Goal: Task Accomplishment & Management: Complete application form

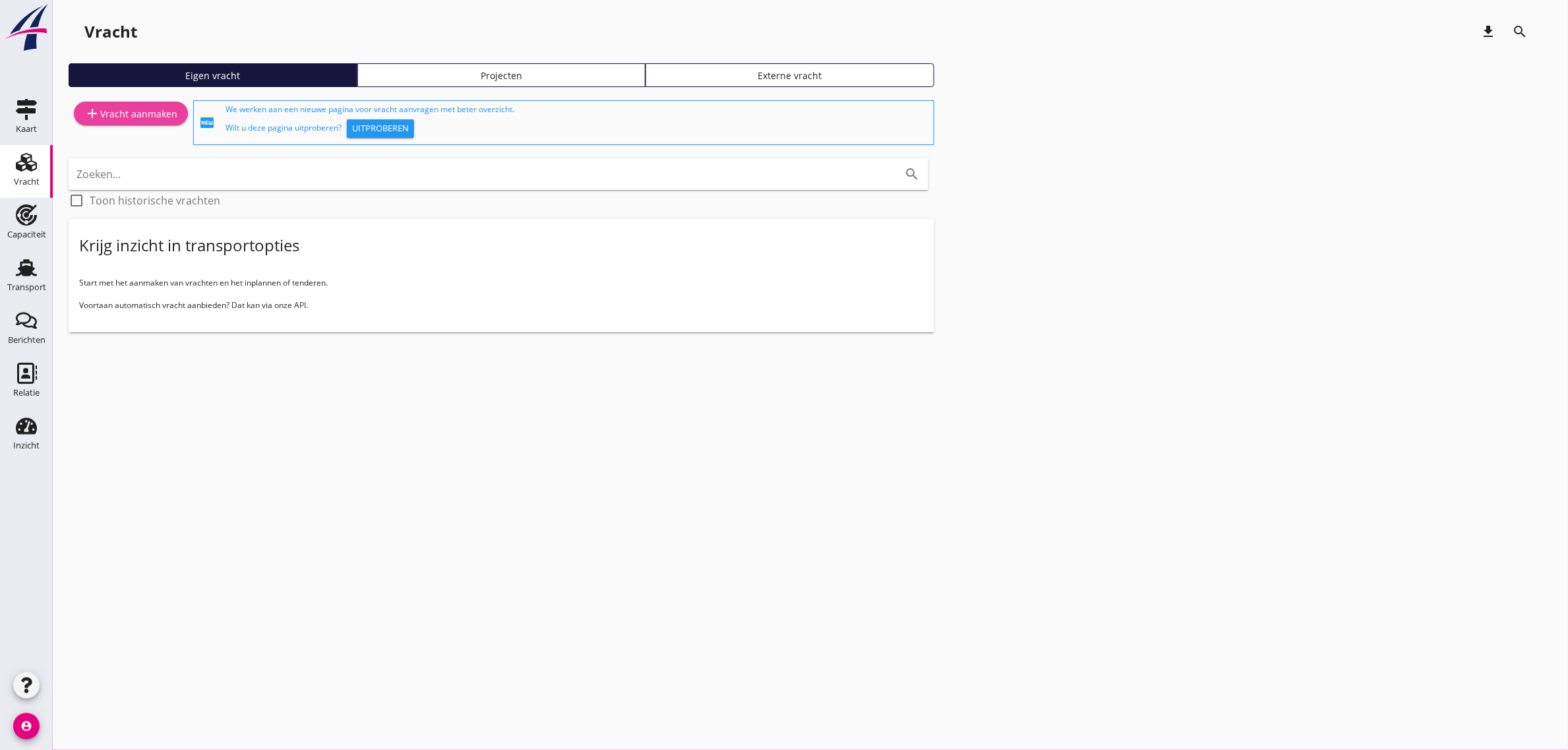
click at [140, 110] on div "add Vracht aanmaken" at bounding box center [130, 113] width 93 height 16
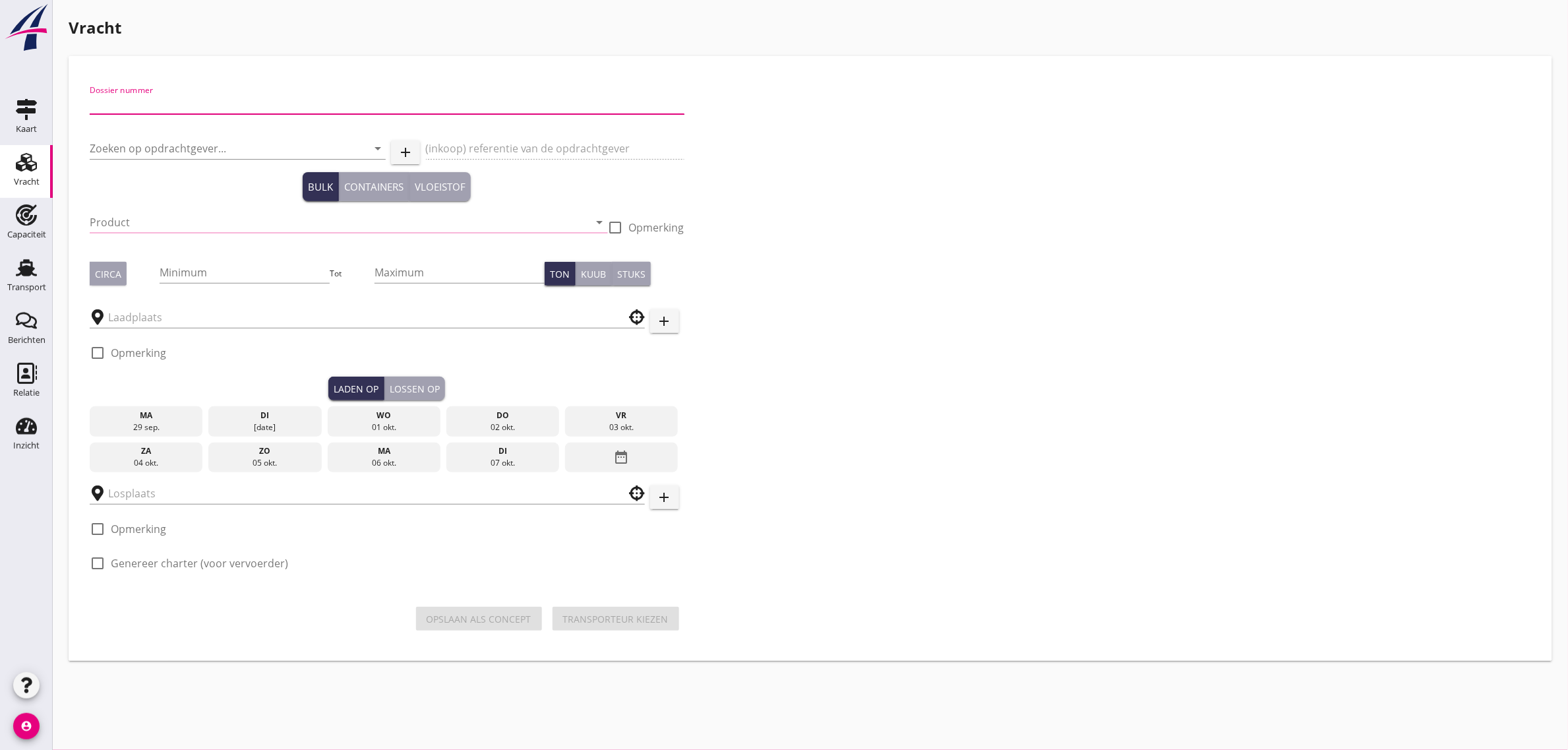
click at [199, 111] on input "Dossier nummer" at bounding box center [387, 103] width 594 height 22
type input "20250682"
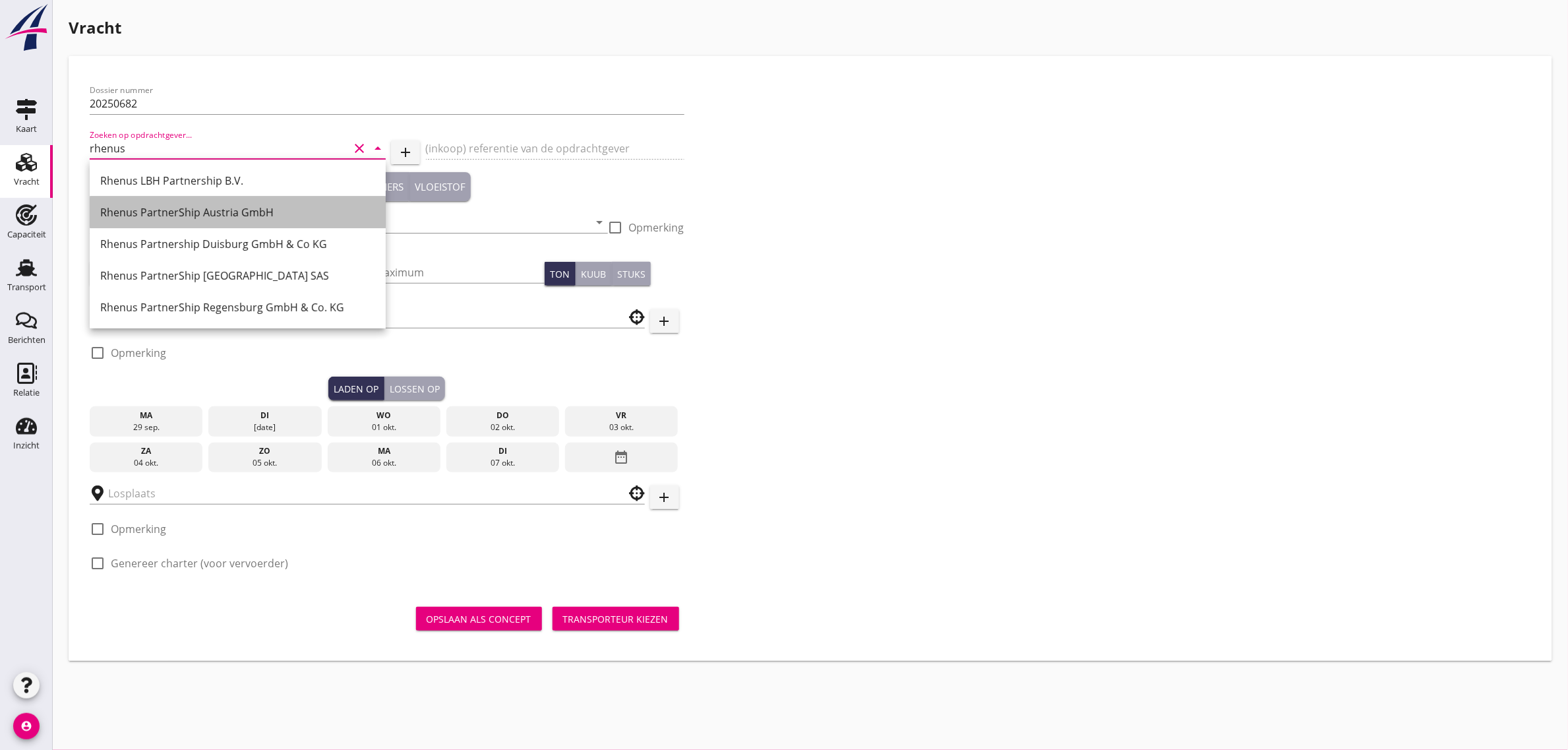
click at [188, 212] on div "Rhenus PartnerShip Austria GmbH" at bounding box center [237, 212] width 275 height 16
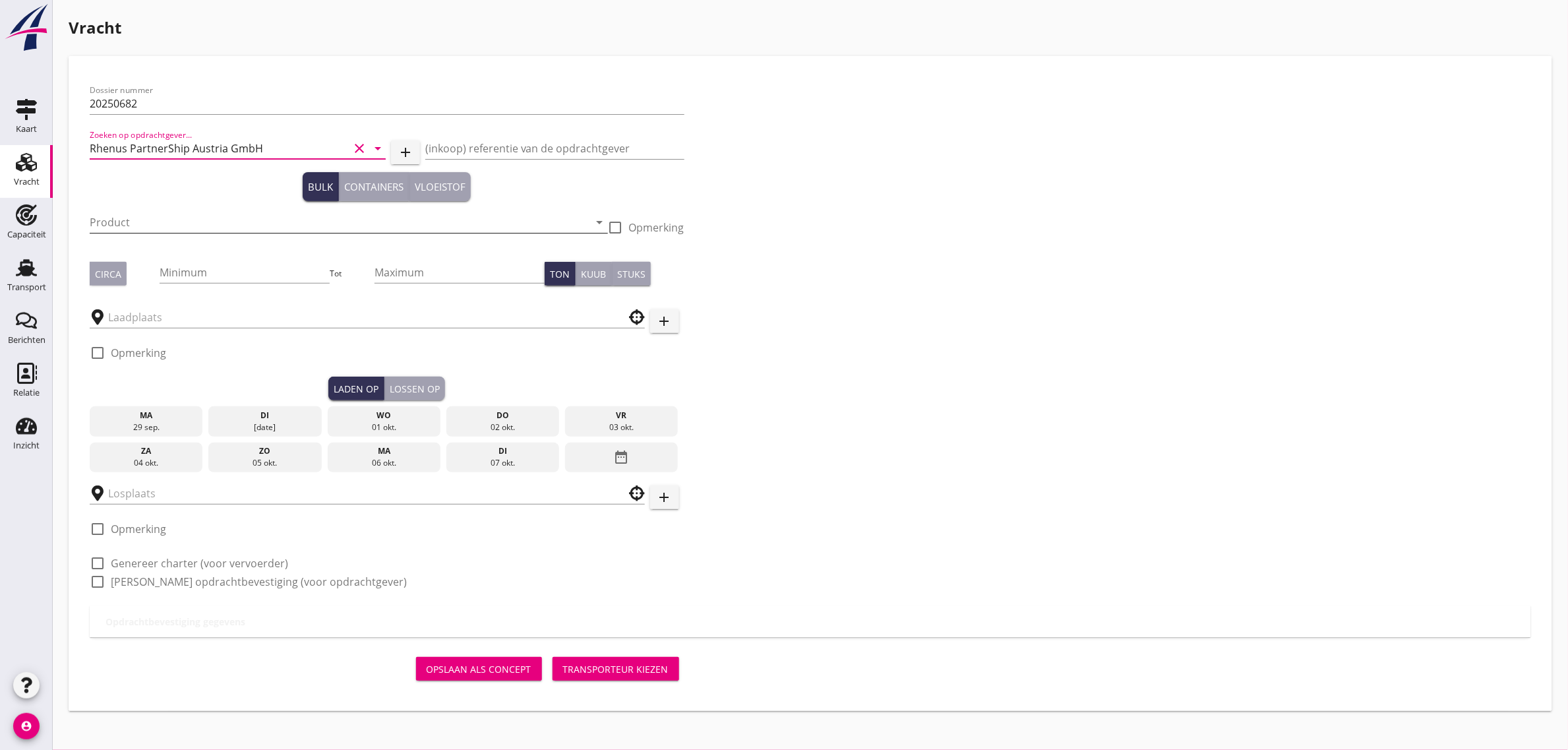
type input "Rhenus PartnerShip Austria GmbH"
click at [145, 217] on input "Product" at bounding box center [339, 222] width 500 height 22
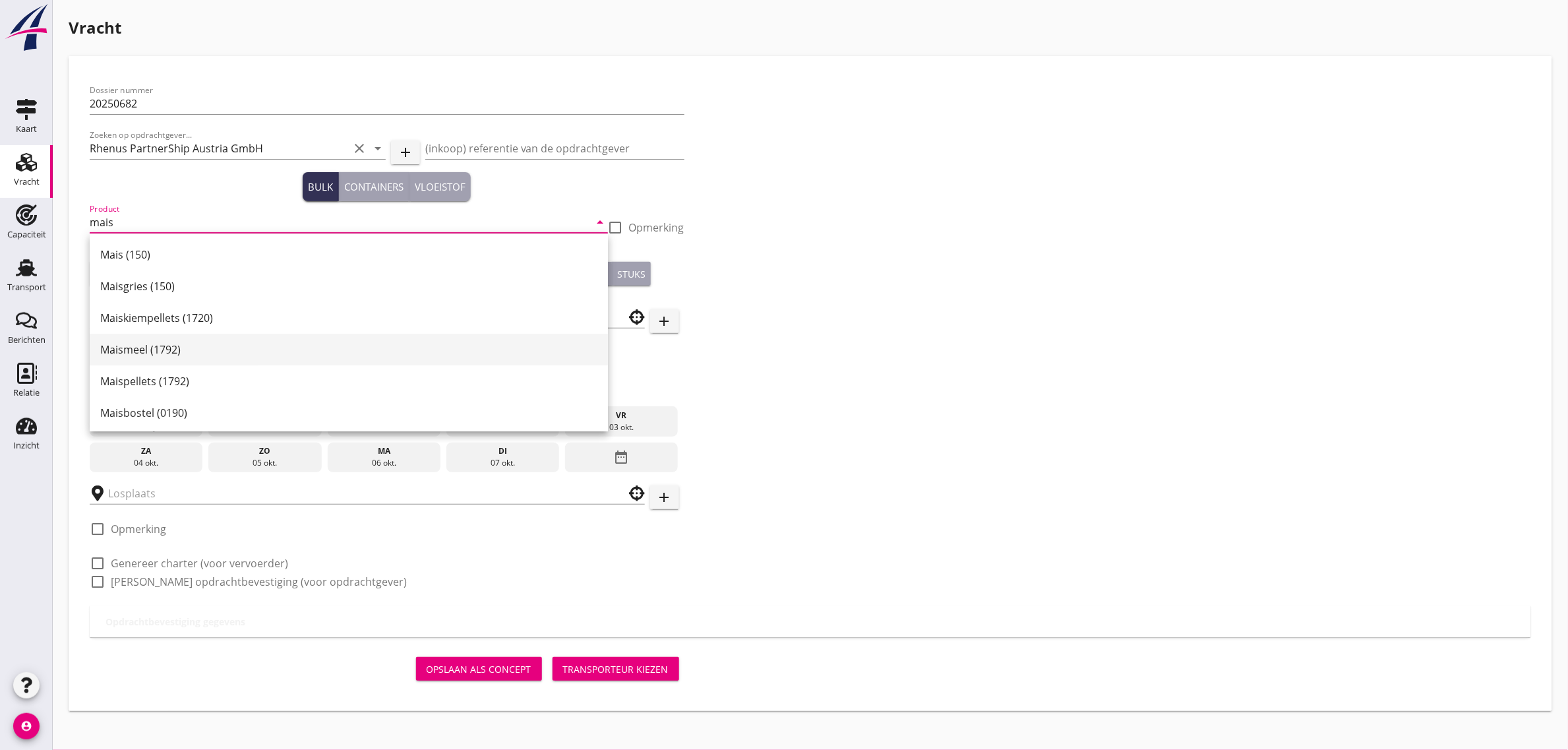
scroll to position [2, 0]
click at [159, 347] on div "Maismeel (1792)" at bounding box center [349, 347] width 497 height 16
type input "Maismeel (1792)"
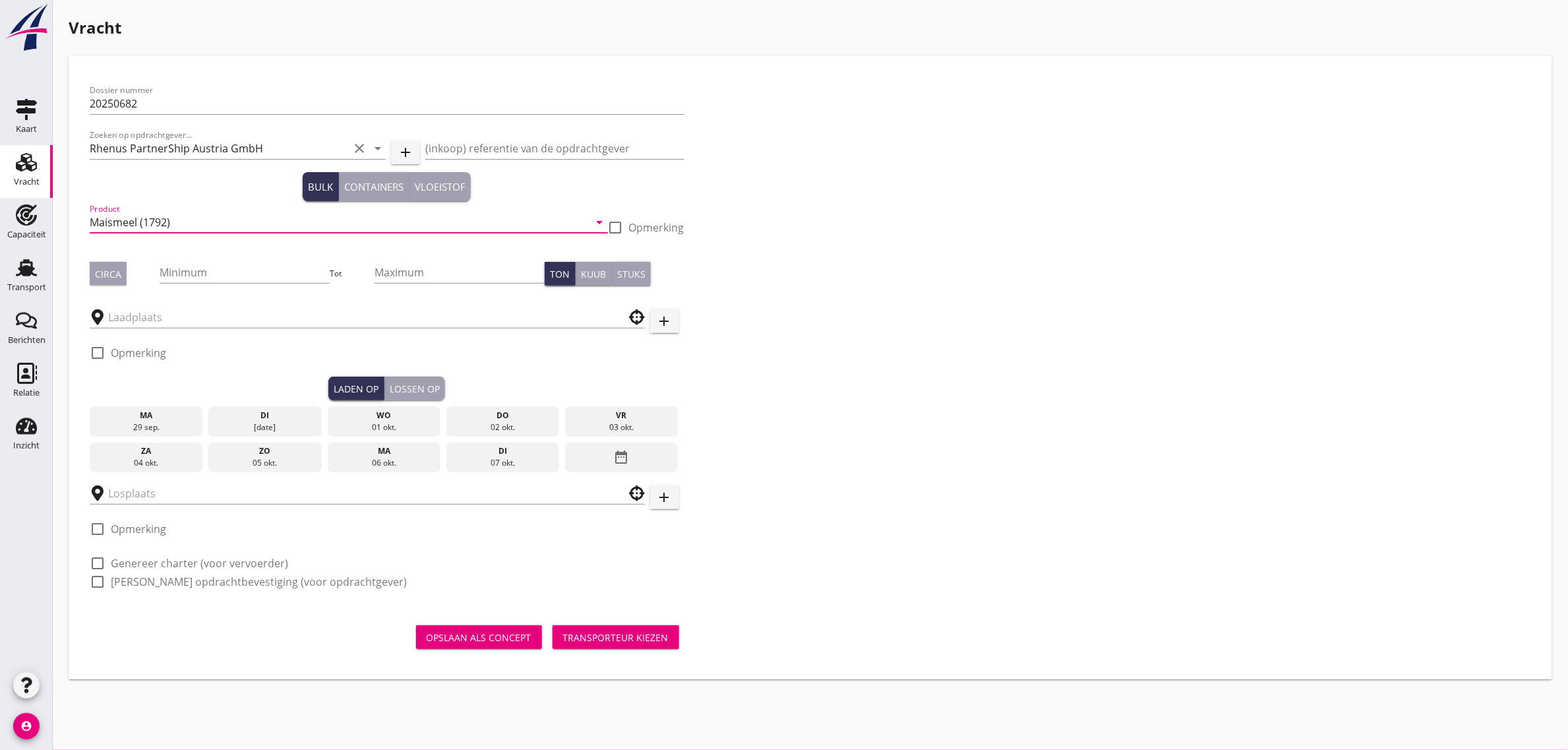
click at [115, 268] on div "Circa" at bounding box center [108, 274] width 26 height 14
click at [200, 272] on input "Minimum" at bounding box center [244, 272] width 170 height 22
type input "1000"
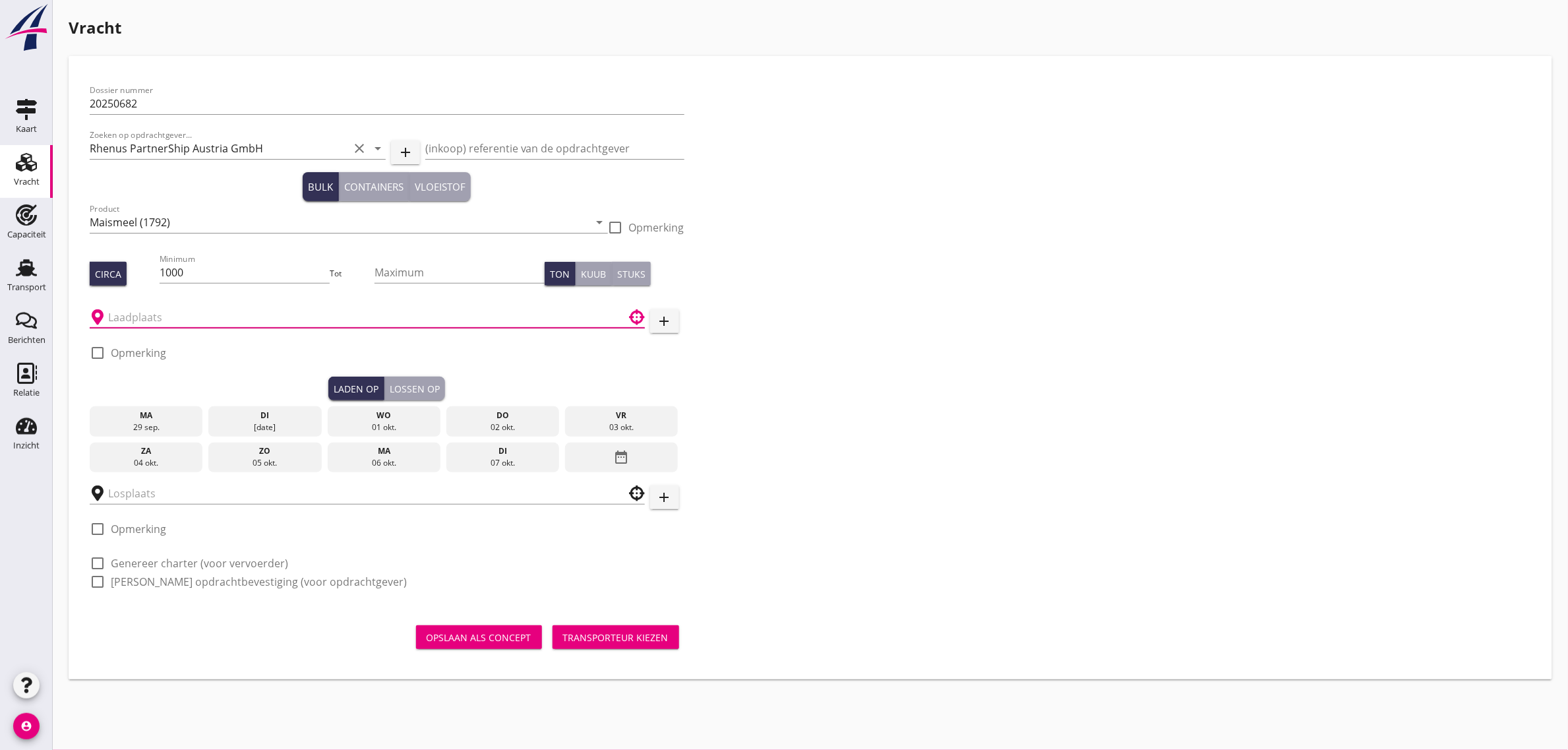
click at [161, 315] on input "text" at bounding box center [357, 317] width 500 height 22
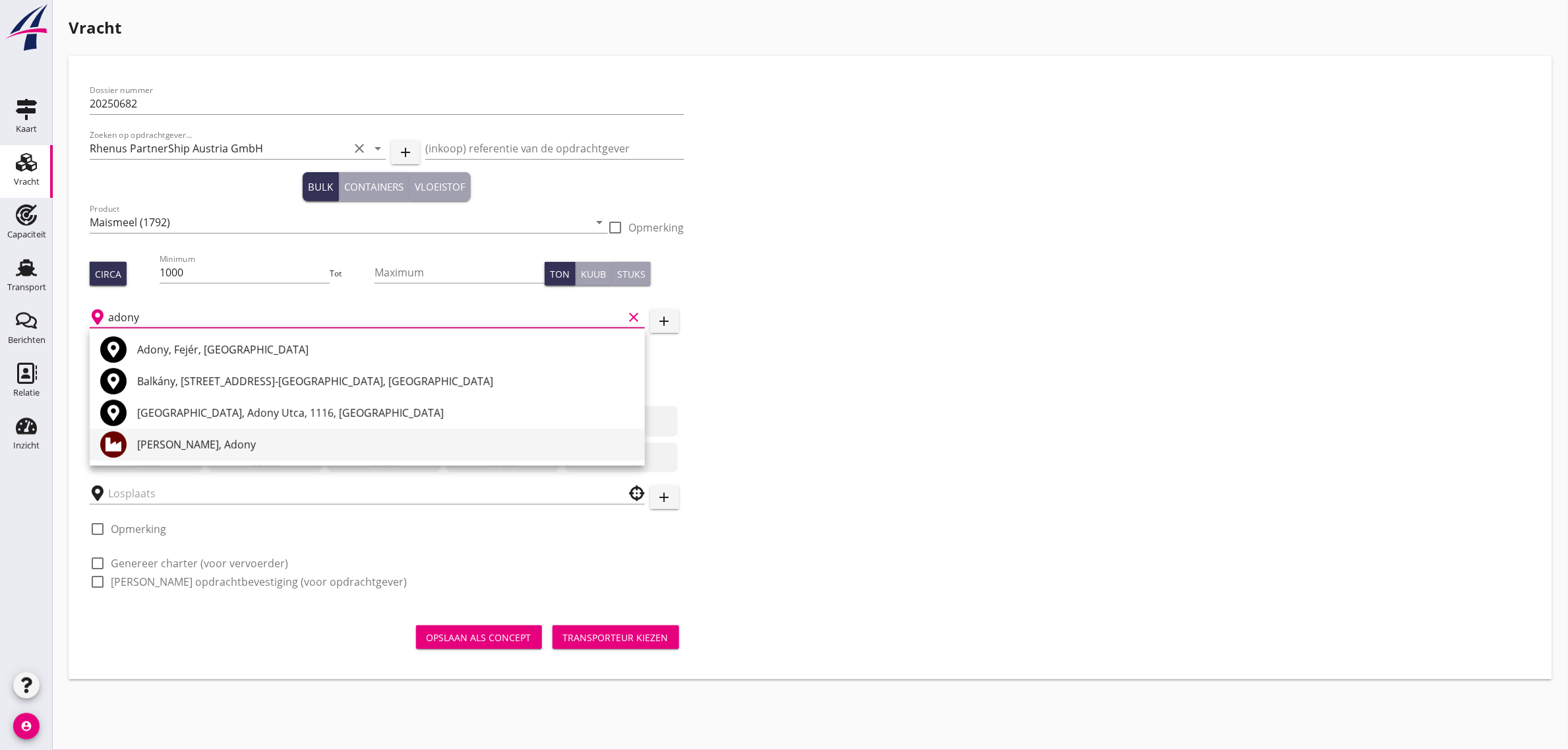
click at [186, 439] on div "[PERSON_NAME], Adony" at bounding box center [385, 444] width 497 height 16
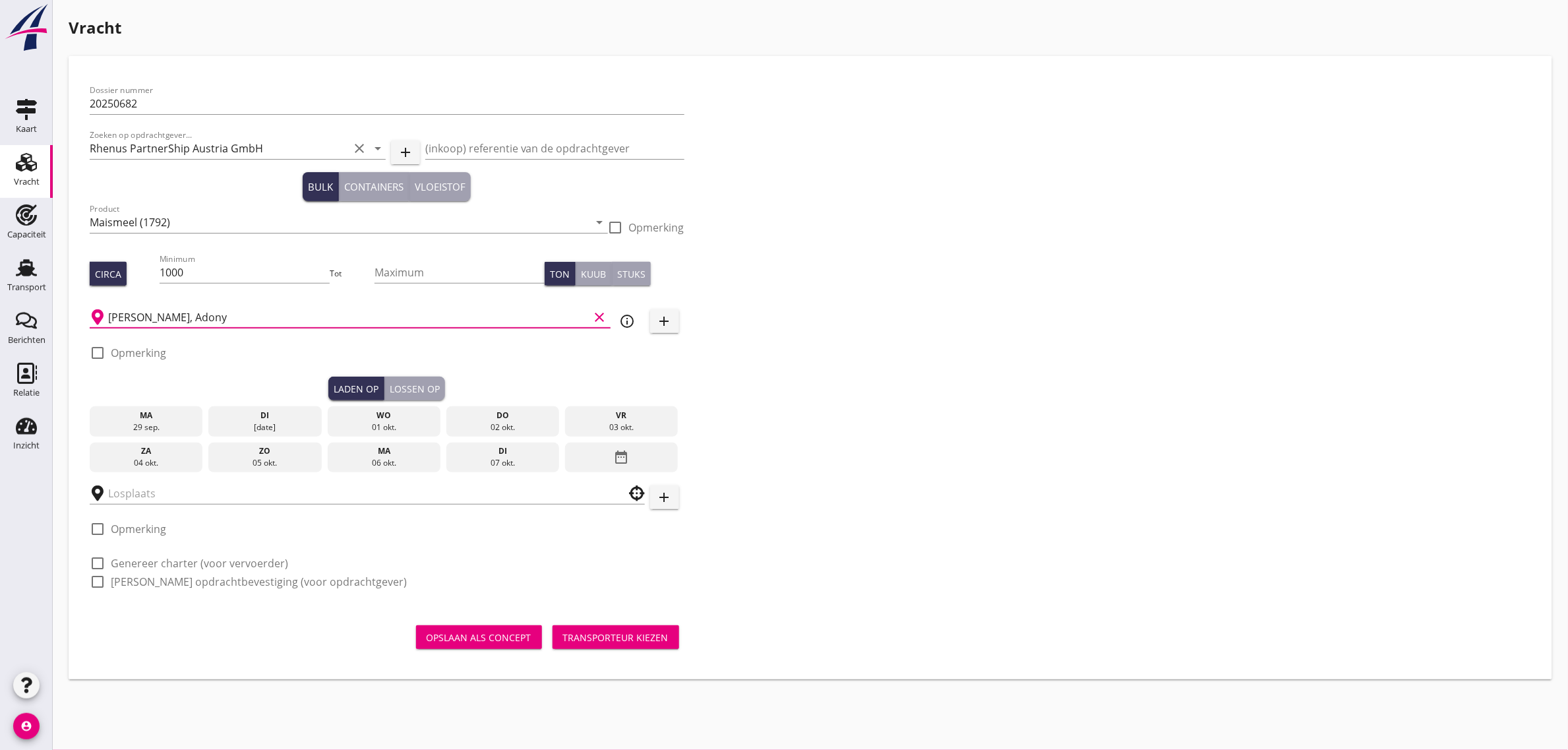
type input "[PERSON_NAME], Adony"
drag, startPoint x: 848, startPoint y: 387, endPoint x: 754, endPoint y: 391, distance: 94.1
click at [847, 387] on div "Dossier nummer 20250682 Zoeken op opdrachtgever... Rhenus PartnerShip Austria G…" at bounding box center [810, 340] width 1452 height 528
click at [619, 461] on icon "date_range" at bounding box center [621, 457] width 16 height 23
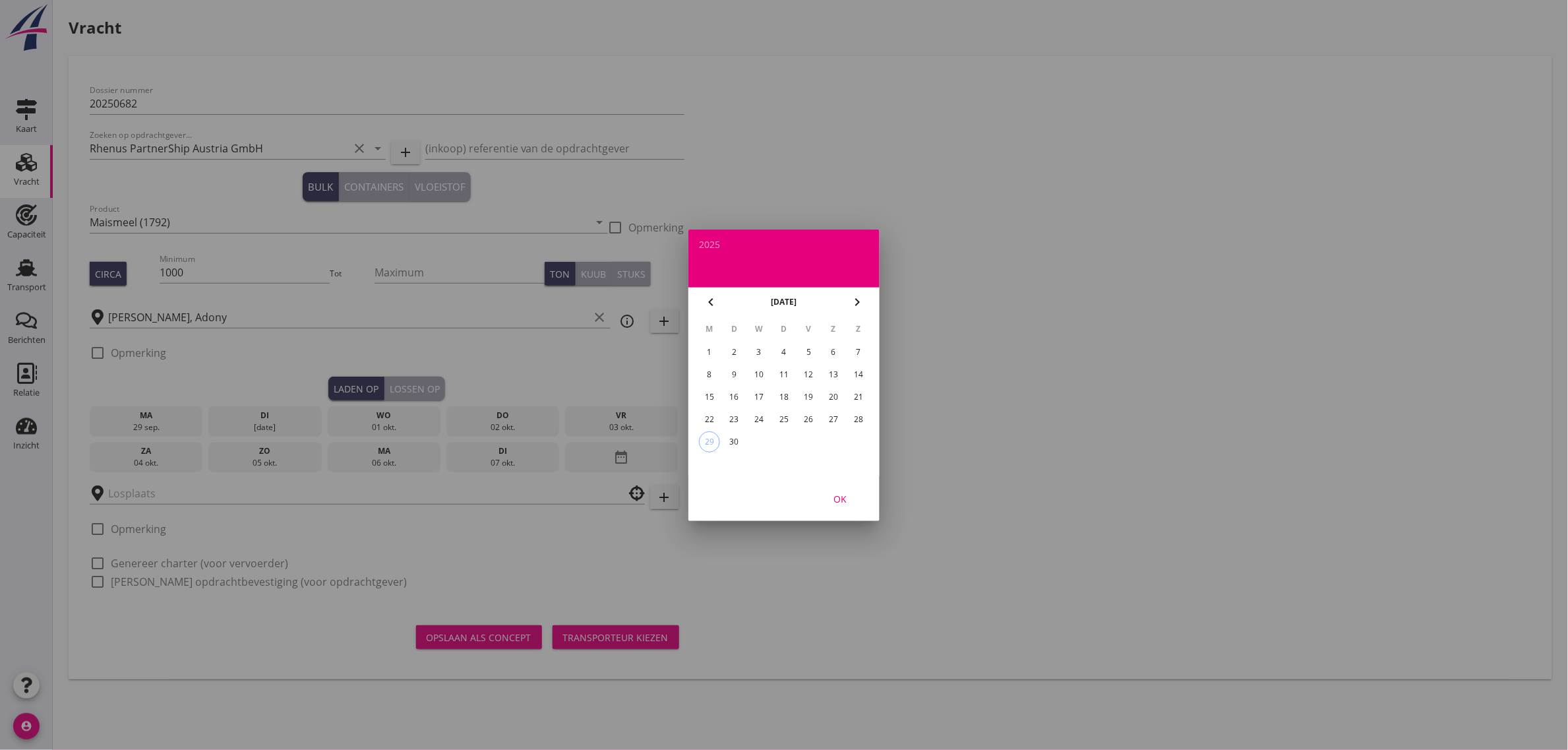
click at [856, 306] on icon "chevron_right" at bounding box center [857, 302] width 16 height 16
click at [785, 377] on div "9" at bounding box center [784, 374] width 22 height 22
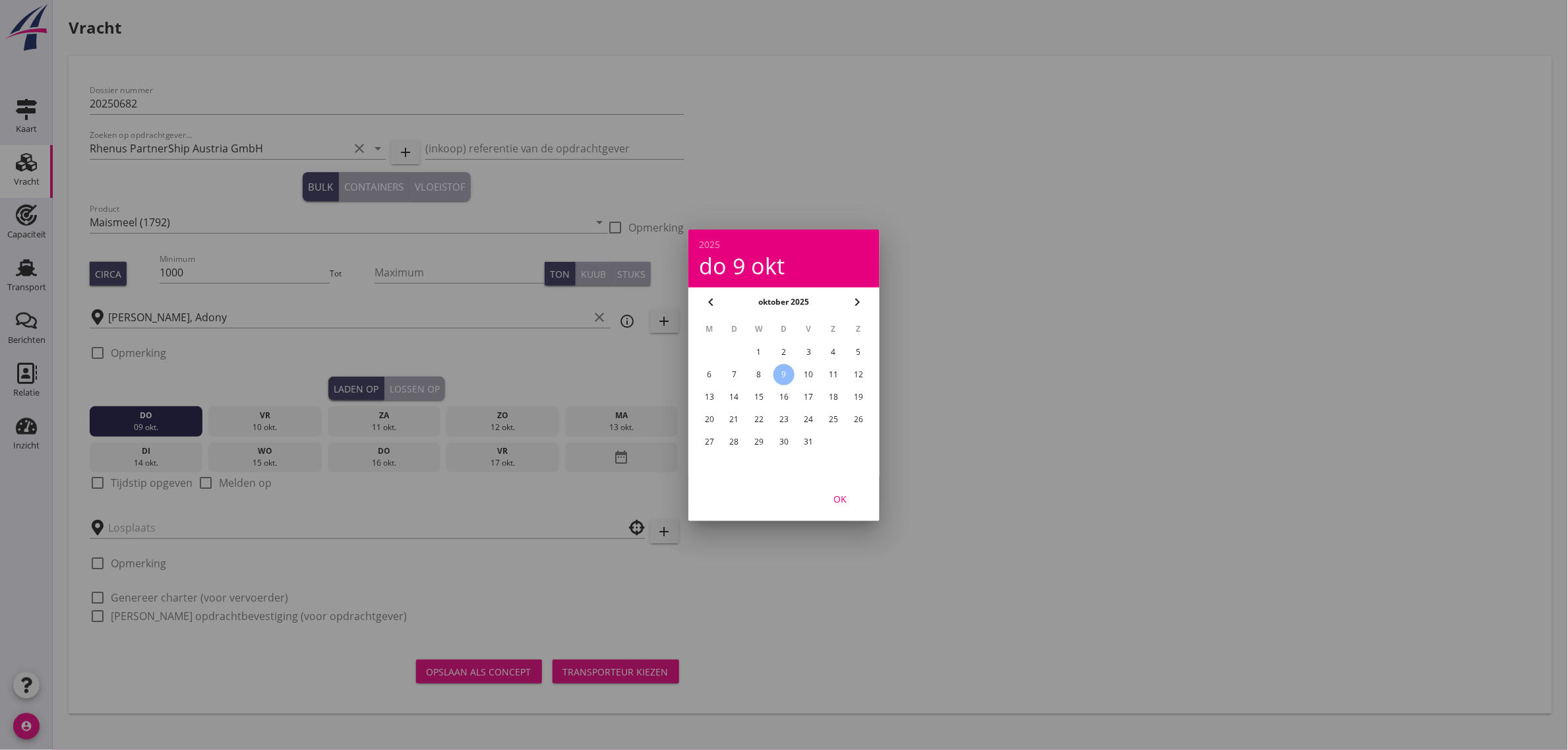
click at [836, 502] on div "OK" at bounding box center [839, 498] width 37 height 14
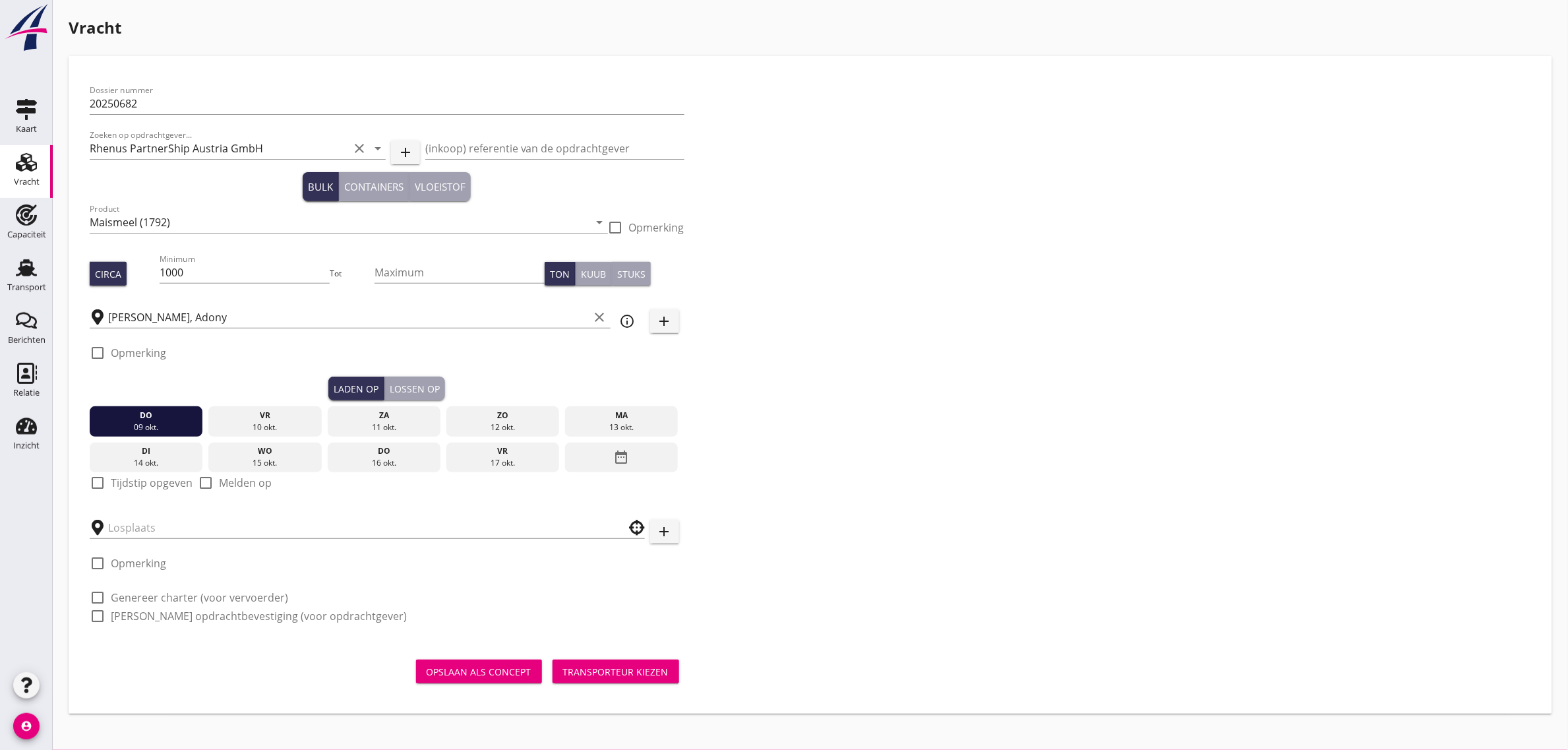
click at [134, 354] on label "Opmerking" at bounding box center [138, 352] width 55 height 13
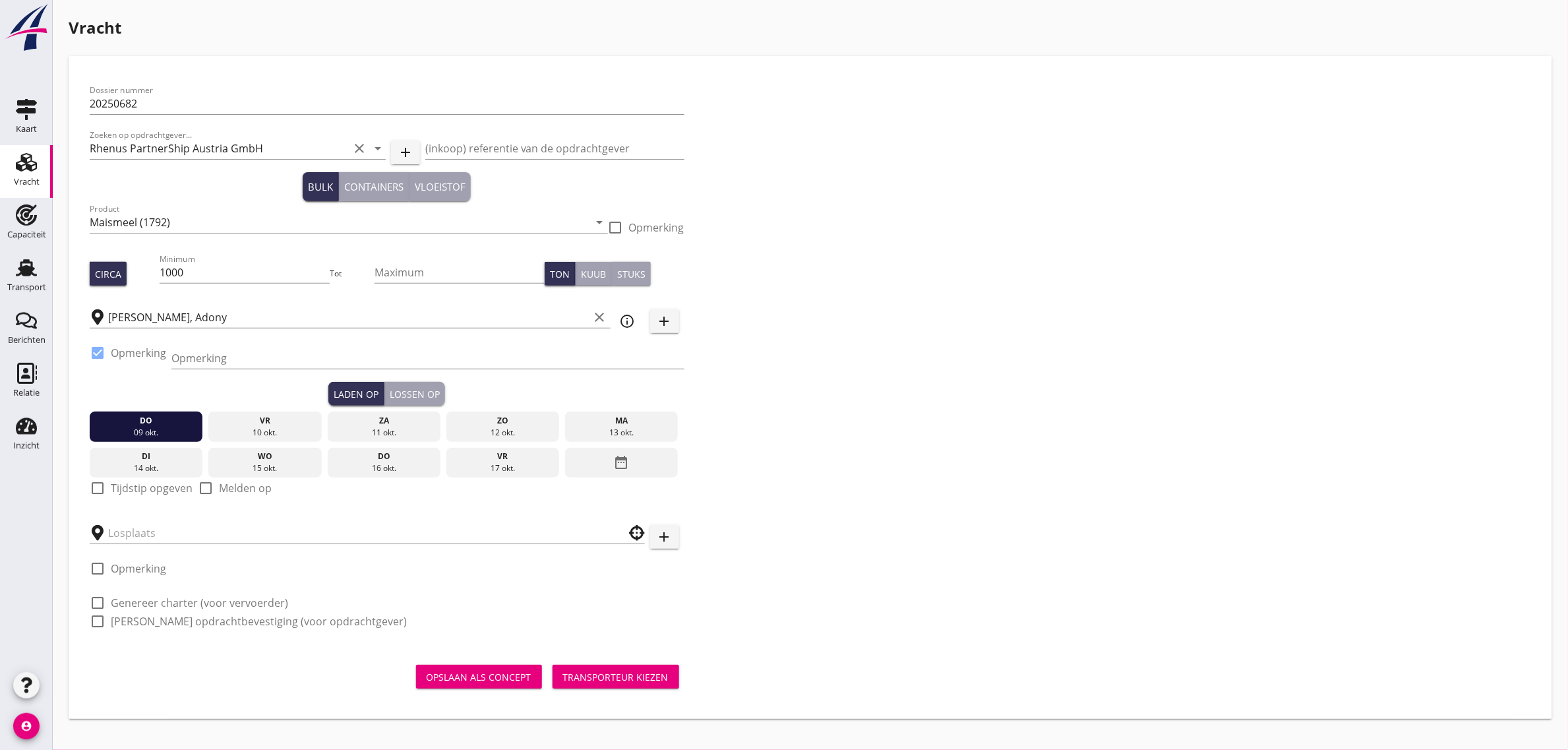
click at [148, 346] on label "Opmerking" at bounding box center [138, 352] width 55 height 13
checkbox input "false"
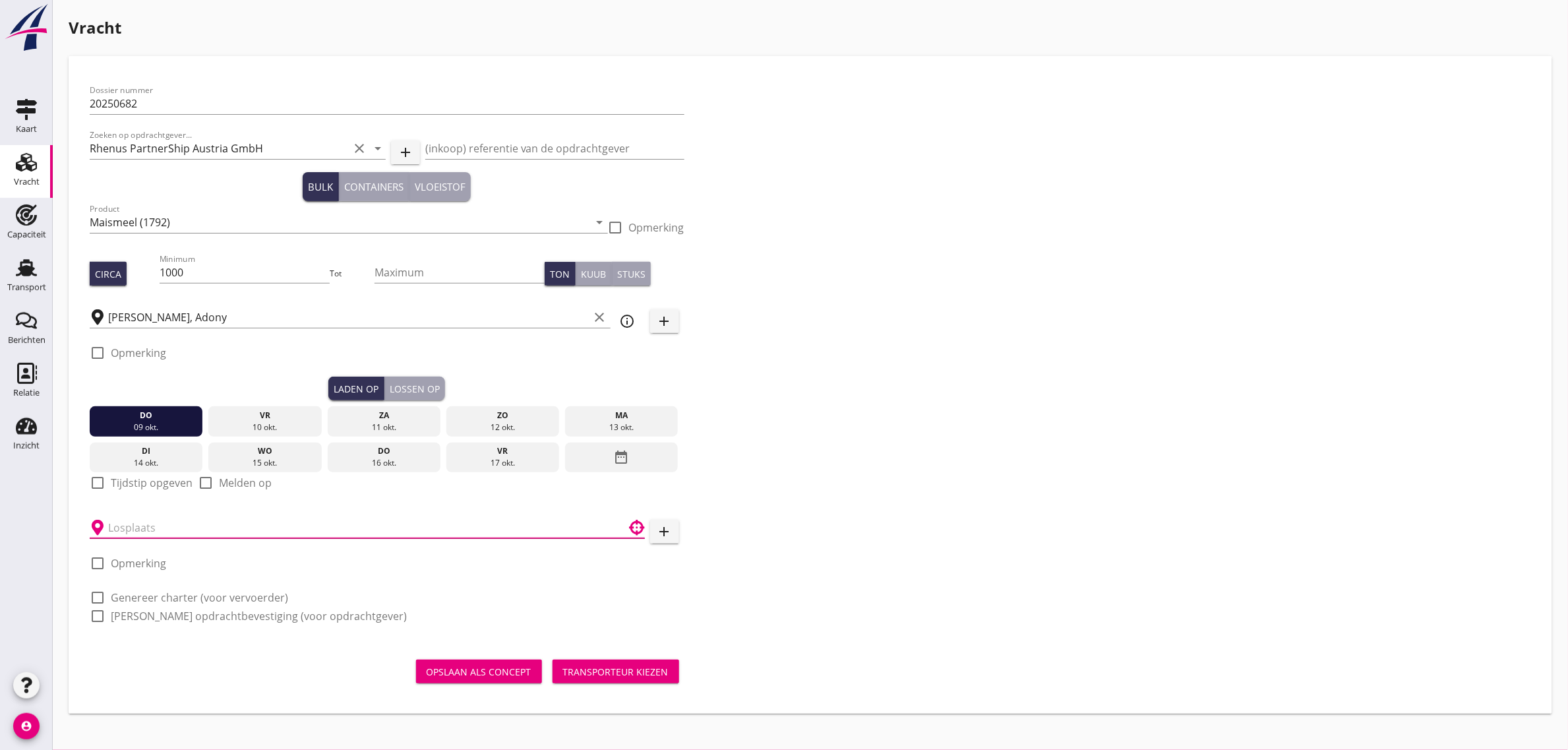
click at [160, 528] on input "text" at bounding box center [357, 527] width 500 height 22
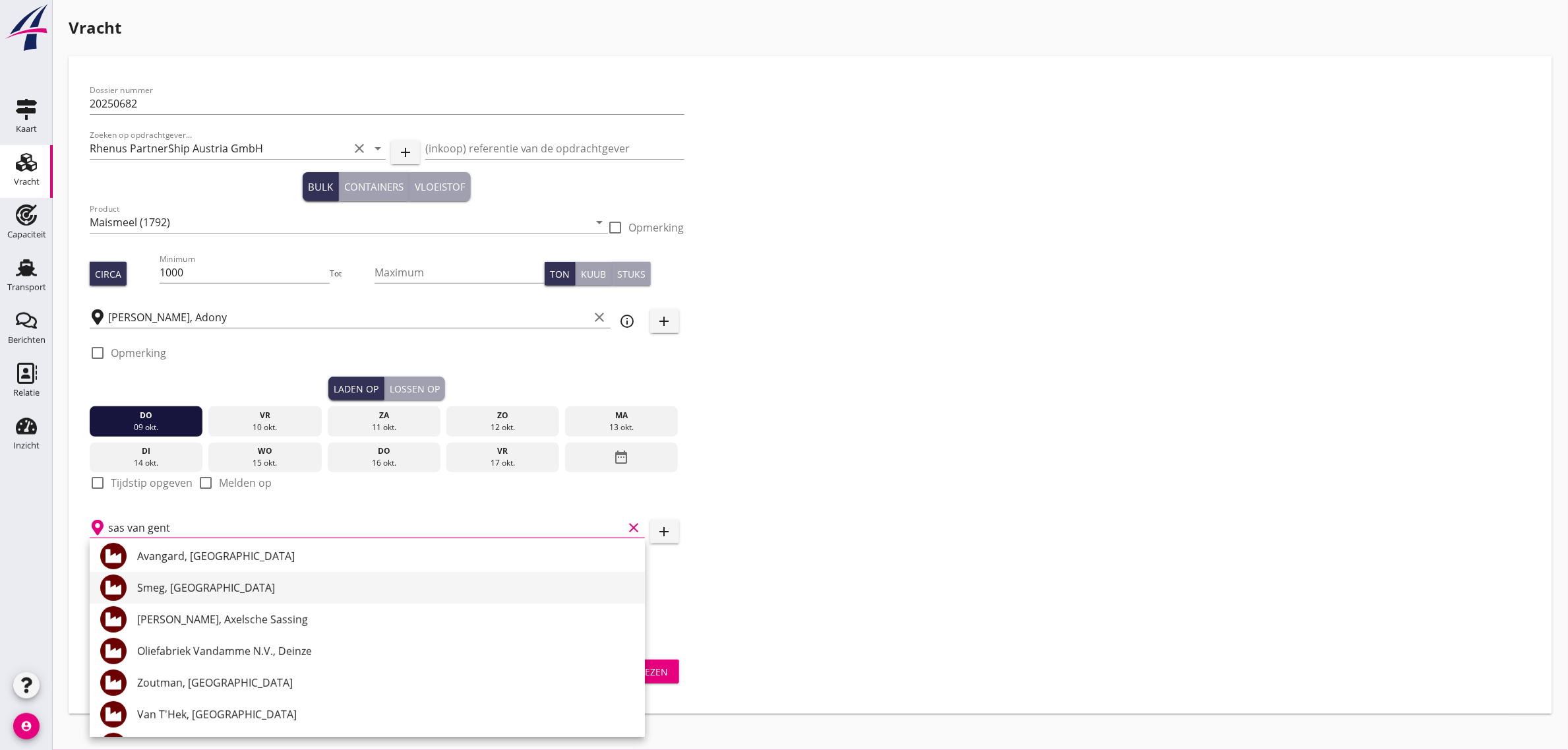
scroll to position [165, 0]
click at [865, 432] on div "Dossier nummer 20250682 Zoeken op opdrachtgever... Rhenus PartnerShip Austria G…" at bounding box center [810, 358] width 1452 height 562
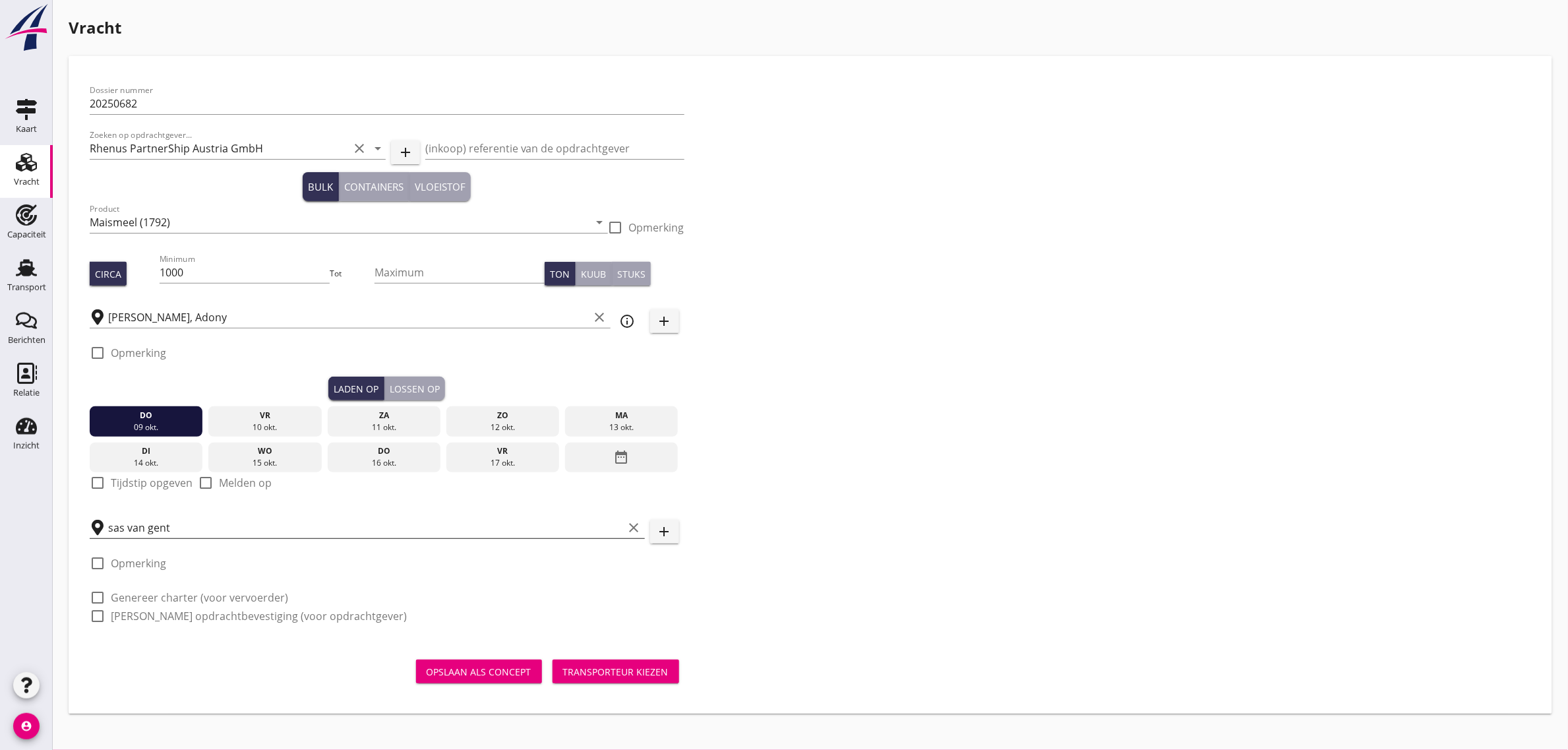
click at [231, 536] on div "sas van gent clear" at bounding box center [367, 527] width 555 height 22
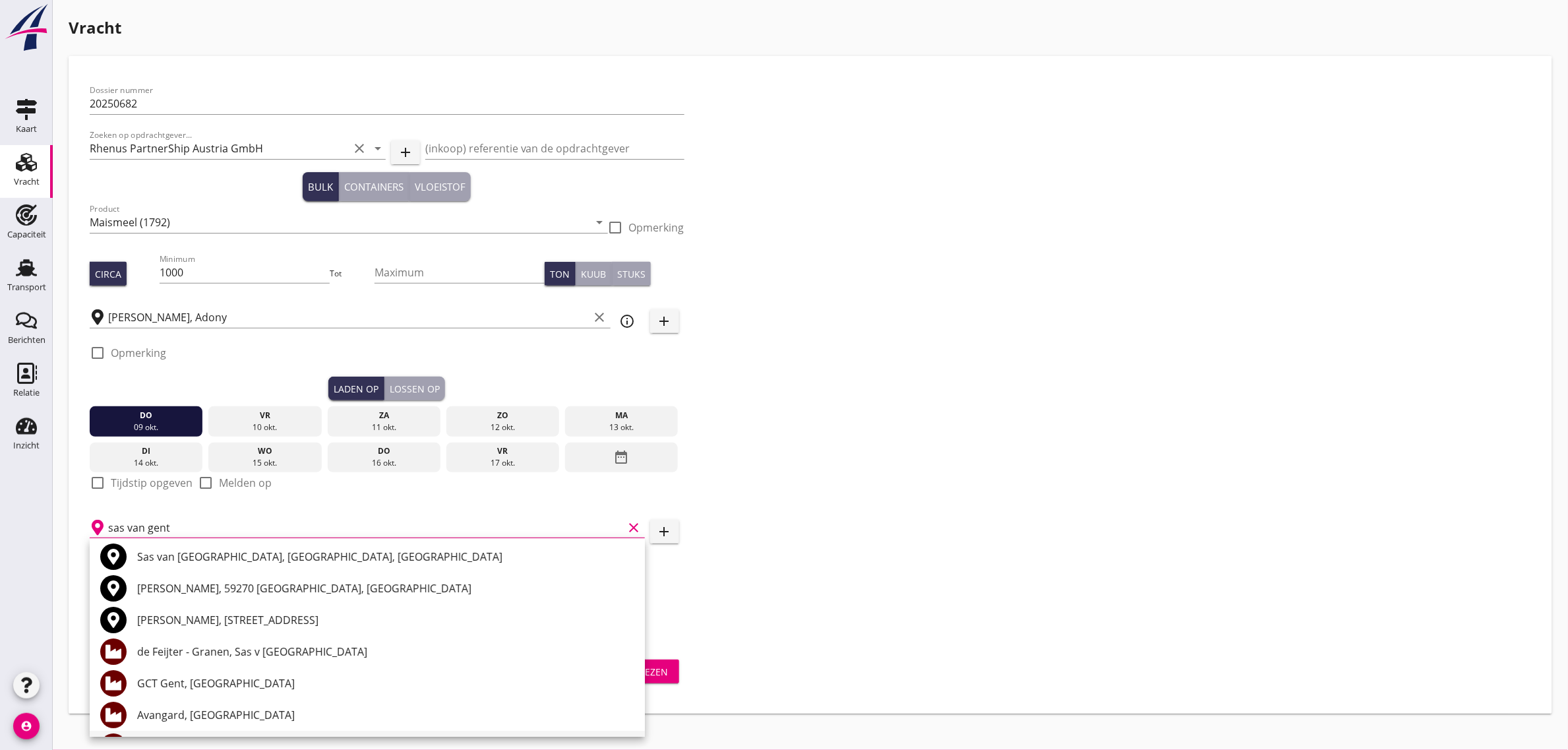
scroll to position [0, 0]
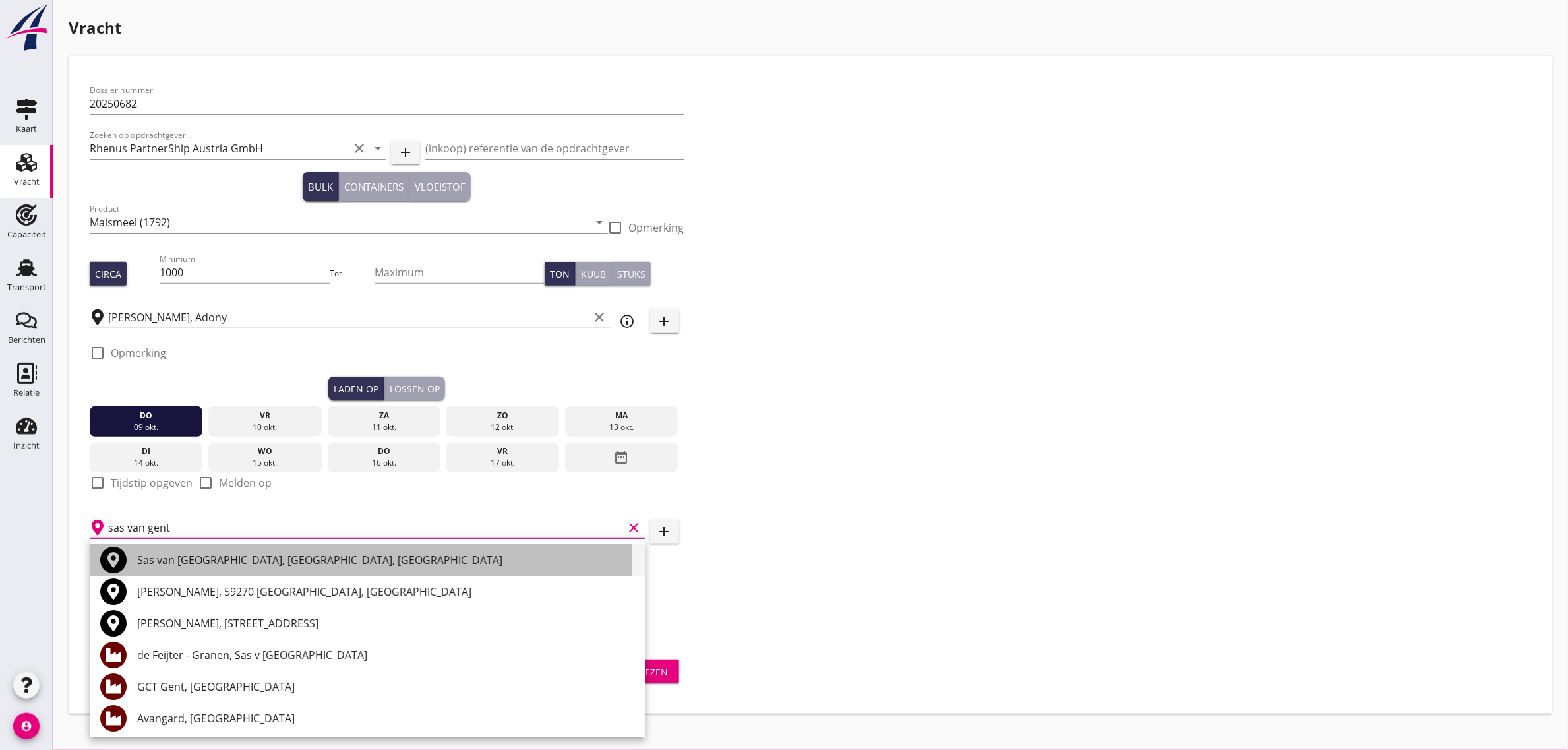
click at [221, 559] on div "Sas van [GEOGRAPHIC_DATA], [GEOGRAPHIC_DATA], [GEOGRAPHIC_DATA]" at bounding box center [385, 560] width 497 height 16
type input "Sas van [GEOGRAPHIC_DATA], [GEOGRAPHIC_DATA], [GEOGRAPHIC_DATA]"
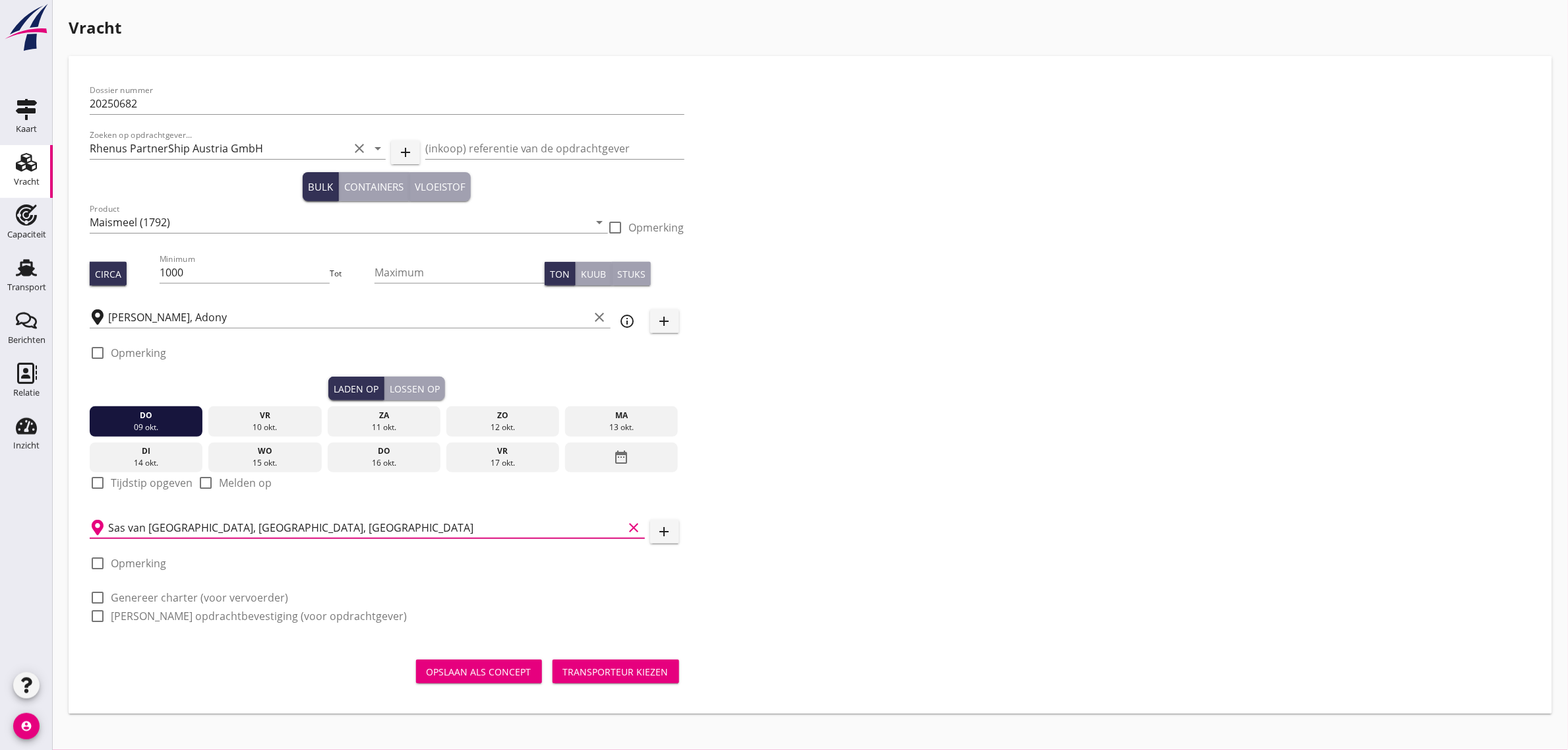
click at [983, 493] on div "Dossier nummer 20250682 Zoeken op opdrachtgever... Rhenus PartnerShip Austria G…" at bounding box center [810, 358] width 1452 height 562
click at [120, 600] on label "Genereer charter (voor vervoerder)" at bounding box center [199, 597] width 177 height 13
checkbox input "true"
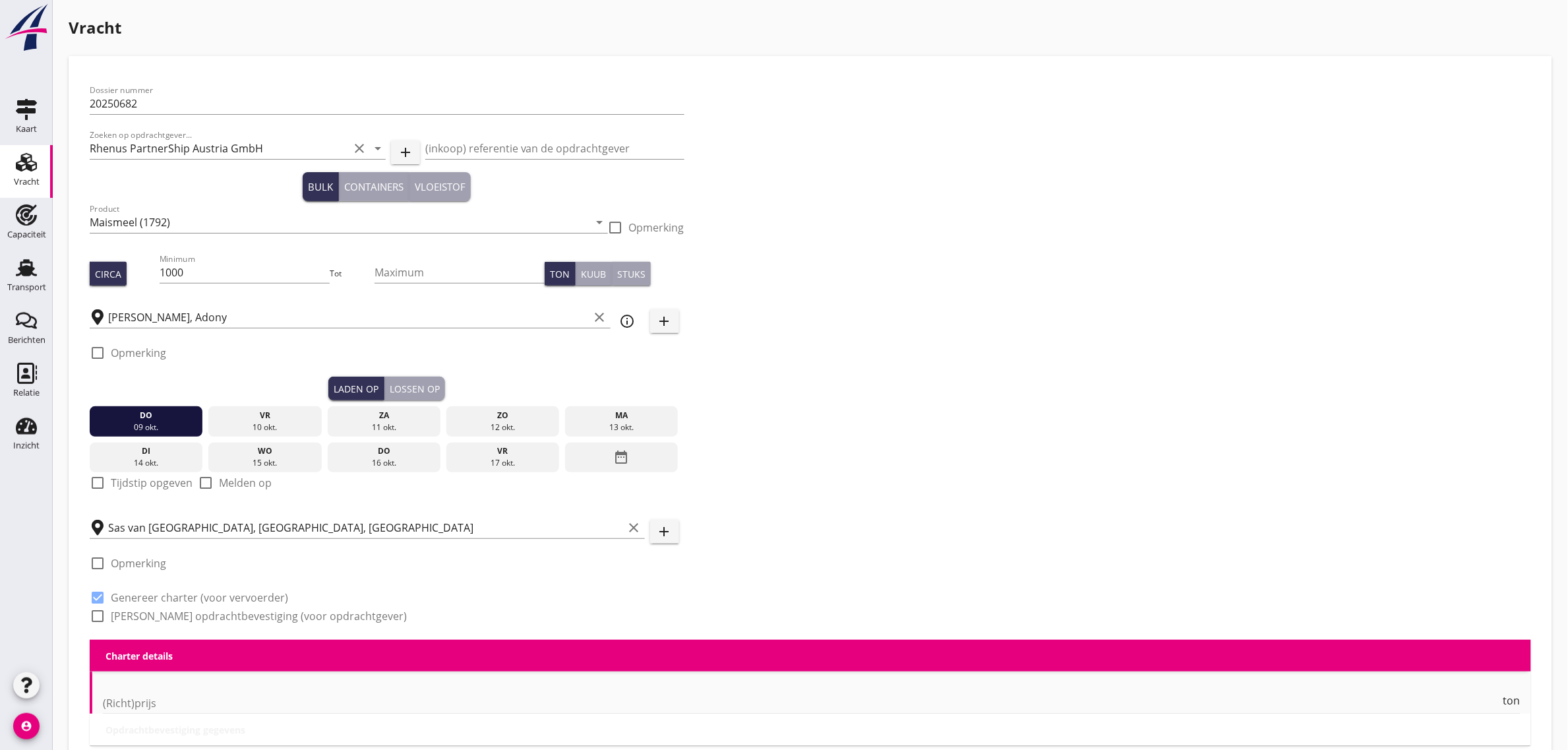
checkbox input "true"
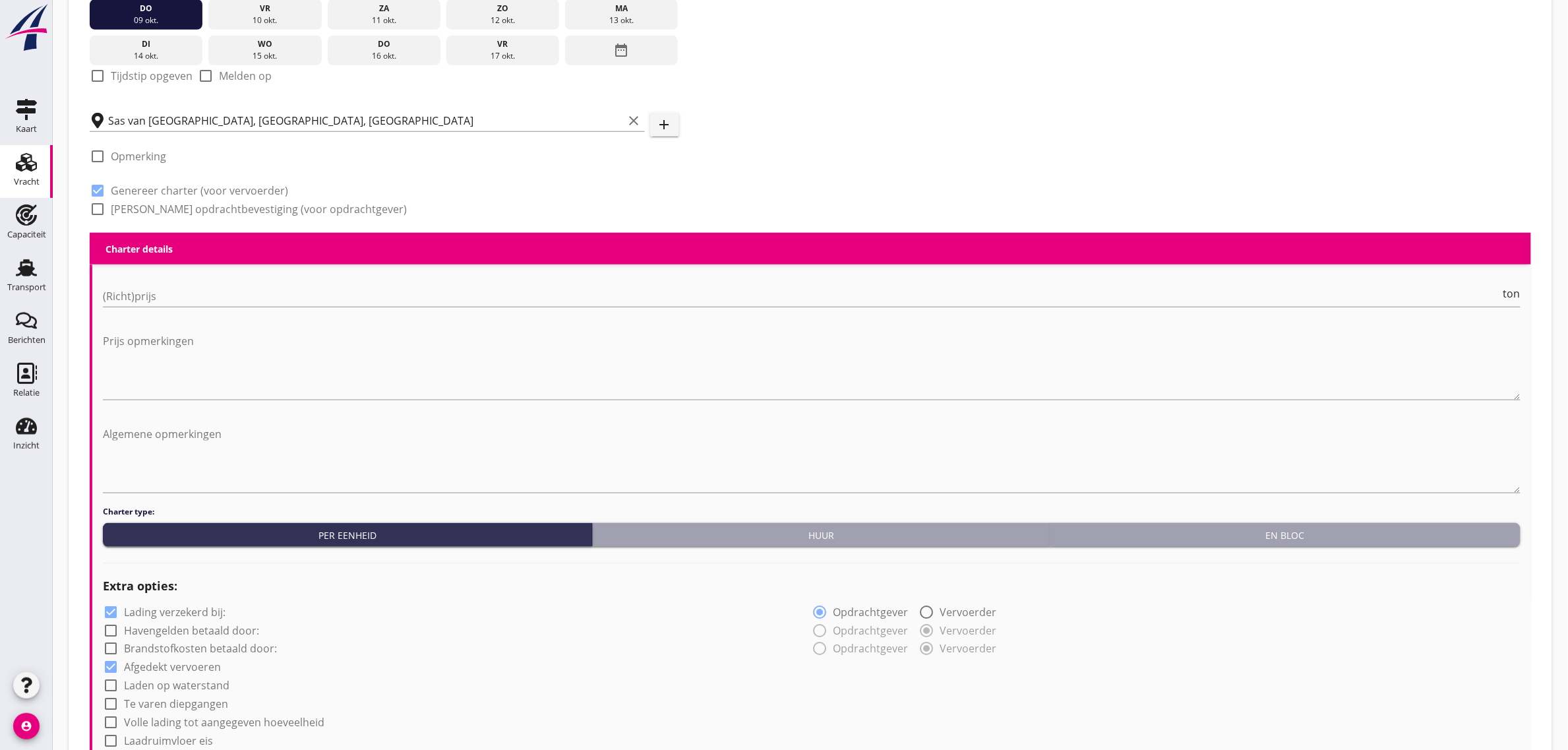
scroll to position [412, 0]
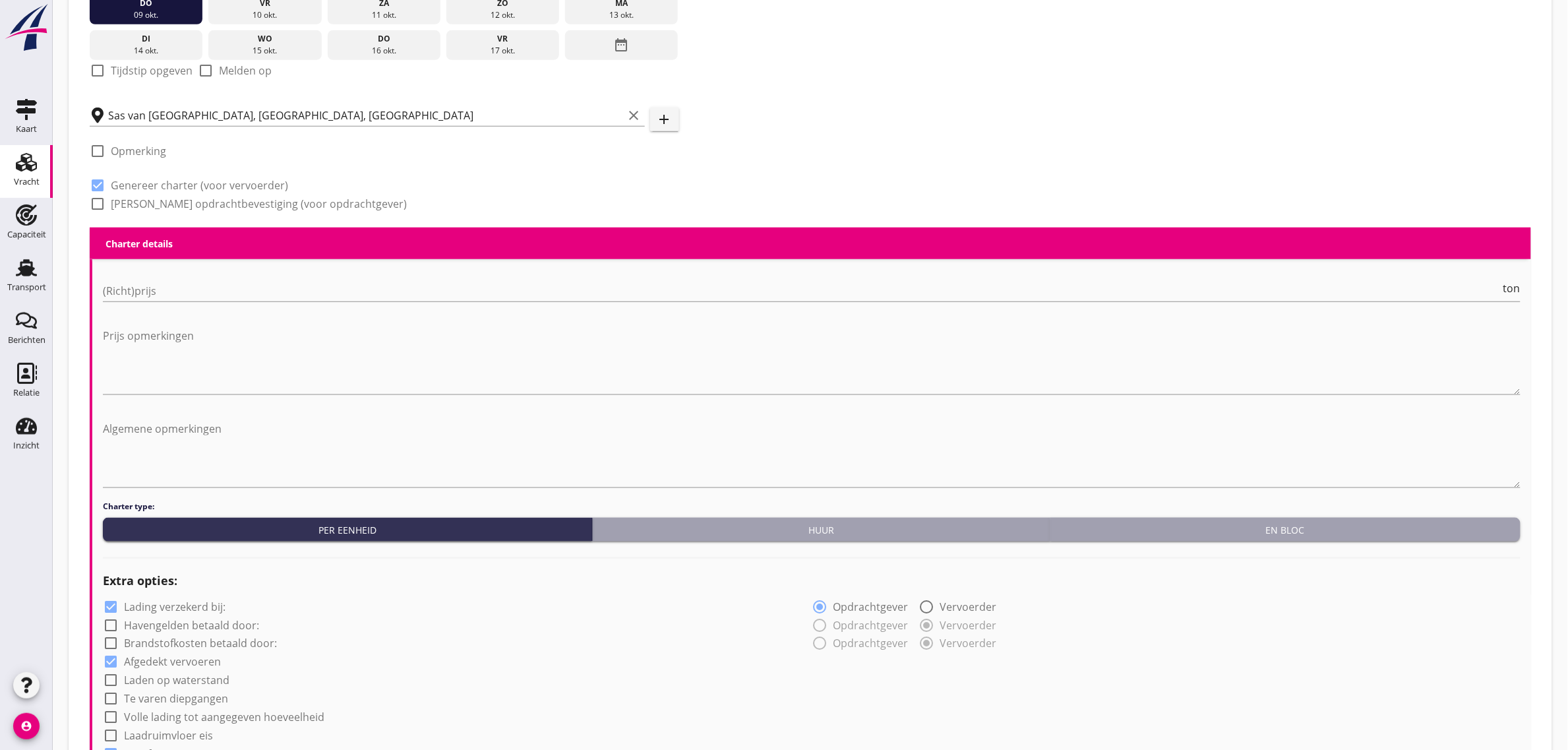
click at [204, 198] on label "[PERSON_NAME] opdrachtbevestiging (voor opdrachtgever)" at bounding box center [259, 203] width 296 height 13
checkbox input "true"
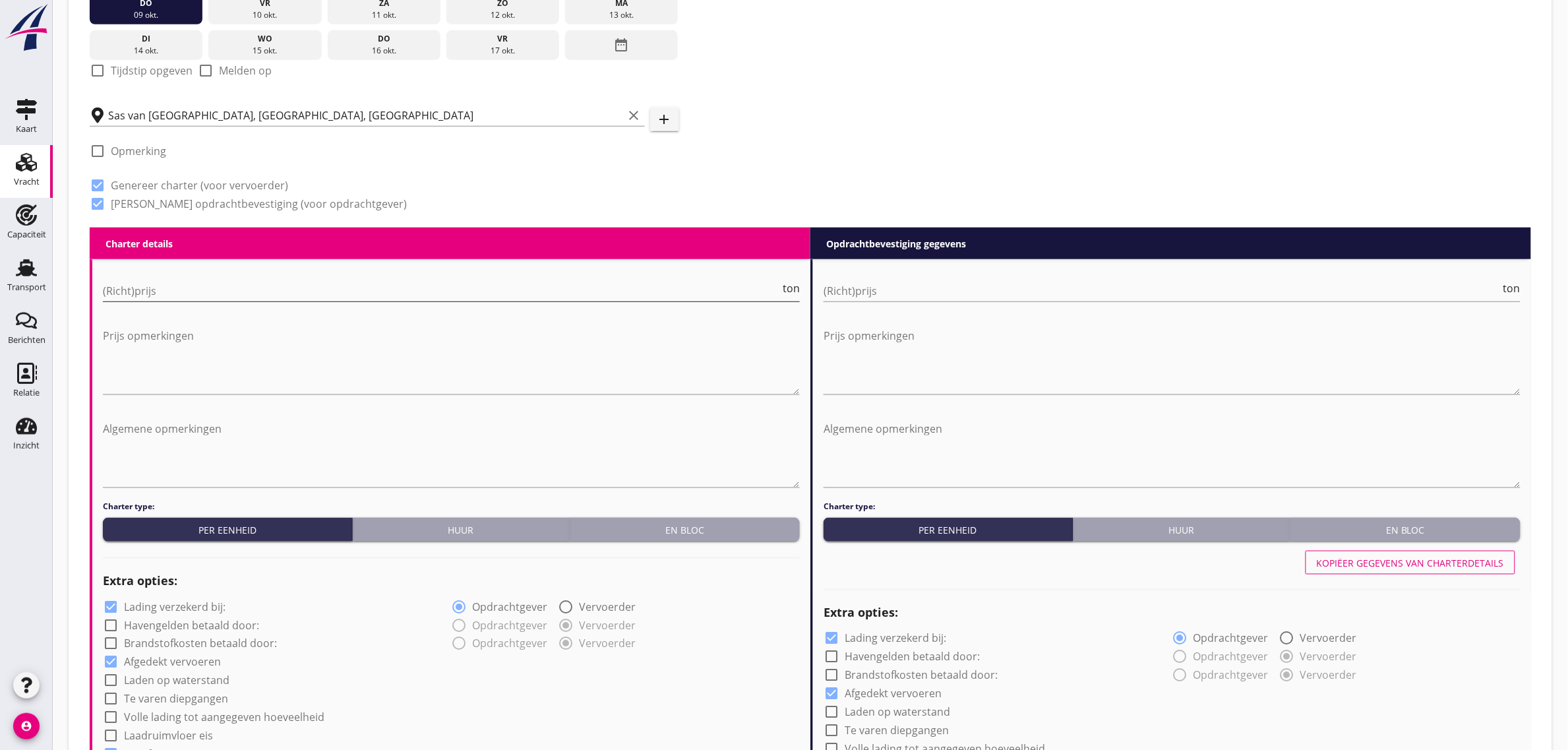
click at [161, 293] on input "(Richt)prijs" at bounding box center [441, 291] width 677 height 22
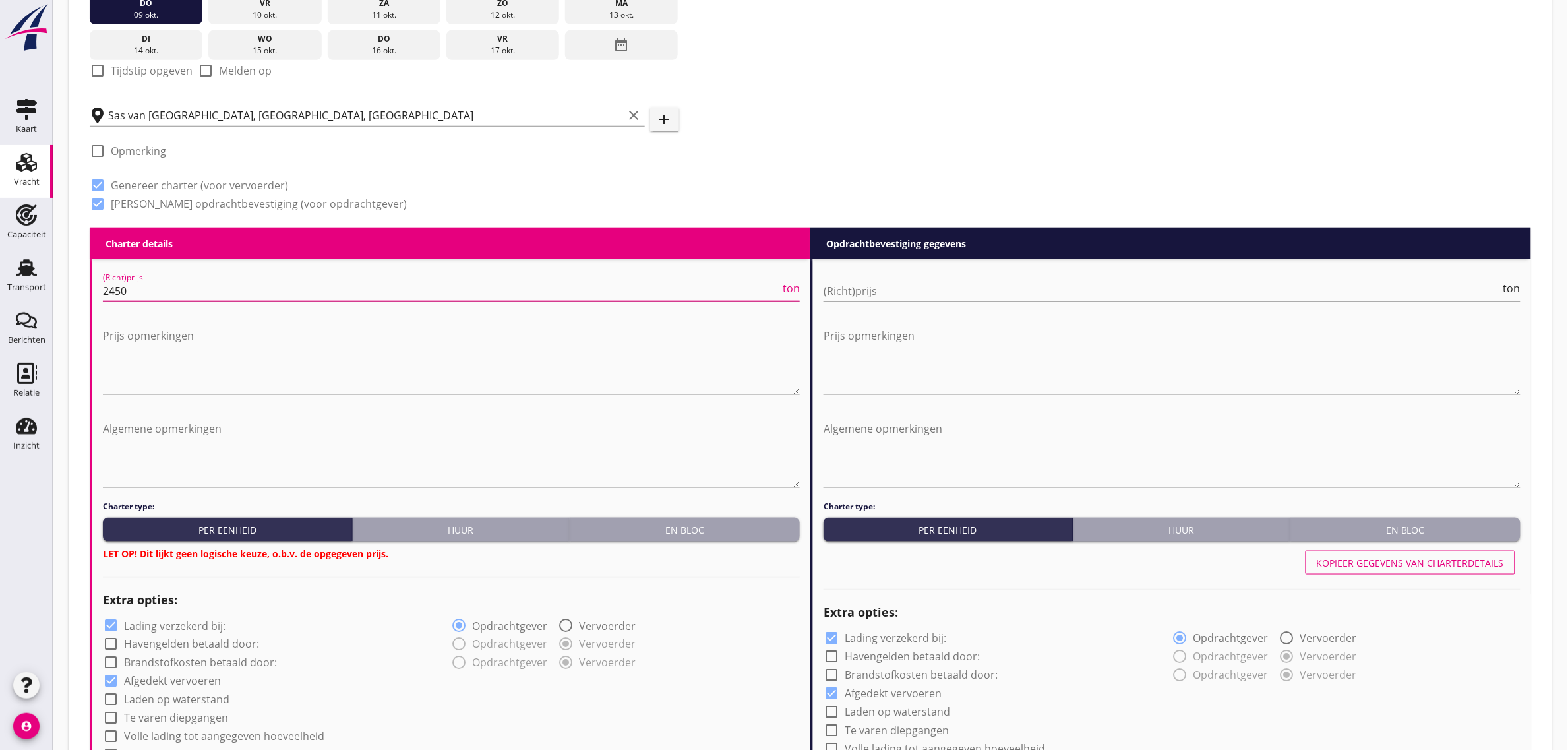
type input "2450"
click at [517, 523] on div "Huur" at bounding box center [461, 530] width 206 height 14
radio input "true"
radio input "false"
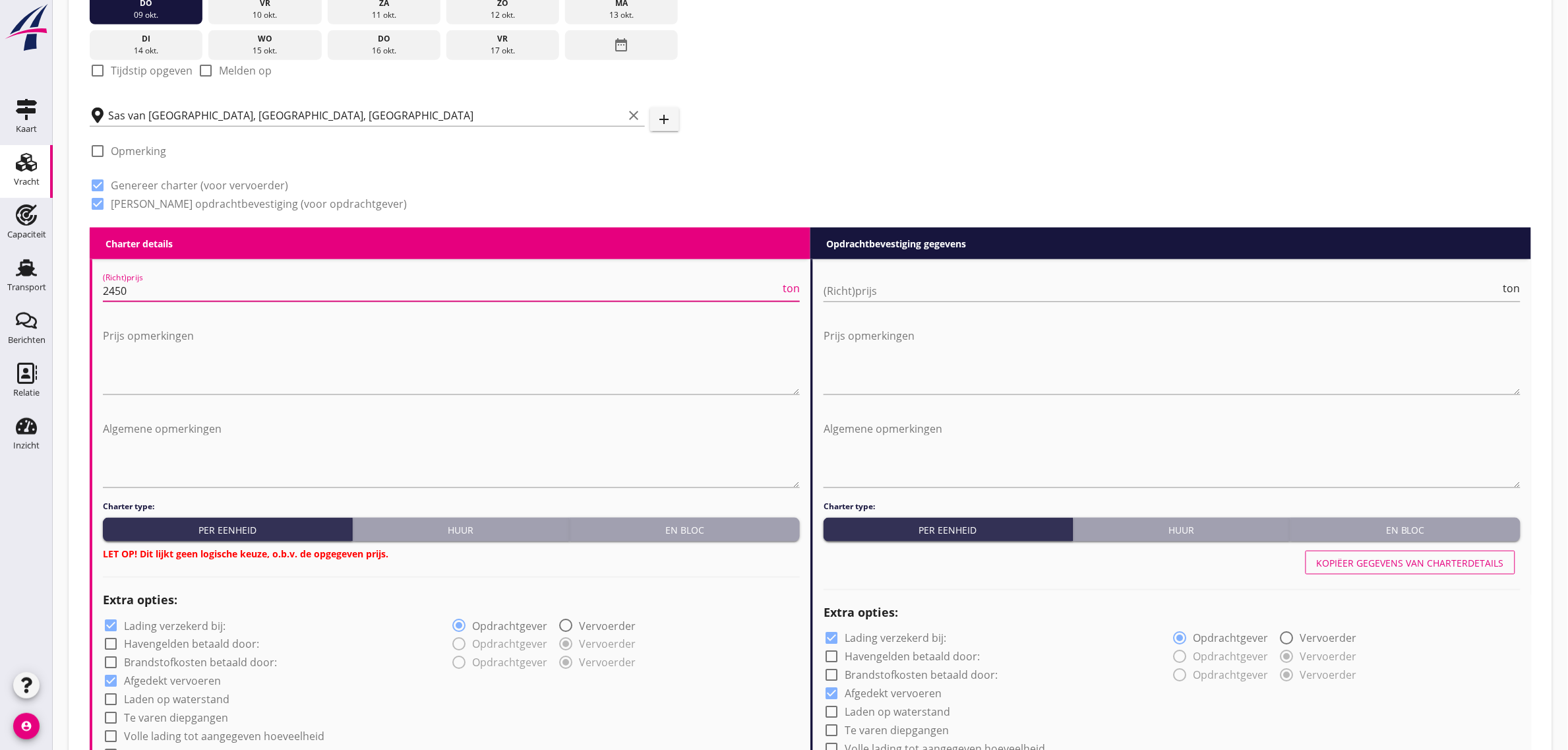
radio input "true"
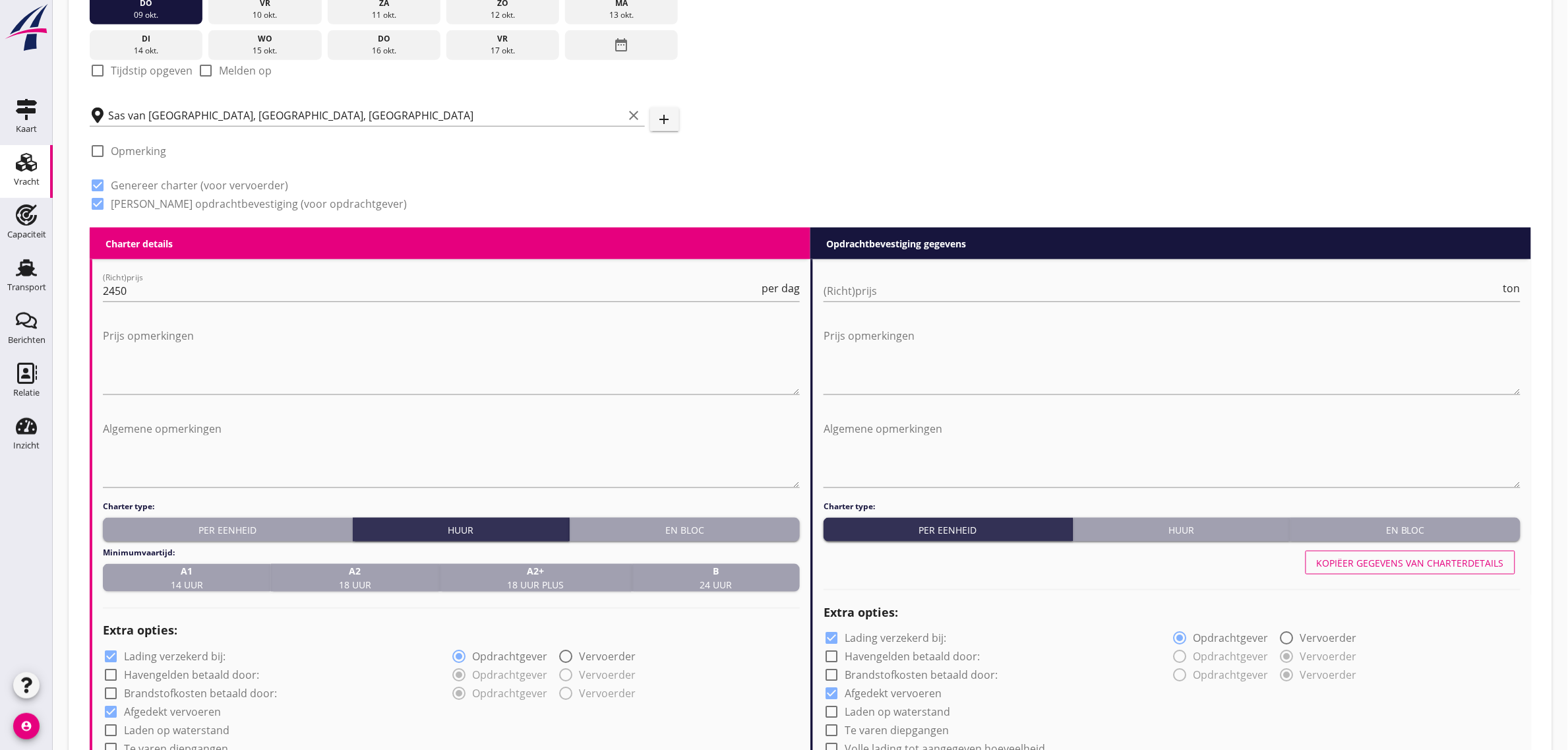
click at [337, 576] on div "A2 18 uur" at bounding box center [354, 578] width 157 height 28
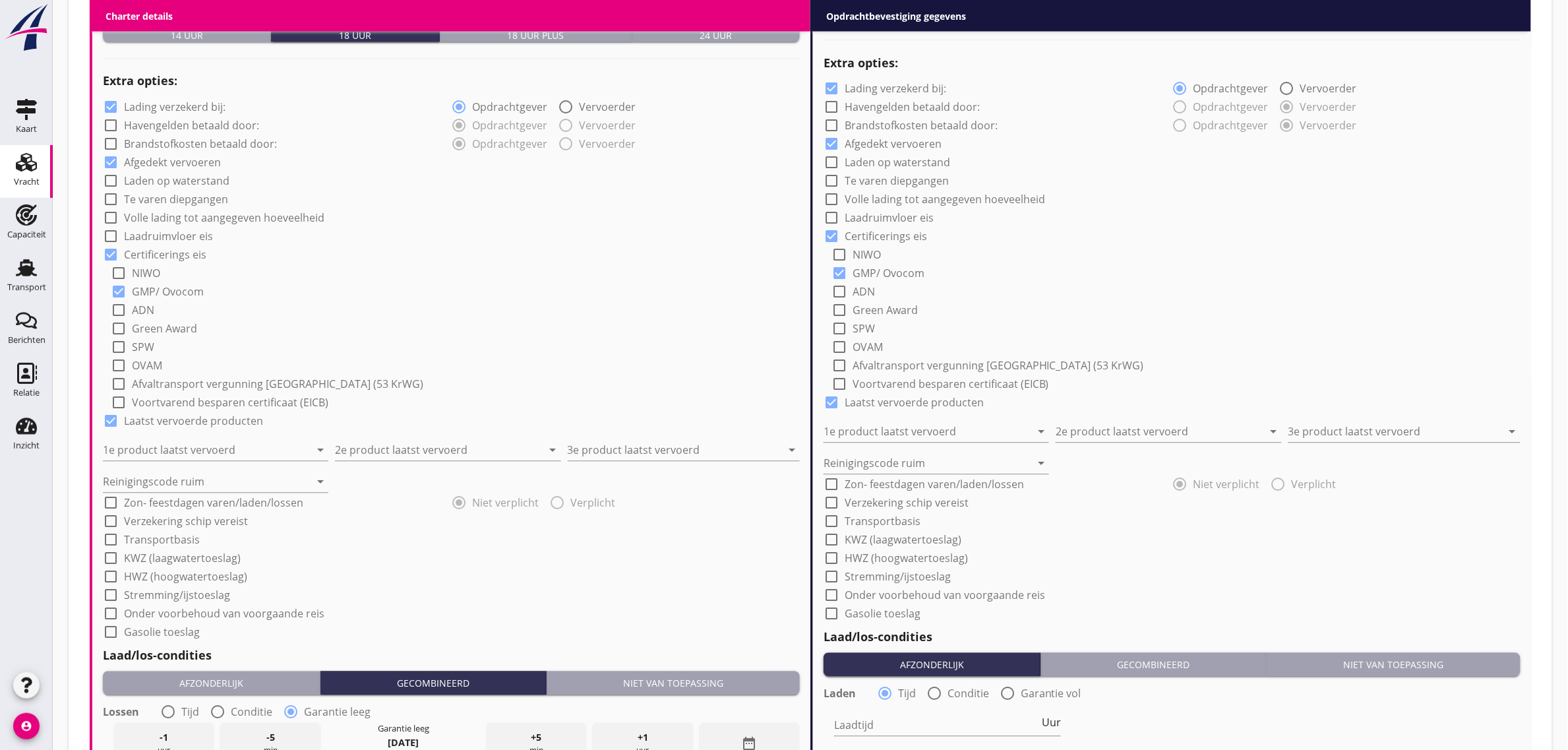
scroll to position [989, 0]
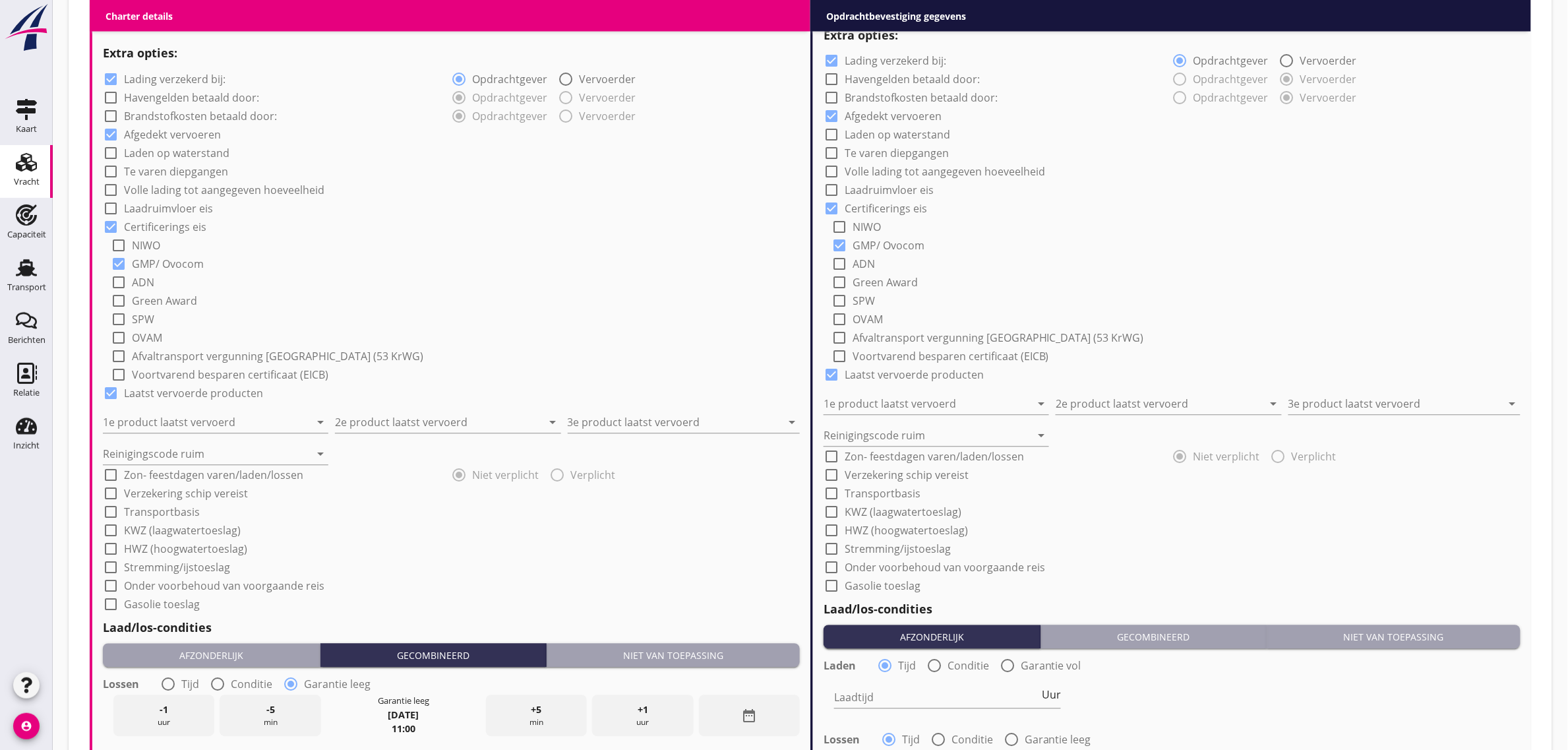
click at [139, 153] on label "Laden op waterstand" at bounding box center [176, 154] width 106 height 13
checkbox input "true"
click at [145, 211] on label "Laadruimvloer eis" at bounding box center [168, 209] width 89 height 13
checkbox input "true"
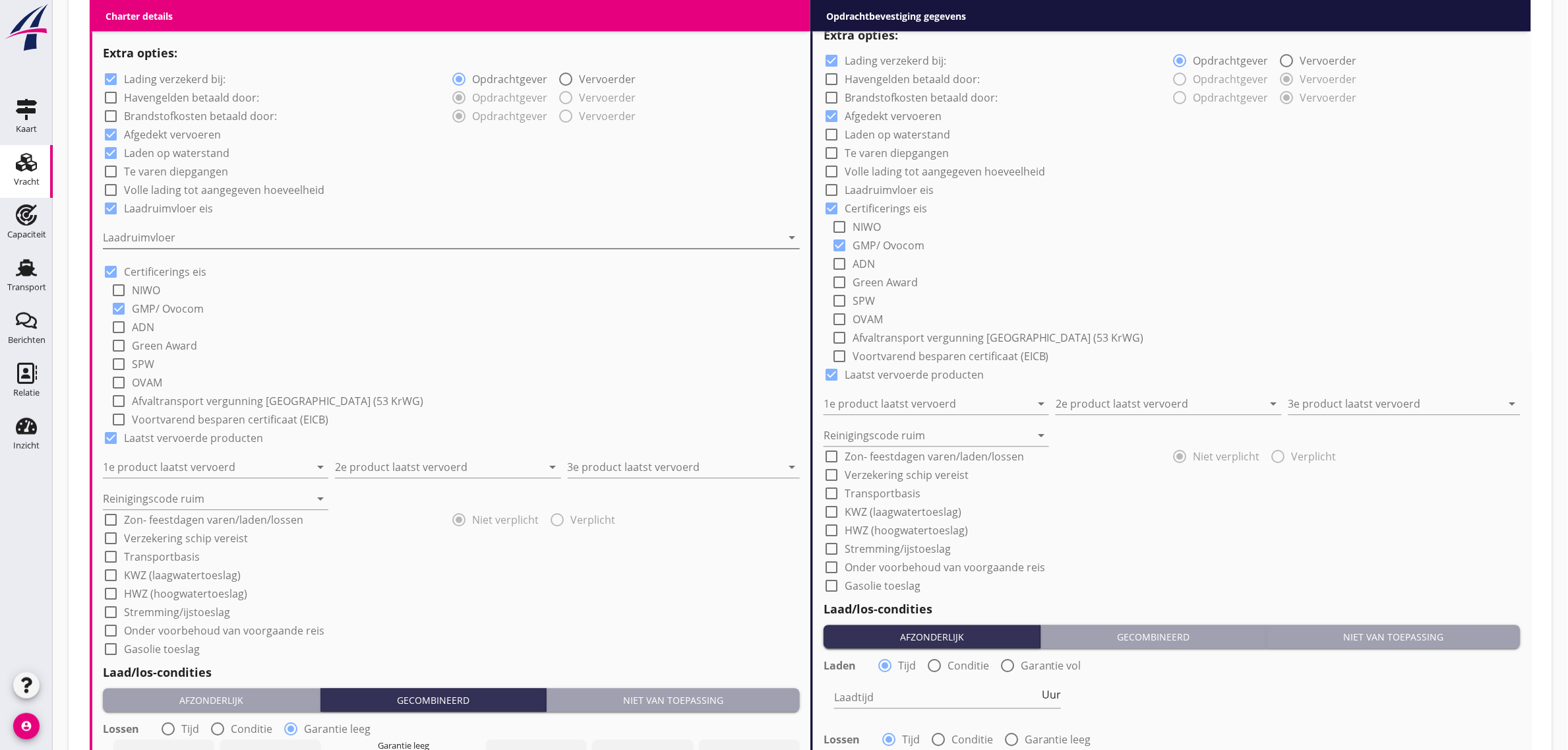
drag, startPoint x: 145, startPoint y: 226, endPoint x: 143, endPoint y: 241, distance: 15.1
click at [143, 226] on div "Laadruimvloer arrow_drop_down" at bounding box center [451, 240] width 696 height 42
click at [142, 244] on div at bounding box center [442, 238] width 679 height 22
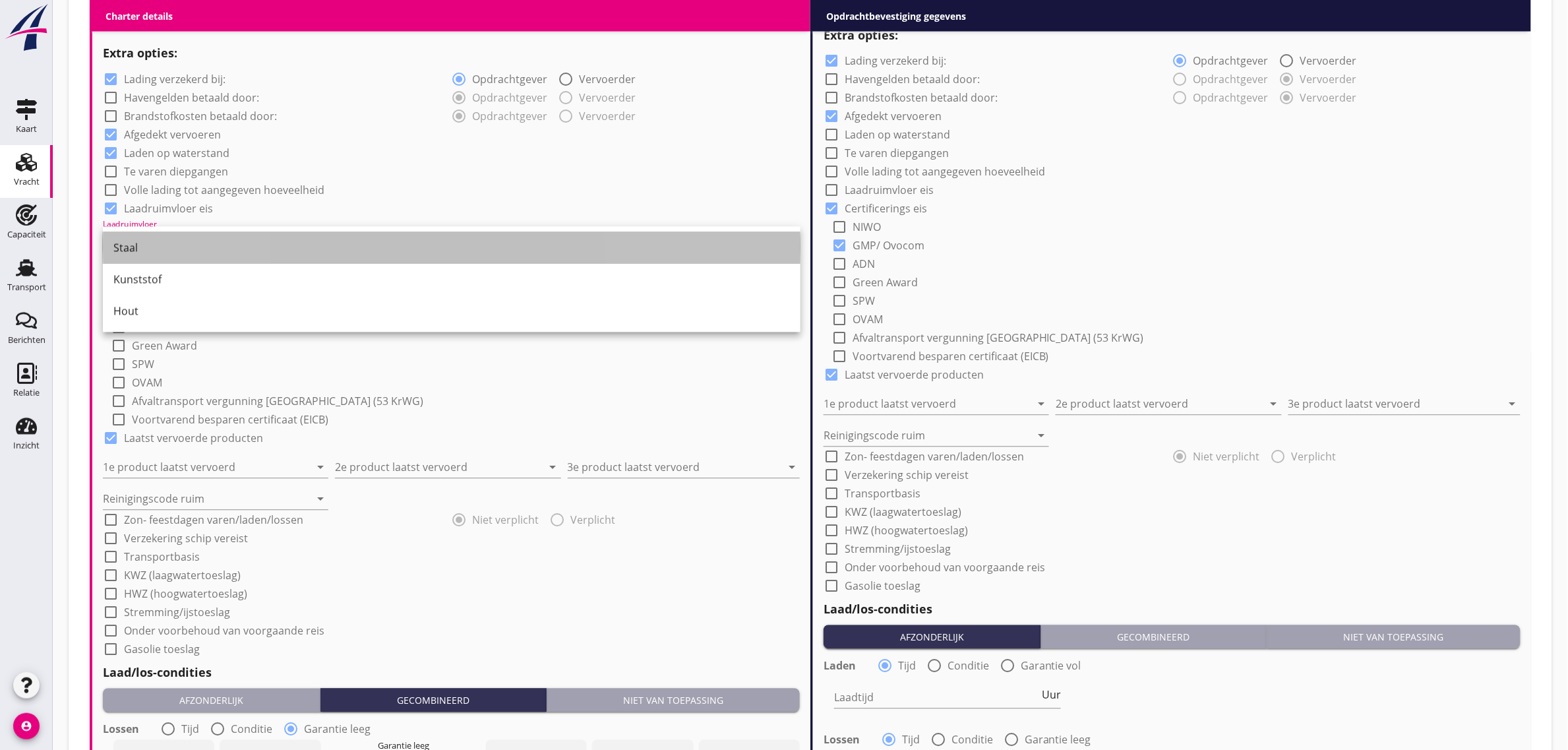
click at [146, 254] on div "Staal" at bounding box center [452, 248] width 677 height 16
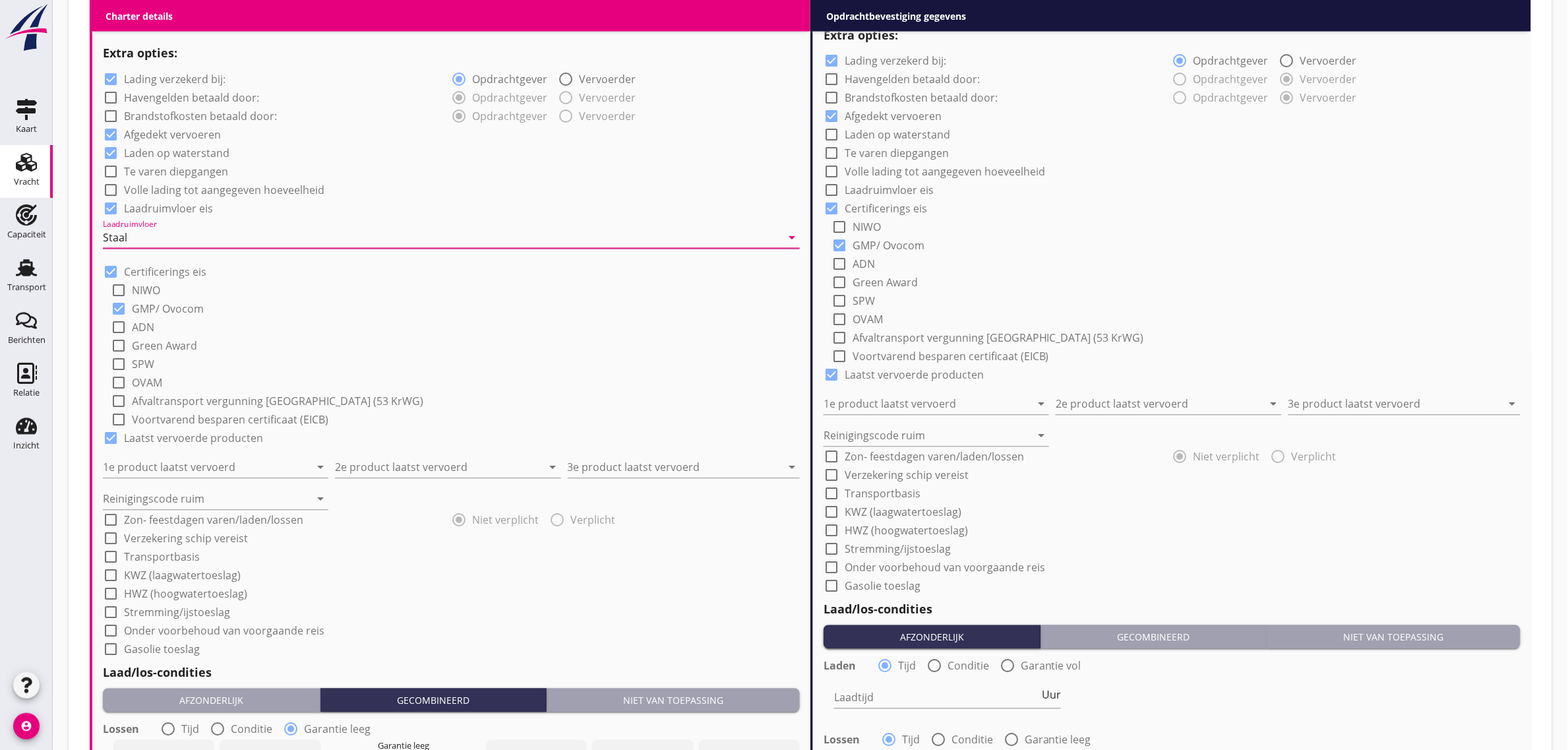
click at [439, 205] on div "check_box Laadruimvloer eis" at bounding box center [451, 208] width 696 height 19
click at [139, 468] on input "1e product laatst vervoerd" at bounding box center [206, 467] width 207 height 22
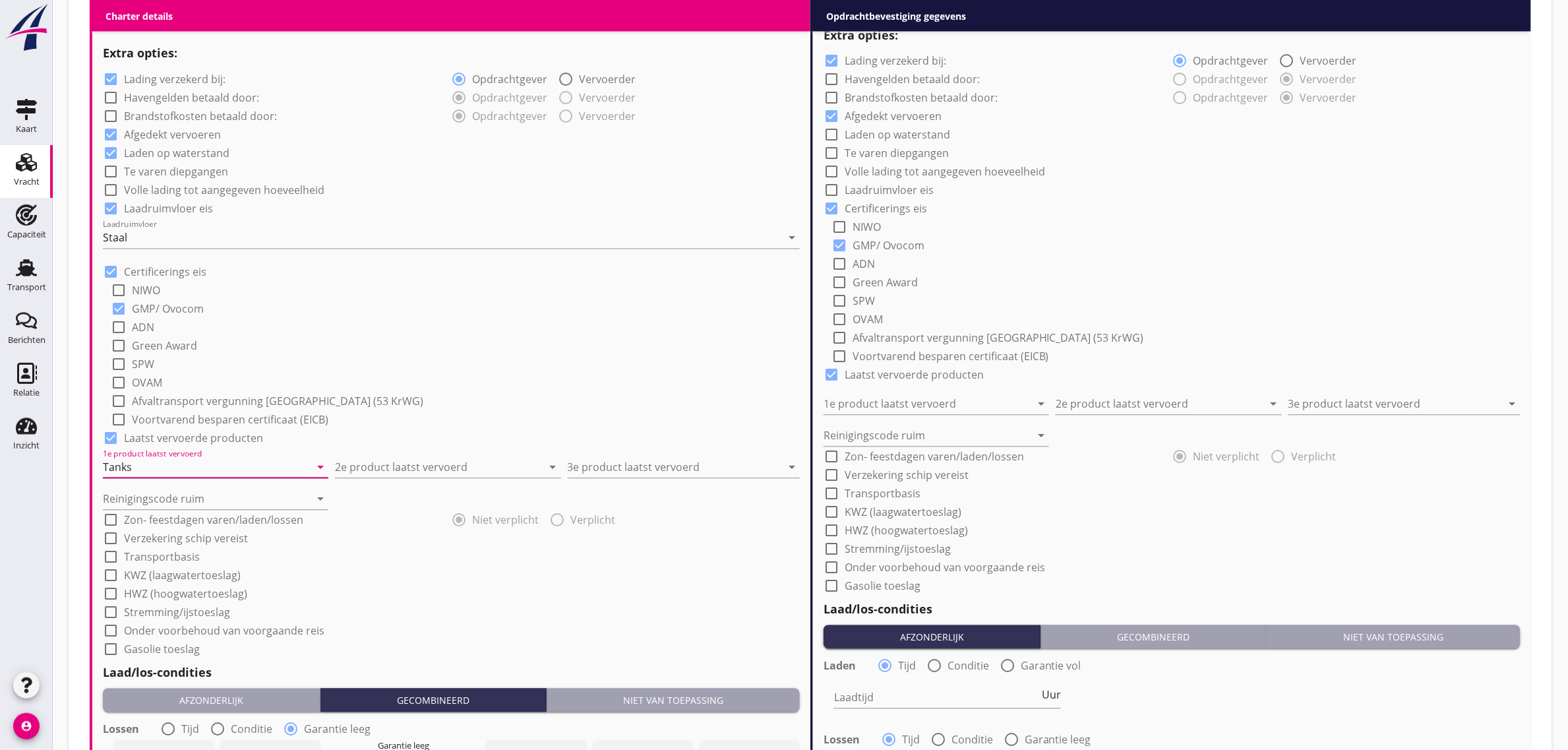
type input "Tanks"
click at [132, 504] on input "Reinigingscode ruim" at bounding box center [206, 499] width 207 height 22
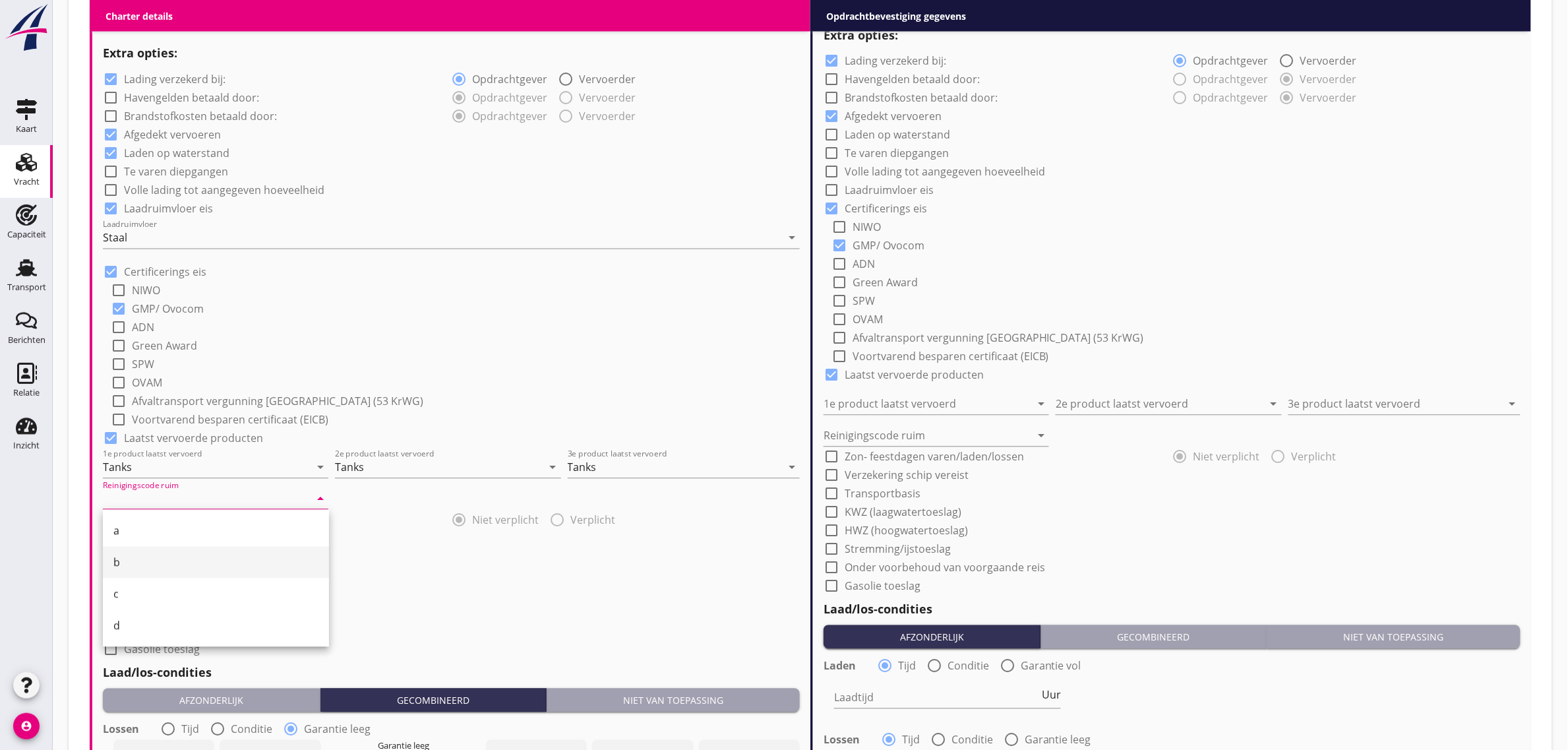
click at [149, 570] on div "b" at bounding box center [216, 562] width 205 height 32
type input "b"
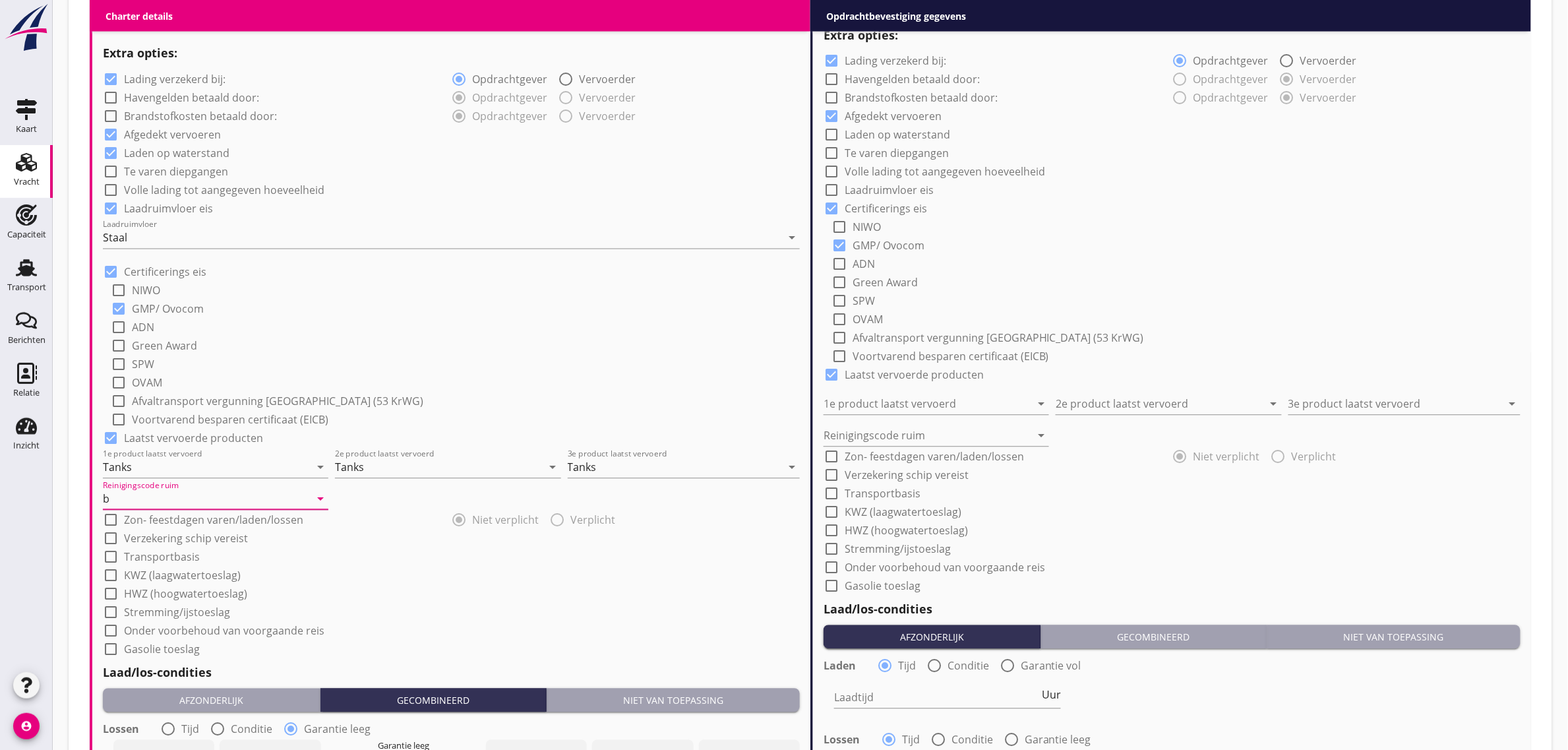
click at [450, 369] on div "check_box_outline_blank SPW" at bounding box center [455, 364] width 689 height 19
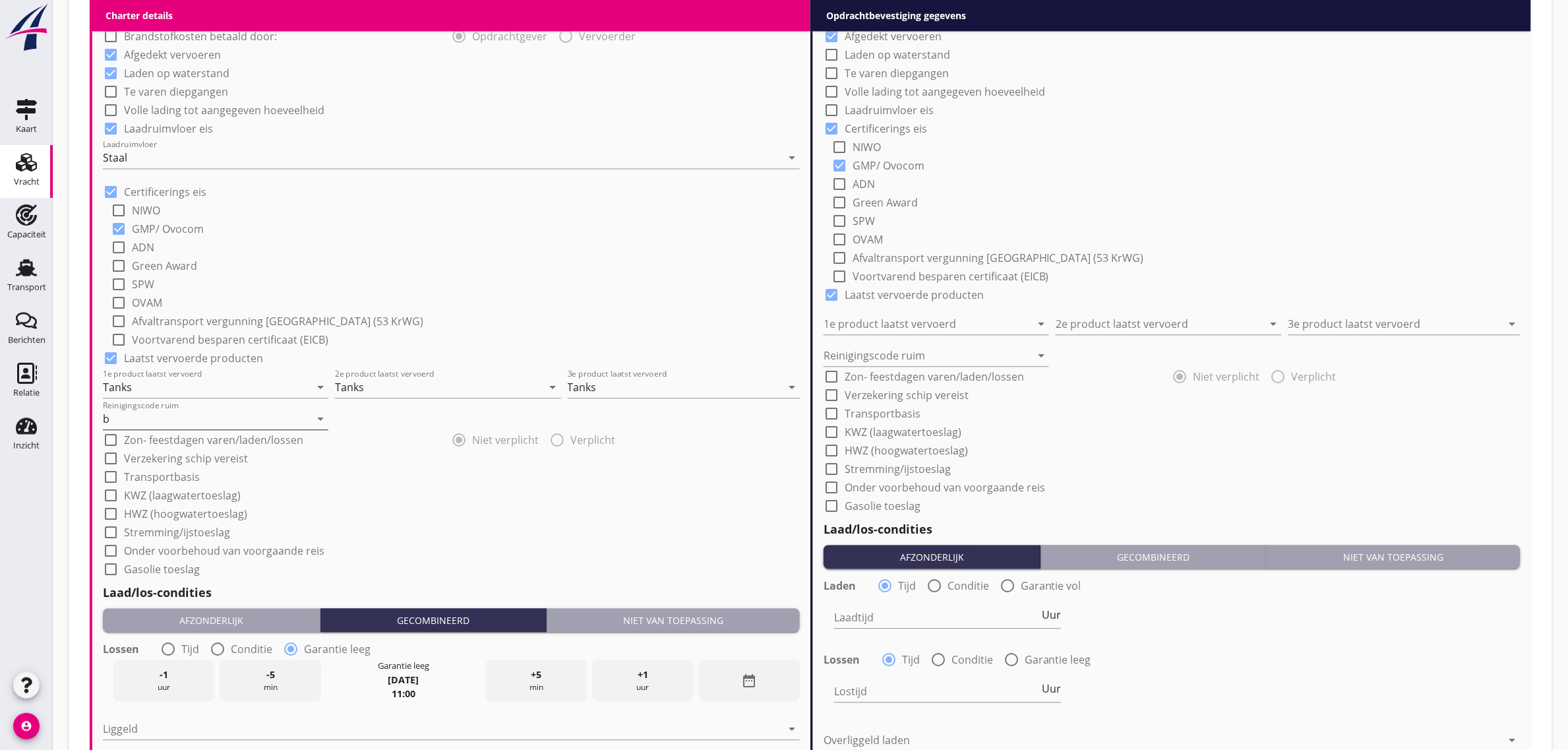
scroll to position [1072, 0]
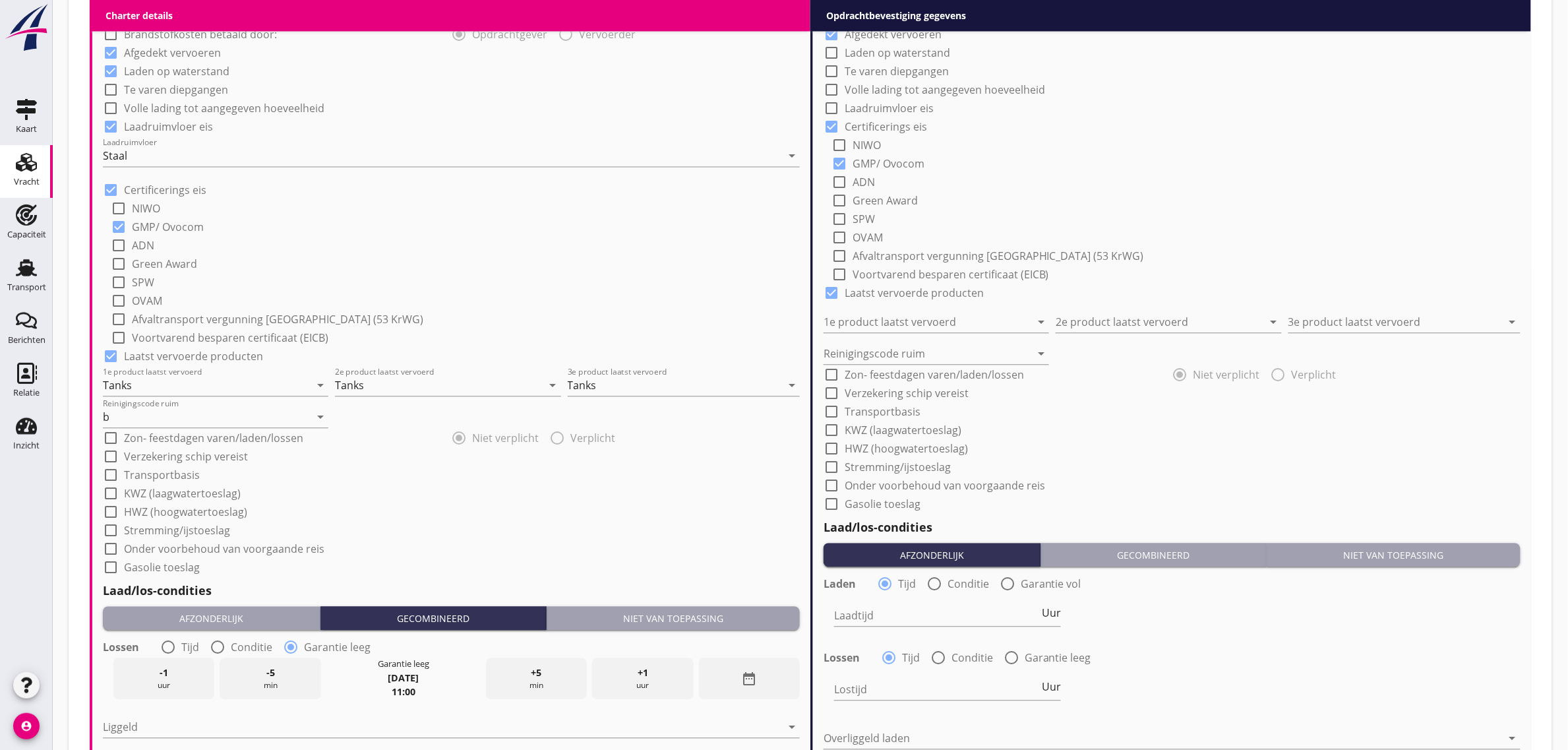
click at [185, 477] on label "Transportbasis" at bounding box center [161, 474] width 76 height 13
checkbox input "true"
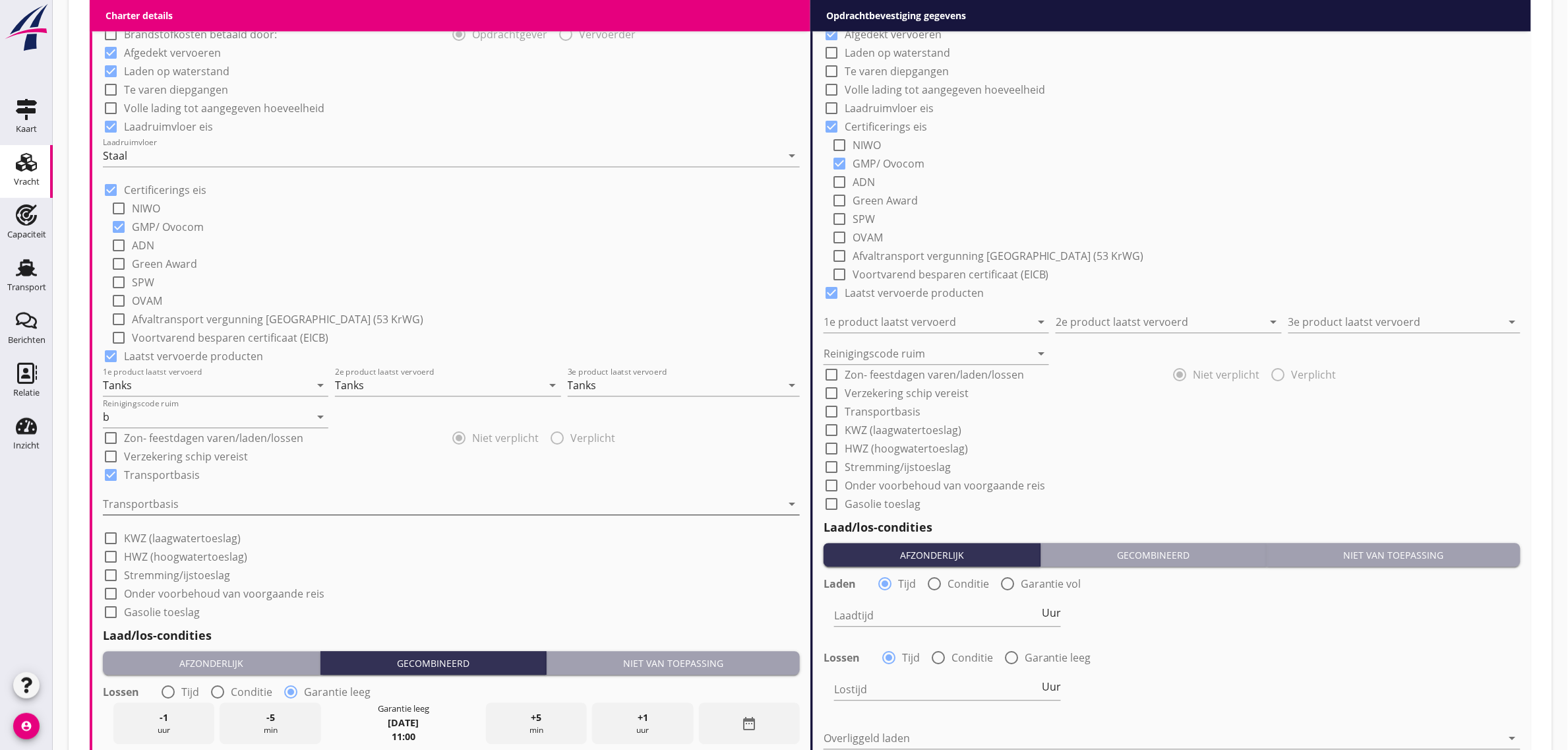
click at [142, 508] on div at bounding box center [442, 503] width 679 height 22
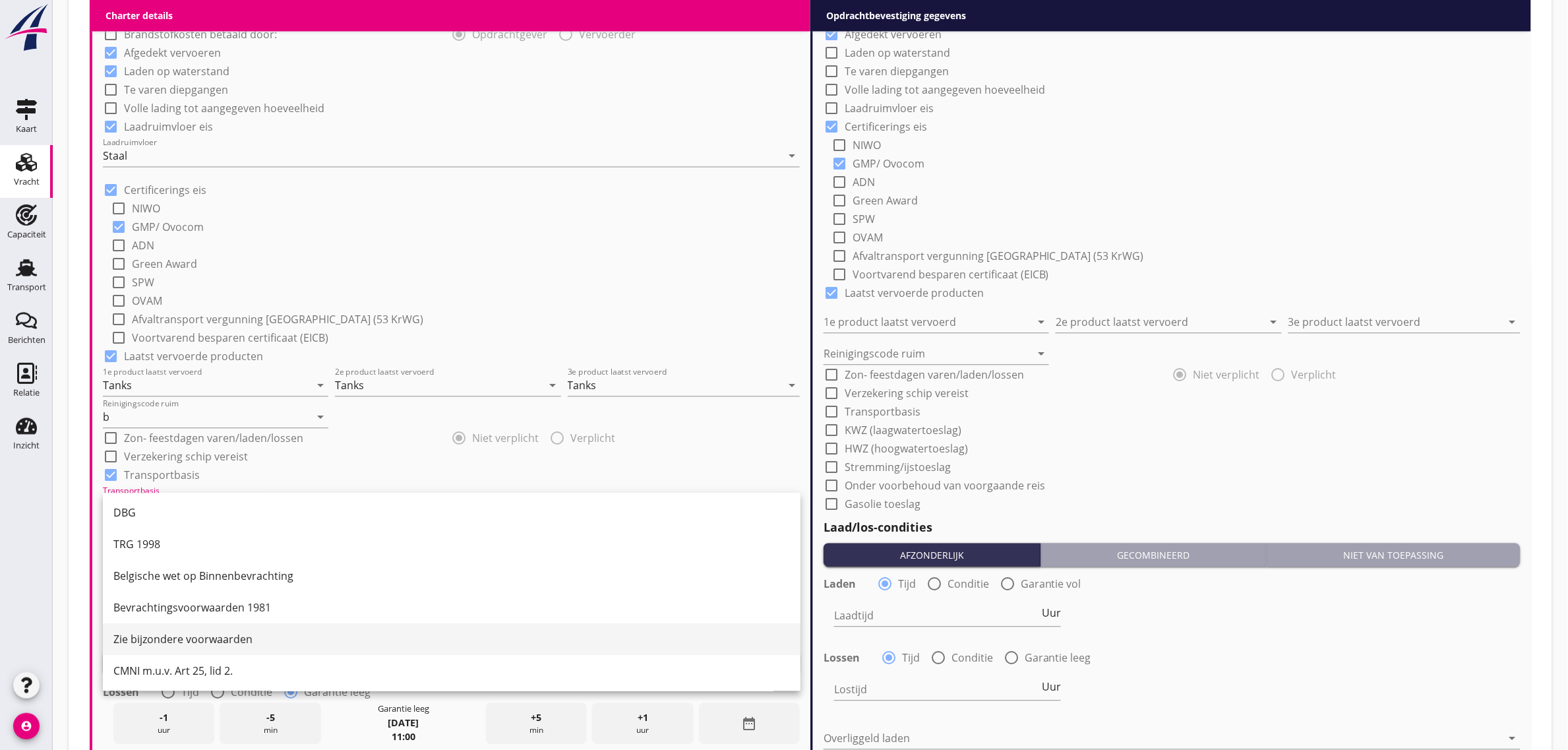
scroll to position [35, 0]
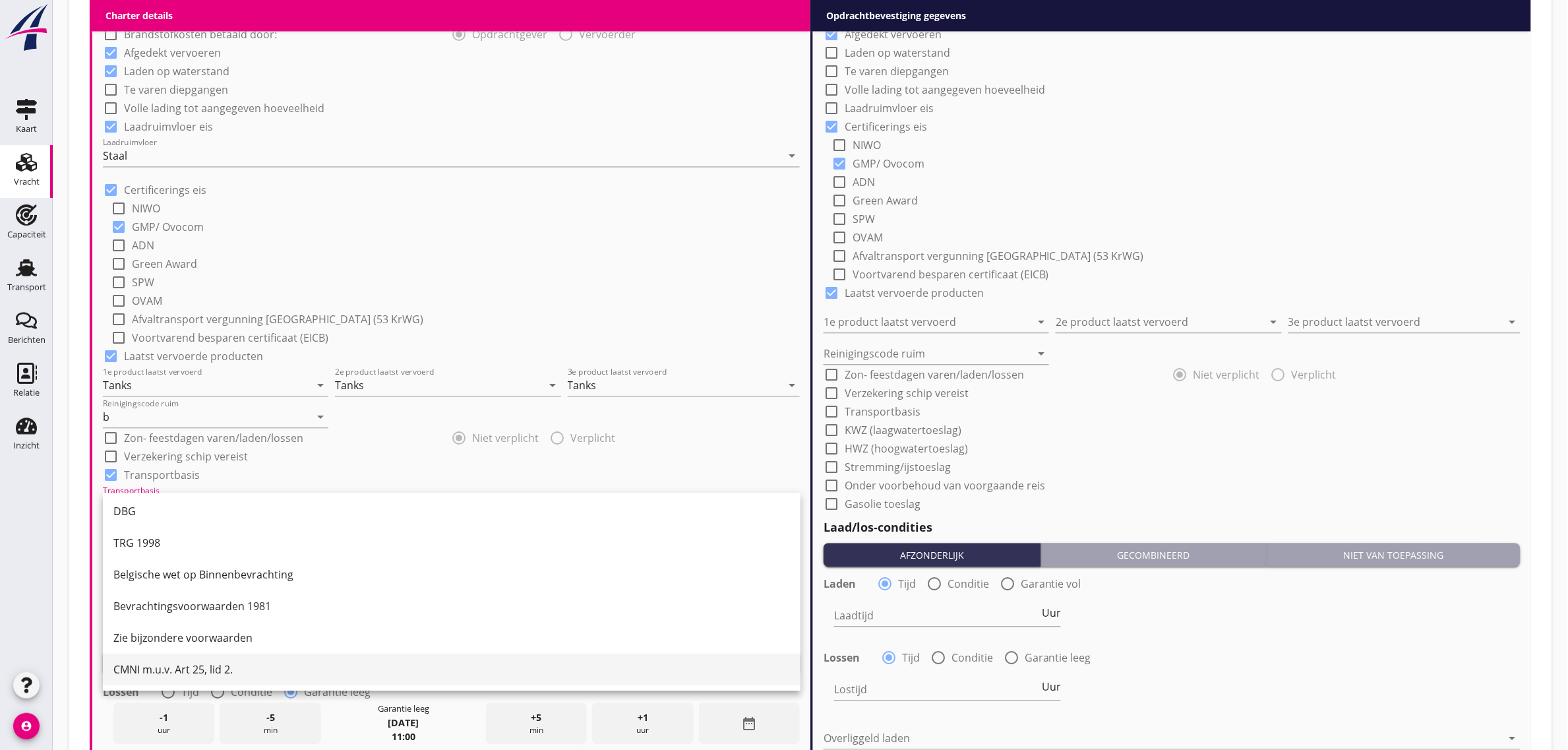
click at [178, 659] on div "CMNI m.u.v. Art 25, lid 2." at bounding box center [452, 669] width 677 height 32
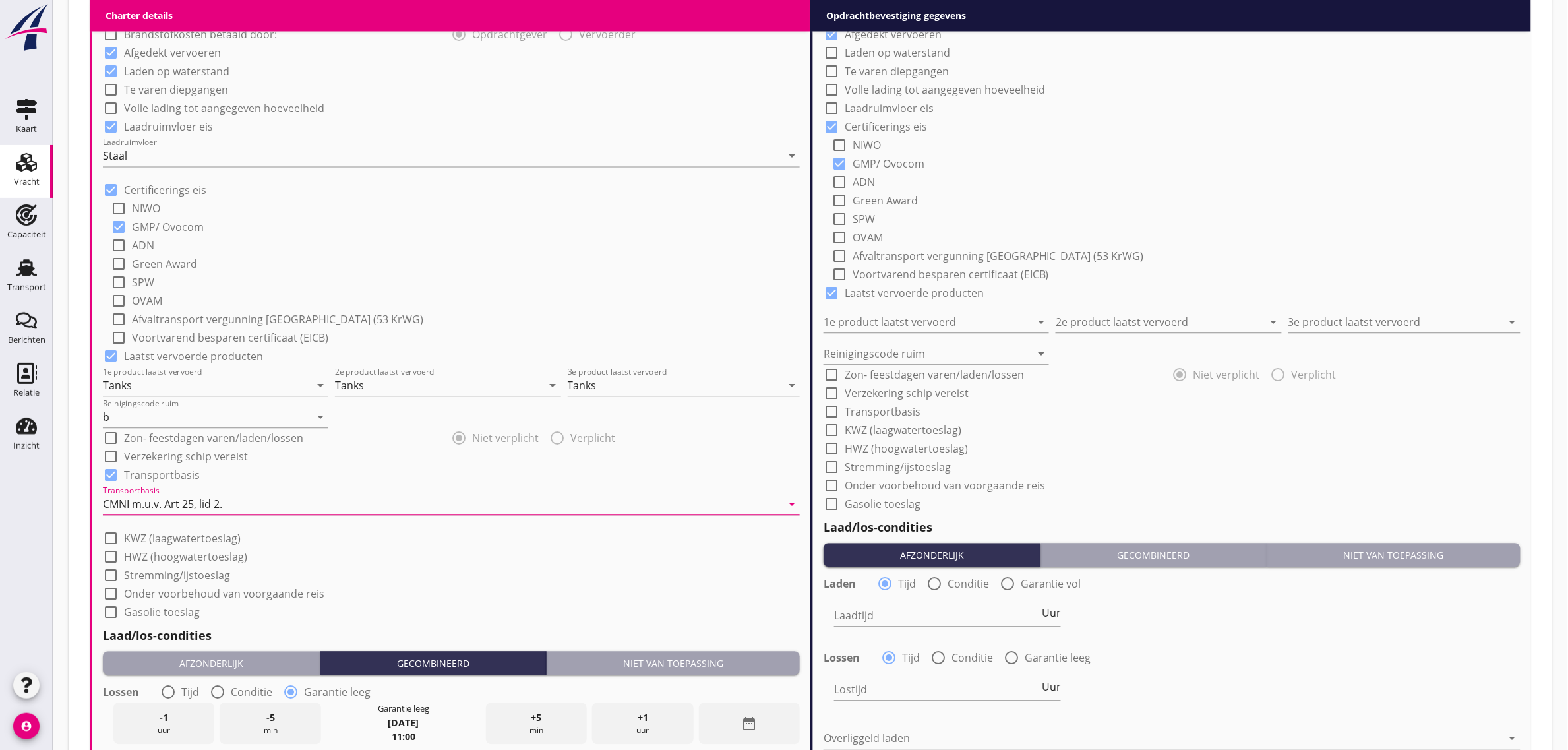
click at [436, 583] on div "check_box_outline_blank Onder voorbehoud van voorgaande reis" at bounding box center [451, 592] width 696 height 19
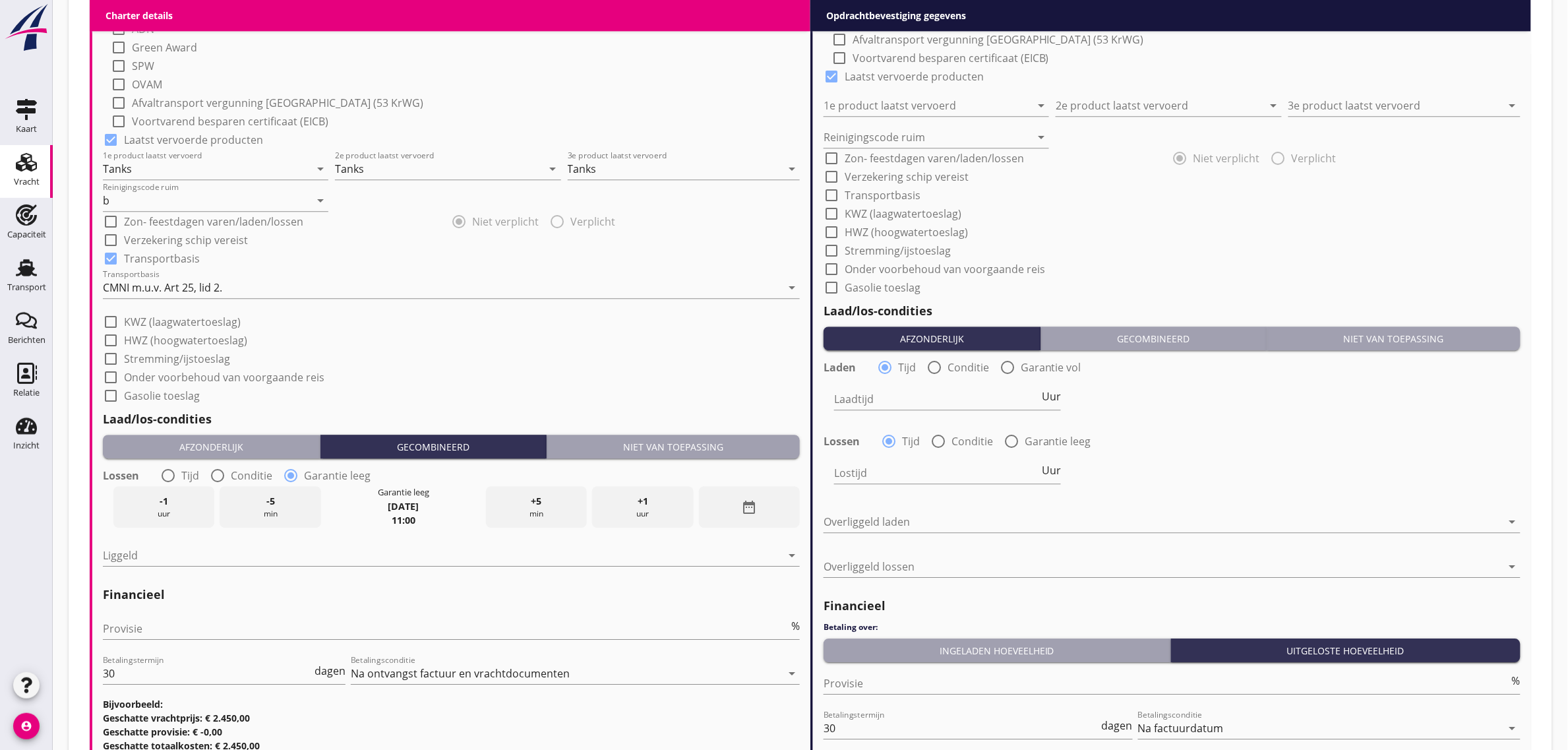
scroll to position [1319, 0]
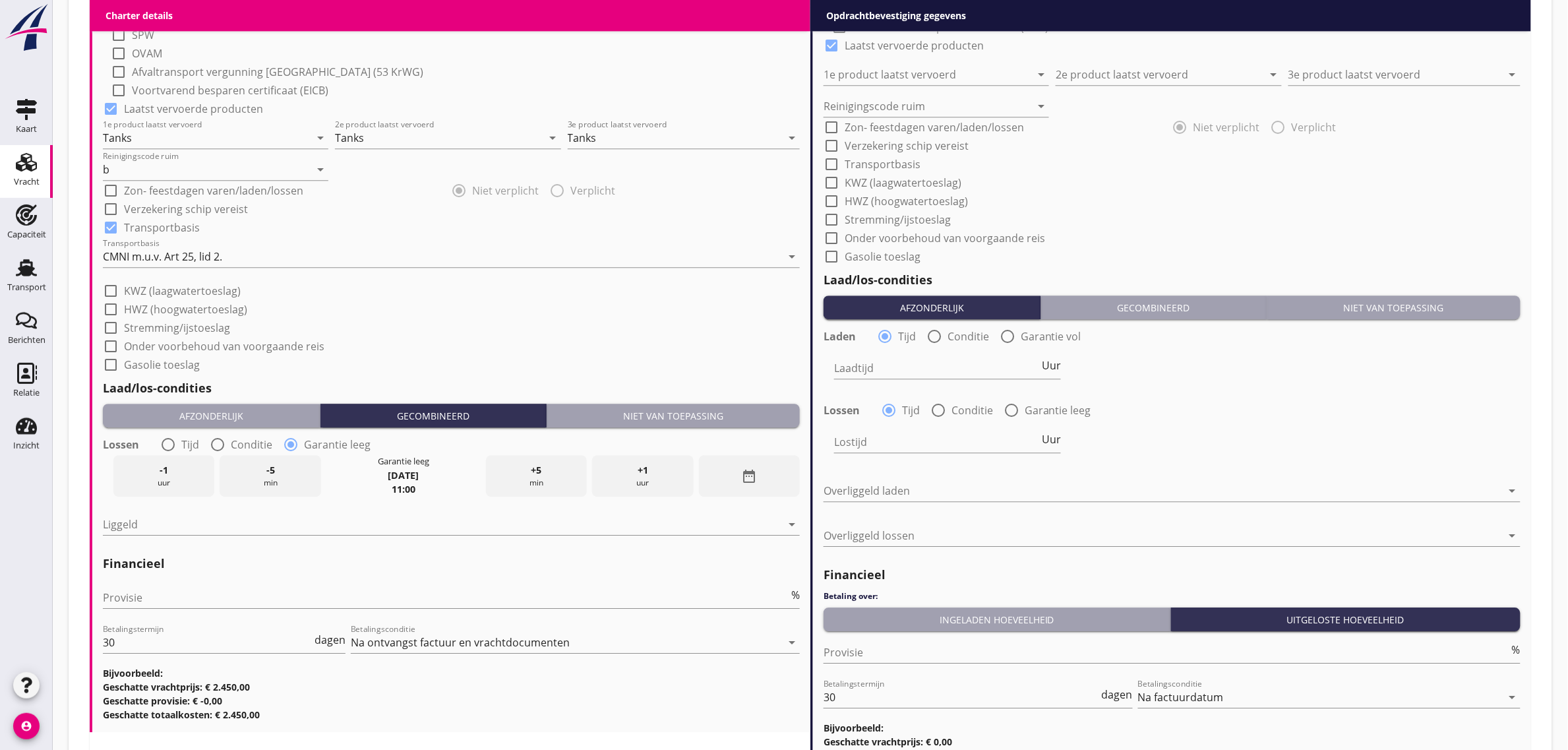
click at [660, 412] on div "Niet van toepassing" at bounding box center [673, 415] width 243 height 14
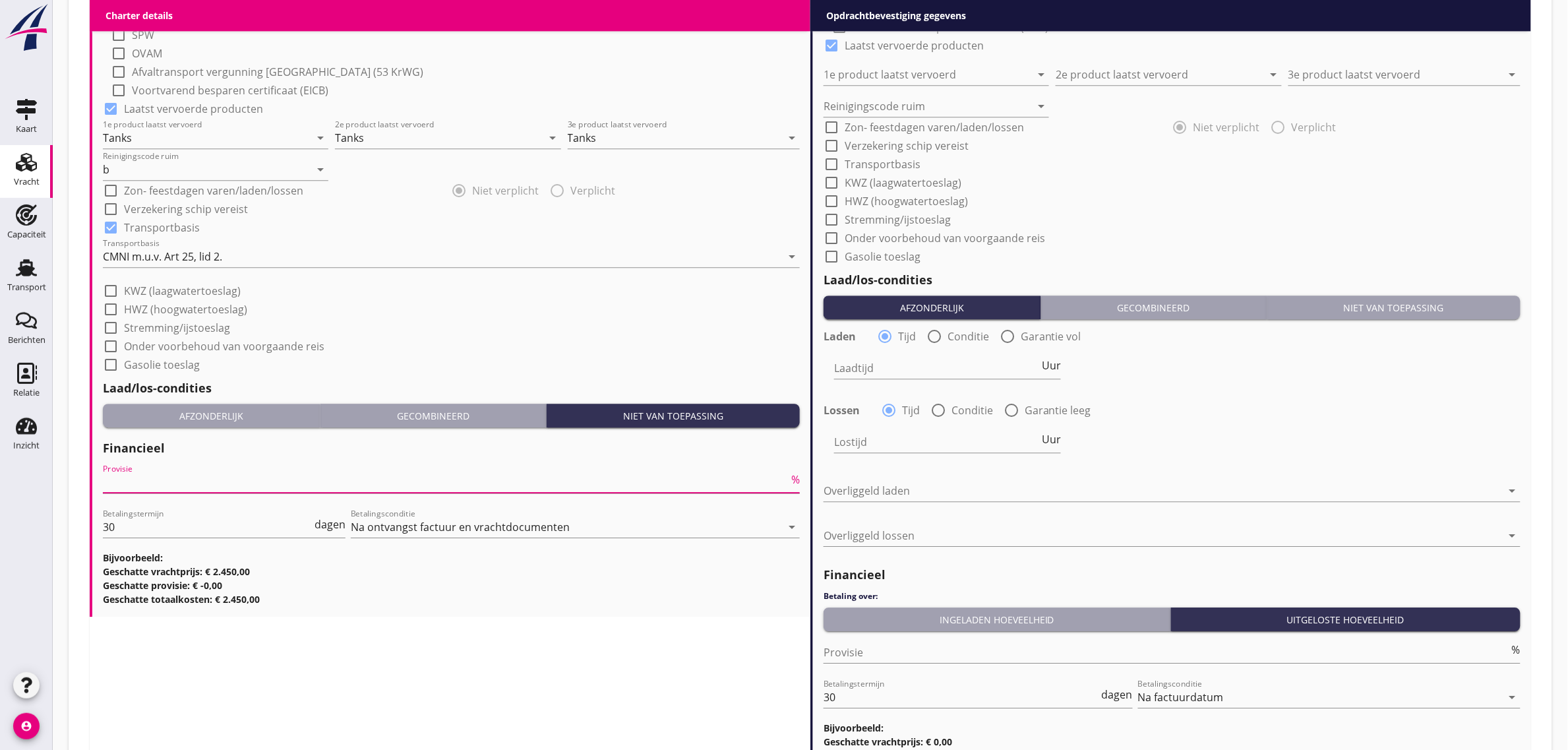
click at [192, 488] on input "Provisie" at bounding box center [445, 482] width 685 height 22
type input "0"
click at [360, 330] on div "check_box_outline_blank Stremming/ijstoeslag" at bounding box center [451, 326] width 696 height 19
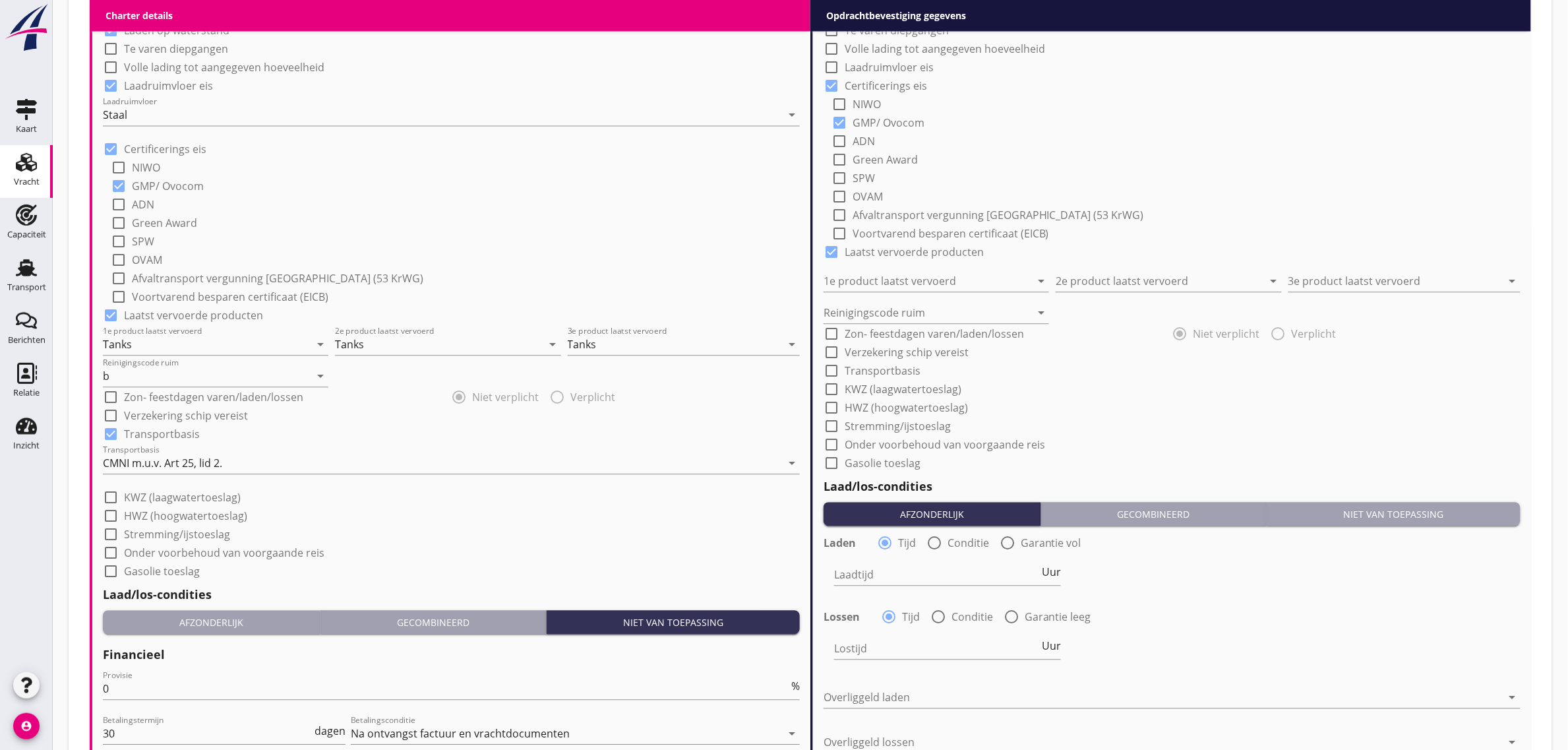
scroll to position [1154, 0]
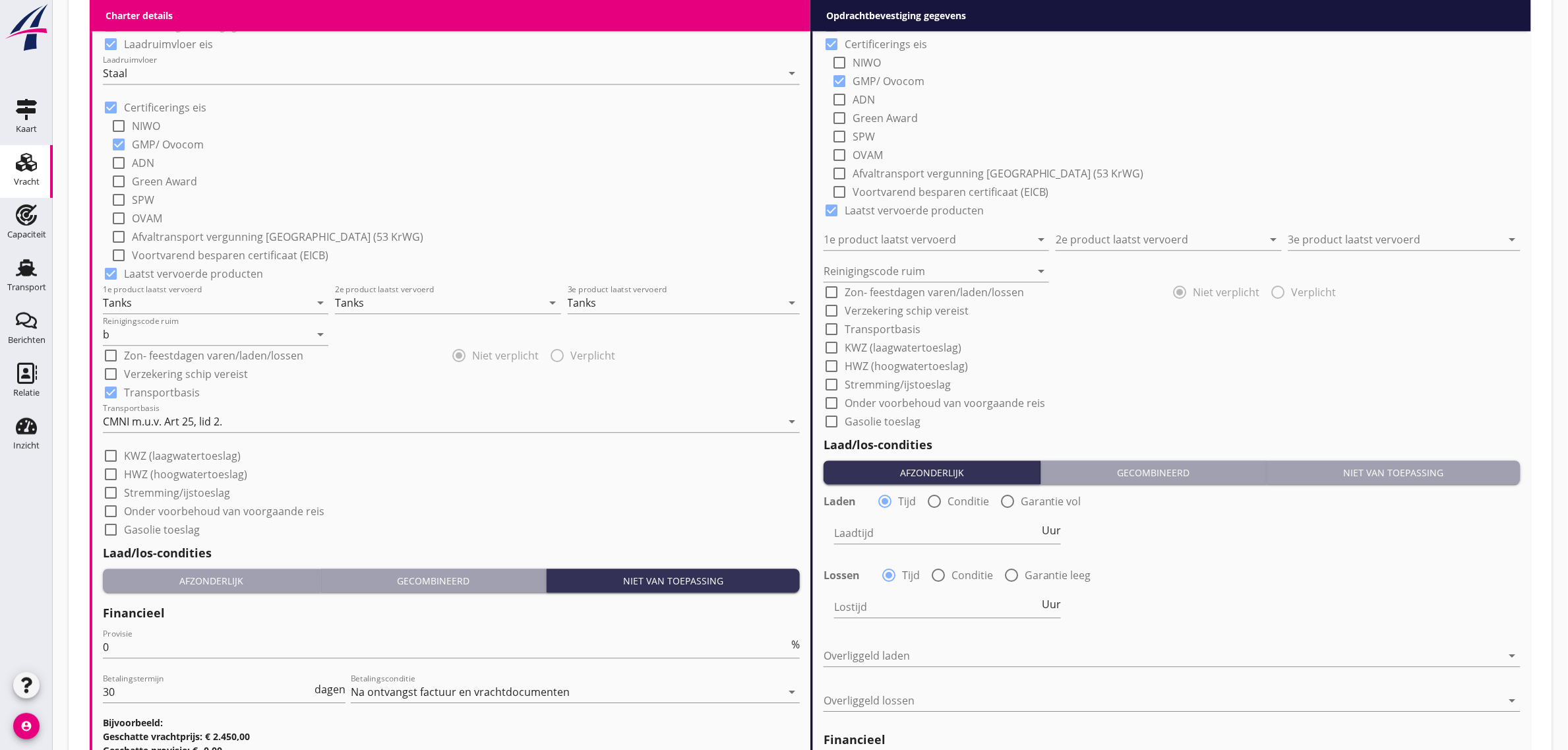
click at [459, 162] on div "check_box_outline_blank ADN" at bounding box center [455, 161] width 689 height 19
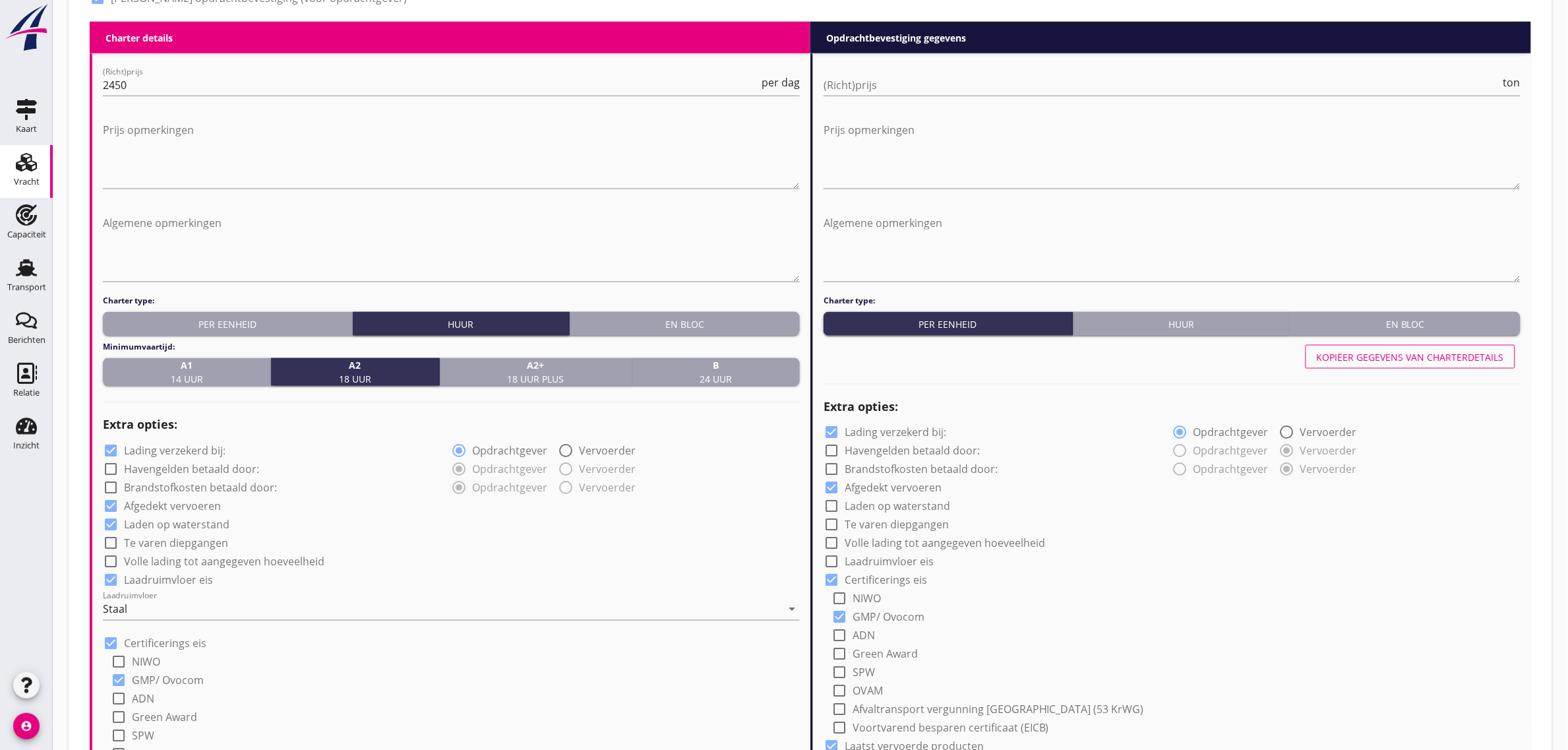
scroll to position [577, 0]
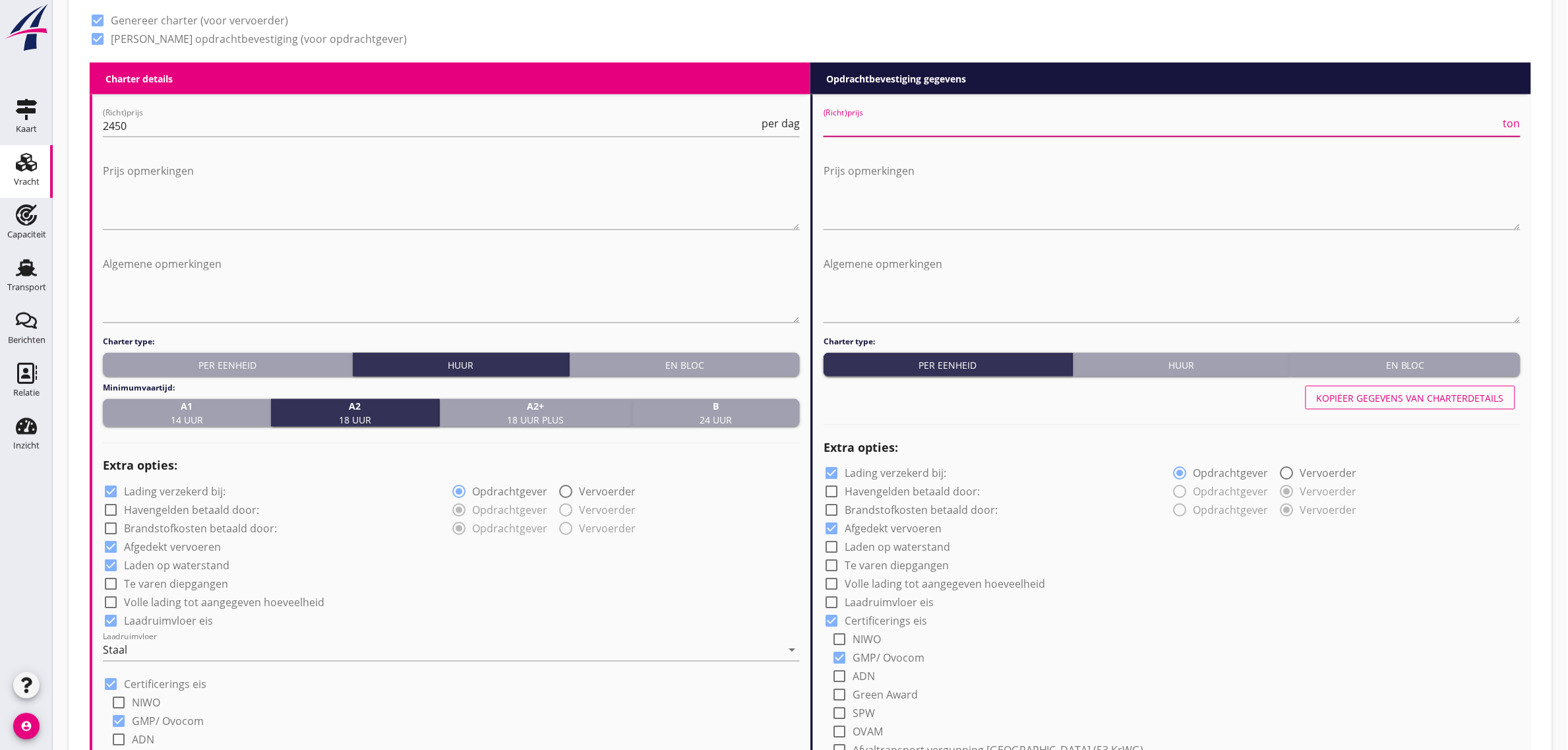
click at [861, 134] on input "(Richt)prijs" at bounding box center [1161, 126] width 677 height 22
type input "41"
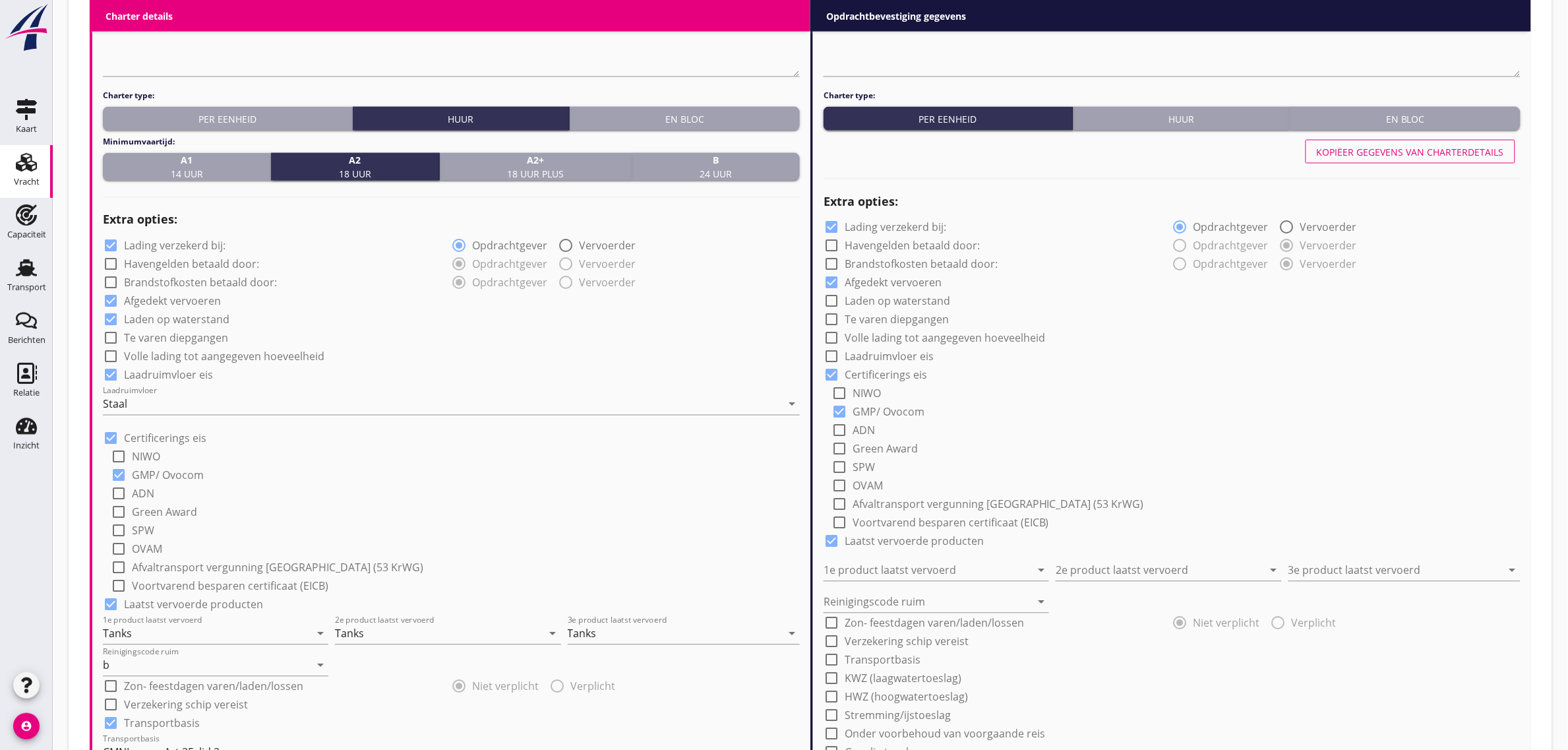
scroll to position [824, 0]
click at [1365, 234] on div "radio_button_unchecked Opdrachtgever radio_button_checked Vervoerder" at bounding box center [1347, 244] width 349 height 19
click at [1381, 143] on div "Kopiëer gegevens van charterdetails" at bounding box center [1411, 150] width 187 height 14
radio input "true"
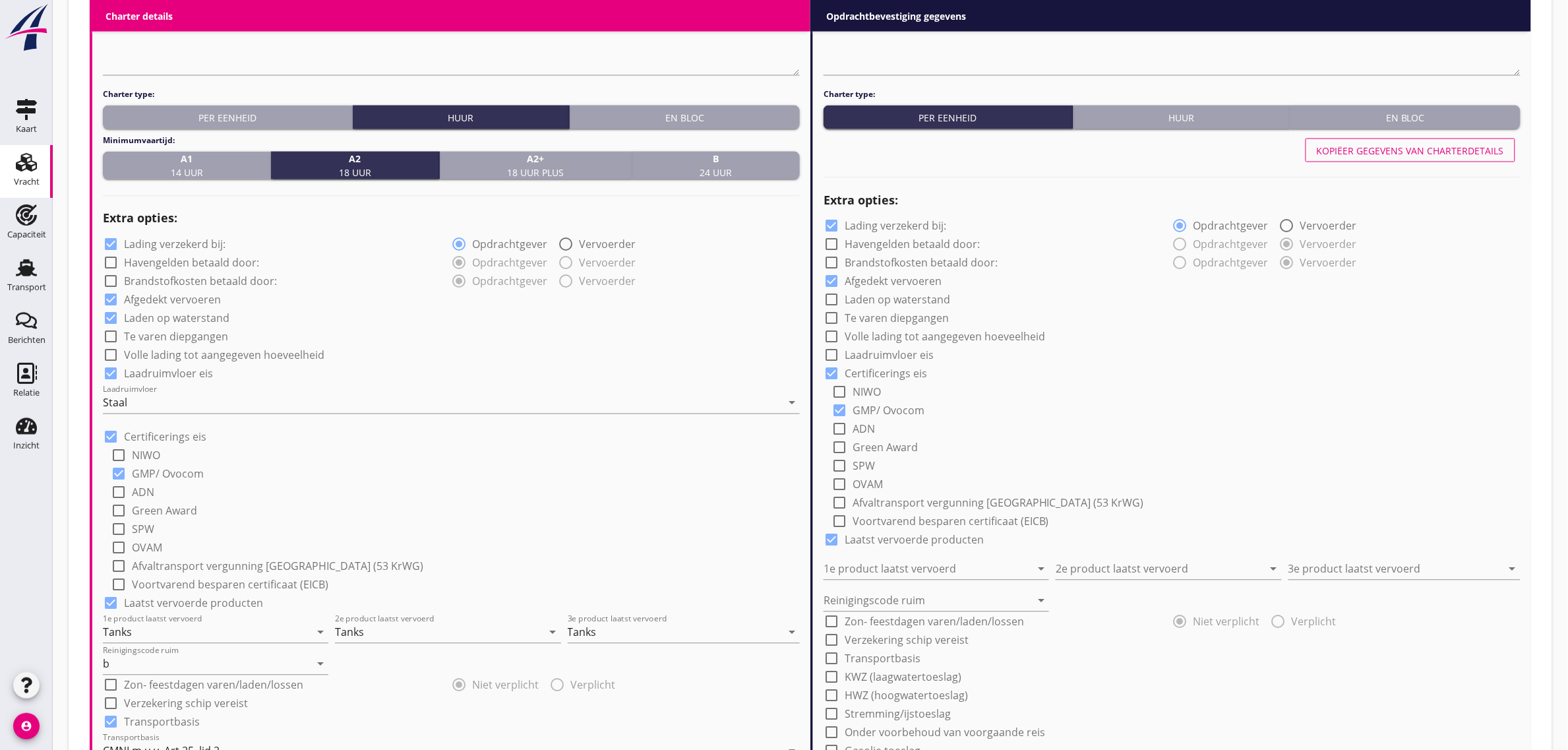
checkbox input "true"
type input "Tanks"
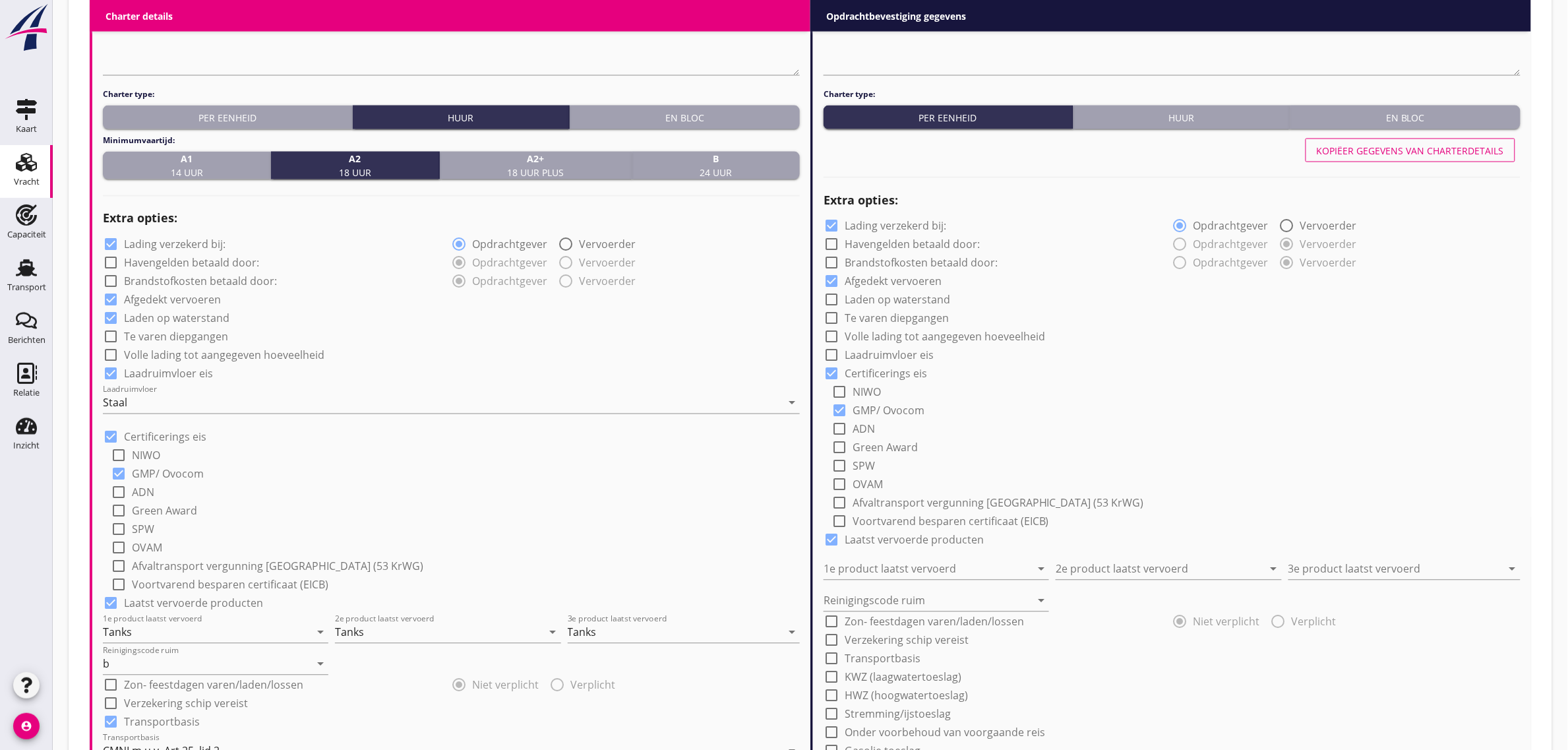
type input "b"
checkbox input "true"
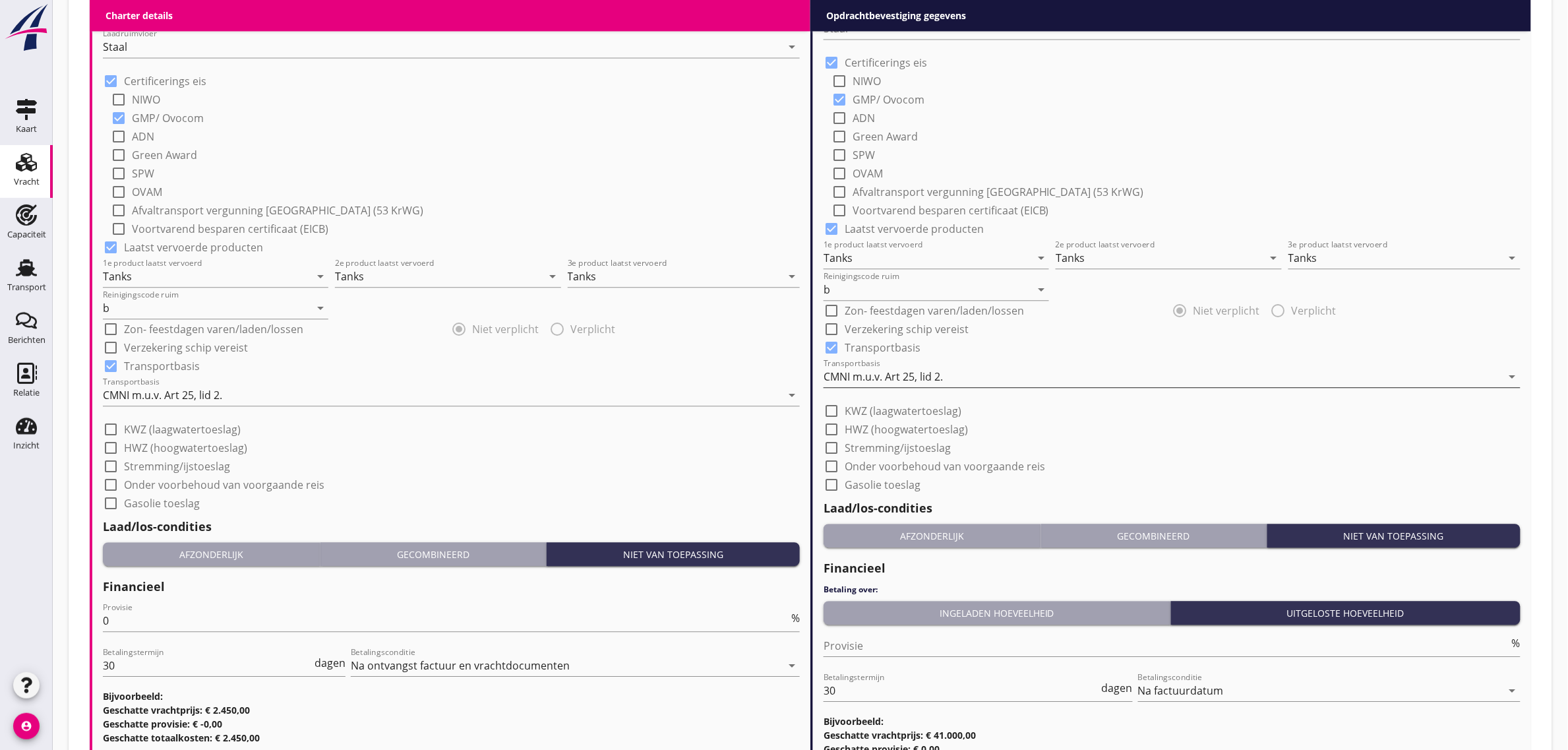
scroll to position [1237, 0]
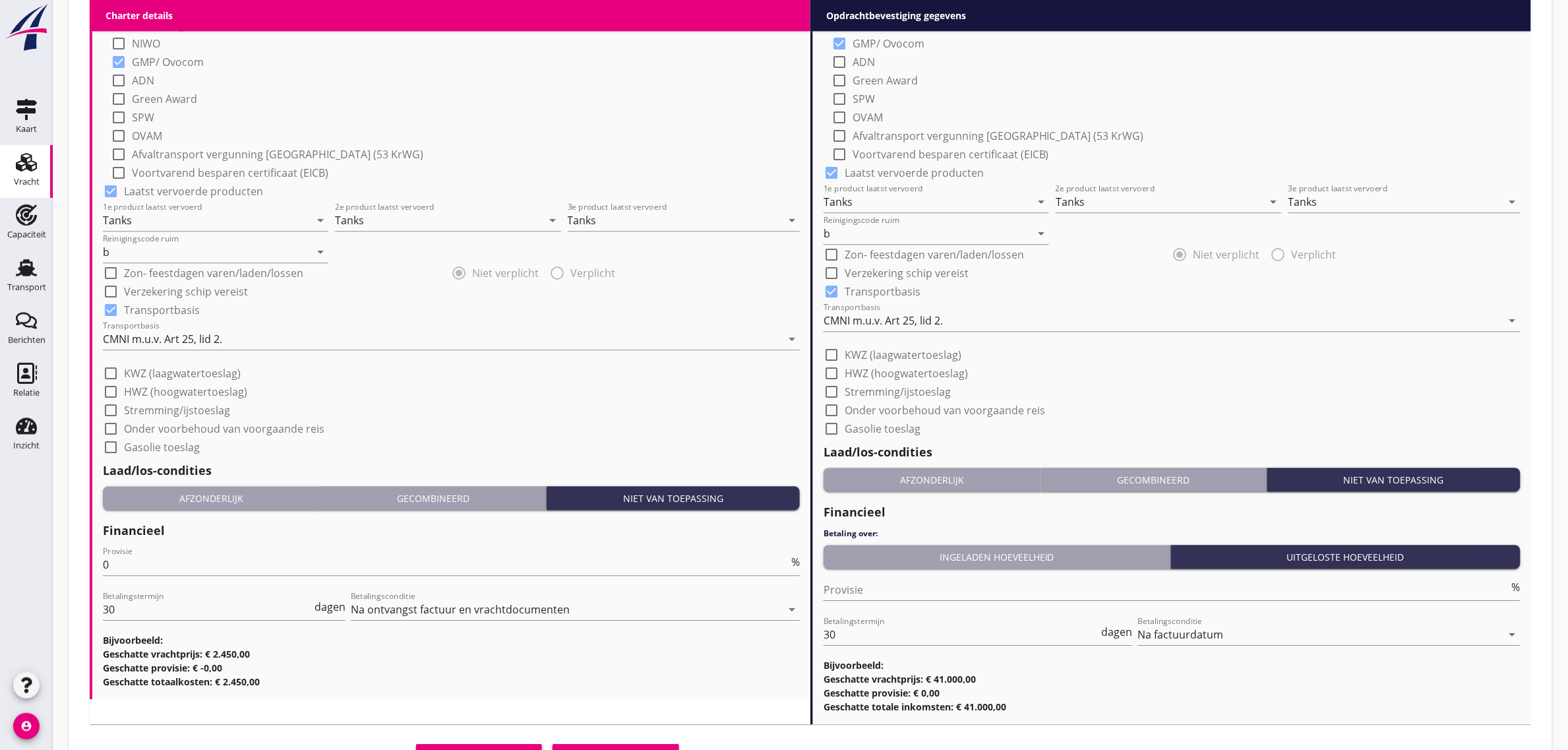
click at [875, 353] on label "KWZ (laagwatertoeslag)" at bounding box center [903, 354] width 116 height 13
checkbox input "true"
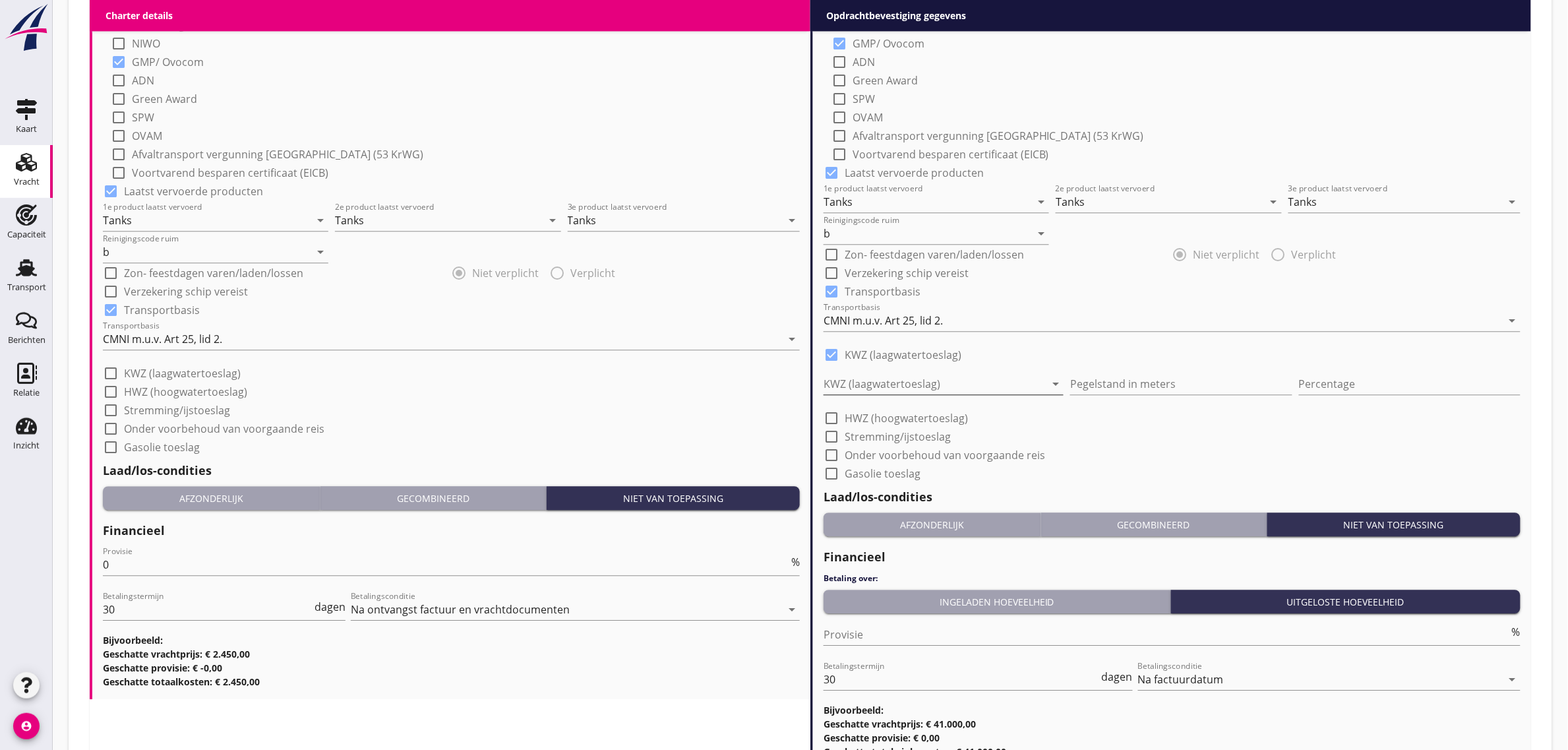
click at [874, 383] on div at bounding box center [933, 383] width 221 height 22
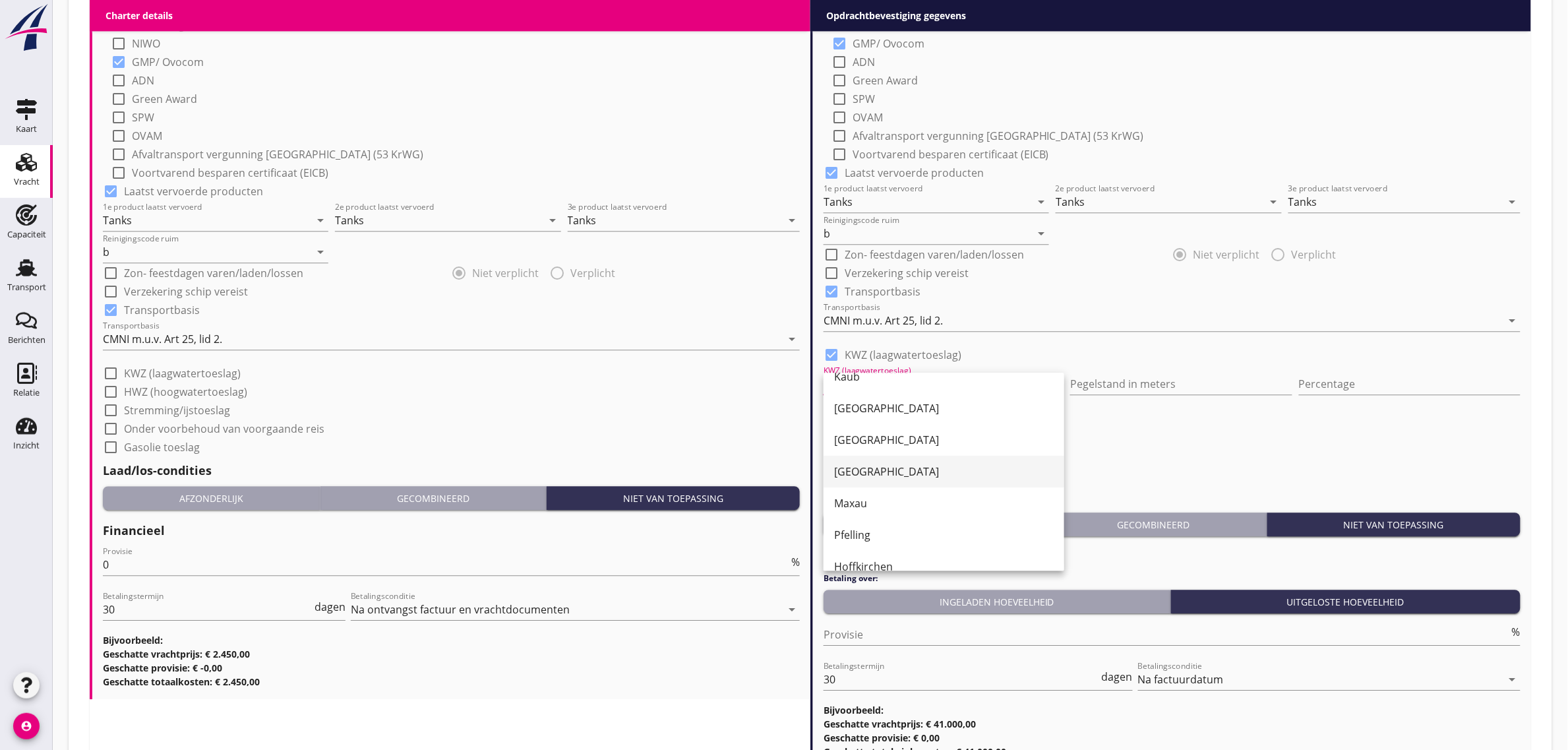
scroll to position [82, 0]
click at [884, 534] on div "Pfelling" at bounding box center [944, 532] width 219 height 16
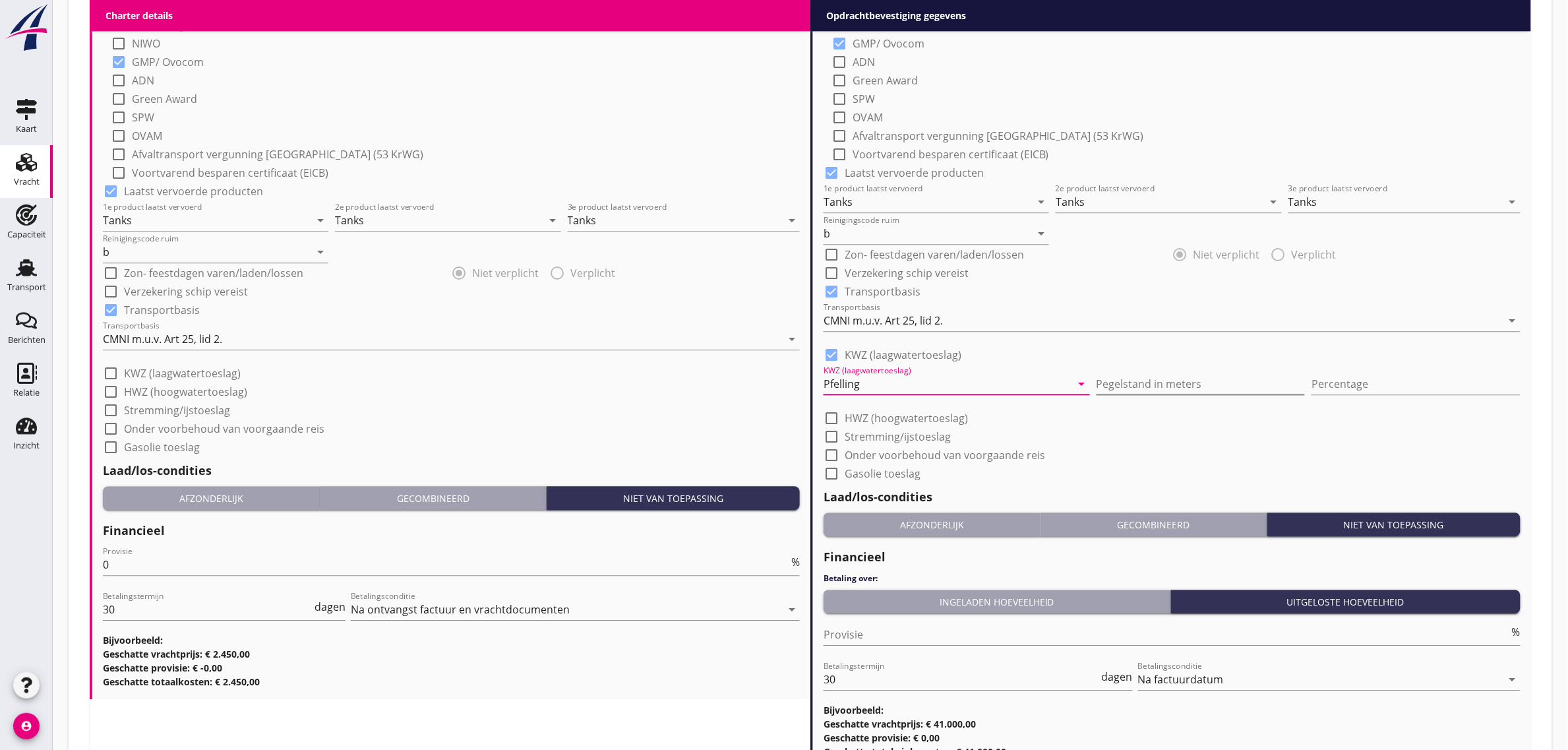
click at [1194, 376] on input "Pegelstand in meters" at bounding box center [1201, 383] width 209 height 22
type input "3"
type input "3.61"
type input "10"
click at [1181, 466] on div "check_box_outline_blank Gasolie toeslag" at bounding box center [1171, 472] width 696 height 19
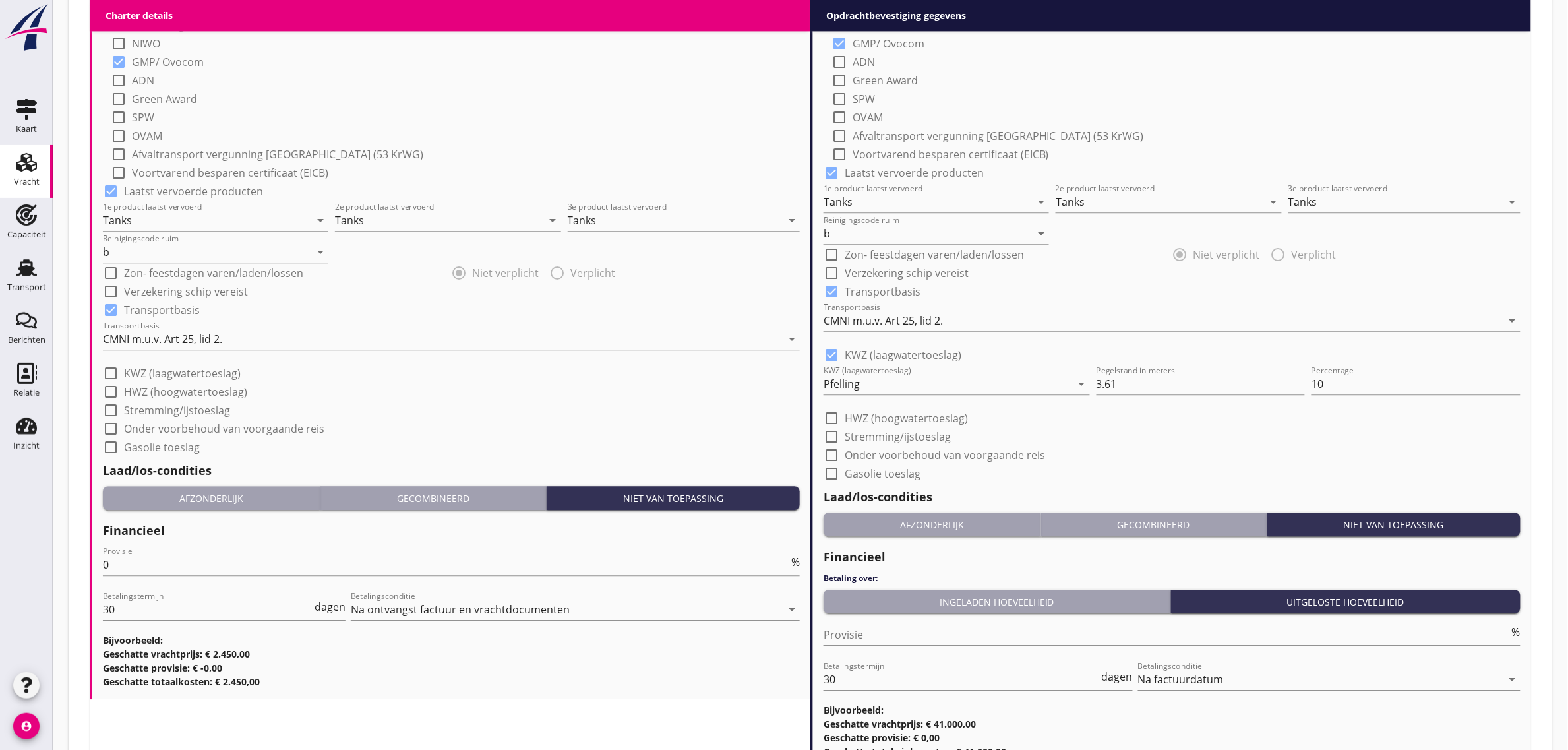
click at [923, 437] on label "Stremming/ijstoeslag" at bounding box center [897, 437] width 106 height 13
checkbox input "true"
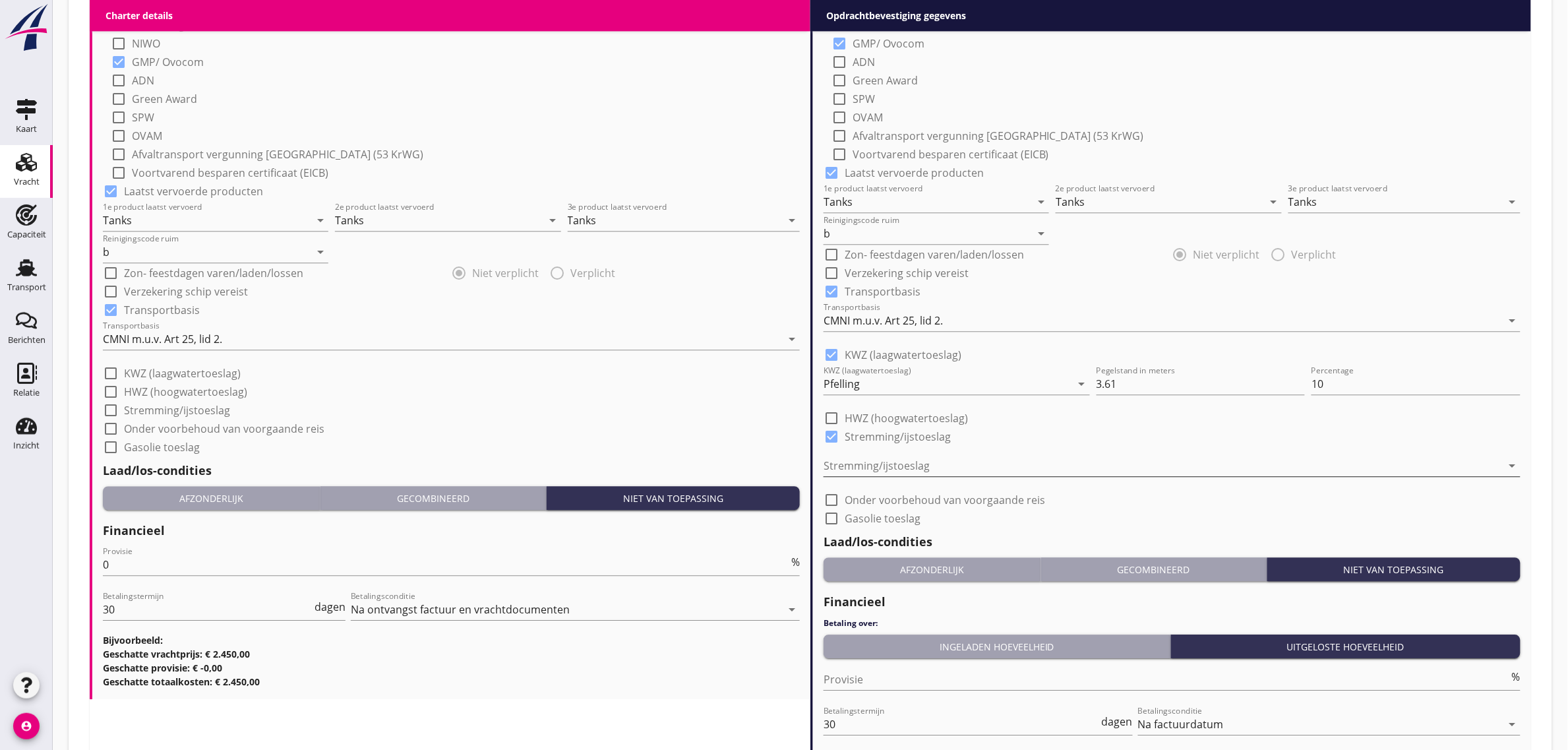
click at [911, 467] on div at bounding box center [1162, 465] width 679 height 22
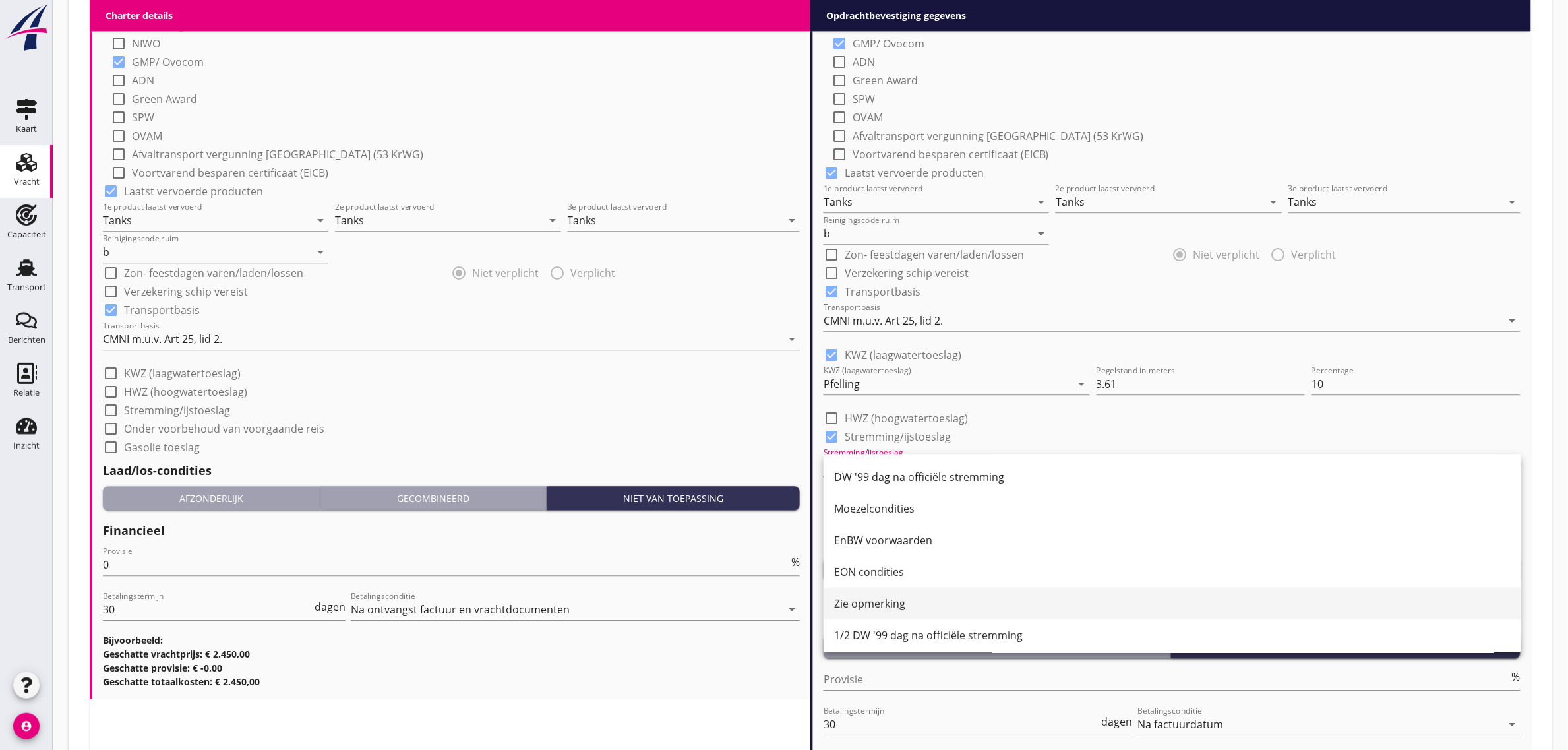
scroll to position [160, 0]
click at [919, 635] on div "1/2 DW '99 dag na officiële stremming" at bounding box center [1172, 631] width 677 height 16
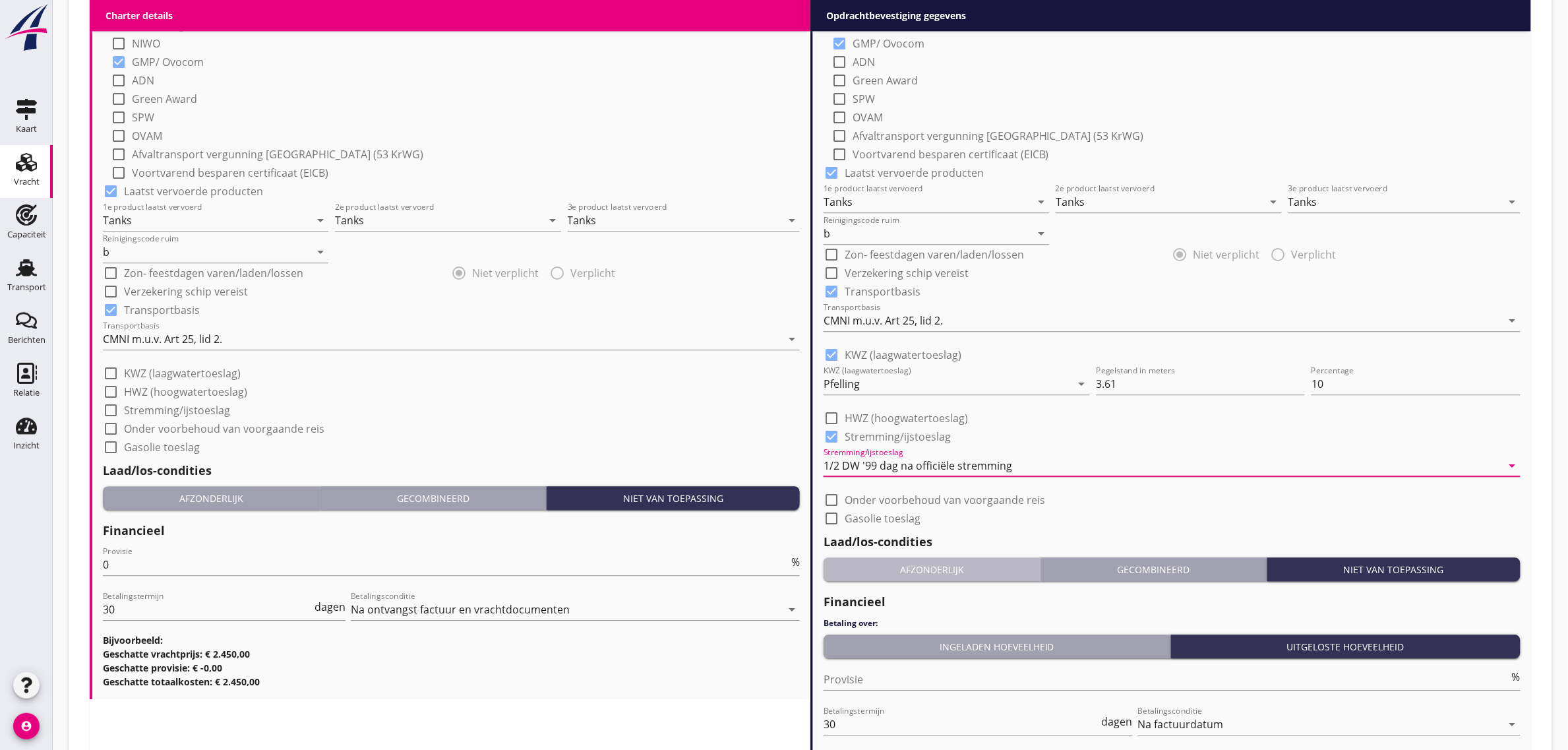
click at [949, 568] on div "Afzonderlijk" at bounding box center [932, 569] width 206 height 14
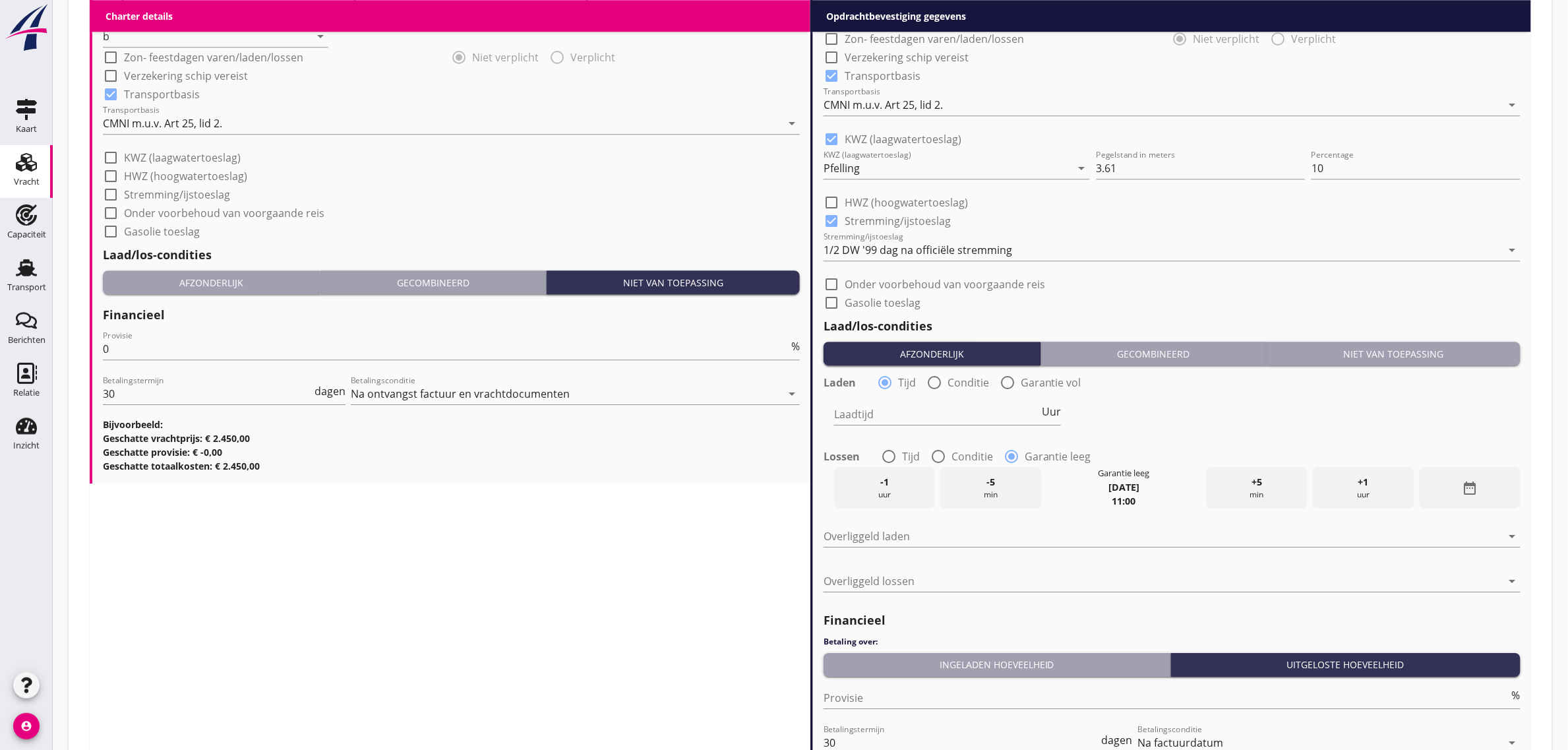
scroll to position [1483, 0]
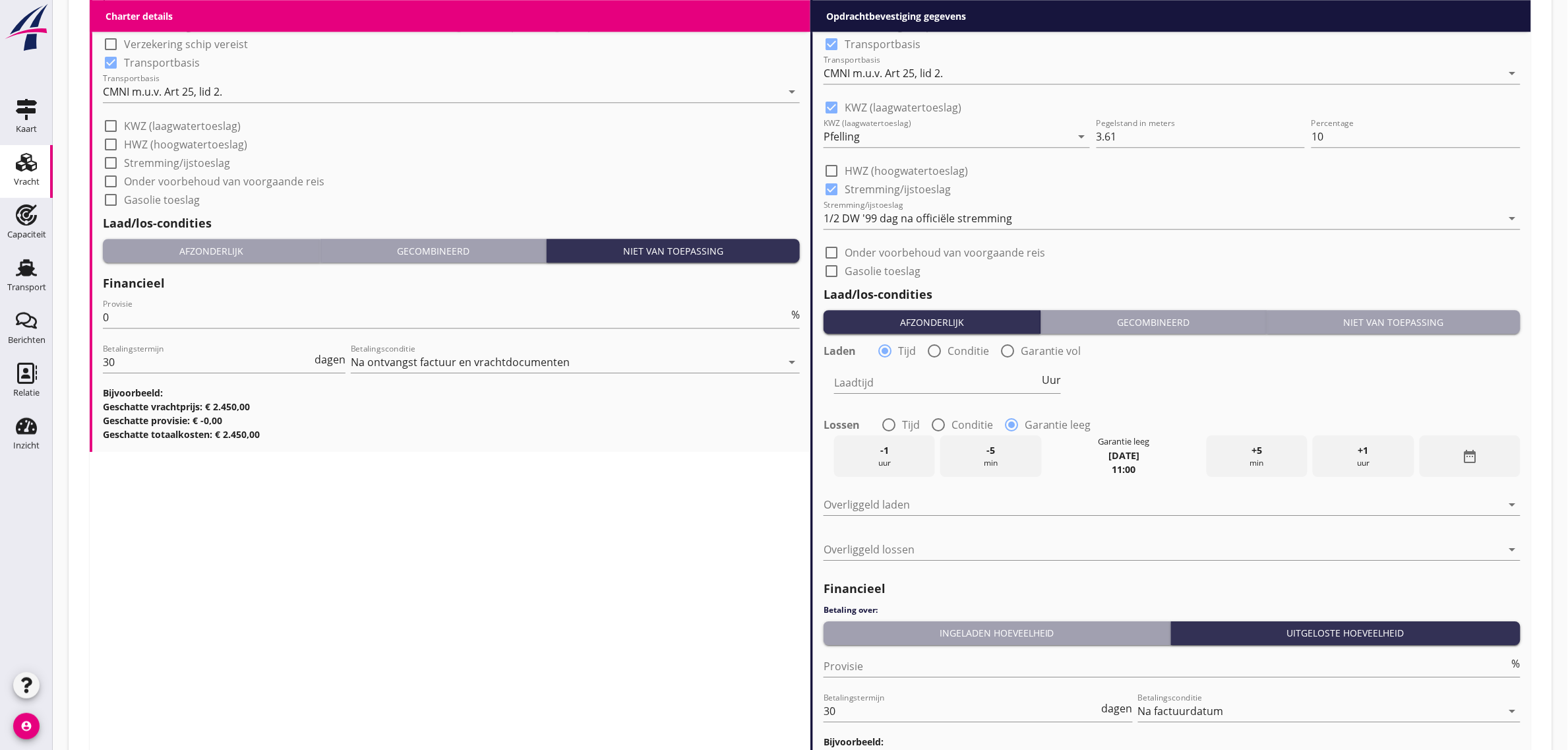
click at [899, 417] on div "radio_button_unchecked Tijd" at bounding box center [900, 425] width 38 height 16
click at [882, 419] on div at bounding box center [889, 425] width 22 height 22
radio input "true"
click at [876, 386] on input "Laadtijd" at bounding box center [936, 382] width 205 height 22
type input "48"
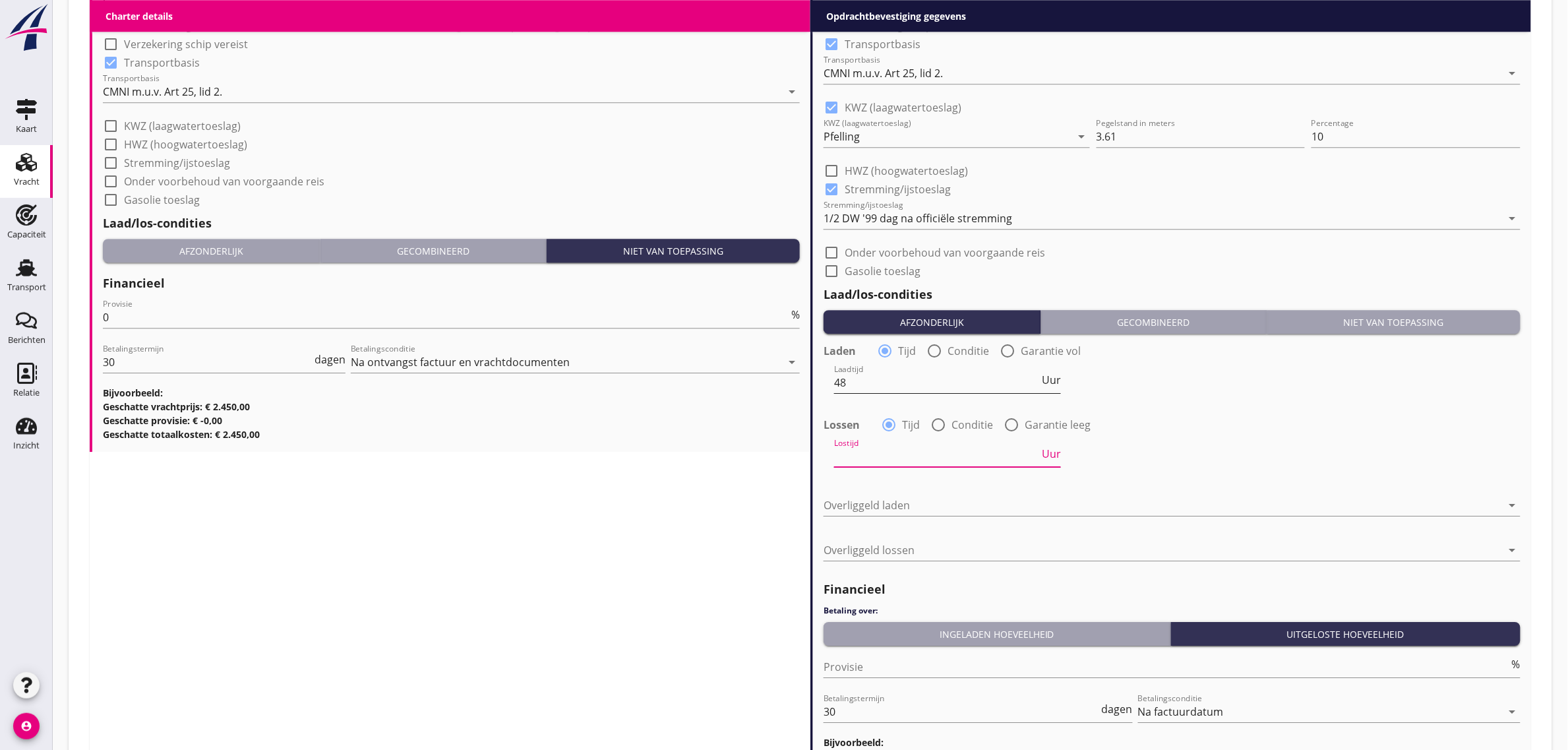
type input "8"
type input "48"
click at [889, 504] on div at bounding box center [1162, 504] width 679 height 22
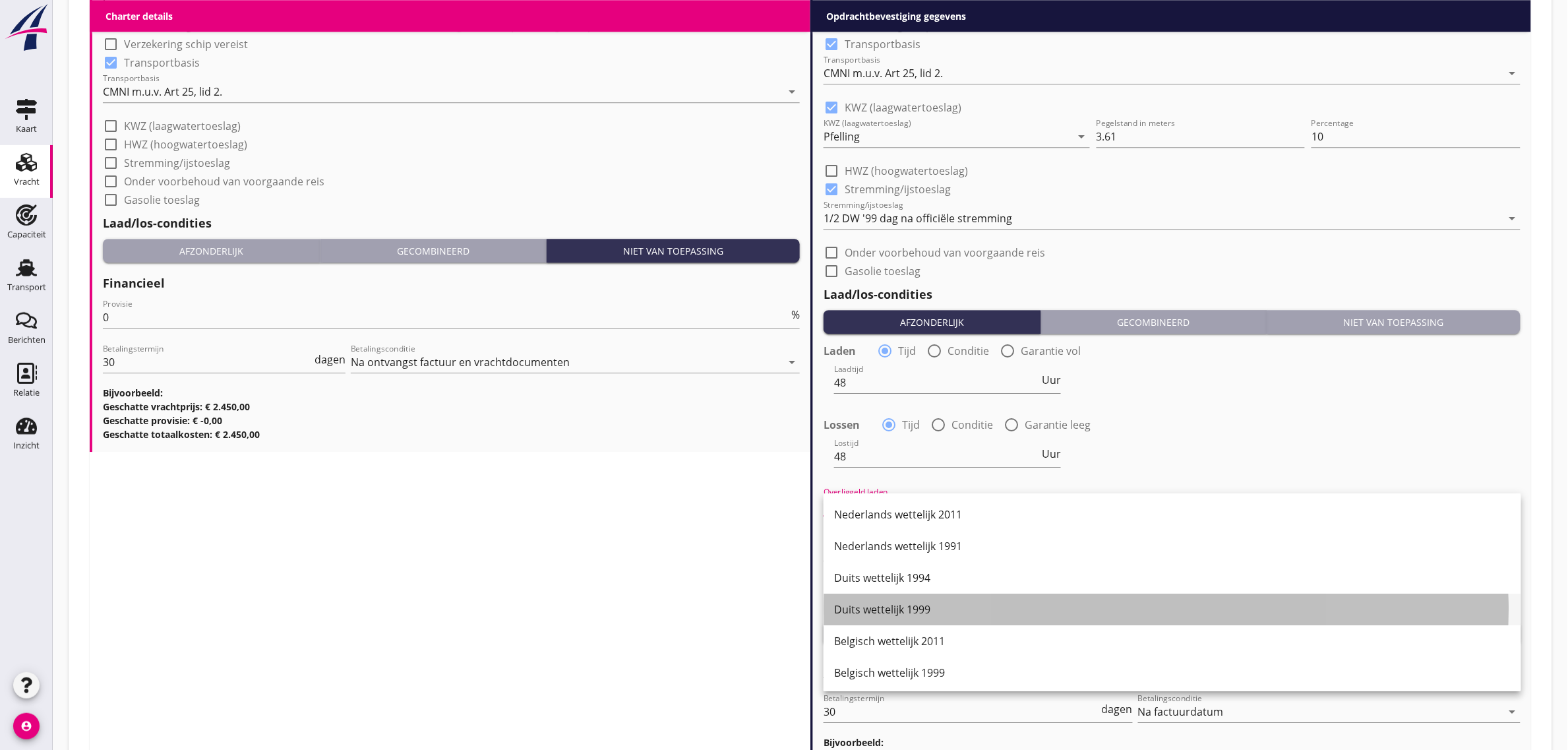
click at [950, 594] on div "Duits wettelijk 1999" at bounding box center [1172, 609] width 677 height 32
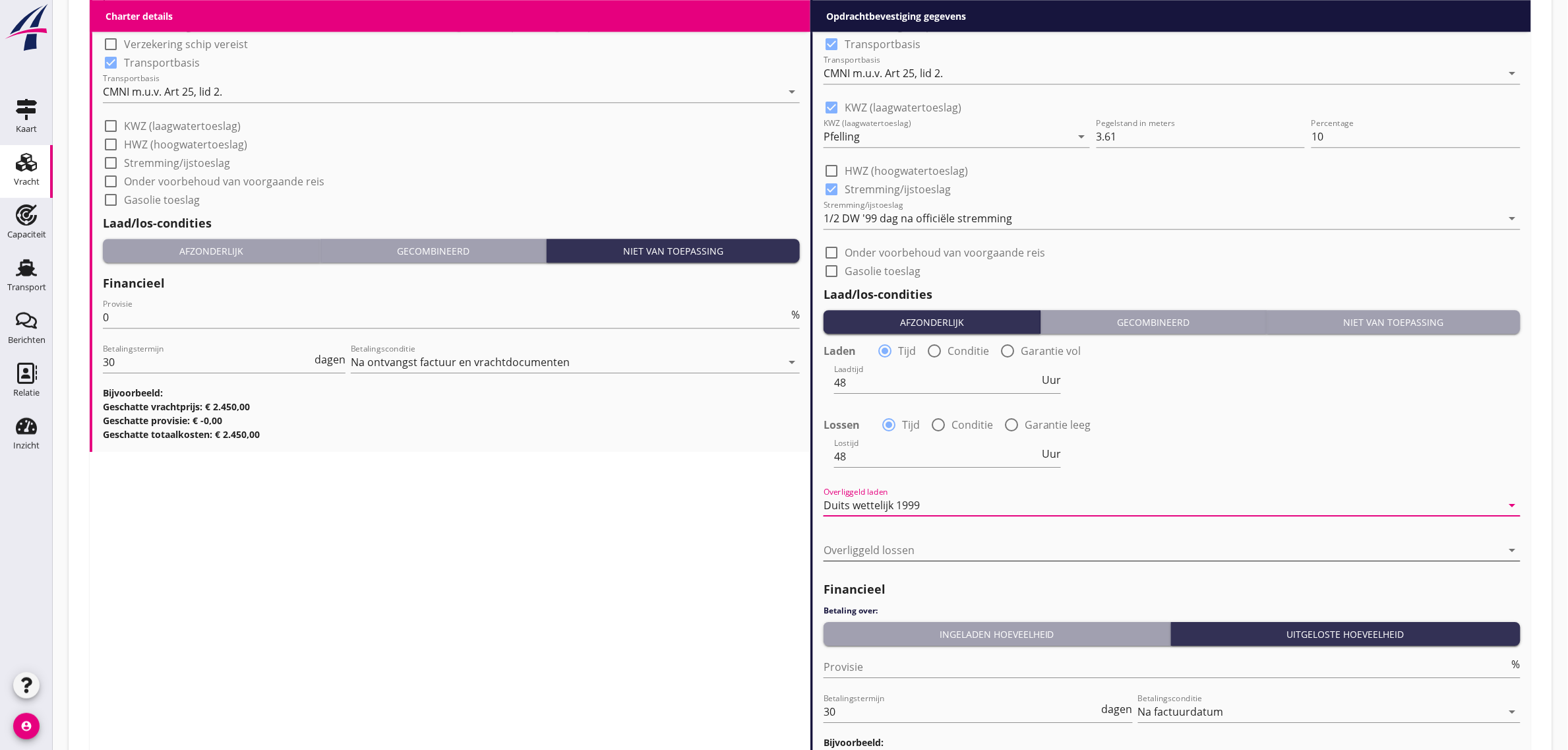
click at [921, 552] on div at bounding box center [1162, 549] width 679 height 22
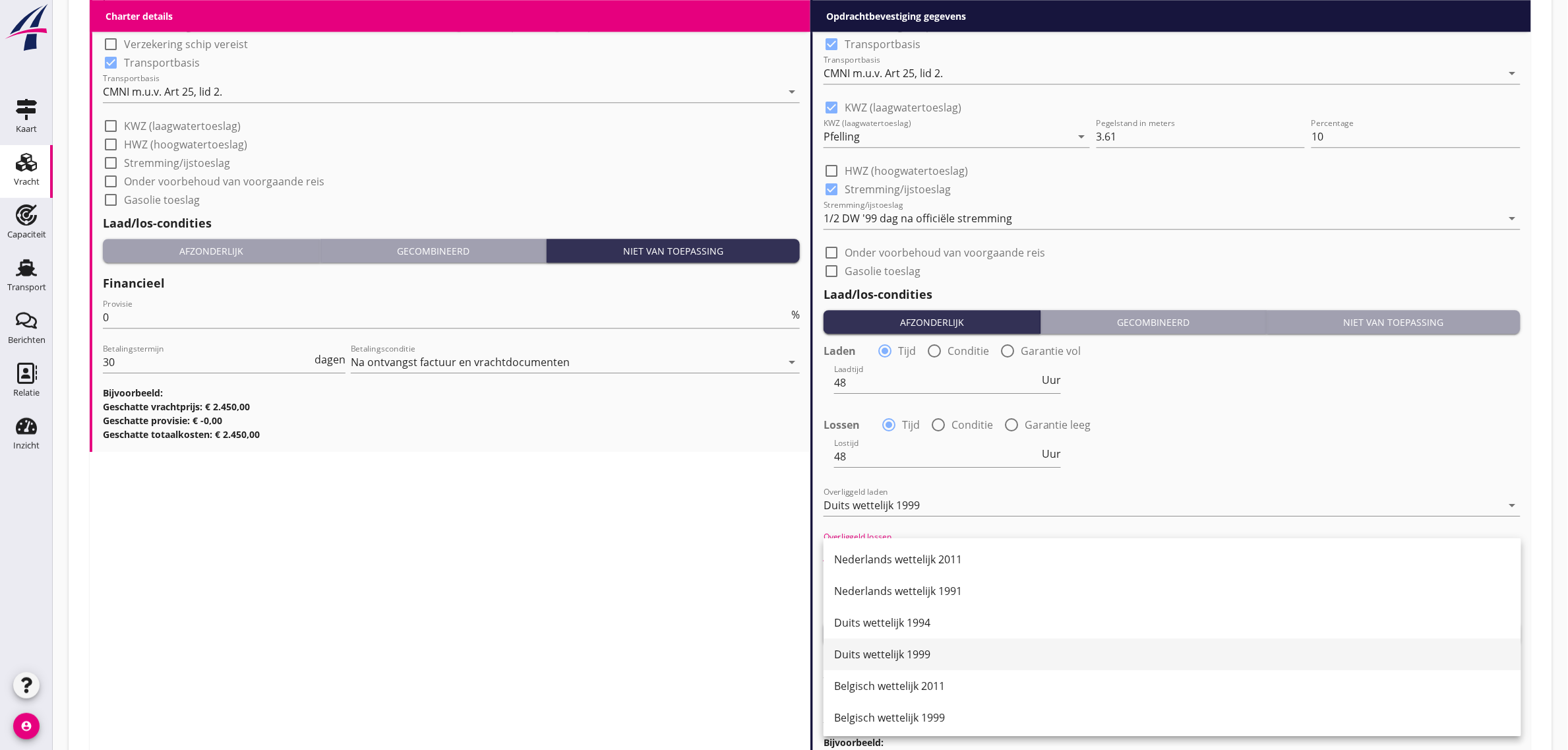
click at [939, 645] on div "Duits wettelijk 1999" at bounding box center [1172, 654] width 677 height 32
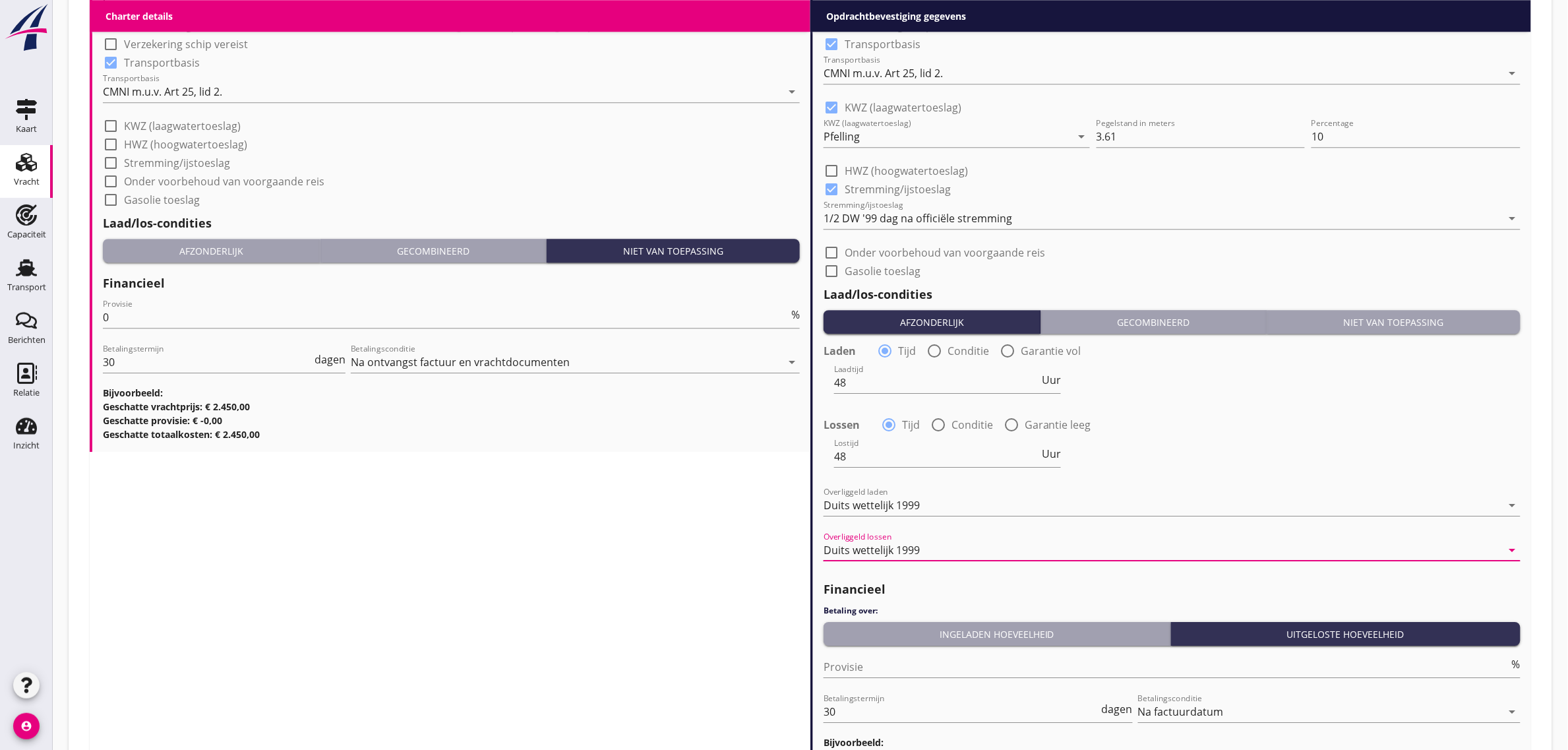
click at [943, 619] on div "Financieel Betaling over: Ingeladen hoeveelheid Uitgeloste hoeveelheid Provisie…" at bounding box center [1171, 682] width 696 height 217
click at [945, 628] on div "Ingeladen hoeveelheid" at bounding box center [996, 634] width 336 height 14
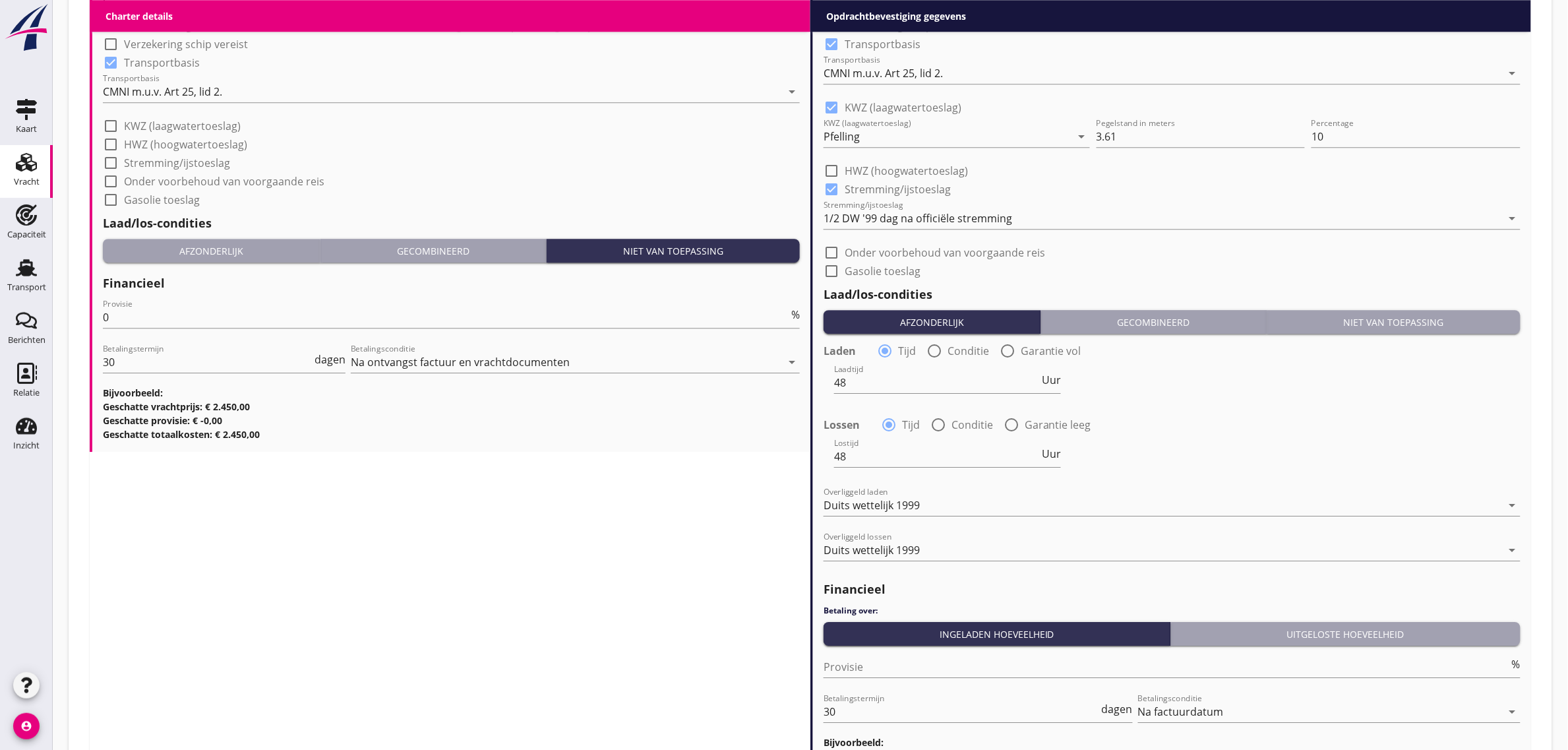
click at [1190, 462] on div "Lostijd 48 Uur" at bounding box center [1172, 458] width 699 height 48
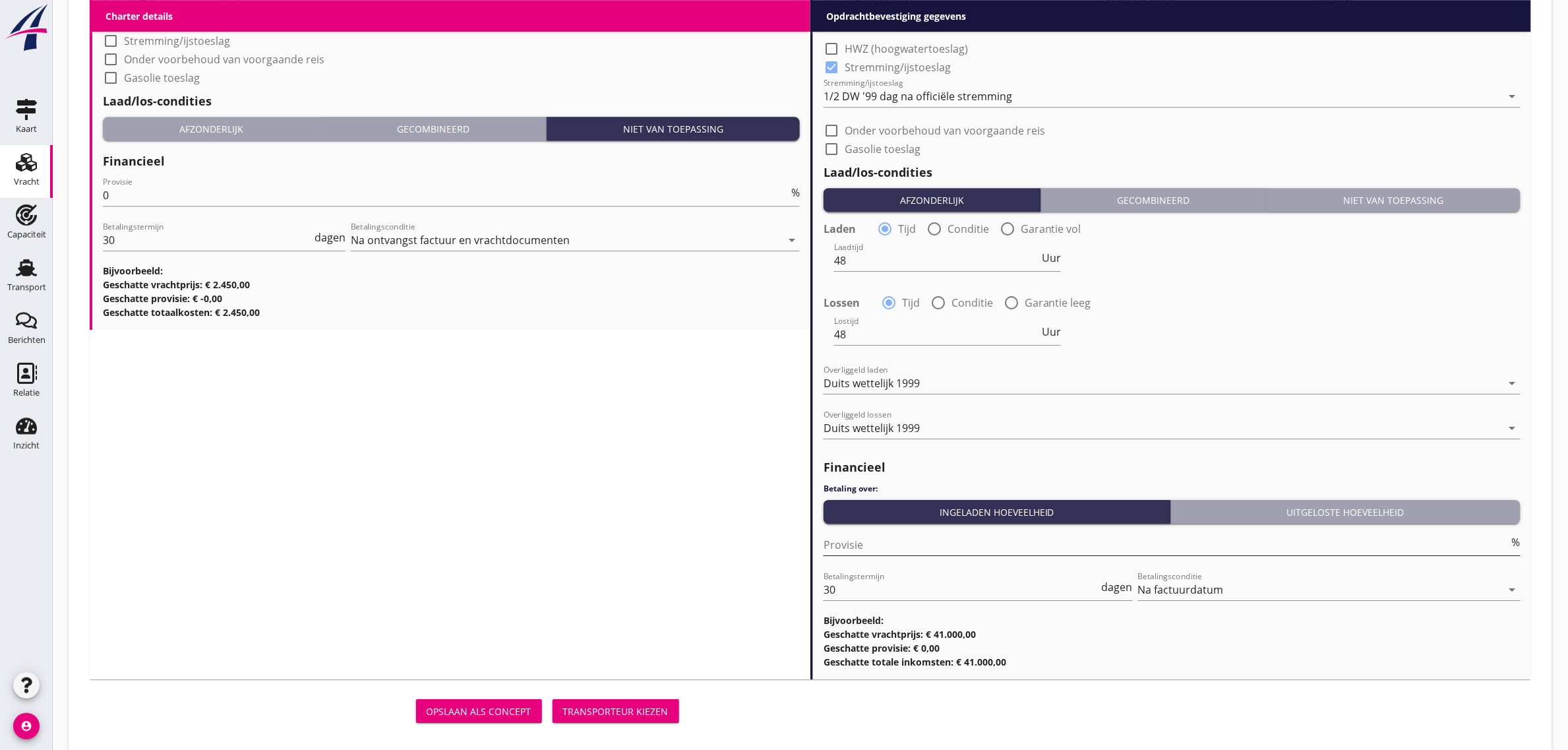
scroll to position [1623, 0]
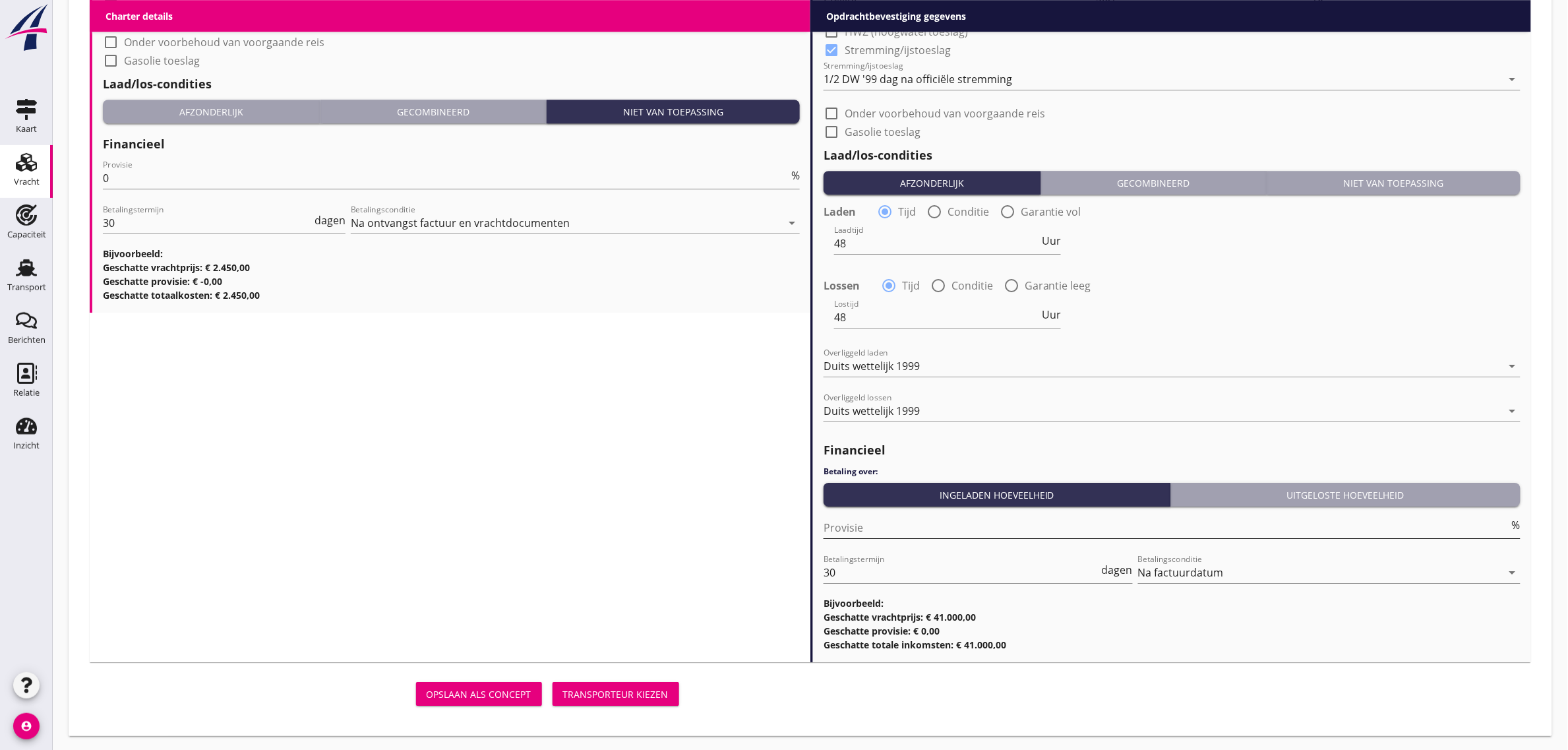
click at [894, 529] on input "Provisie" at bounding box center [1165, 527] width 685 height 22
type input "0"
click at [601, 687] on div "Transporteur kiezen" at bounding box center [616, 694] width 106 height 14
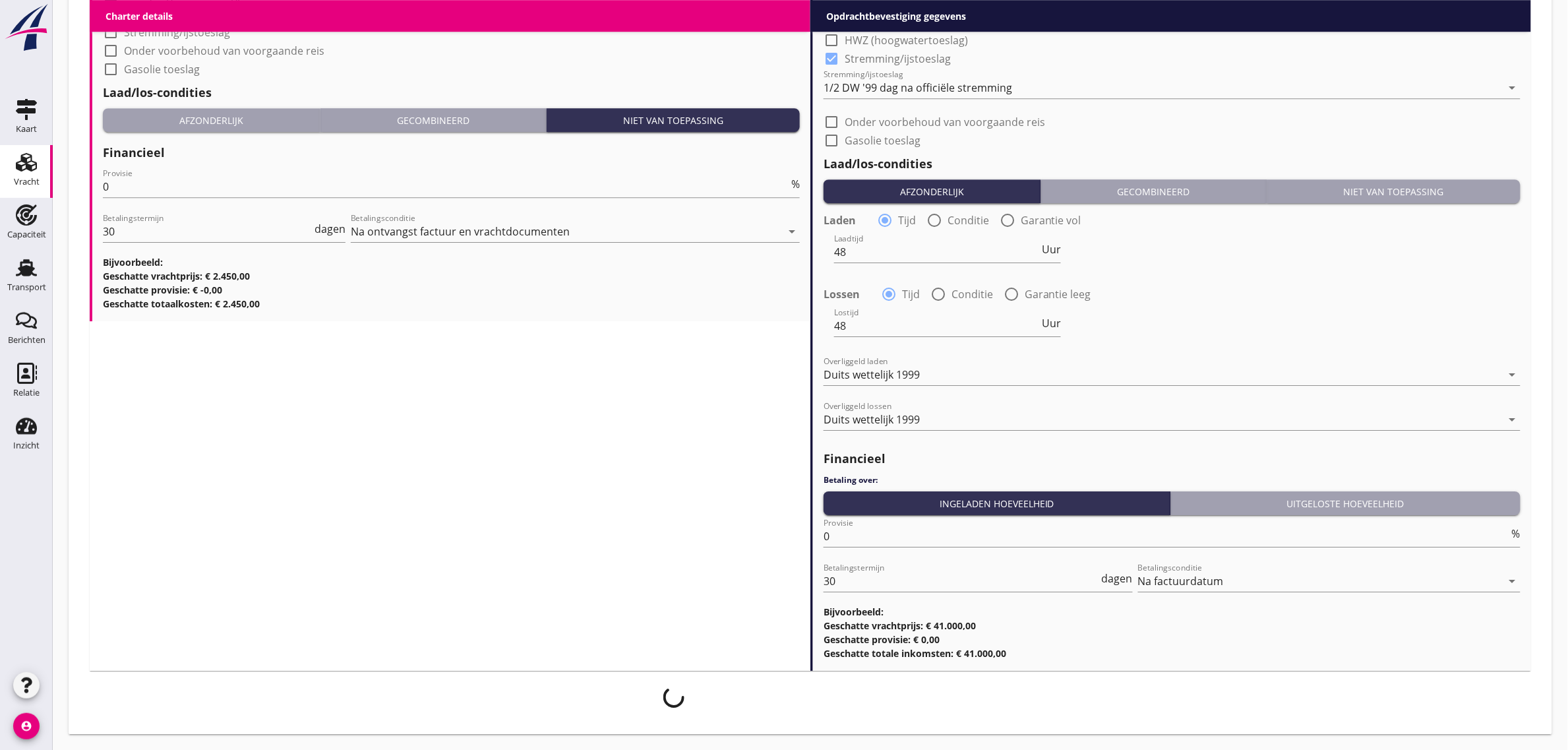
scroll to position [1612, 0]
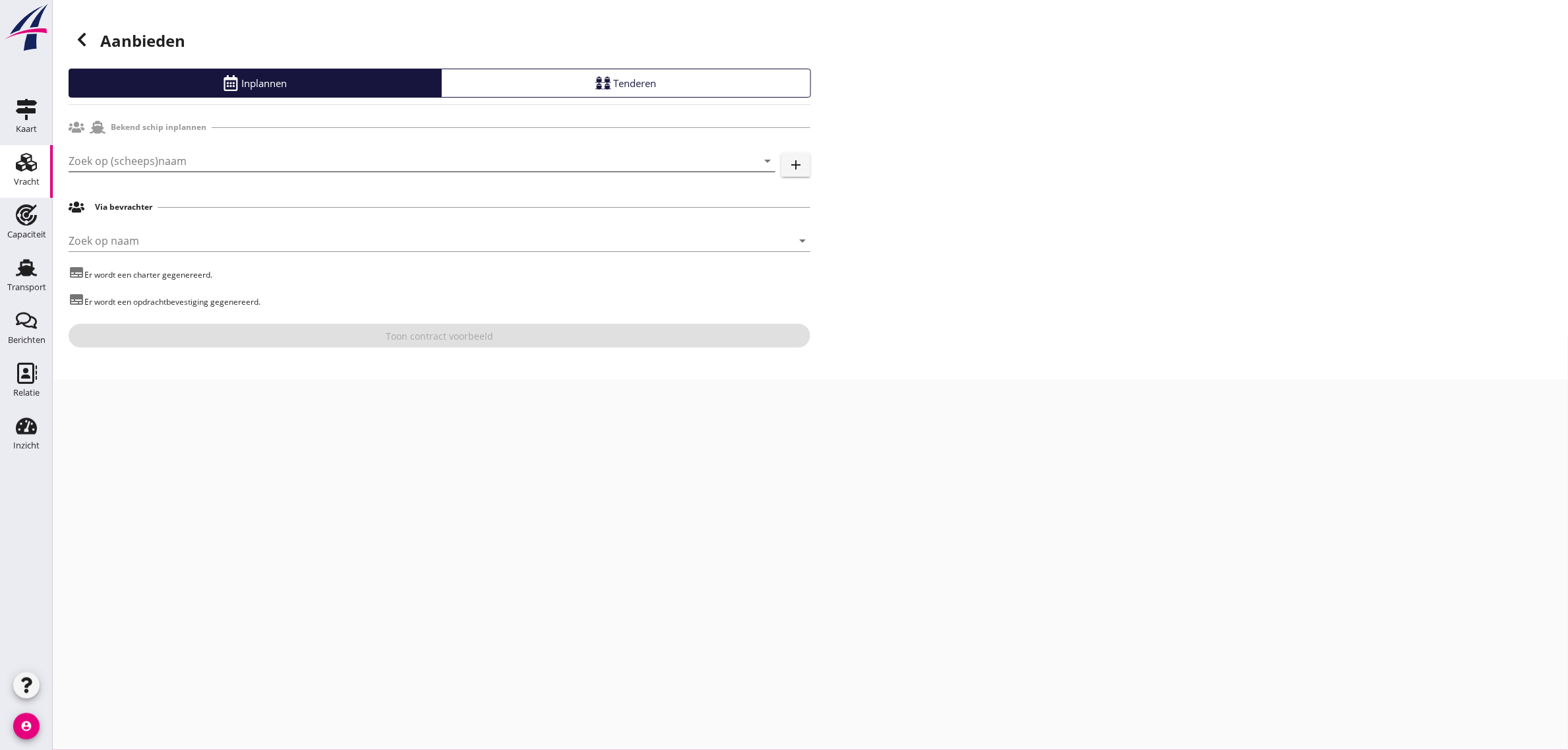
click at [180, 163] on input "Zoek op (scheeps)naam" at bounding box center [403, 160] width 670 height 22
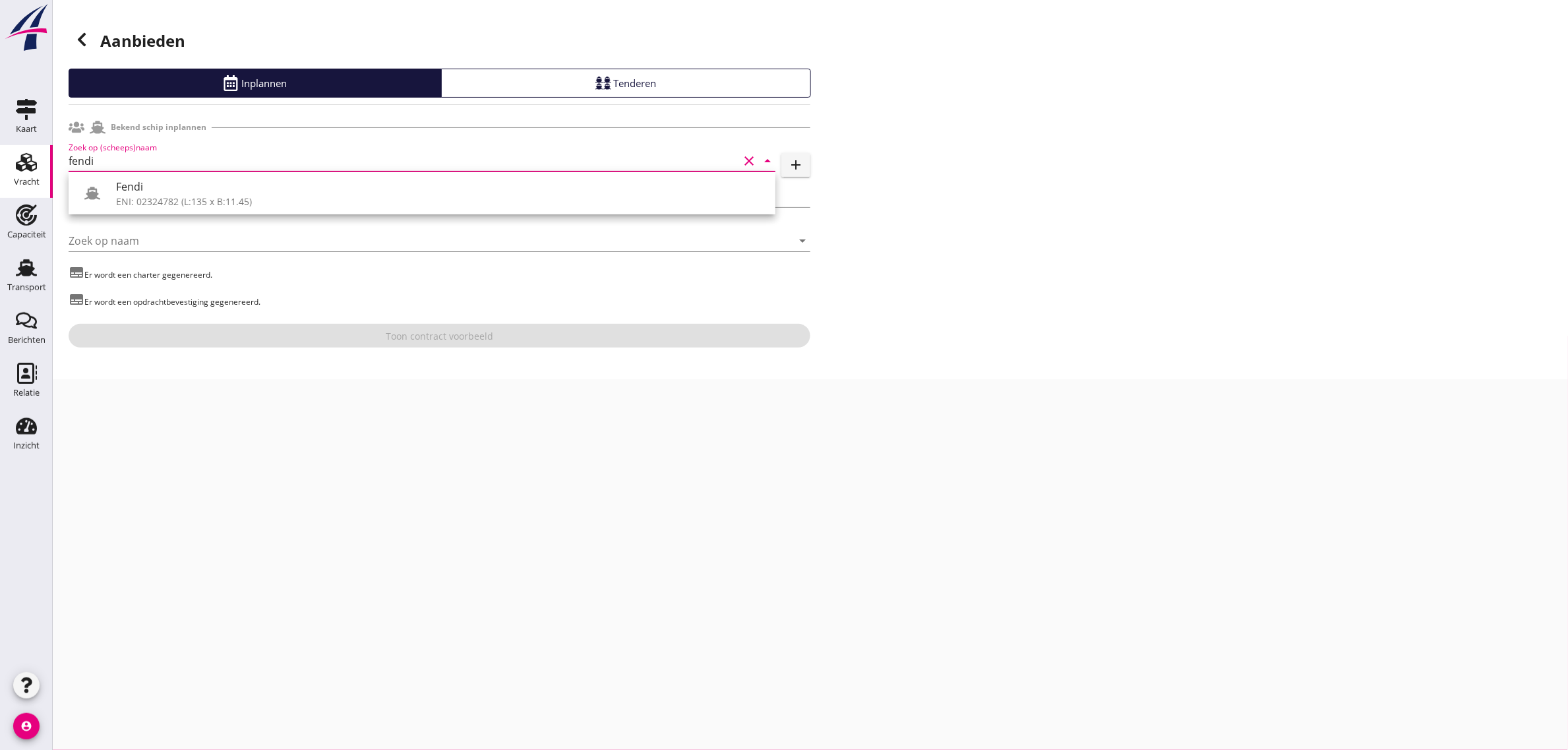
click at [163, 176] on div "Fendi ENI: 02324782 (L:135 x B:11.45)" at bounding box center [422, 193] width 707 height 42
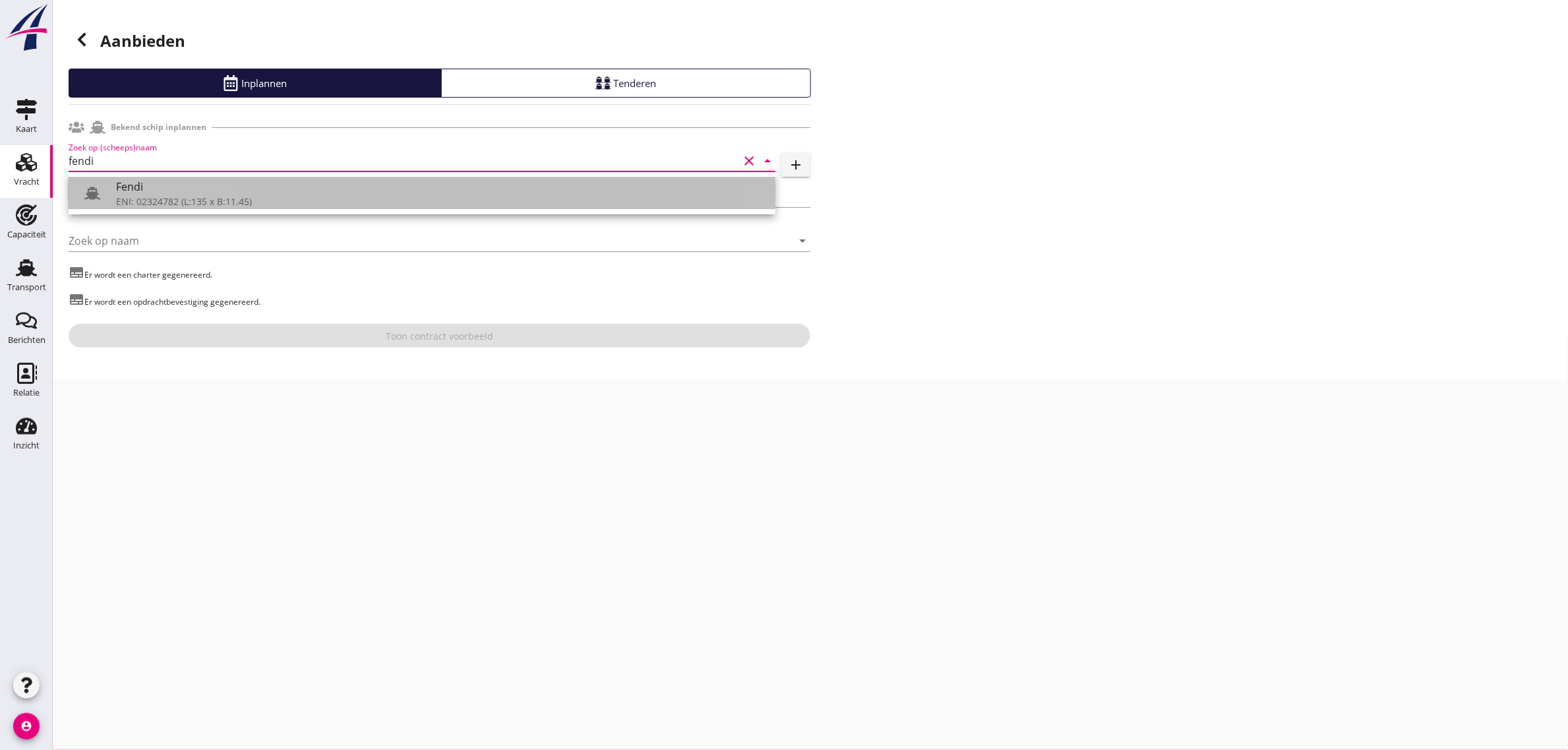
click at [261, 180] on div "Fendi" at bounding box center [441, 187] width 649 height 16
type input "Fendi"
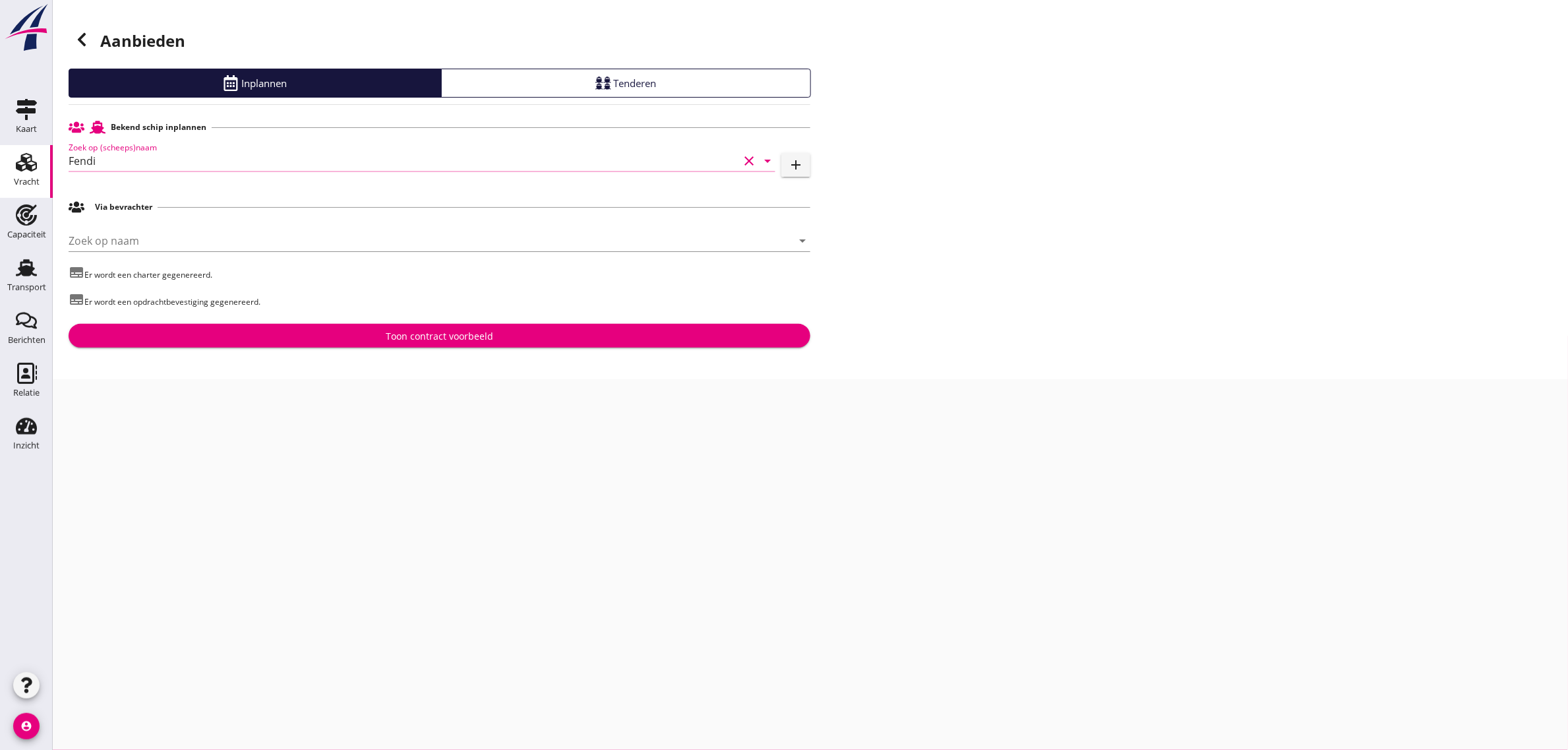
click at [374, 348] on button "Toon contract voorbeeld" at bounding box center [439, 335] width 741 height 23
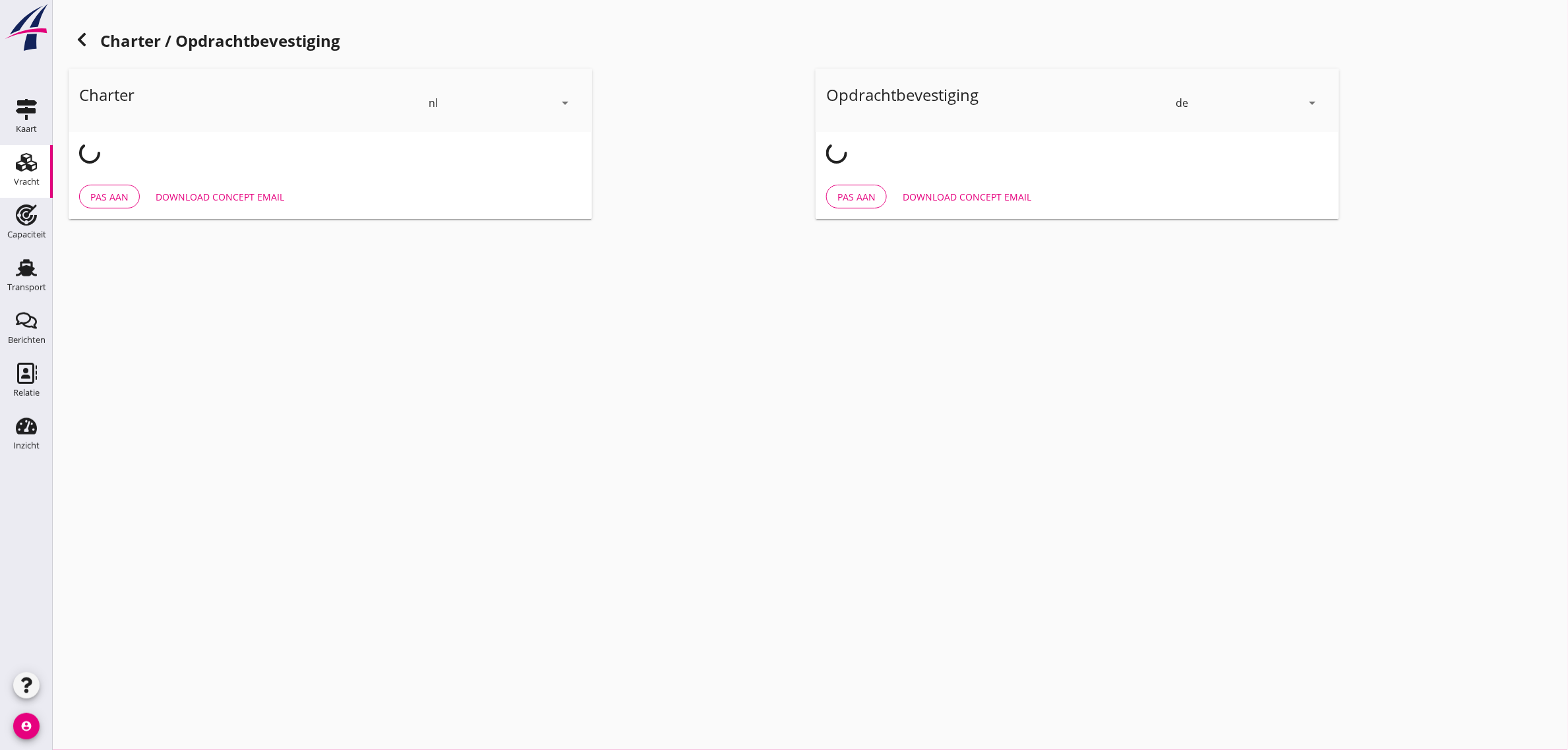
click at [1175, 101] on div "de" at bounding box center [1181, 102] width 12 height 12
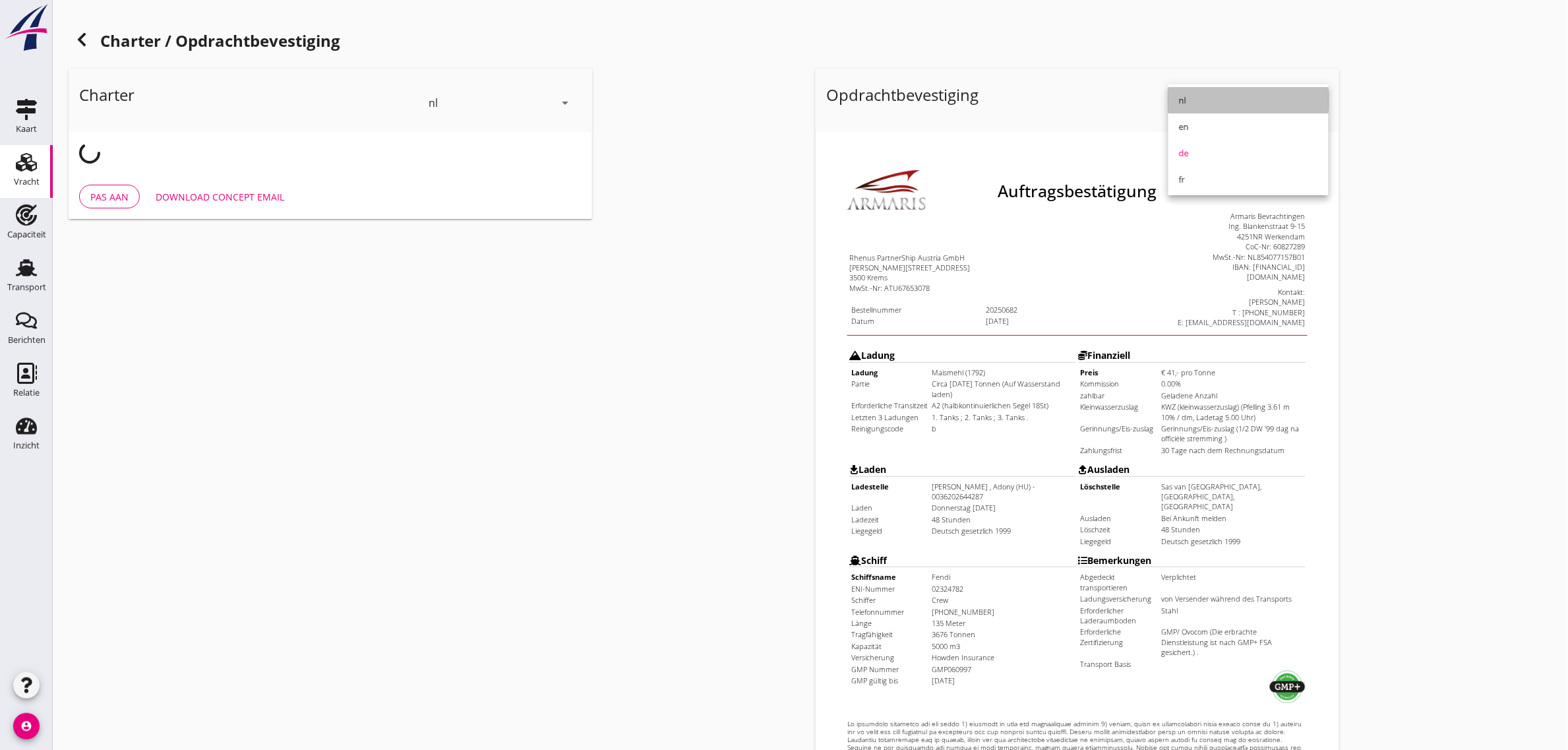
click at [1208, 103] on div "nl" at bounding box center [1248, 99] width 139 height 16
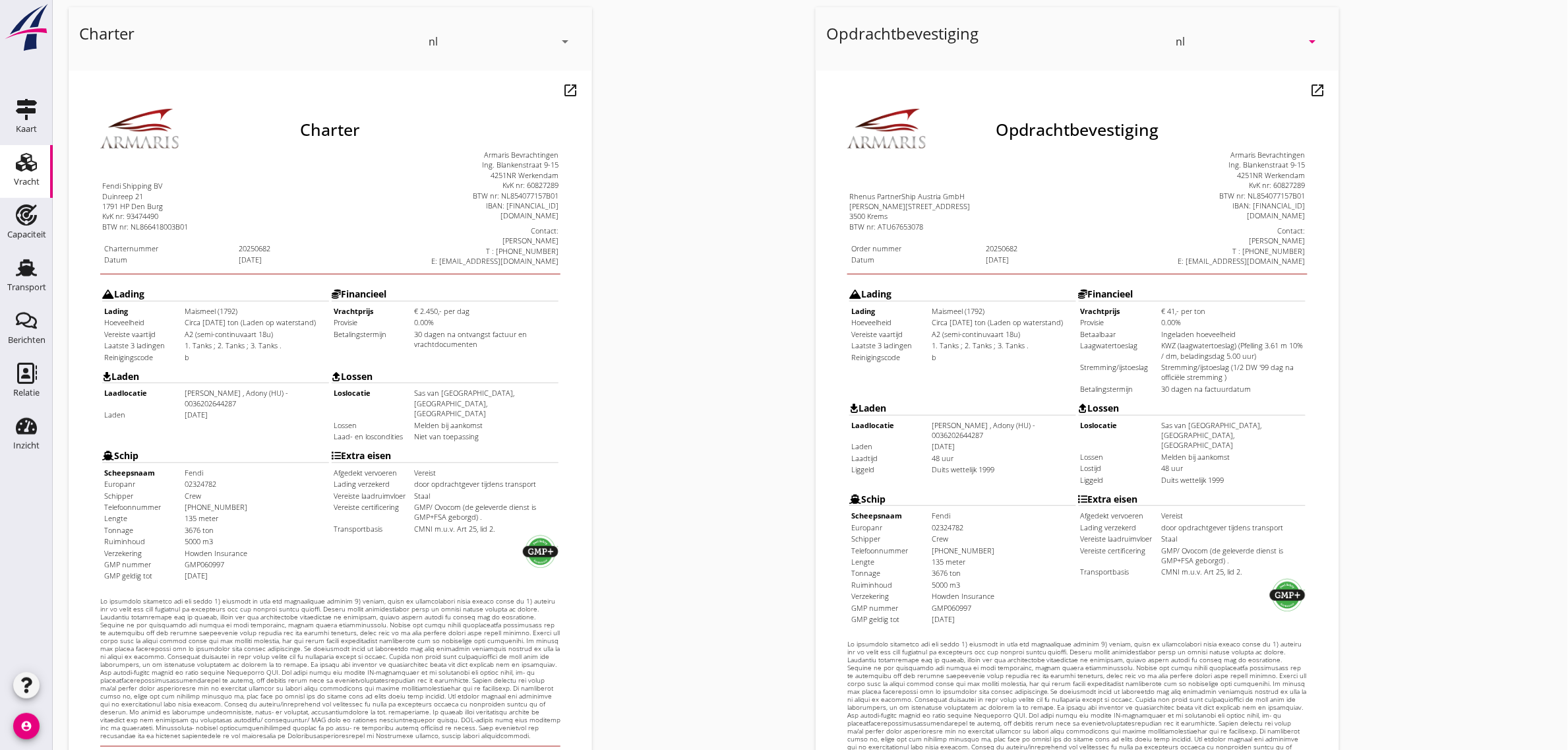
scroll to position [226, 0]
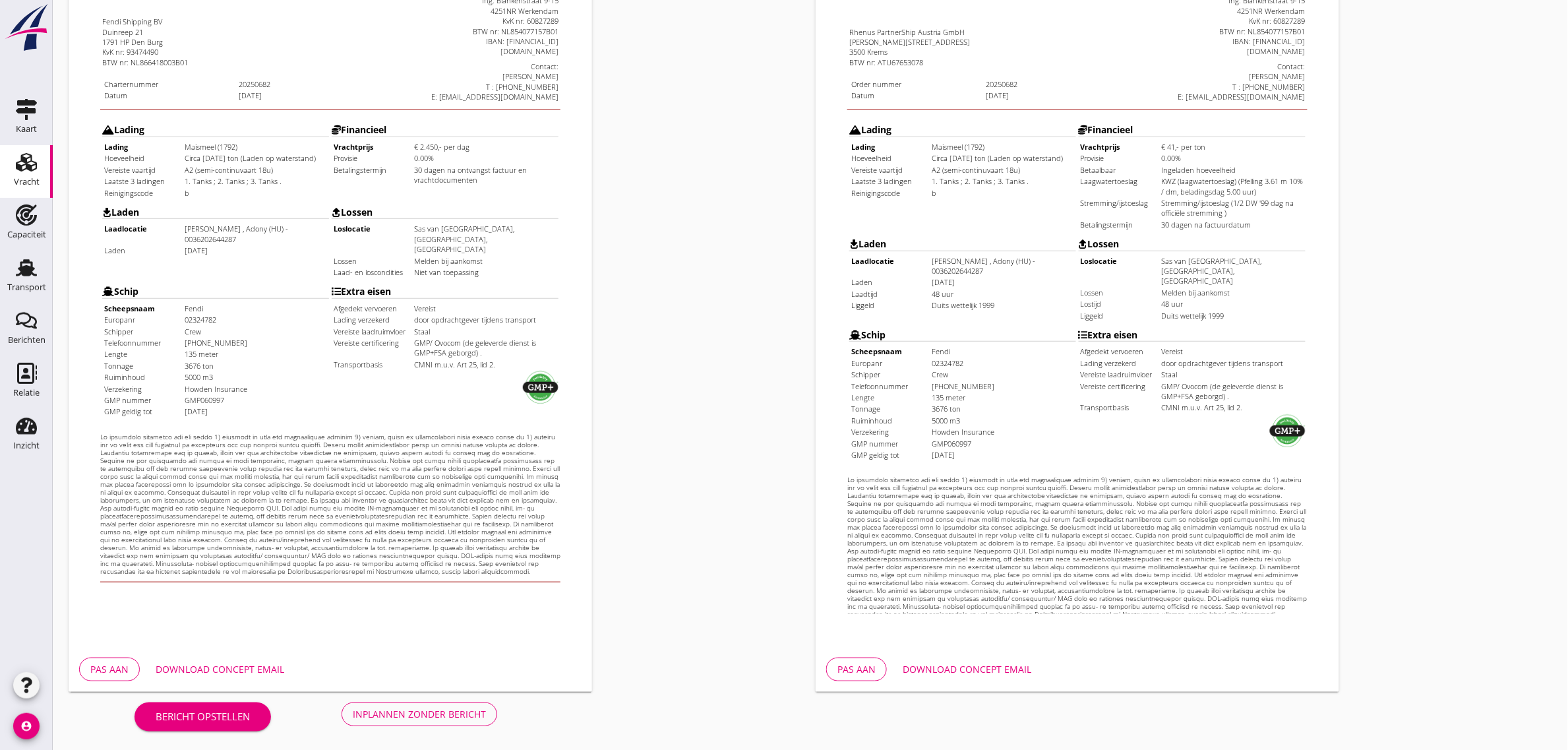
click at [470, 710] on div "Inplannen zonder bericht" at bounding box center [419, 713] width 133 height 14
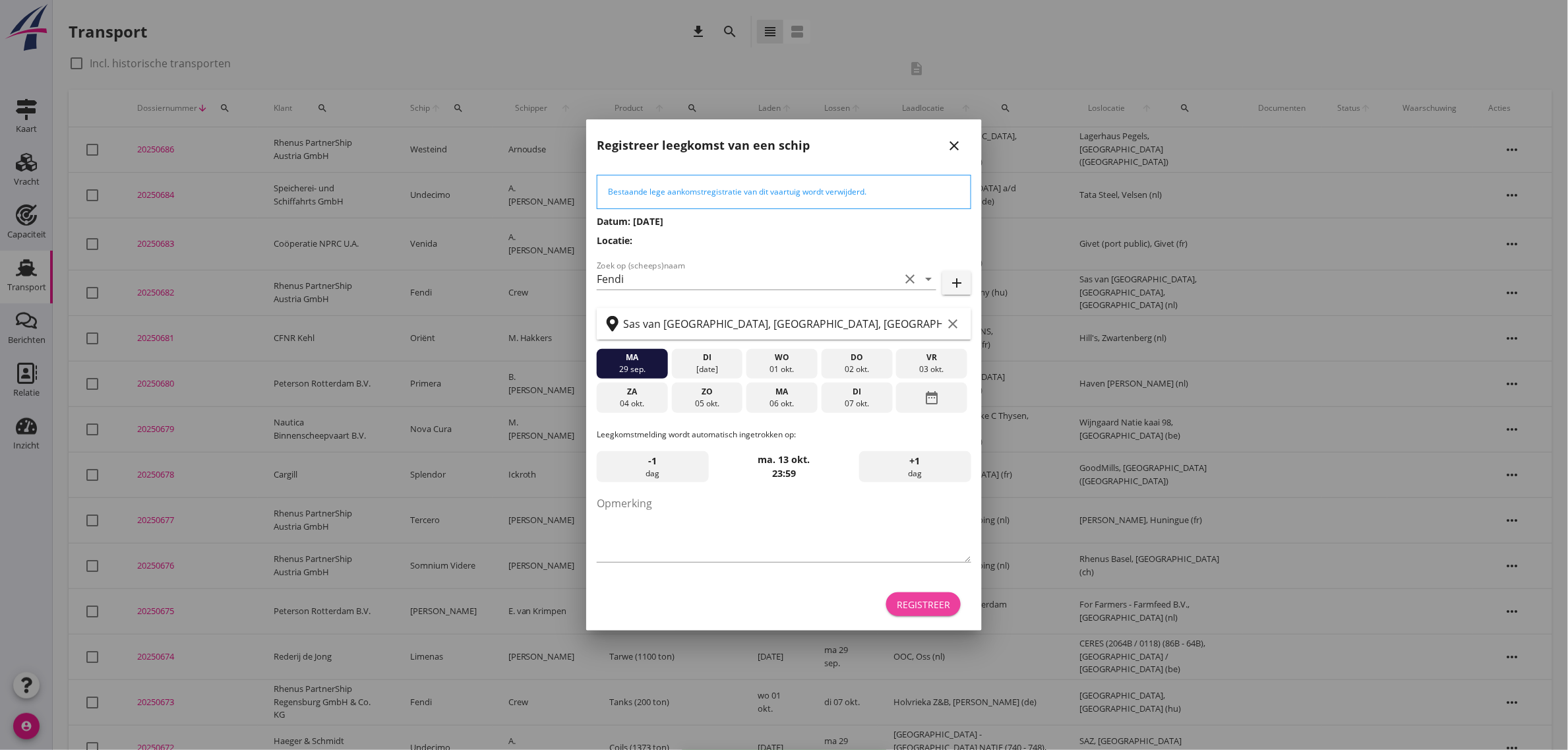
click at [907, 604] on div "Registreer" at bounding box center [923, 604] width 53 height 14
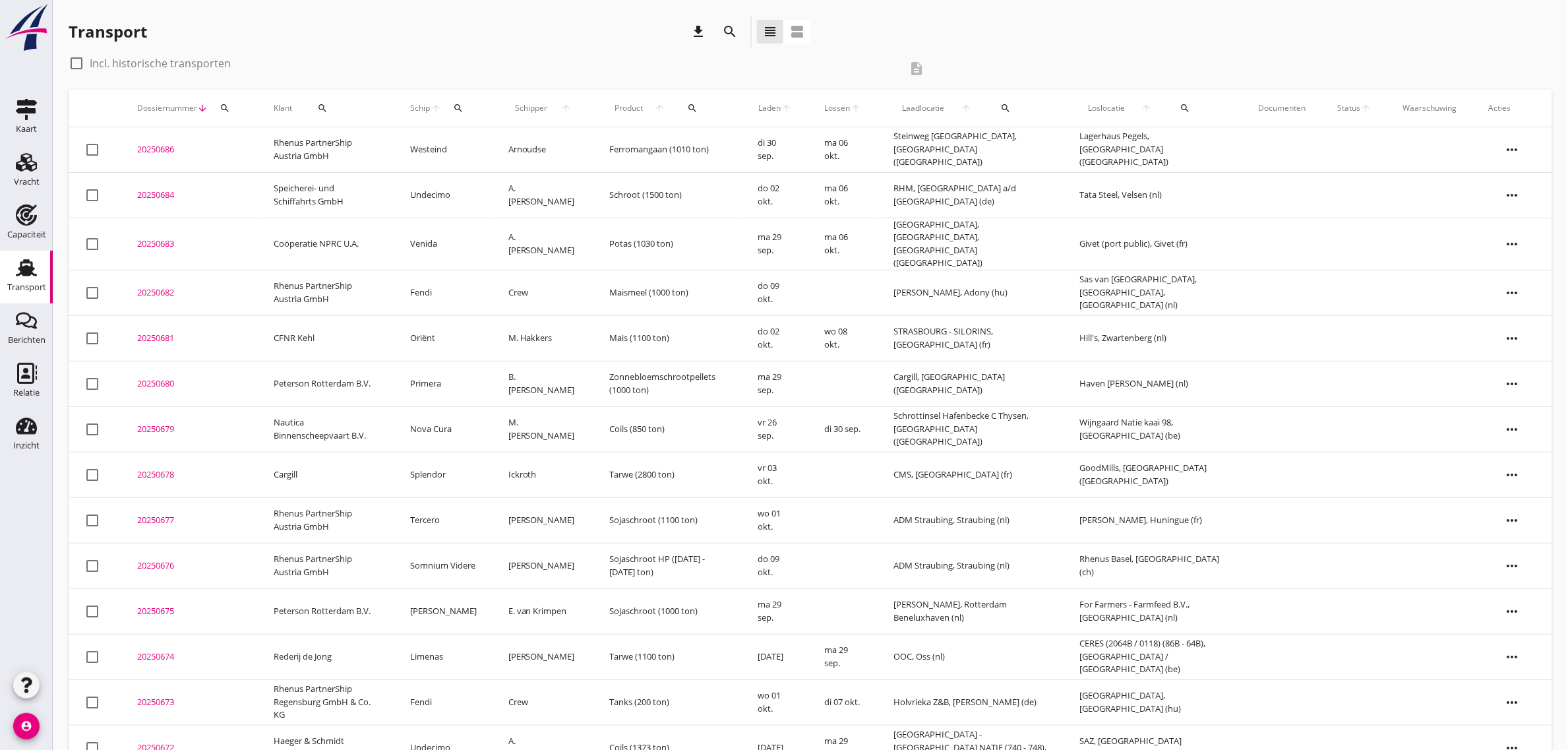
click at [317, 287] on td "Rhenus PartnerShip Austria GmbH" at bounding box center [326, 292] width 137 height 46
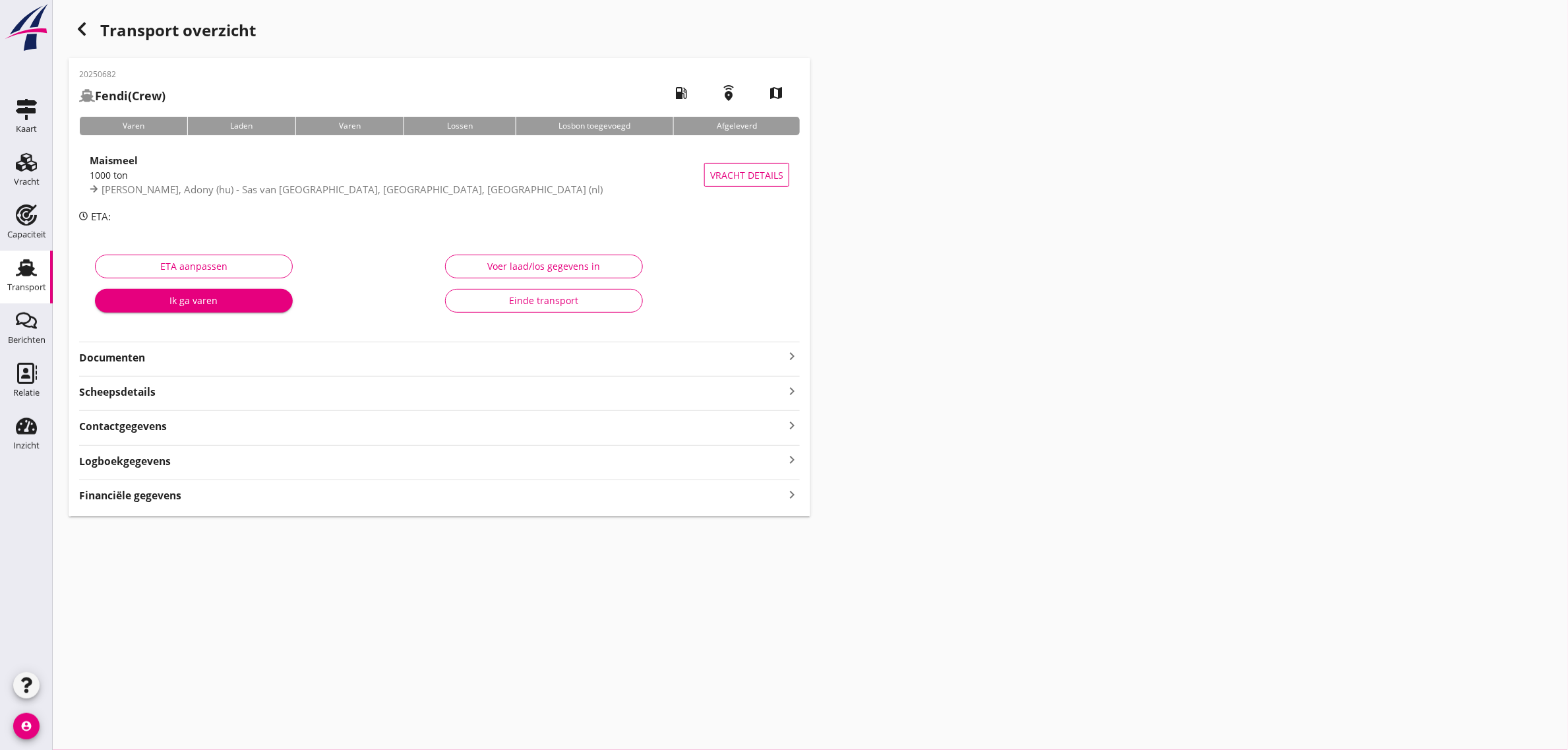
click at [126, 352] on strong "Documenten" at bounding box center [431, 357] width 705 height 15
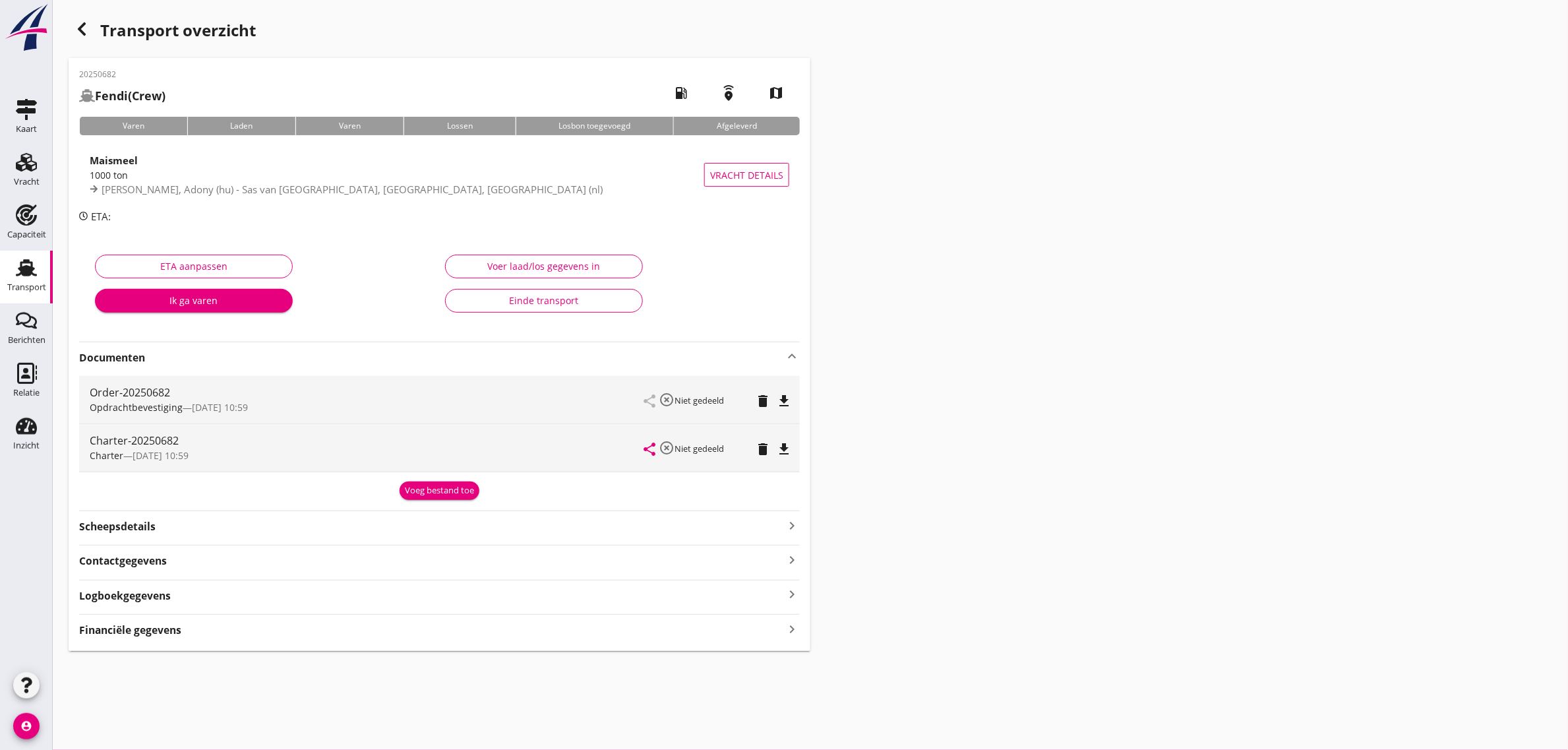
click at [784, 453] on icon "file_download" at bounding box center [784, 449] width 16 height 16
click at [17, 275] on use at bounding box center [26, 267] width 22 height 17
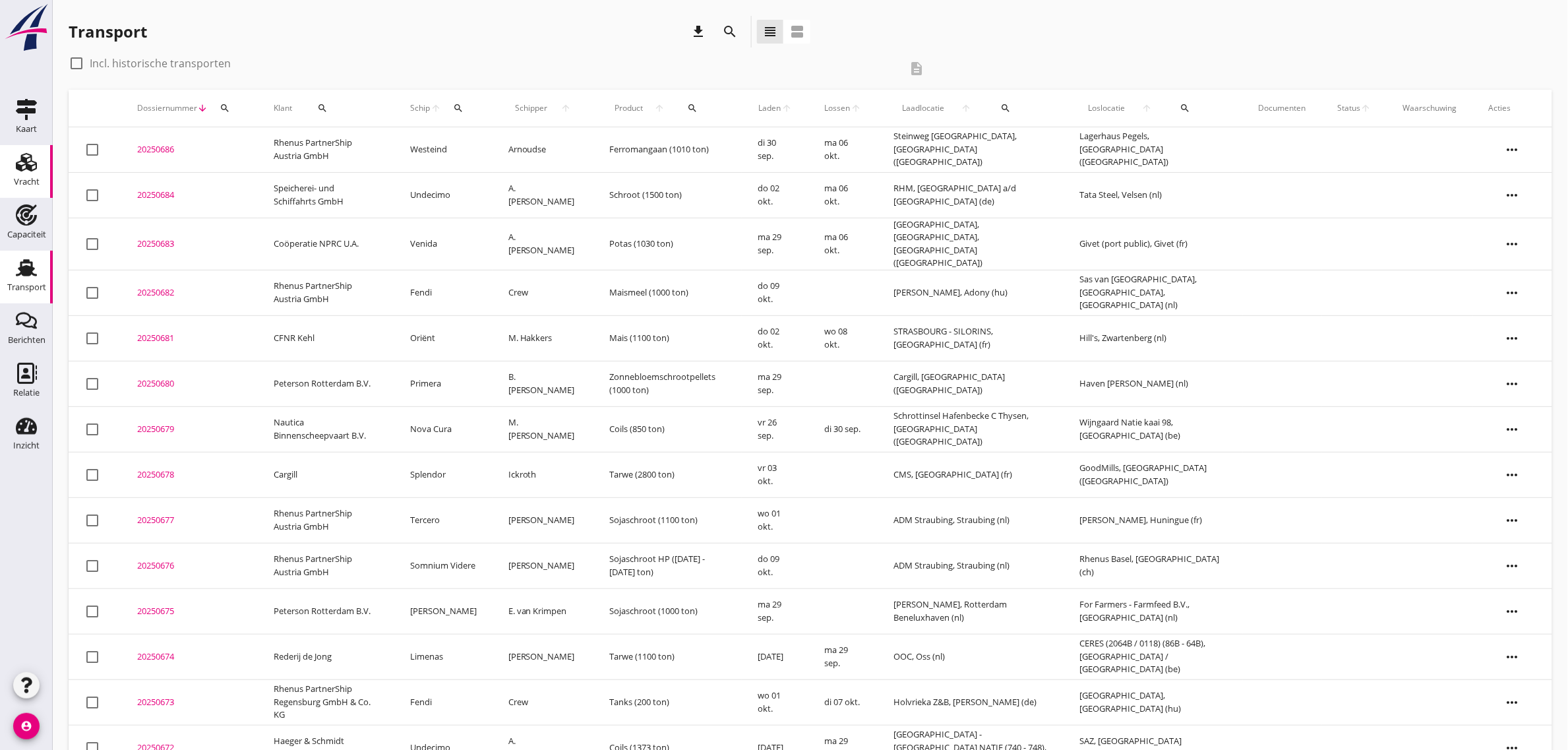
click at [47, 167] on link "Vracht Vracht" at bounding box center [26, 172] width 52 height 52
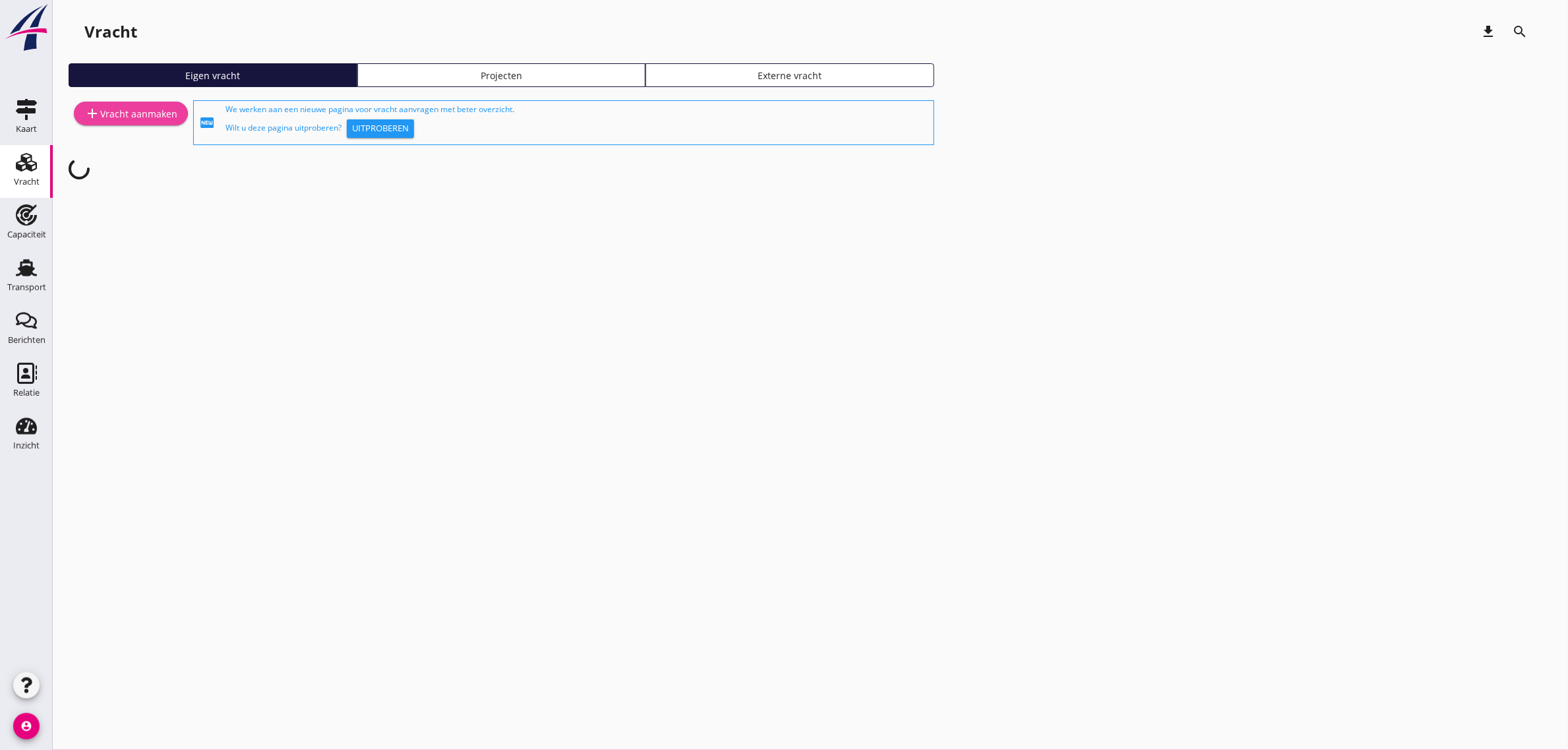
click at [129, 120] on div "add Vracht aanmaken" at bounding box center [130, 113] width 93 height 16
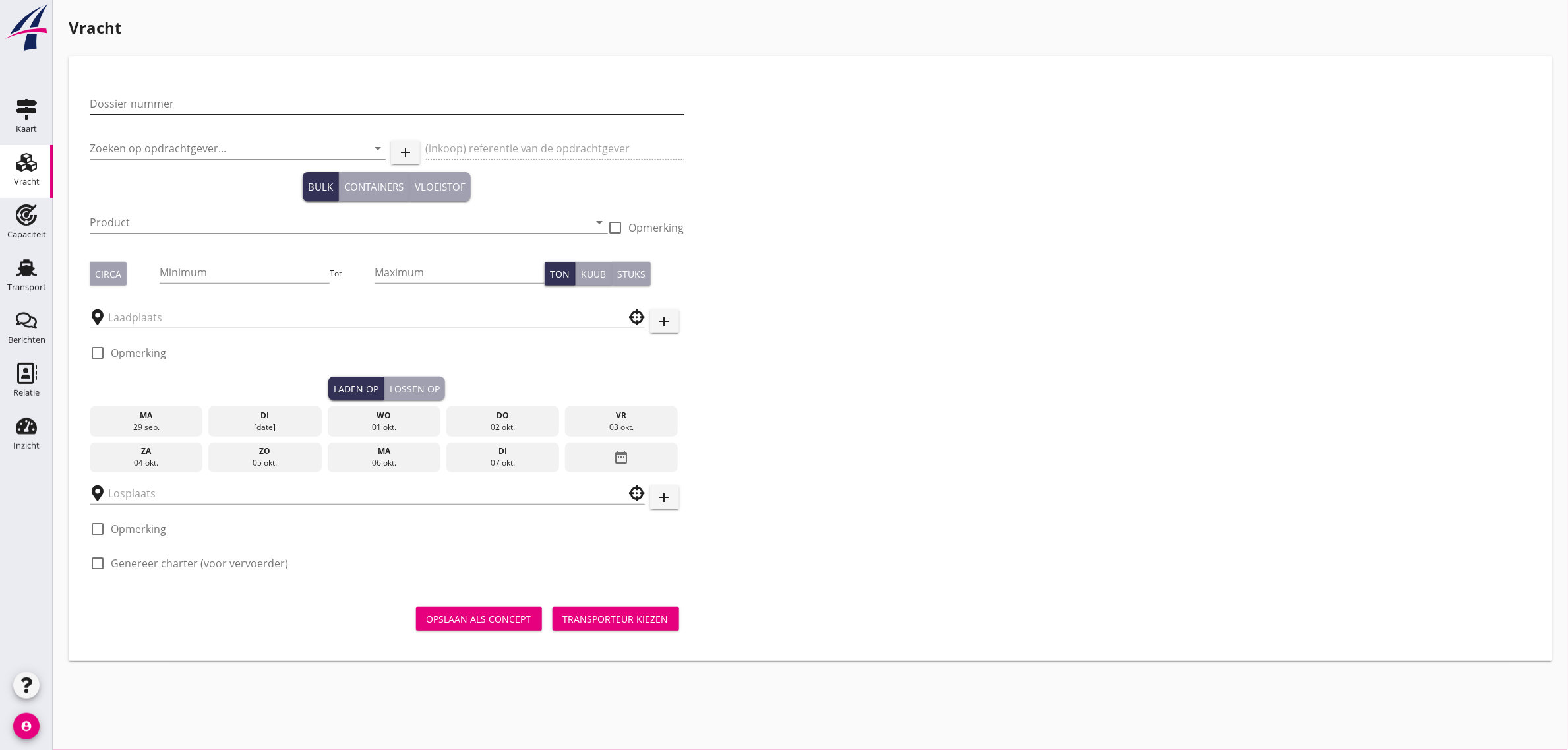
click at [141, 103] on input "Dossier nummer" at bounding box center [387, 103] width 594 height 22
type input "20250687"
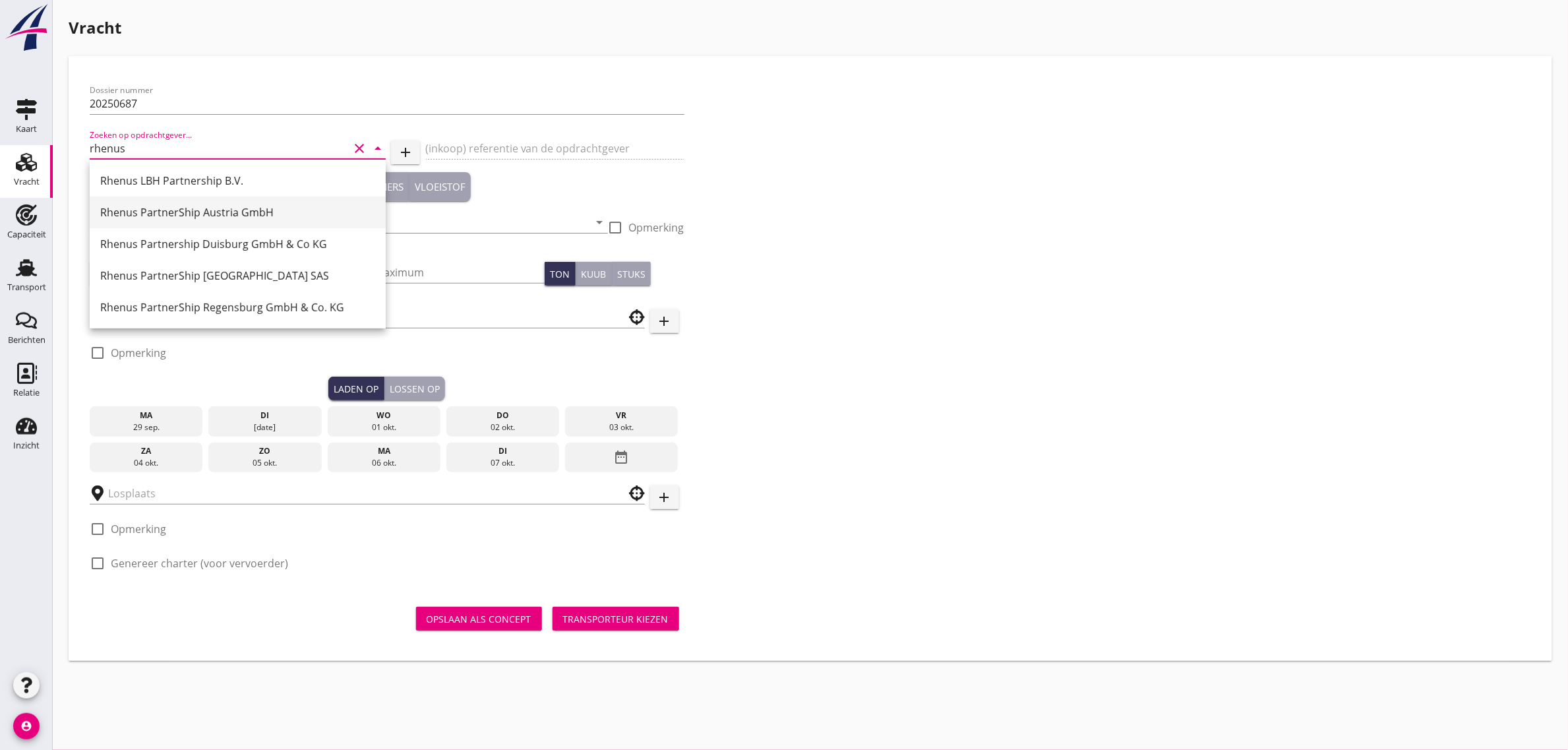
click at [224, 205] on div "Rhenus PartnerShip Austria GmbH" at bounding box center [237, 212] width 275 height 16
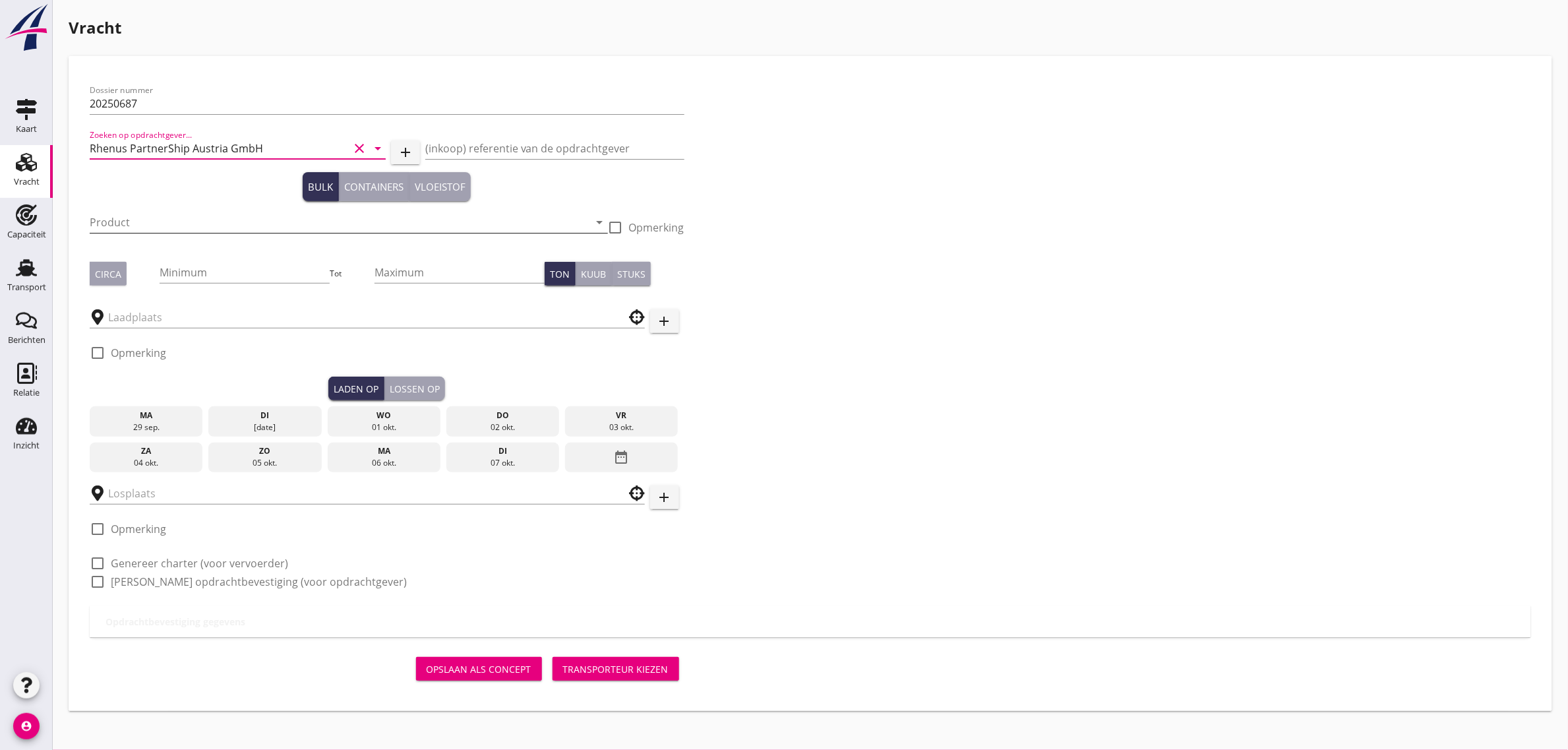
type input "Rhenus PartnerShip Austria GmbH"
click at [142, 221] on input "Product" at bounding box center [339, 222] width 500 height 22
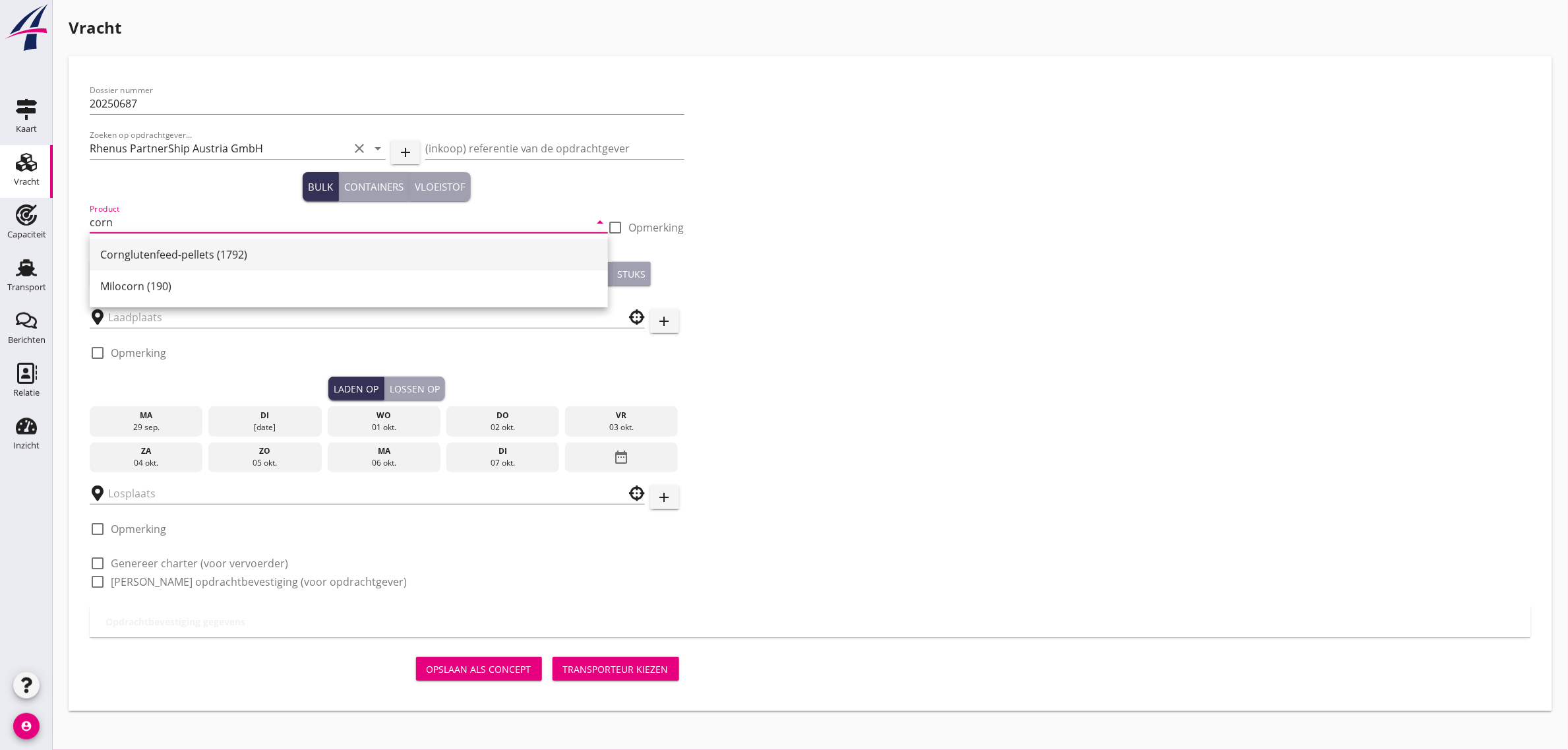
click at [143, 255] on div "Cornglutenfeed-pellets (1792)" at bounding box center [349, 254] width 497 height 16
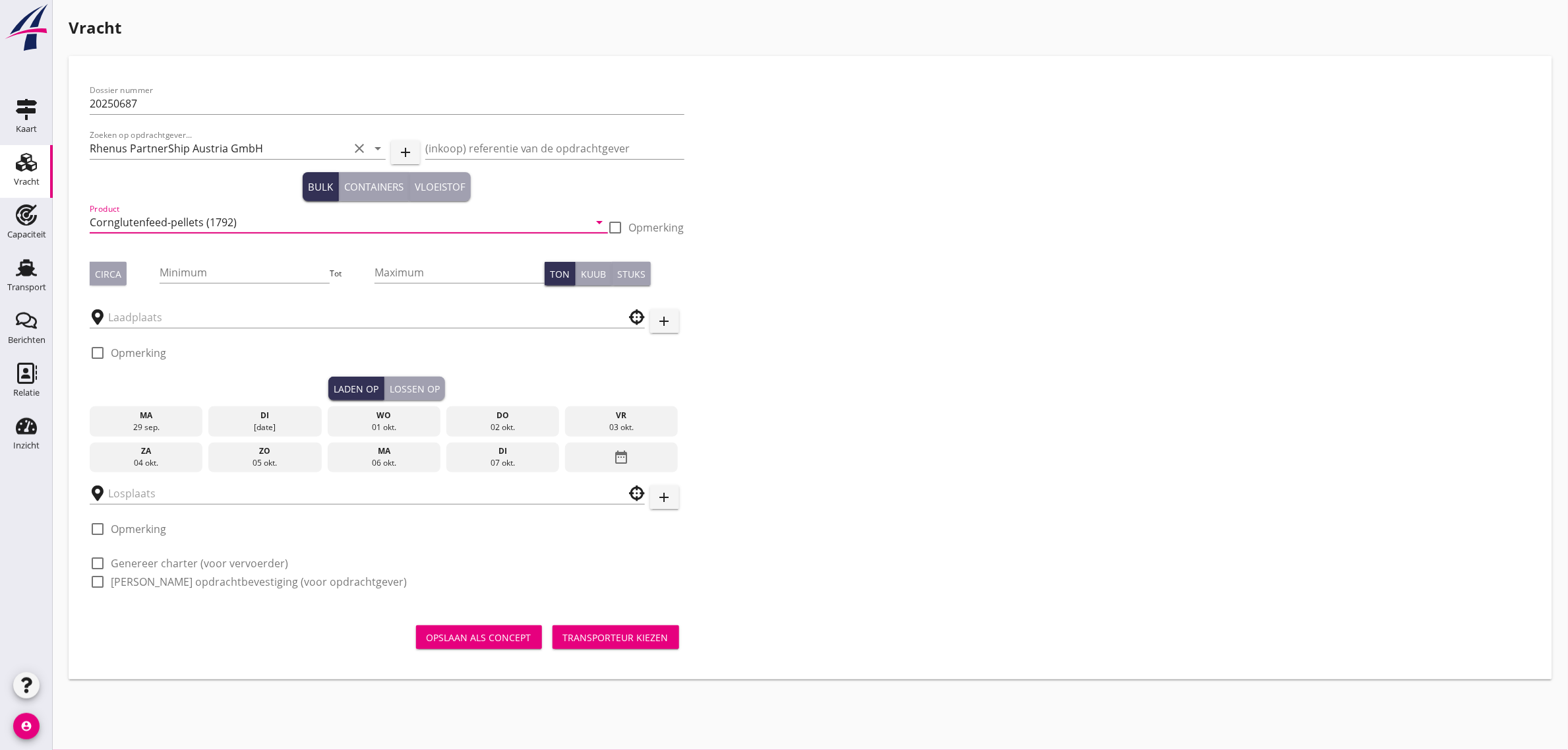
type input "Cornglutenfeed-pellets (1792)"
click at [101, 255] on div "Circa Minimum Tot Maximum Ton Kuub Stuks" at bounding box center [387, 274] width 594 height 45
click at [129, 274] on div "Circa" at bounding box center [125, 273] width 70 height 23
click at [115, 272] on div "Circa" at bounding box center [108, 274] width 26 height 14
click at [213, 279] on input "Minimum" at bounding box center [244, 272] width 170 height 22
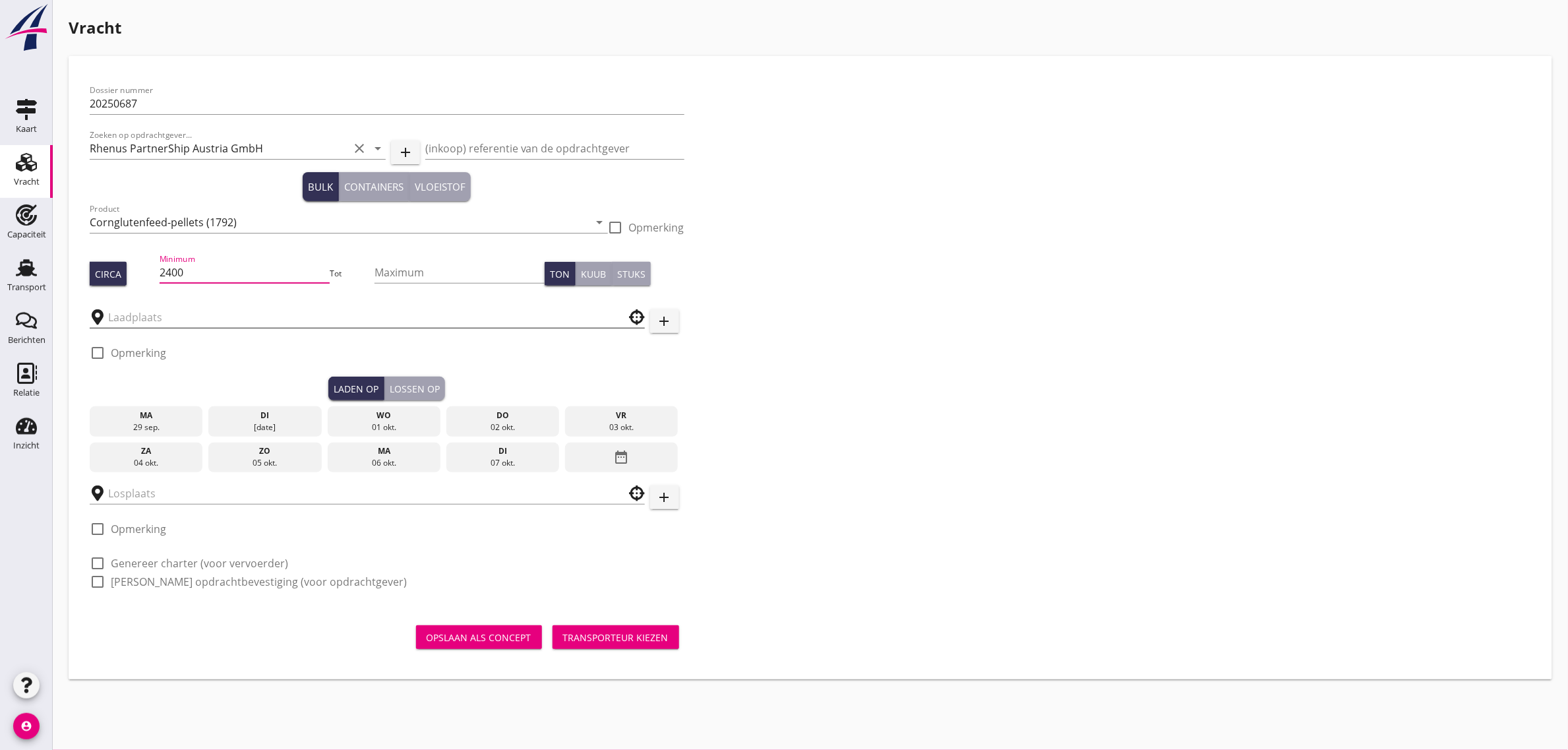
type input "2400"
click at [165, 310] on input "text" at bounding box center [357, 317] width 500 height 22
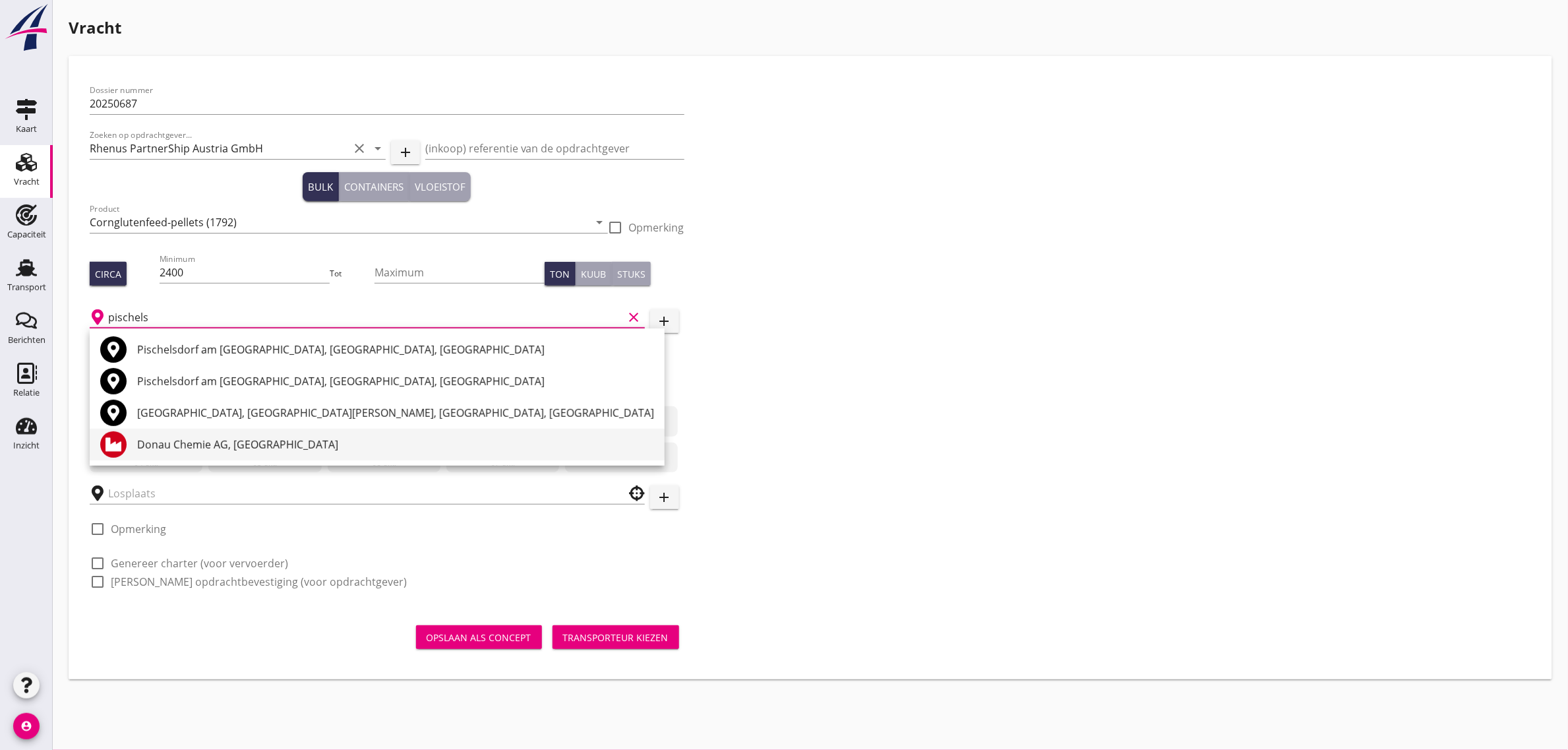
click at [243, 443] on div "Donau Chemie AG, [GEOGRAPHIC_DATA]" at bounding box center [395, 444] width 516 height 16
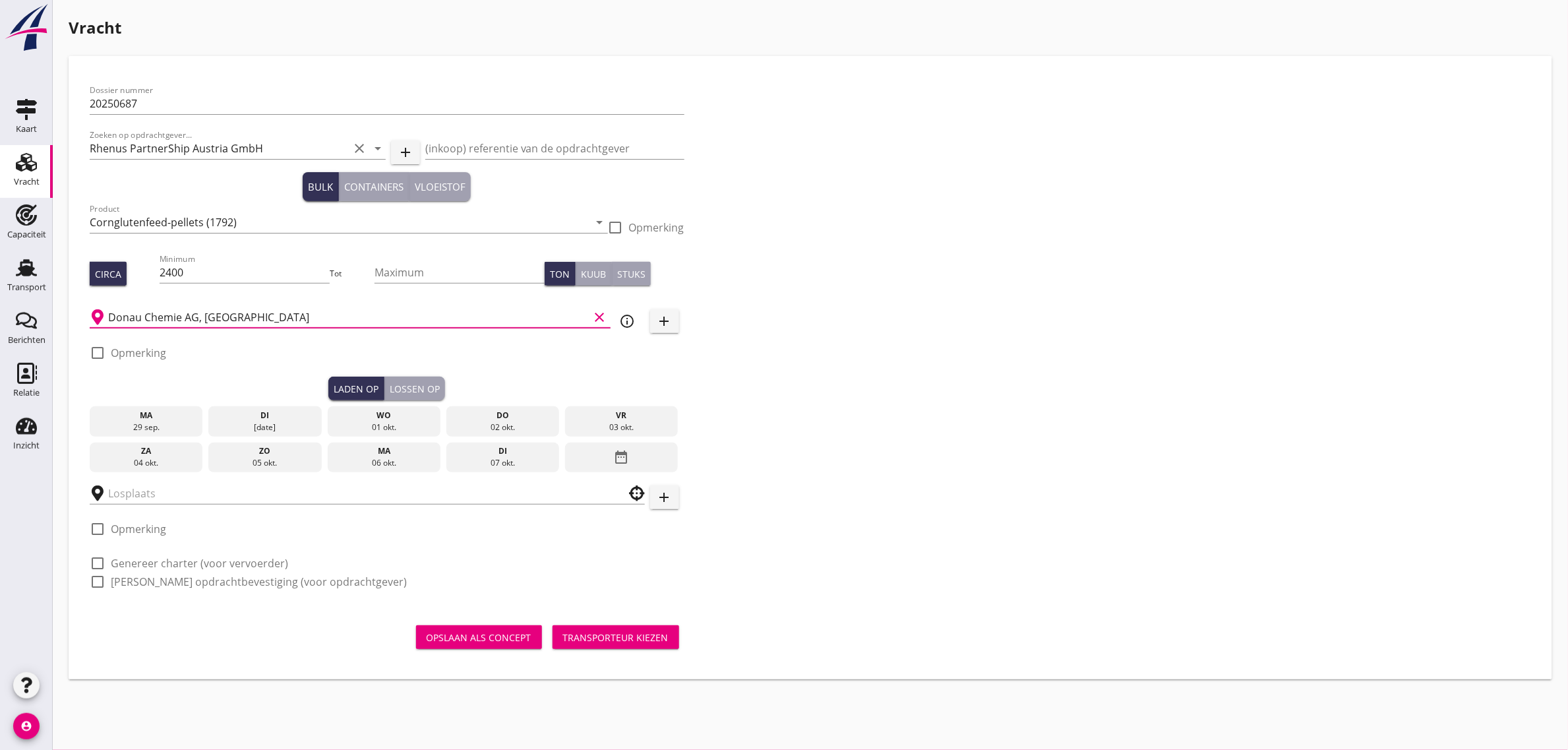
type input "Donau Chemie AG, [GEOGRAPHIC_DATA]"
click at [162, 417] on div "ma" at bounding box center [146, 415] width 107 height 12
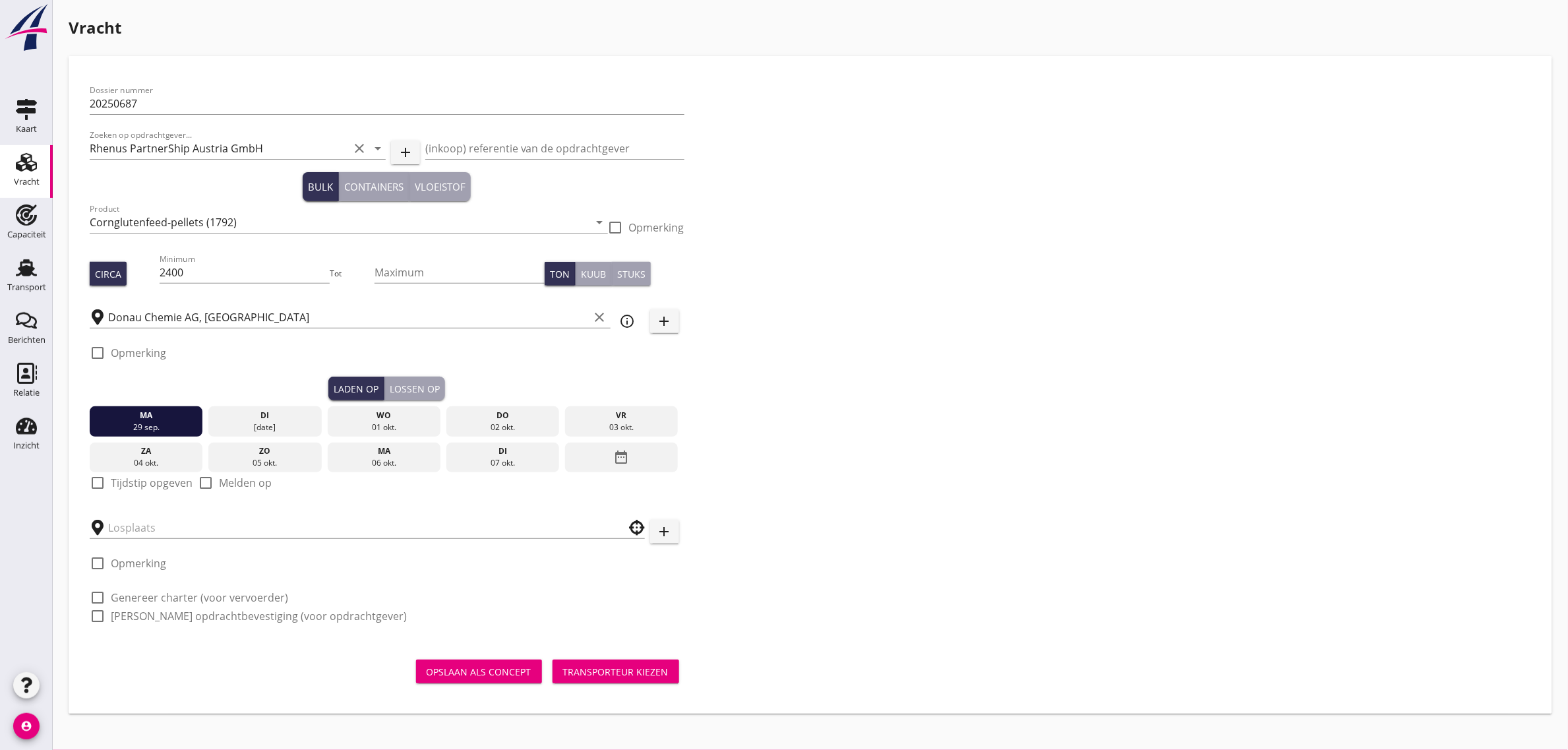
click at [132, 484] on label "Tijdstip opgeven" at bounding box center [151, 483] width 82 height 13
checkbox input "true"
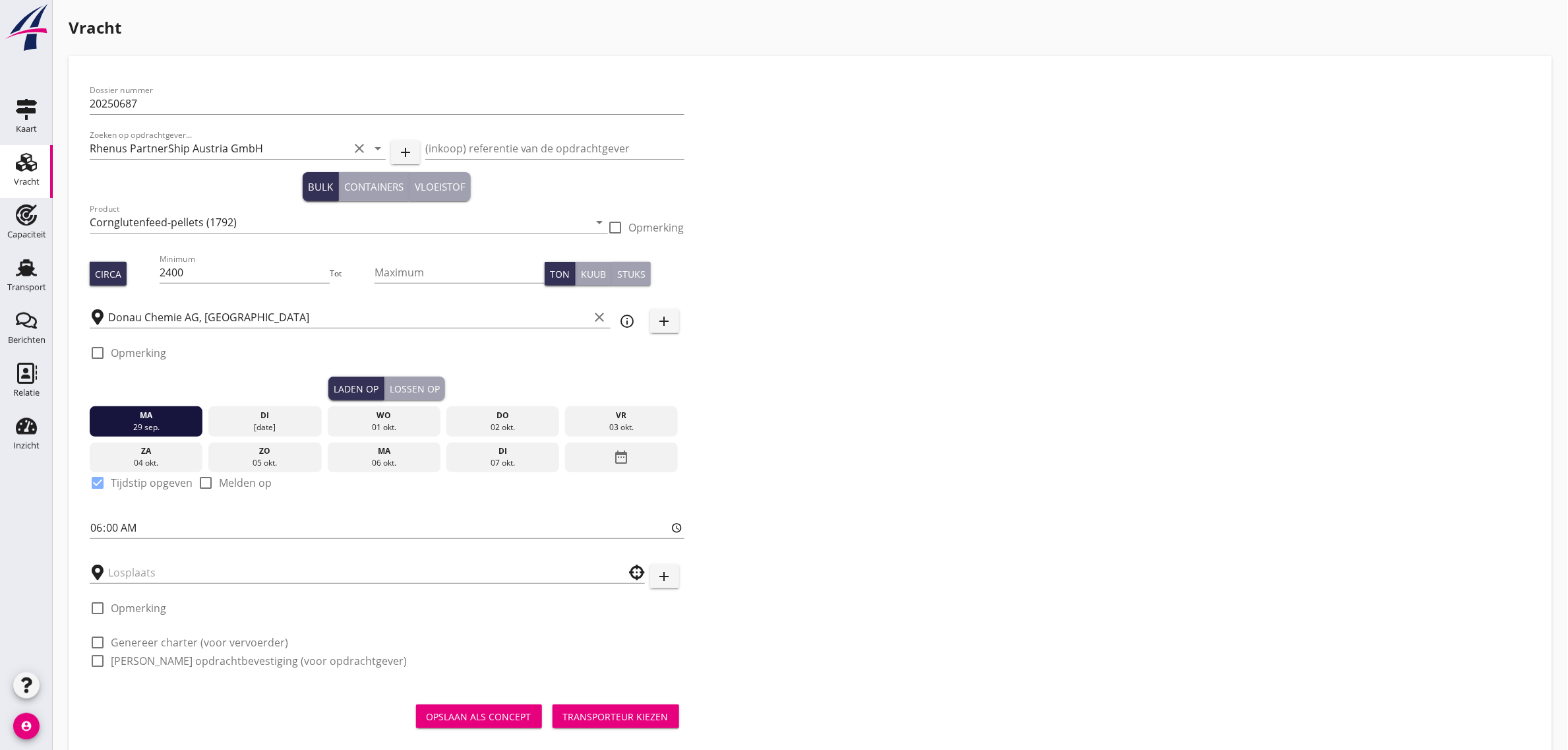
click at [135, 554] on div at bounding box center [367, 568] width 555 height 29
click at [141, 564] on input "text" at bounding box center [357, 572] width 500 height 22
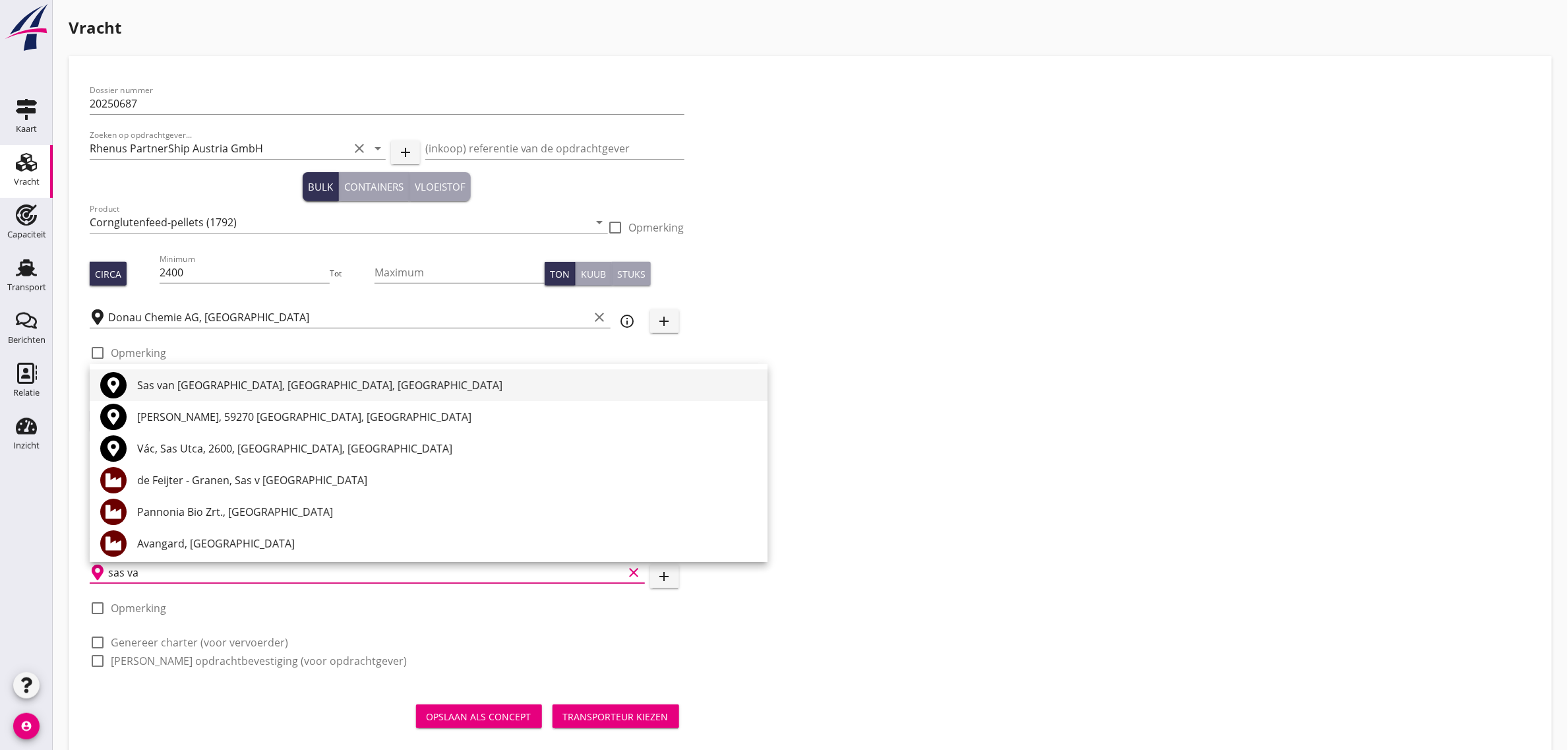
click at [197, 383] on div "Sas van [GEOGRAPHIC_DATA], [GEOGRAPHIC_DATA], [GEOGRAPHIC_DATA]" at bounding box center [446, 384] width 620 height 16
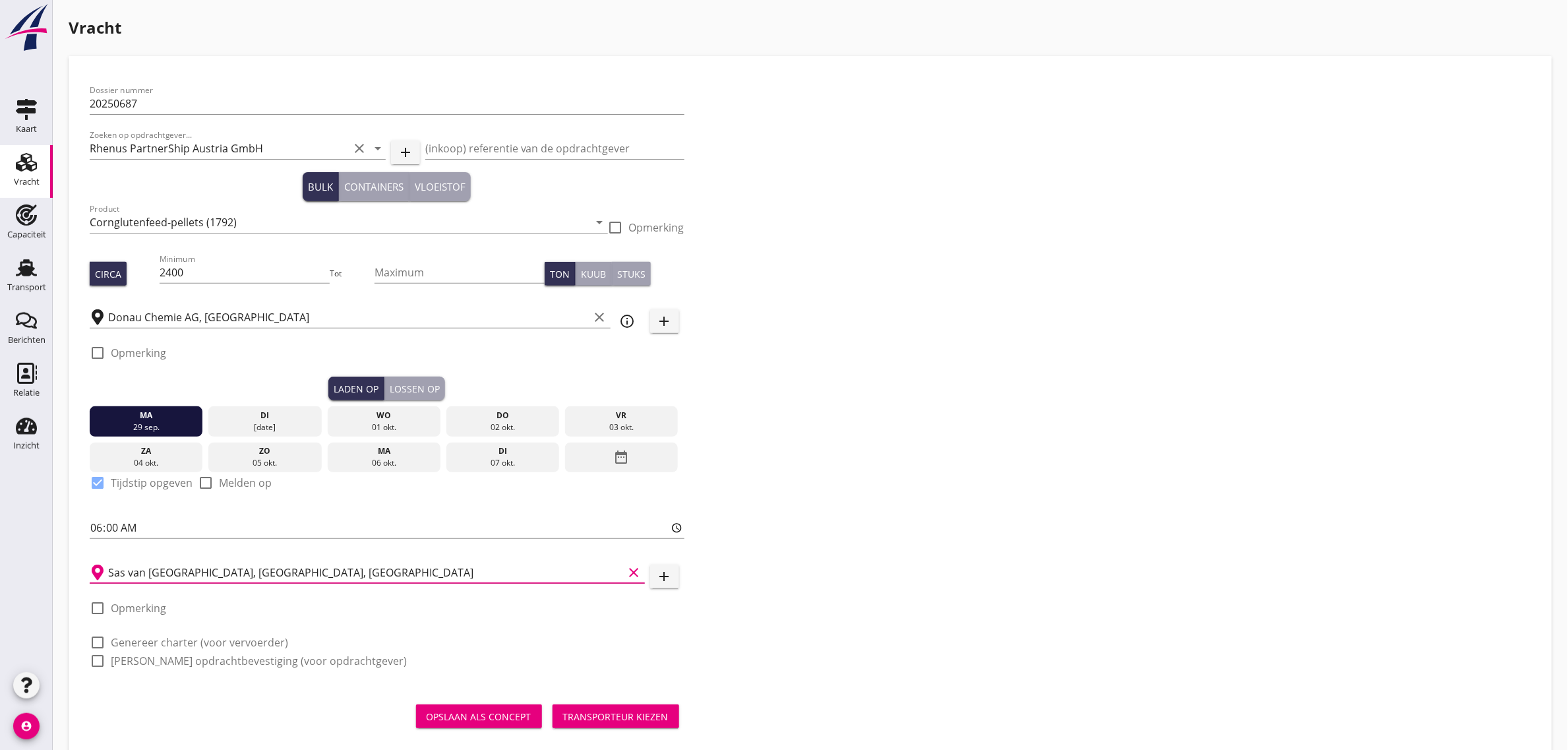
type input "Sas van [GEOGRAPHIC_DATA], [GEOGRAPHIC_DATA], [GEOGRAPHIC_DATA]"
click at [900, 367] on div "Dossier nummer 20250687 Zoeken op opdrachtgever... Rhenus PartnerShip Austria G…" at bounding box center [810, 381] width 1452 height 608
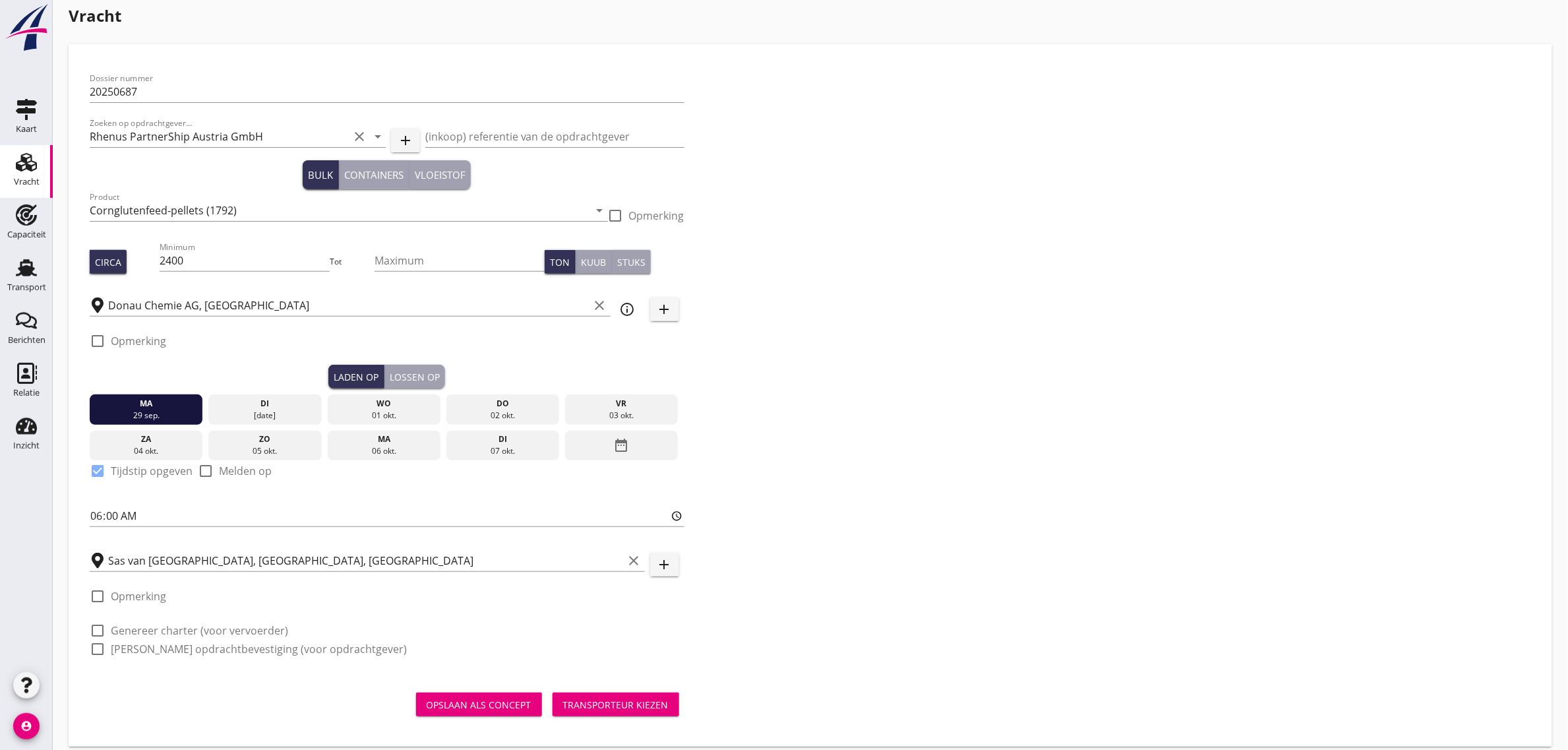
scroll to position [23, 0]
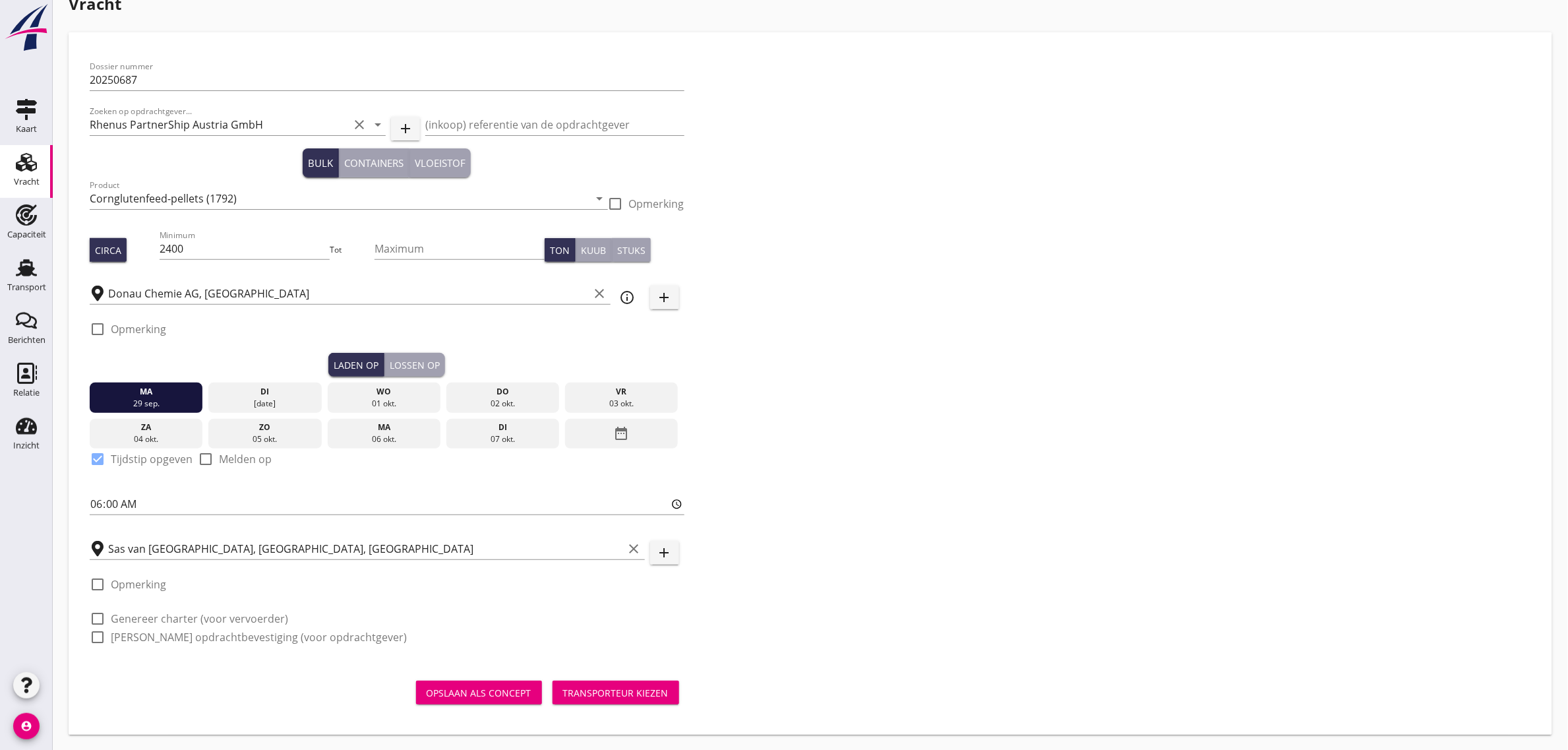
click at [226, 612] on label "Genereer charter (voor vervoerder)" at bounding box center [199, 619] width 177 height 13
checkbox input "true"
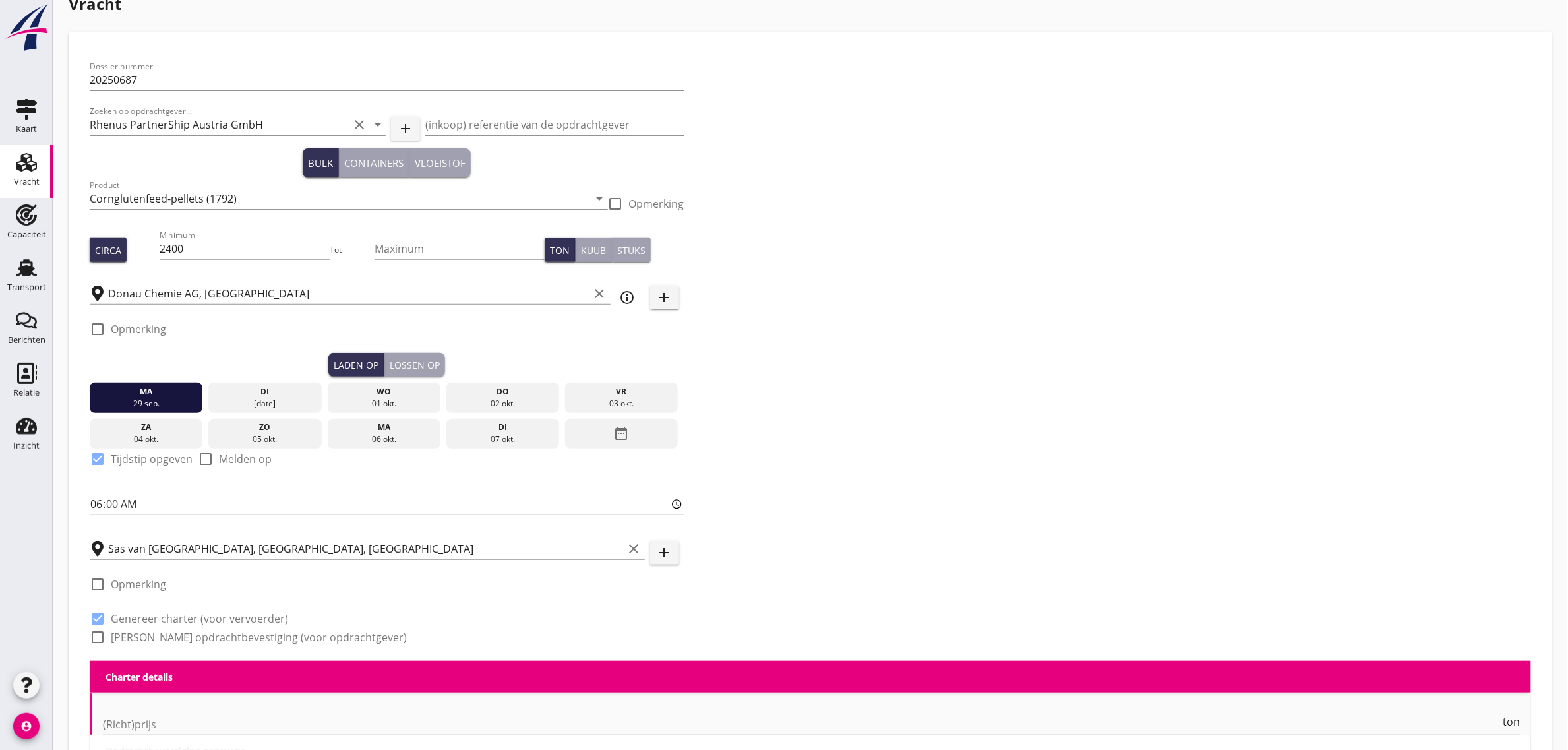
click at [228, 643] on label "[PERSON_NAME] opdrachtbevestiging (voor opdrachtgever)" at bounding box center [259, 637] width 296 height 13
checkbox input "true"
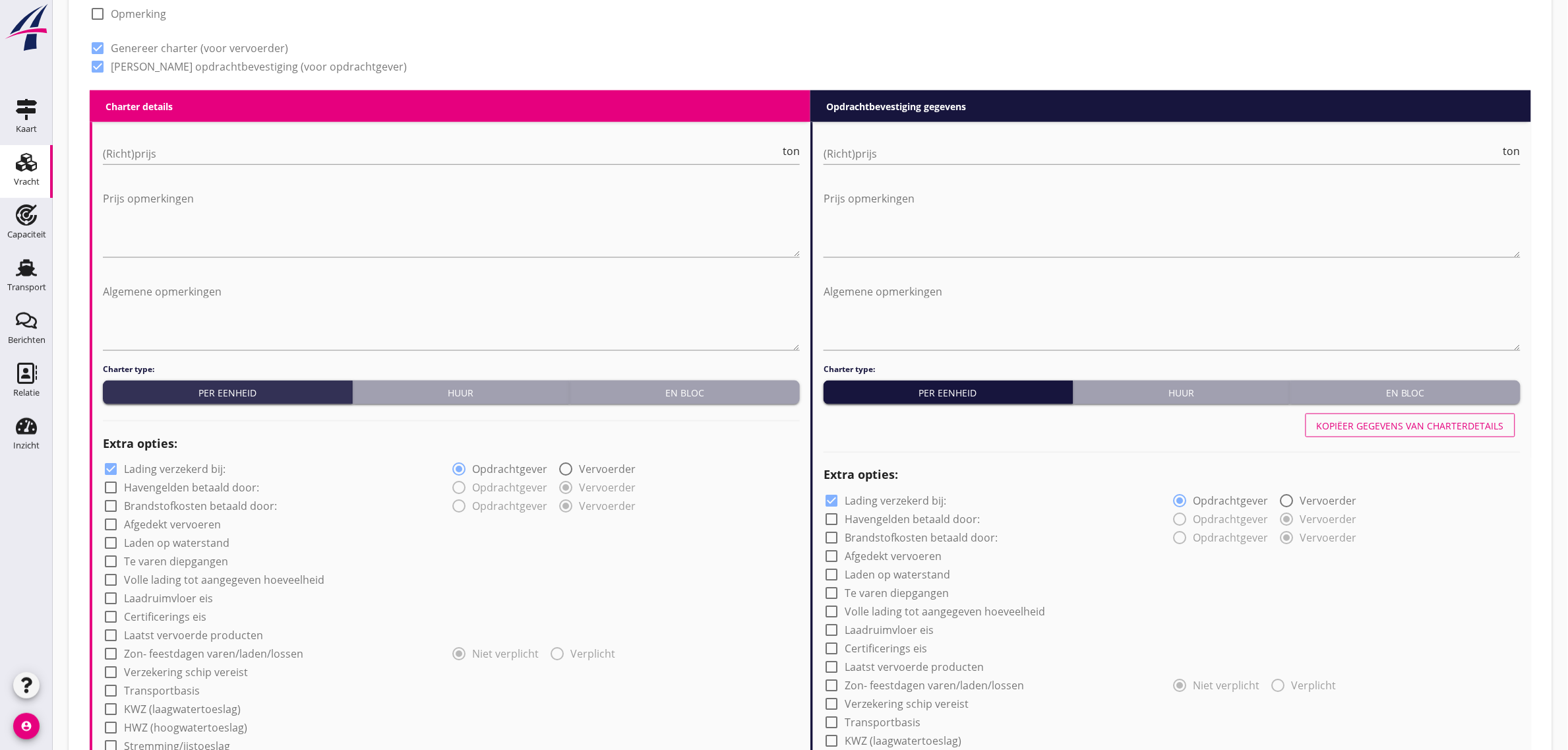
scroll to position [601, 0]
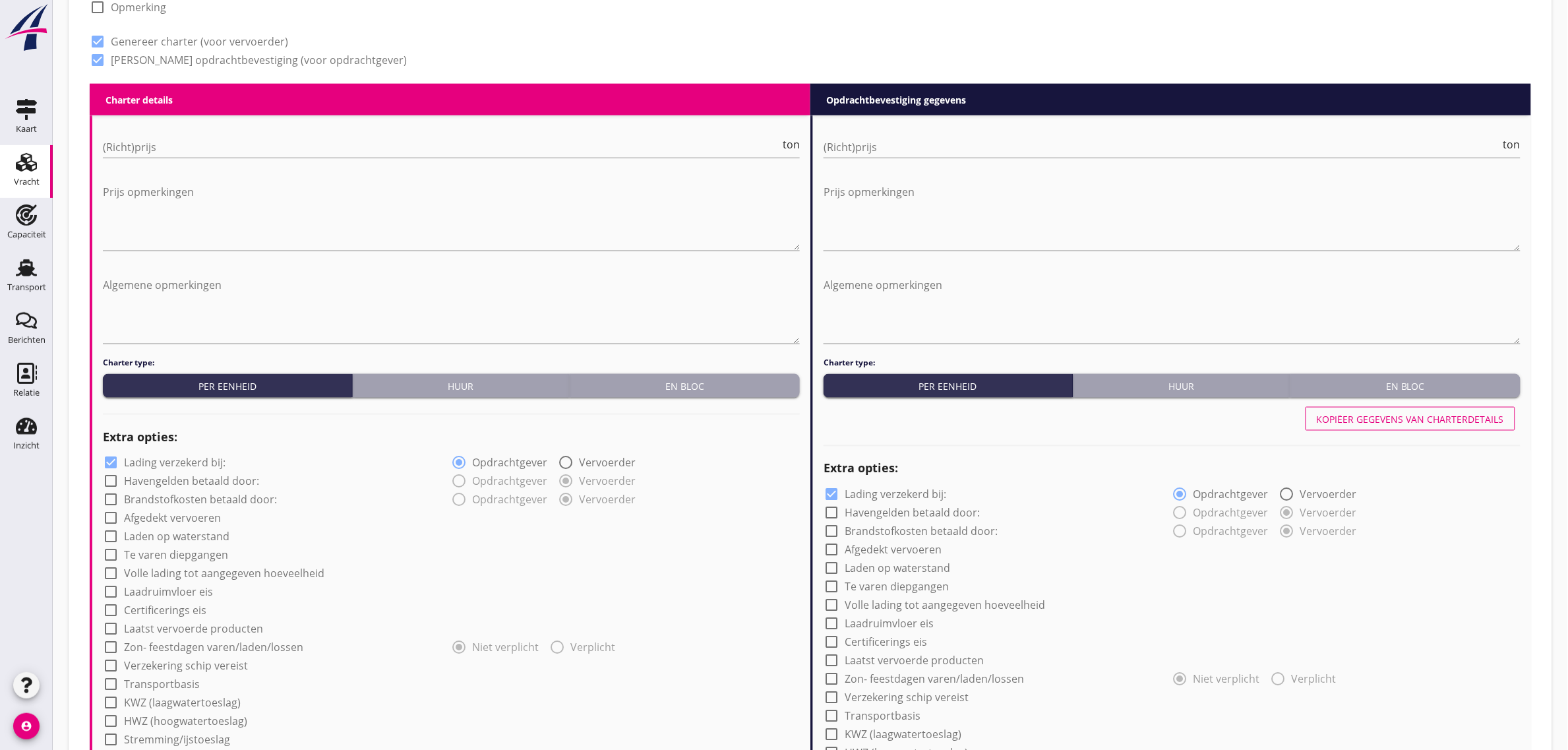
drag, startPoint x: 299, startPoint y: 50, endPoint x: 87, endPoint y: 22, distance: 213.8
click at [436, 369] on div "Charter type: Per eenheid Huur En bloc" at bounding box center [451, 377] width 696 height 41
click at [441, 380] on div "Huur" at bounding box center [461, 385] width 206 height 14
radio input "true"
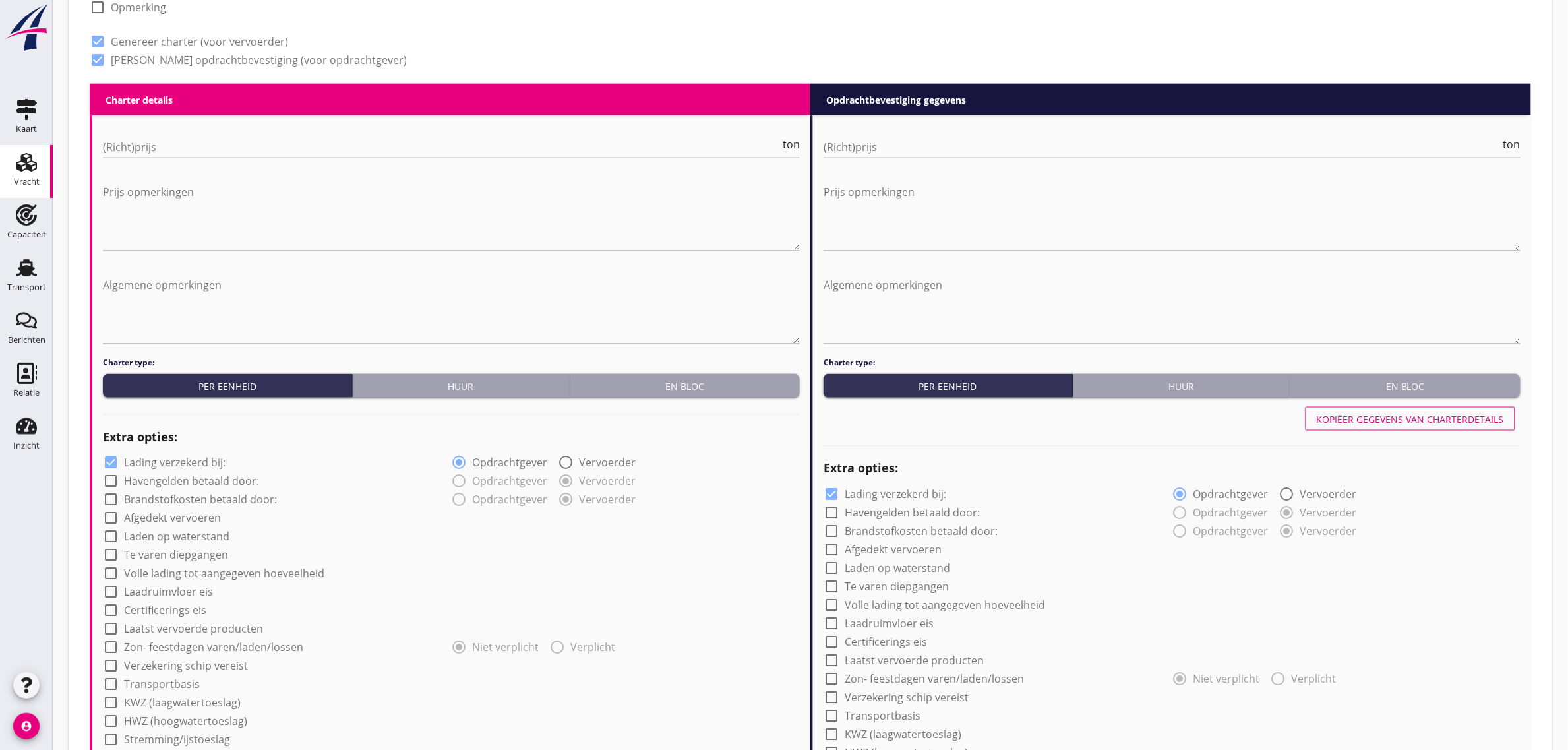
radio input "true"
radio input "false"
radio input "true"
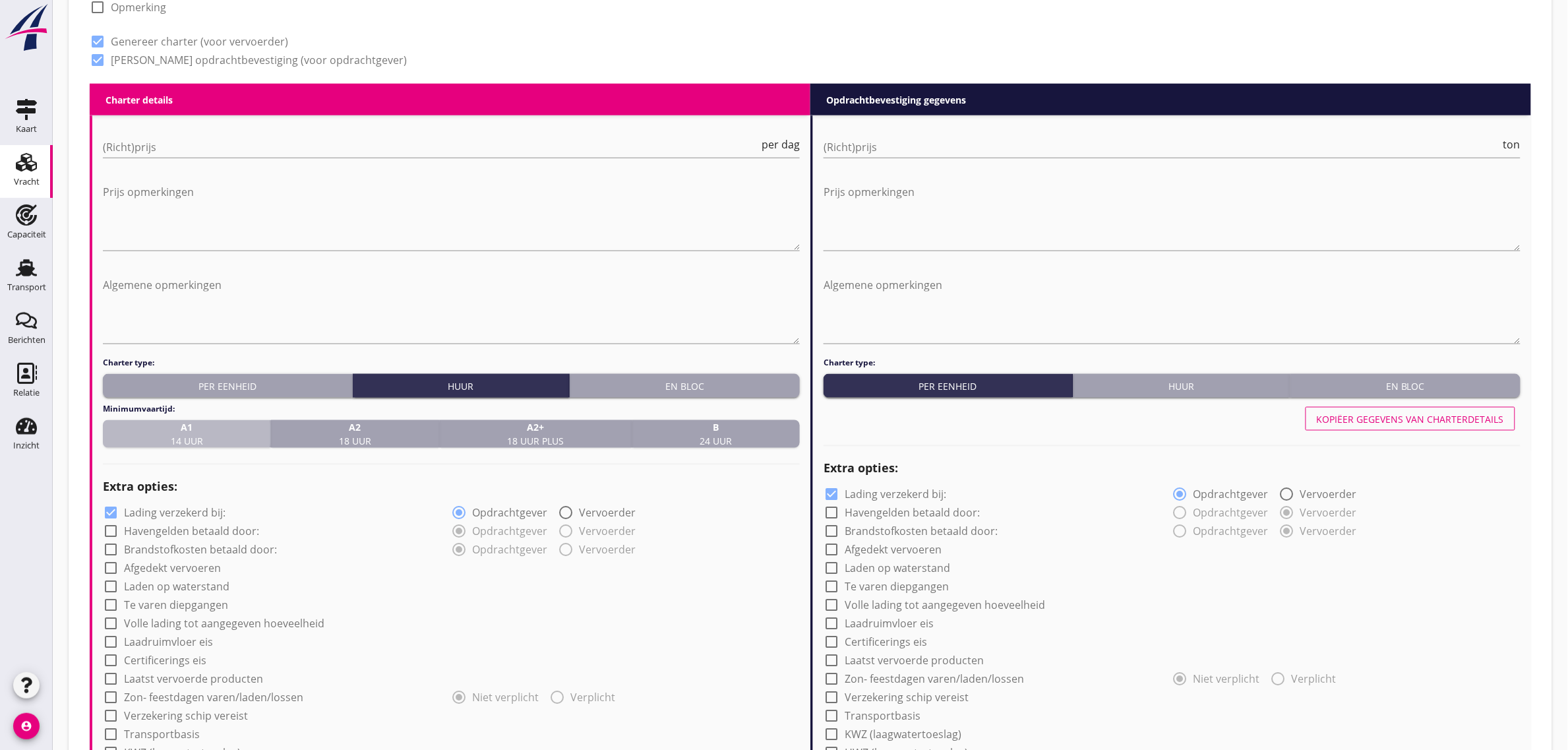
click at [179, 430] on strong "A1" at bounding box center [187, 427] width 32 height 14
click at [301, 441] on div "A2 18 uur" at bounding box center [354, 434] width 157 height 28
click at [225, 436] on div "A1 14 uur" at bounding box center [186, 434] width 157 height 28
click at [141, 139] on input "(Richt)prijs" at bounding box center [431, 147] width 656 height 22
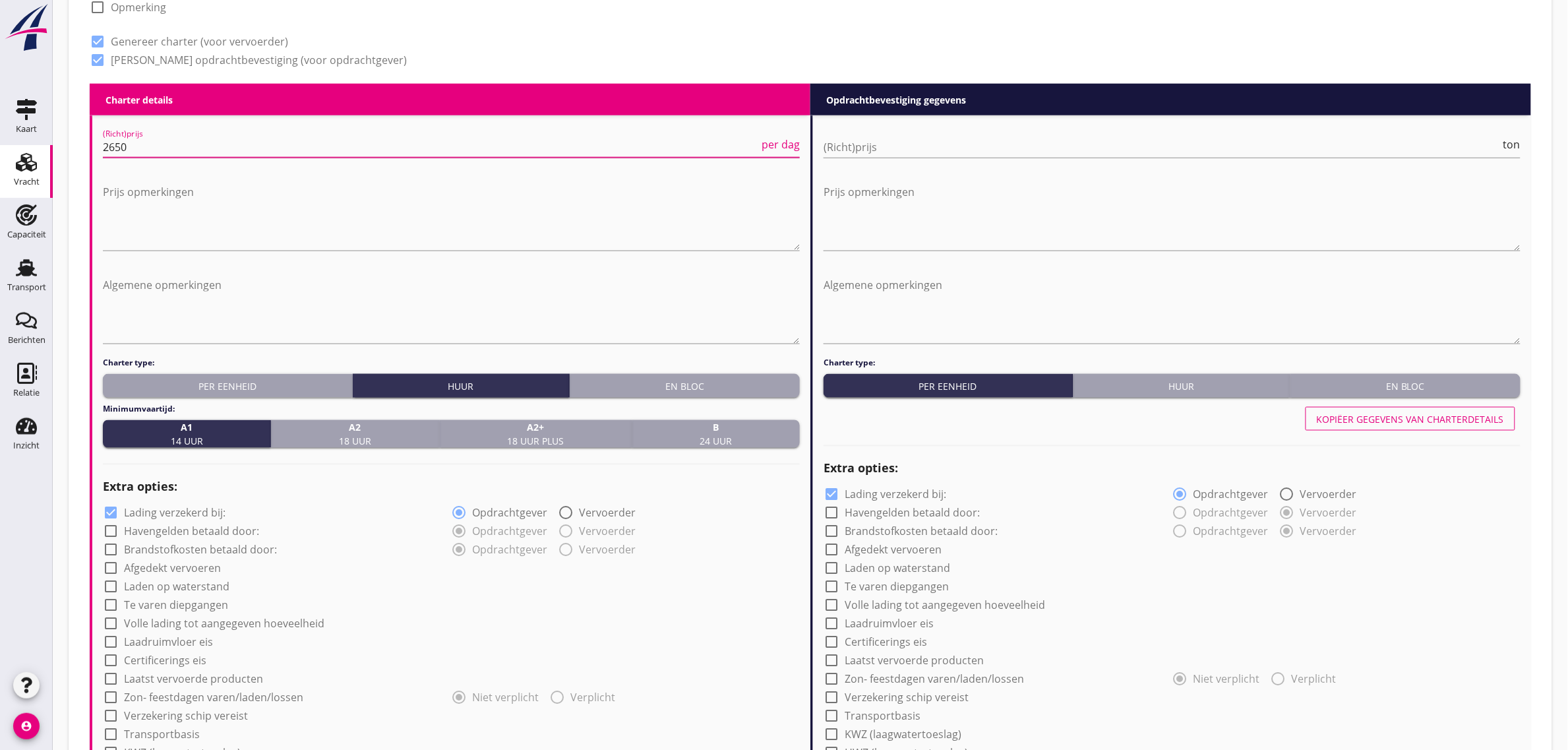
type input "2650"
drag, startPoint x: 82, startPoint y: 82, endPoint x: 88, endPoint y: 153, distance: 71.3
click at [82, 83] on div "Dossier nummer 20250687 Zoeken op opdrachtgever... Rhenus PartnerShip Austria G…" at bounding box center [810, 433] width 1462 height 1936
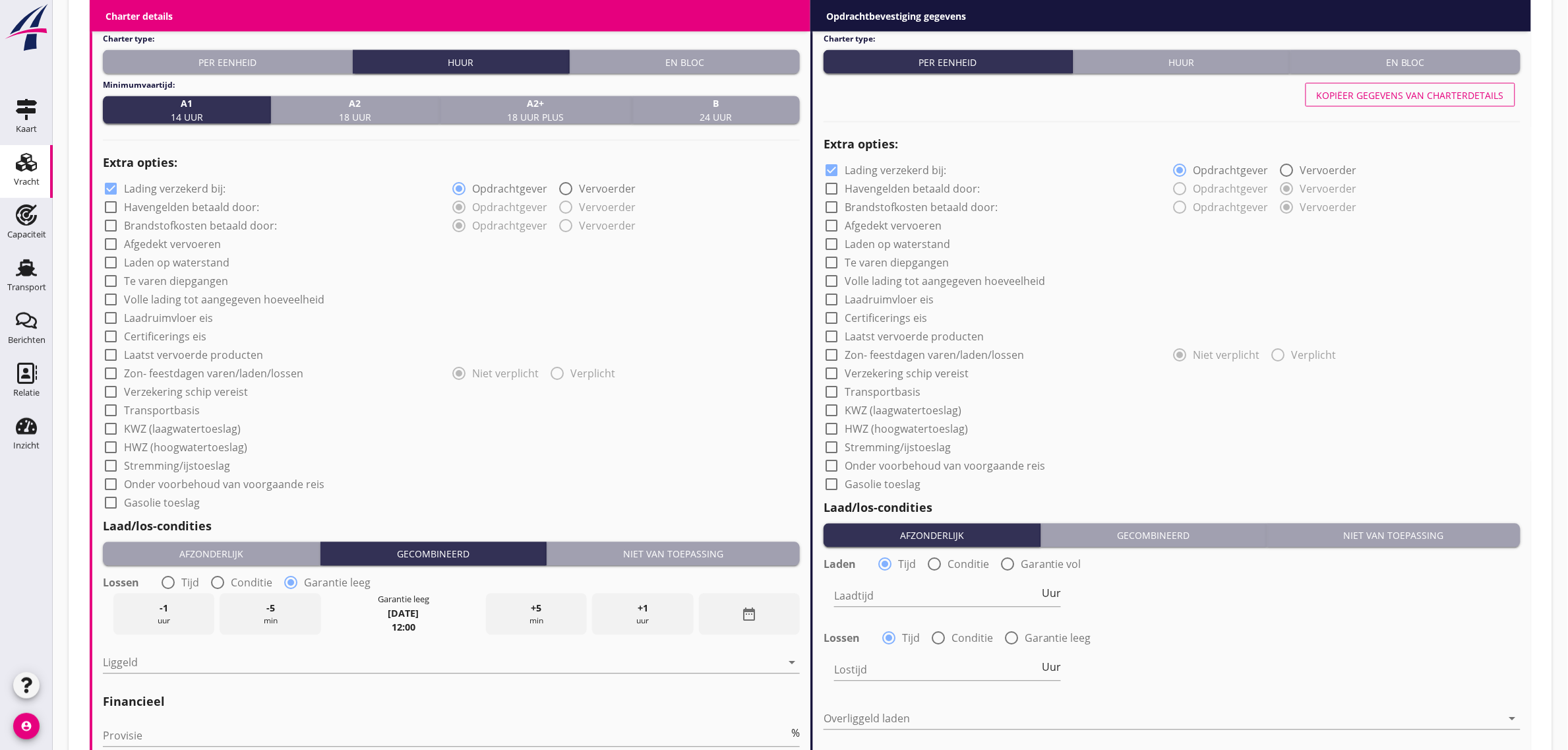
scroll to position [930, 0]
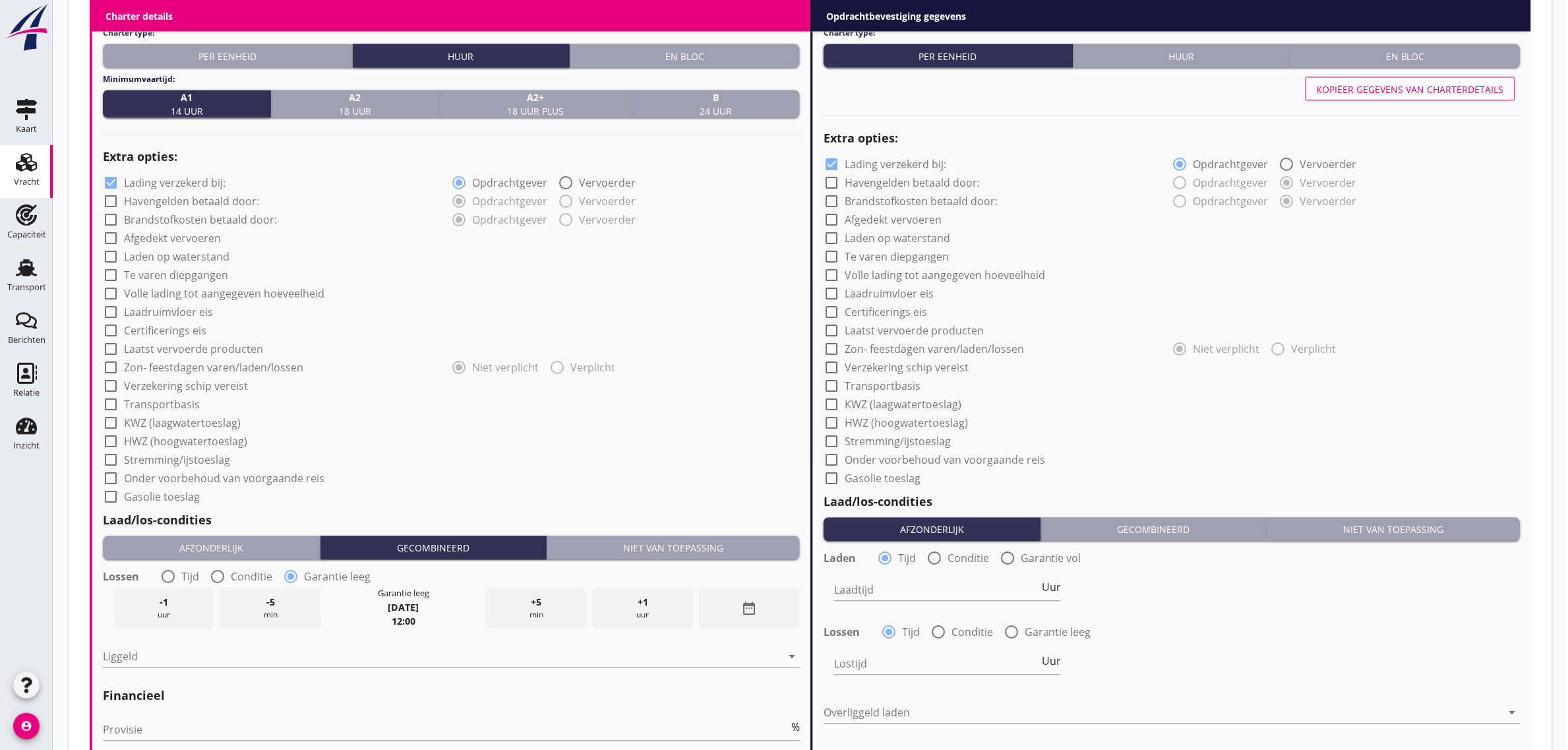
click at [188, 239] on label "Afgedekt vervoeren" at bounding box center [172, 239] width 97 height 13
checkbox input "true"
click at [187, 258] on label "Laden op waterstand" at bounding box center [176, 257] width 106 height 13
checkbox input "true"
click at [176, 314] on label "Laadruimvloer eis" at bounding box center [168, 312] width 89 height 13
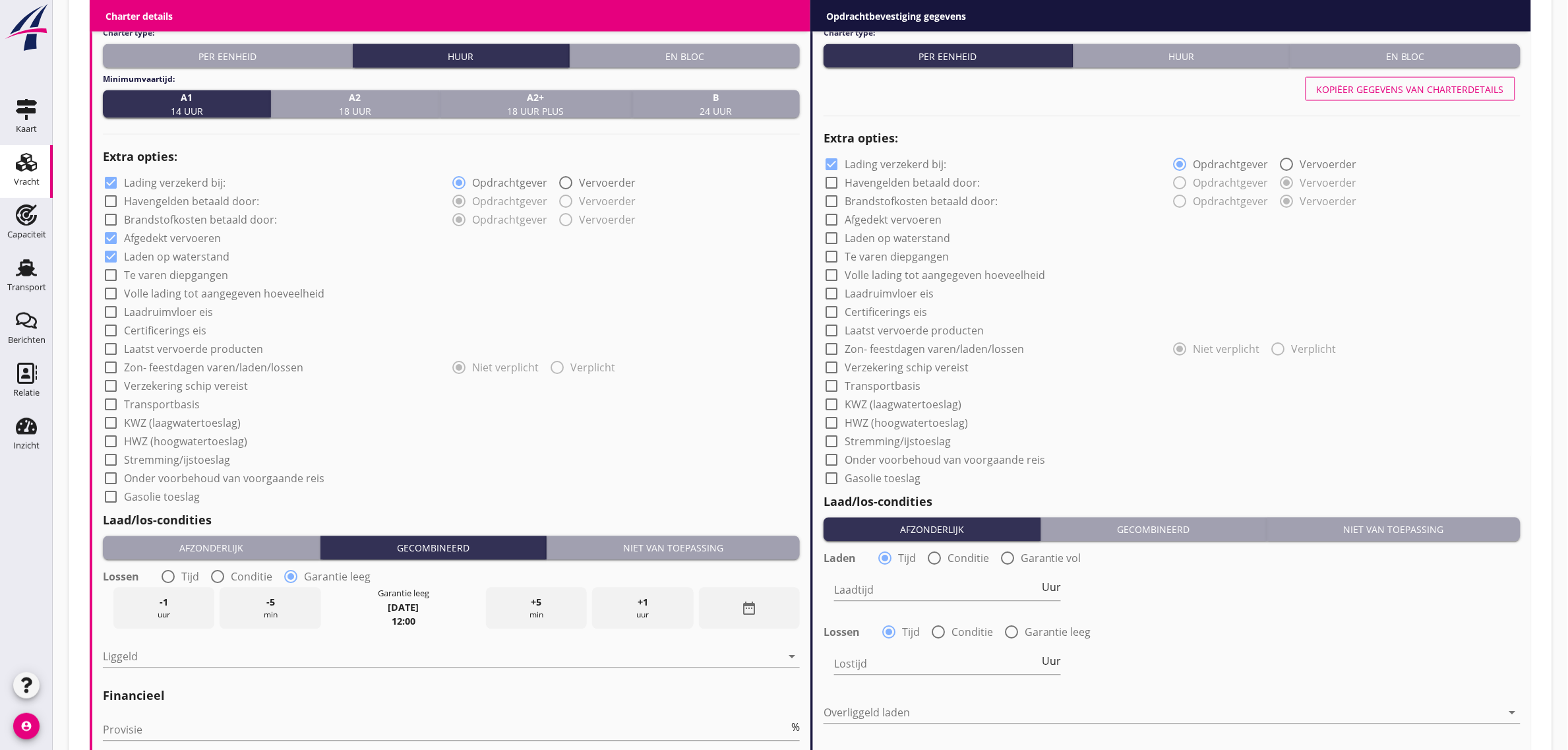
checkbox input "true"
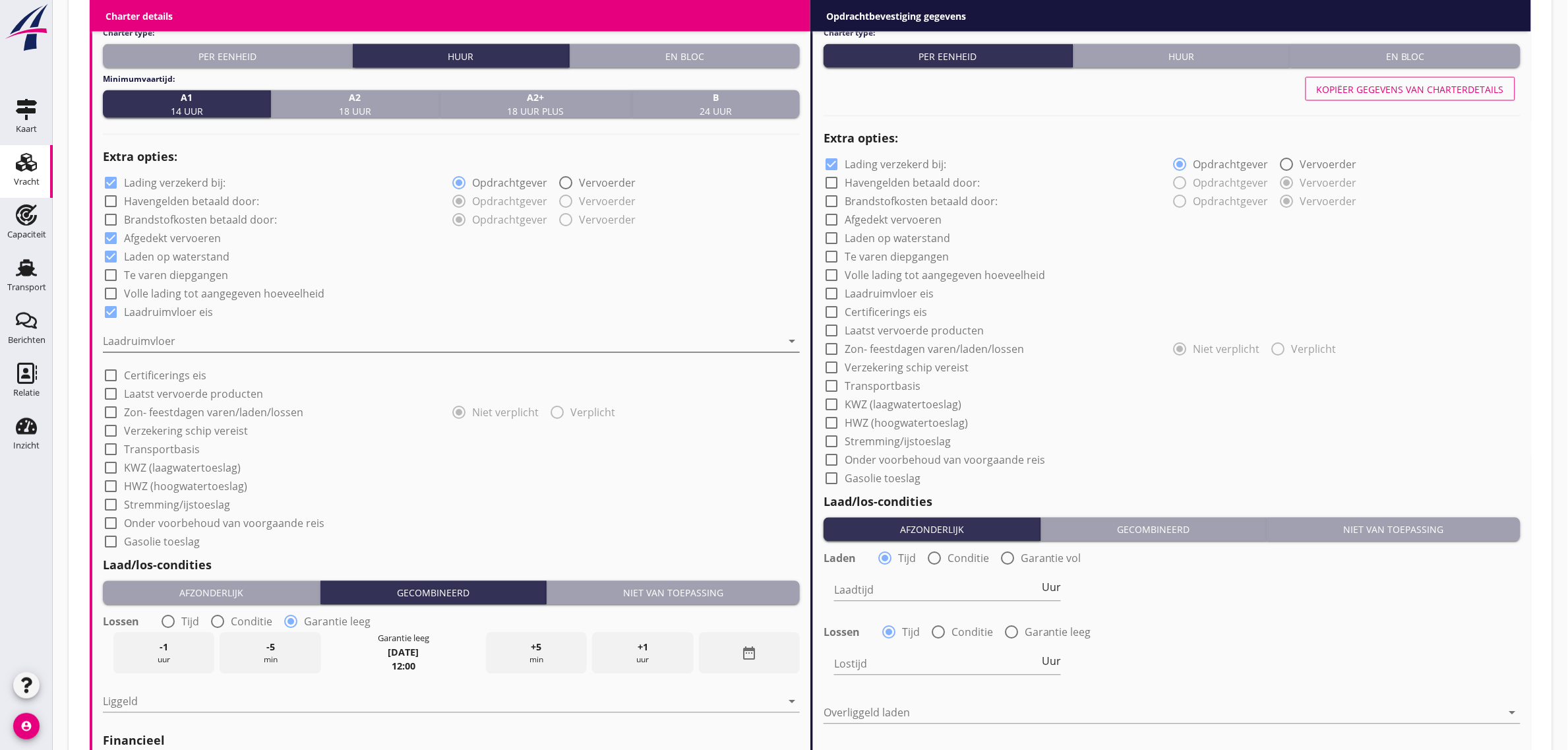
click at [170, 337] on div at bounding box center [442, 341] width 679 height 22
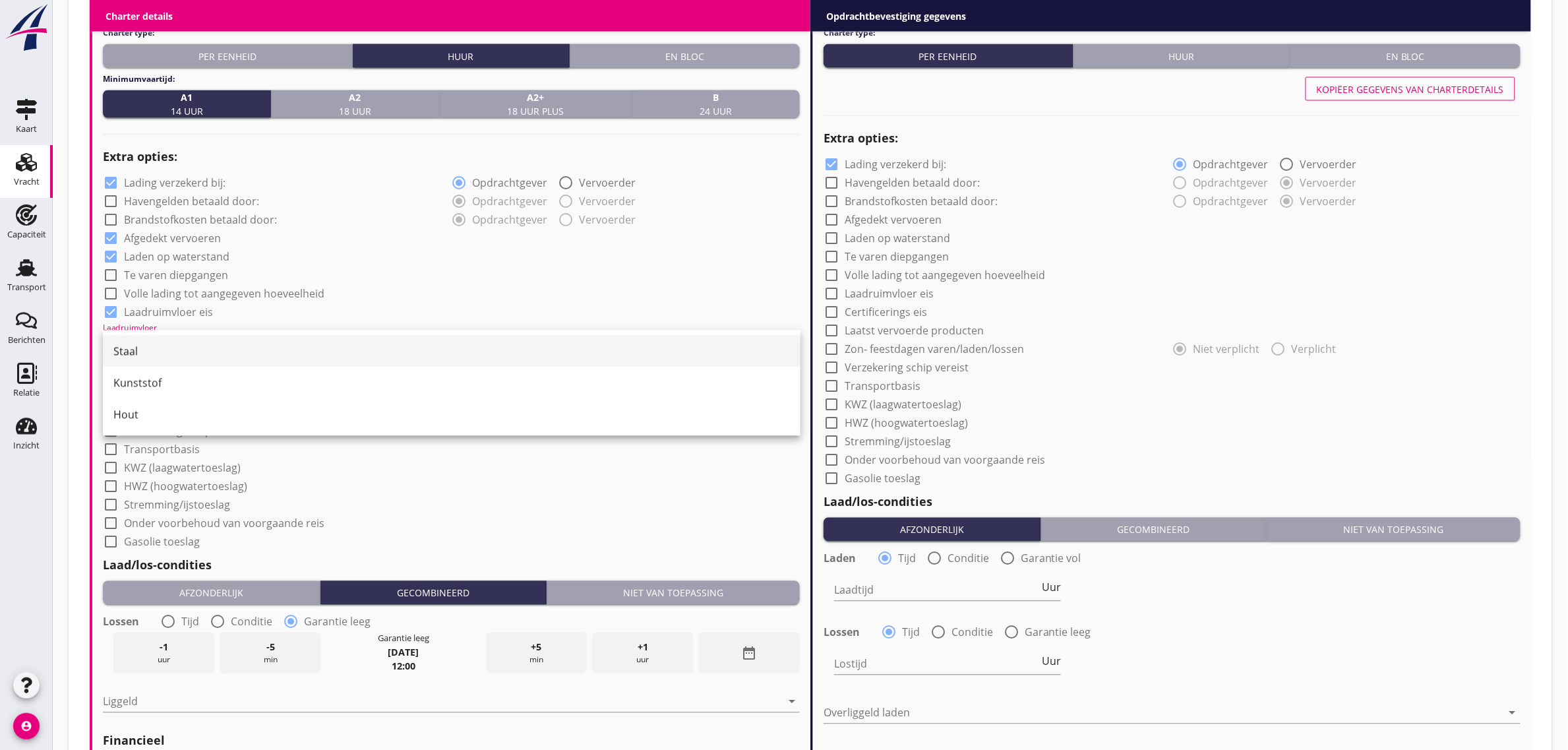
click at [172, 356] on div "Staal" at bounding box center [452, 351] width 677 height 16
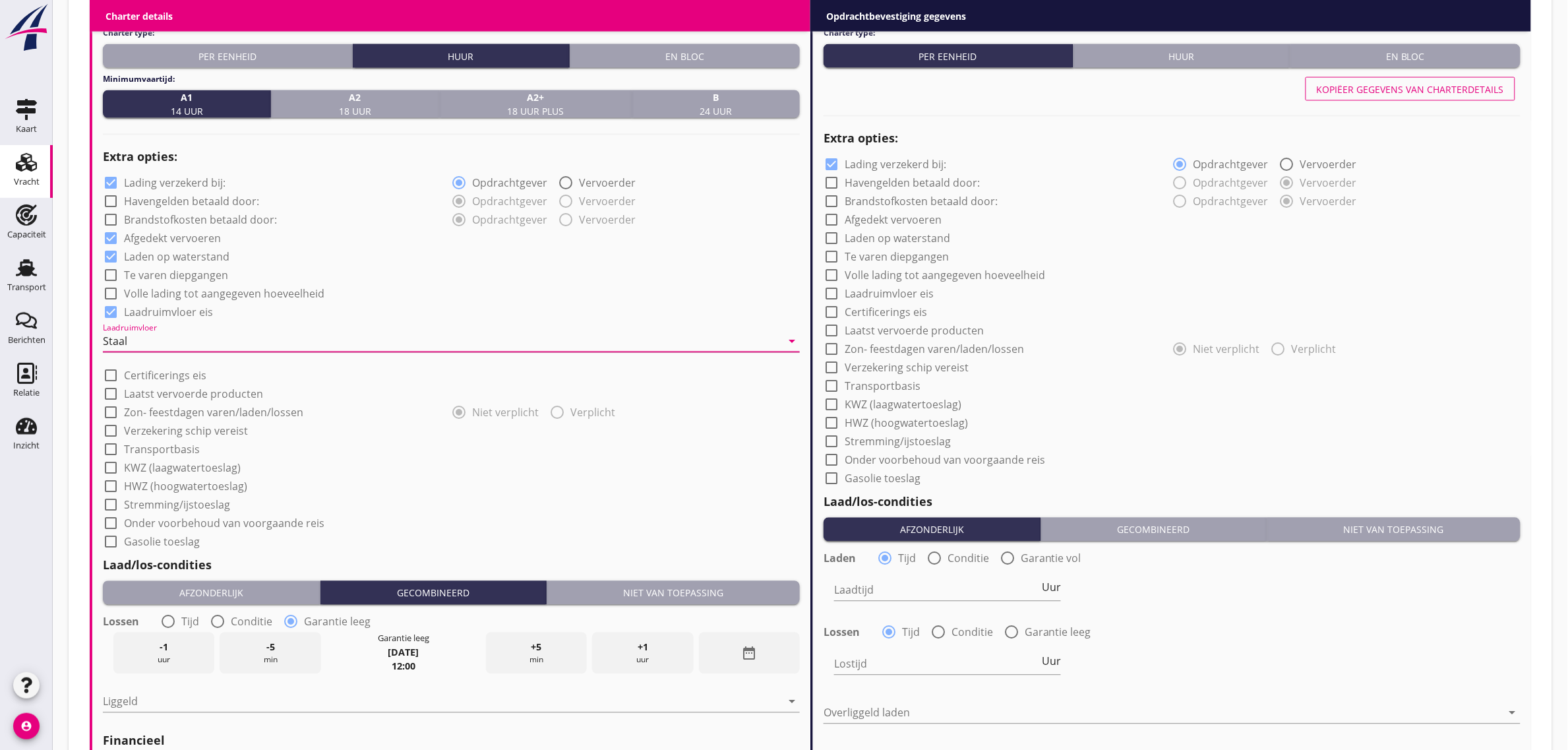
click at [166, 371] on label "Certificerings eis" at bounding box center [165, 376] width 82 height 13
checkbox input "true"
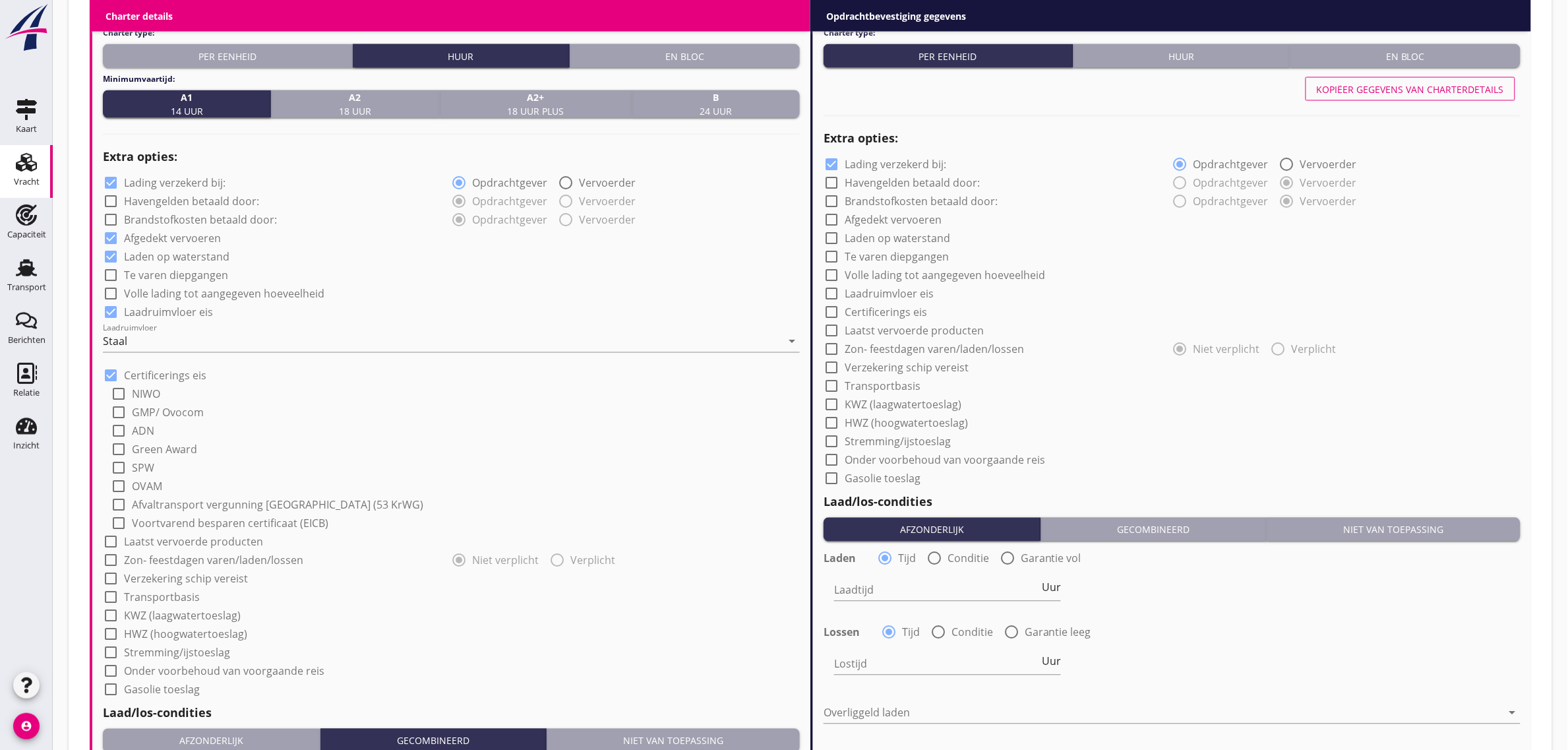
click at [140, 416] on label "GMP/ Ovocom" at bounding box center [168, 412] width 72 height 13
checkbox input "true"
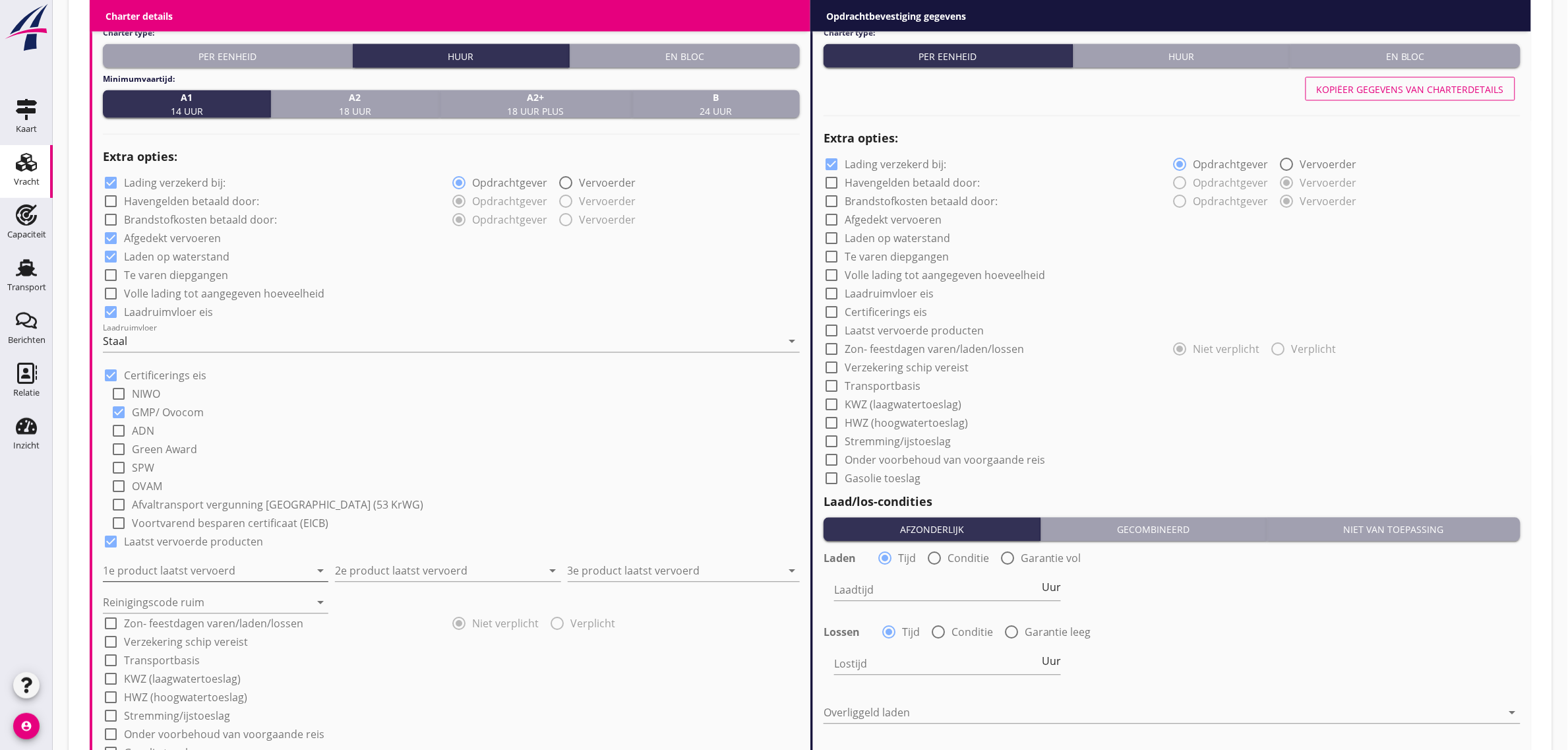
click at [150, 581] on div "1e product laatst vervoerd arrow_drop_down" at bounding box center [216, 571] width 226 height 22
click at [550, 456] on div "check_box_outline_blank Green Award" at bounding box center [455, 448] width 689 height 19
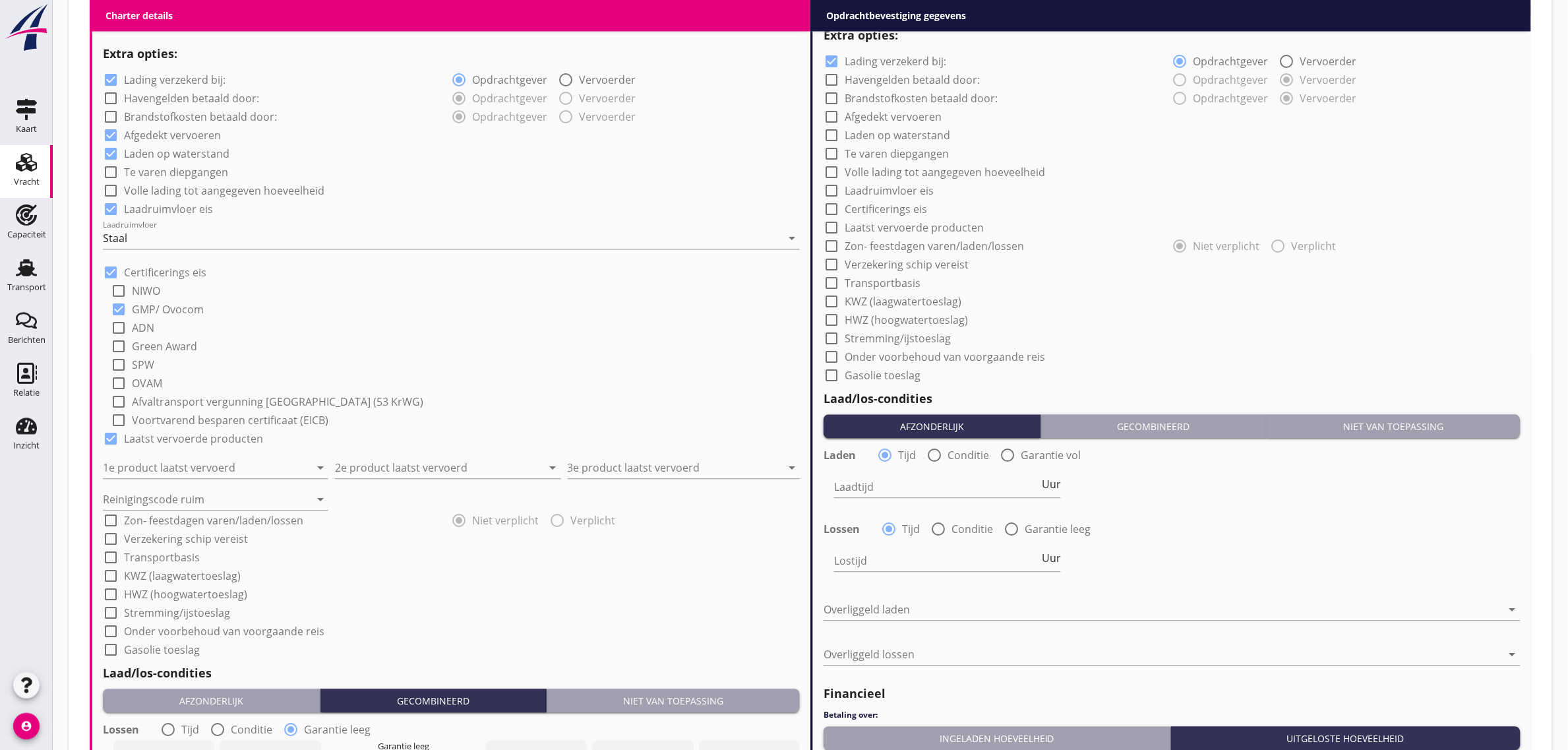
scroll to position [1095, 0]
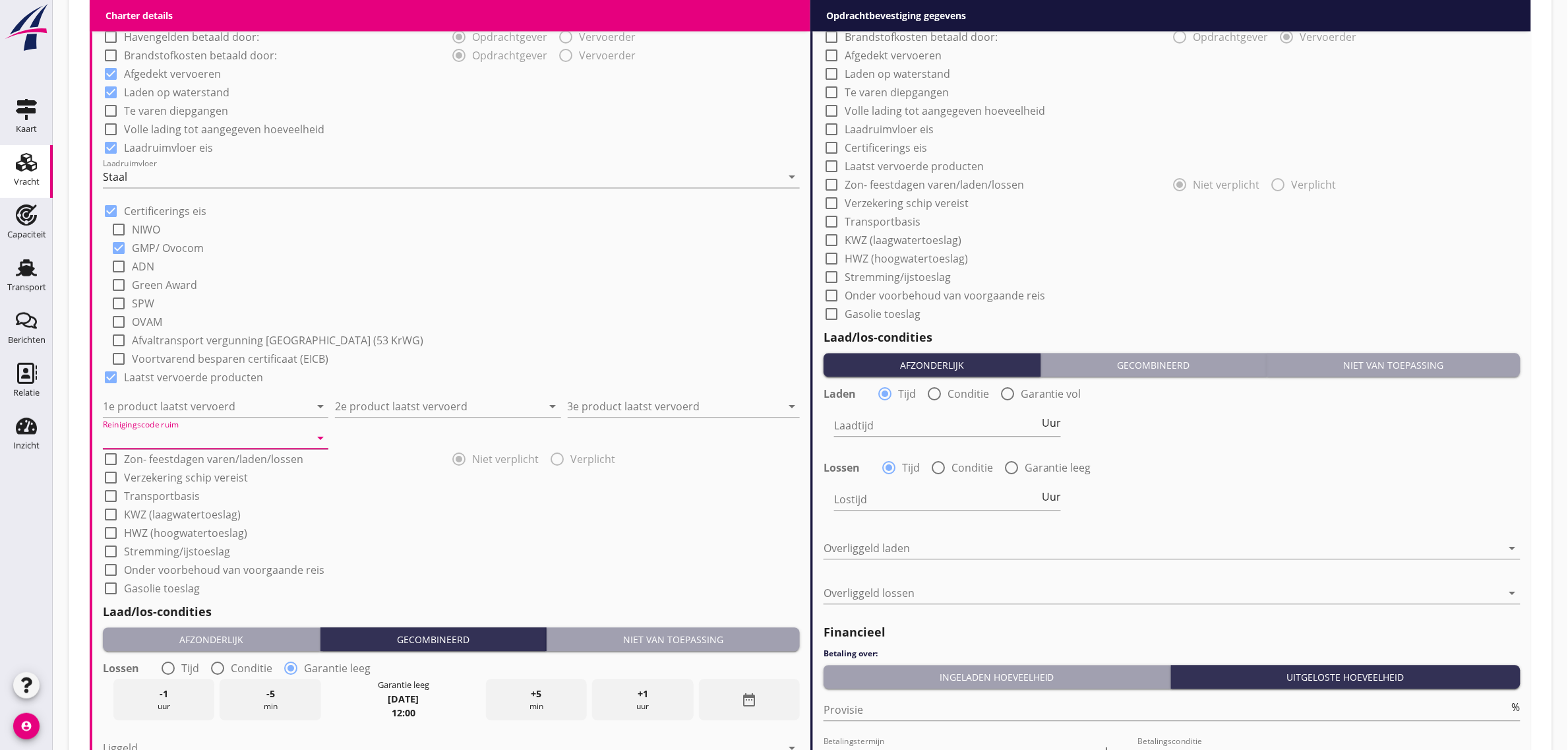
click at [173, 436] on input "Reinigingscode ruim" at bounding box center [206, 438] width 207 height 22
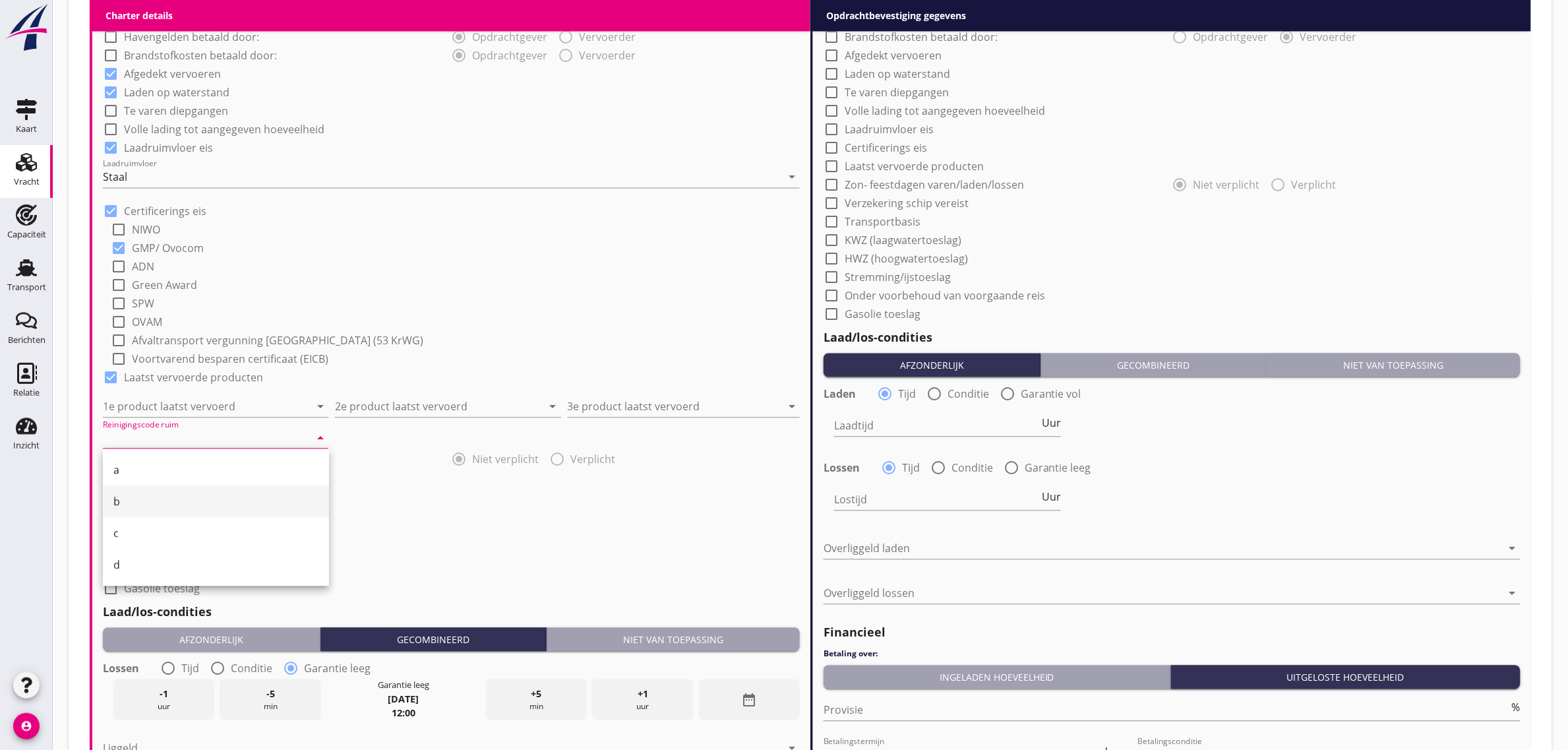
click at [158, 511] on div "b" at bounding box center [216, 502] width 205 height 32
type input "b"
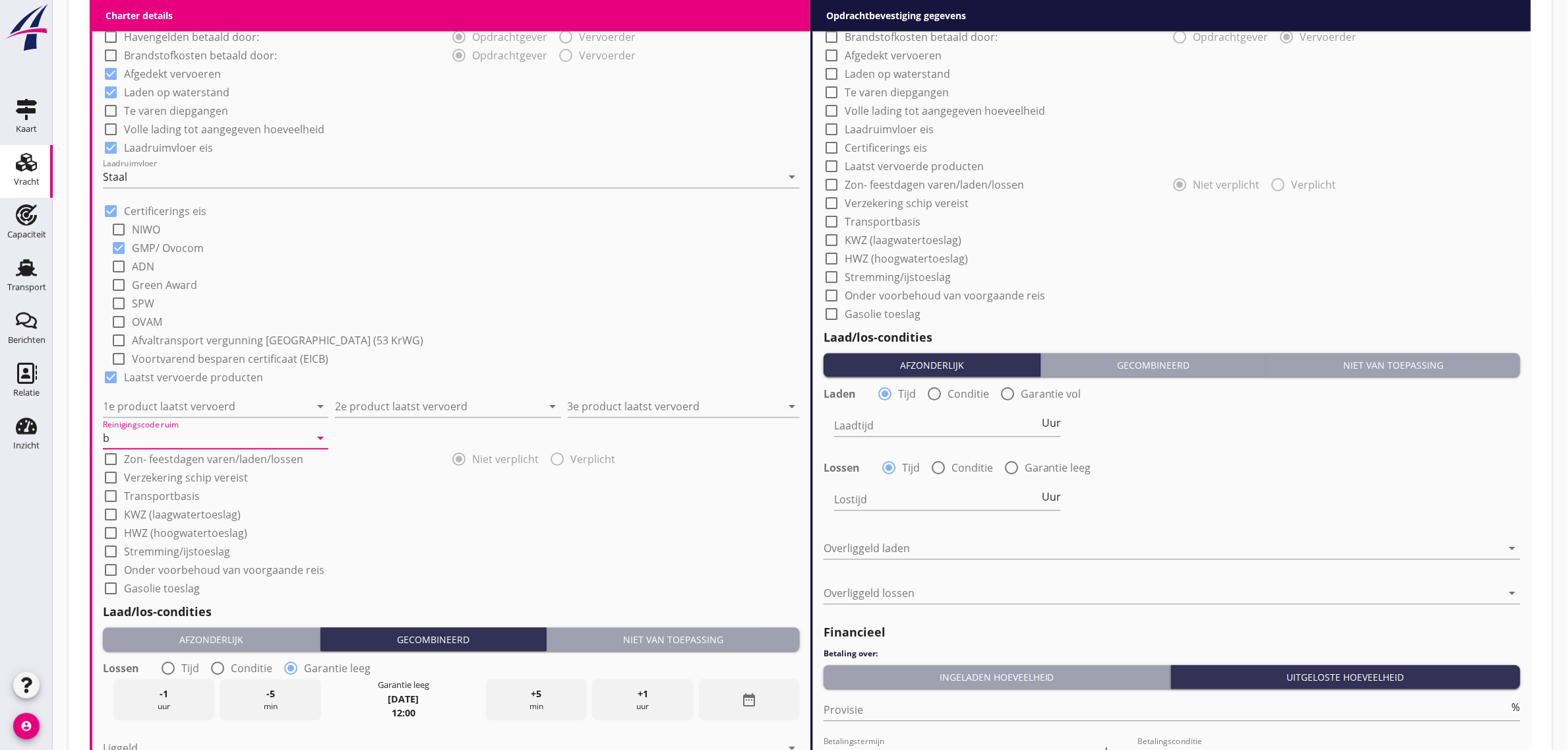
click at [502, 295] on div "check_box_outline_blank SPW" at bounding box center [455, 302] width 689 height 19
click at [166, 489] on label "Transportbasis" at bounding box center [161, 496] width 76 height 13
checkbox input "true"
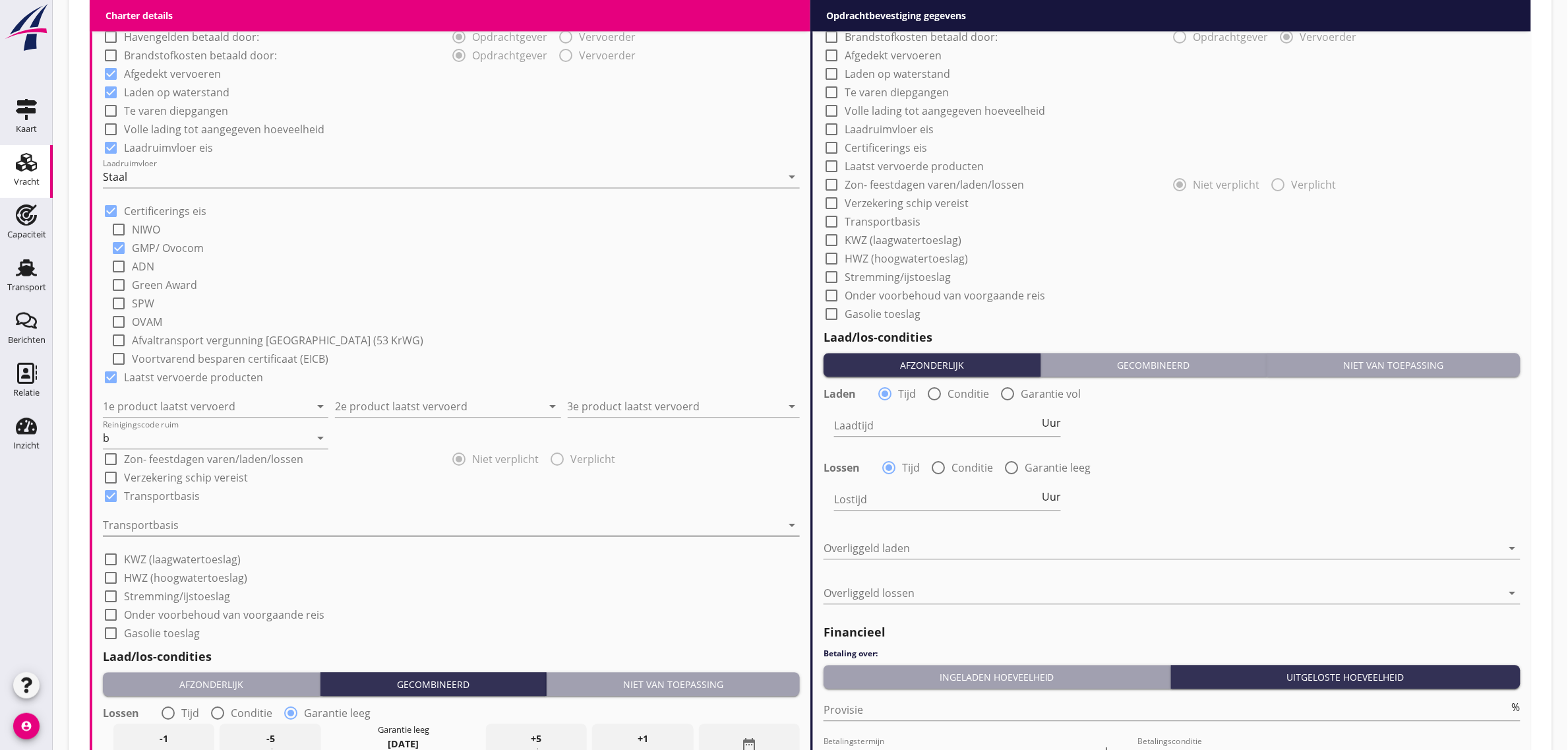
click at [169, 518] on div at bounding box center [442, 525] width 679 height 22
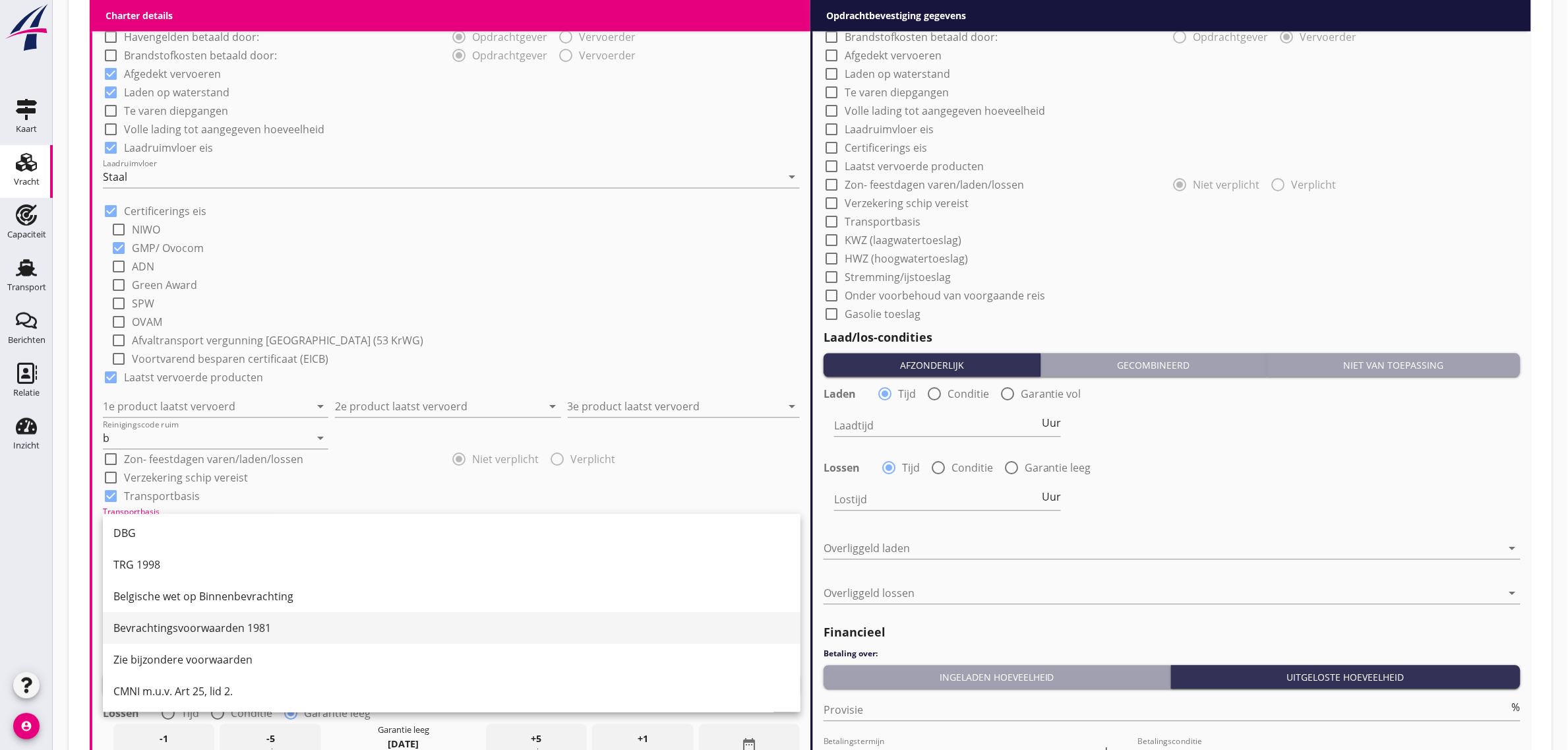
scroll to position [35, 0]
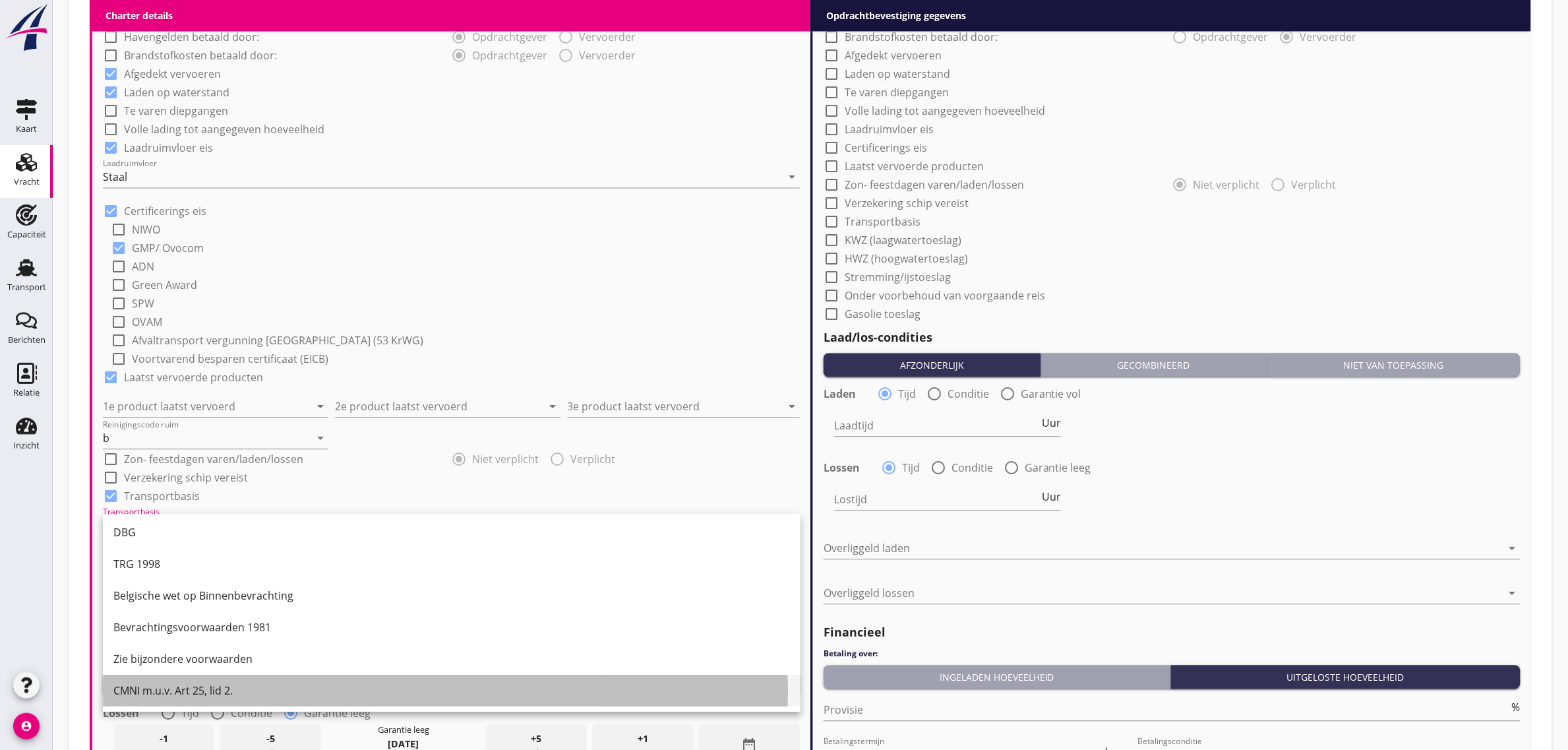
click at [190, 677] on div "CMNI m.u.v. Art 25, lid 2." at bounding box center [452, 691] width 677 height 32
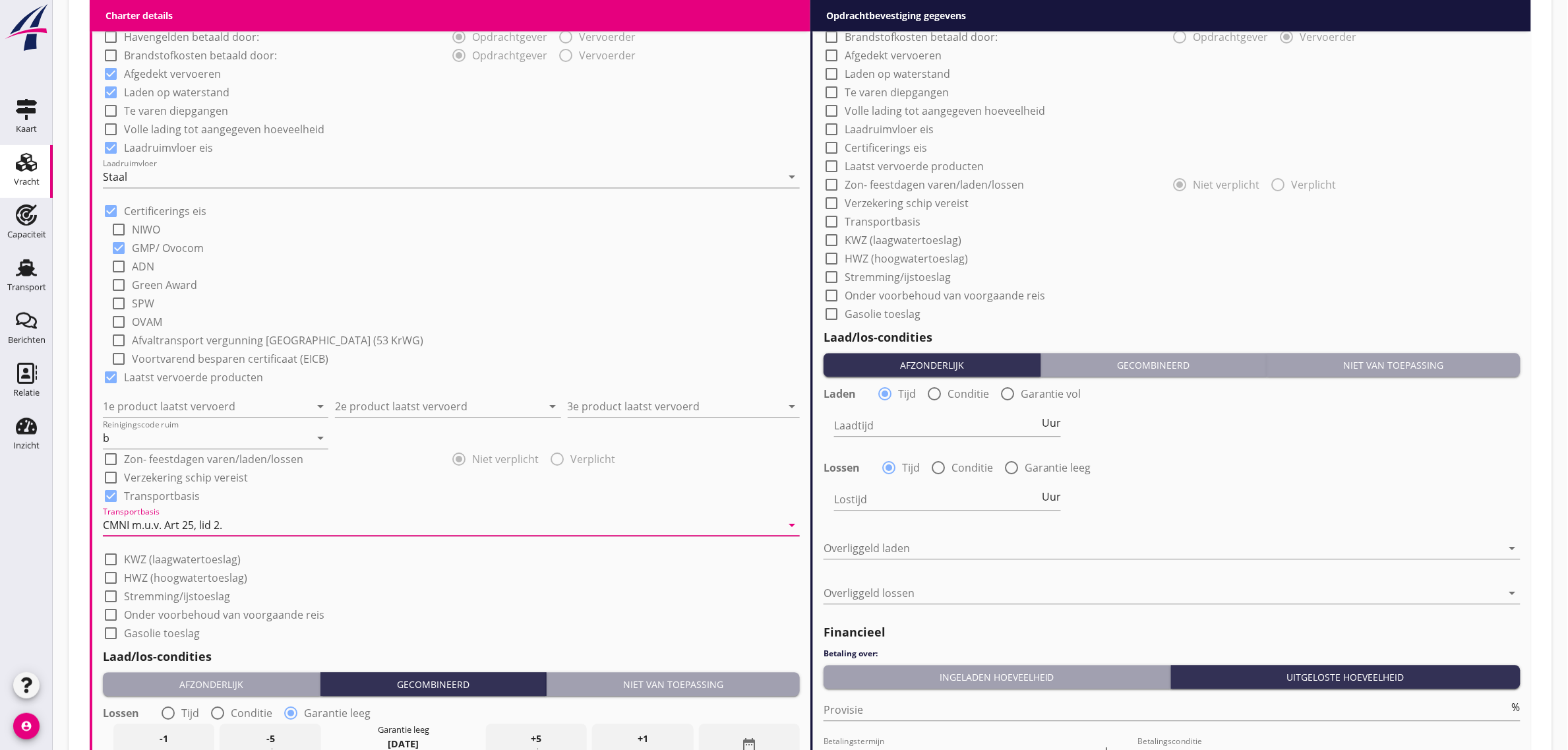
click at [369, 610] on div "check_box_outline_blank Onder voorbehoud van voorgaande reis" at bounding box center [451, 613] width 696 height 19
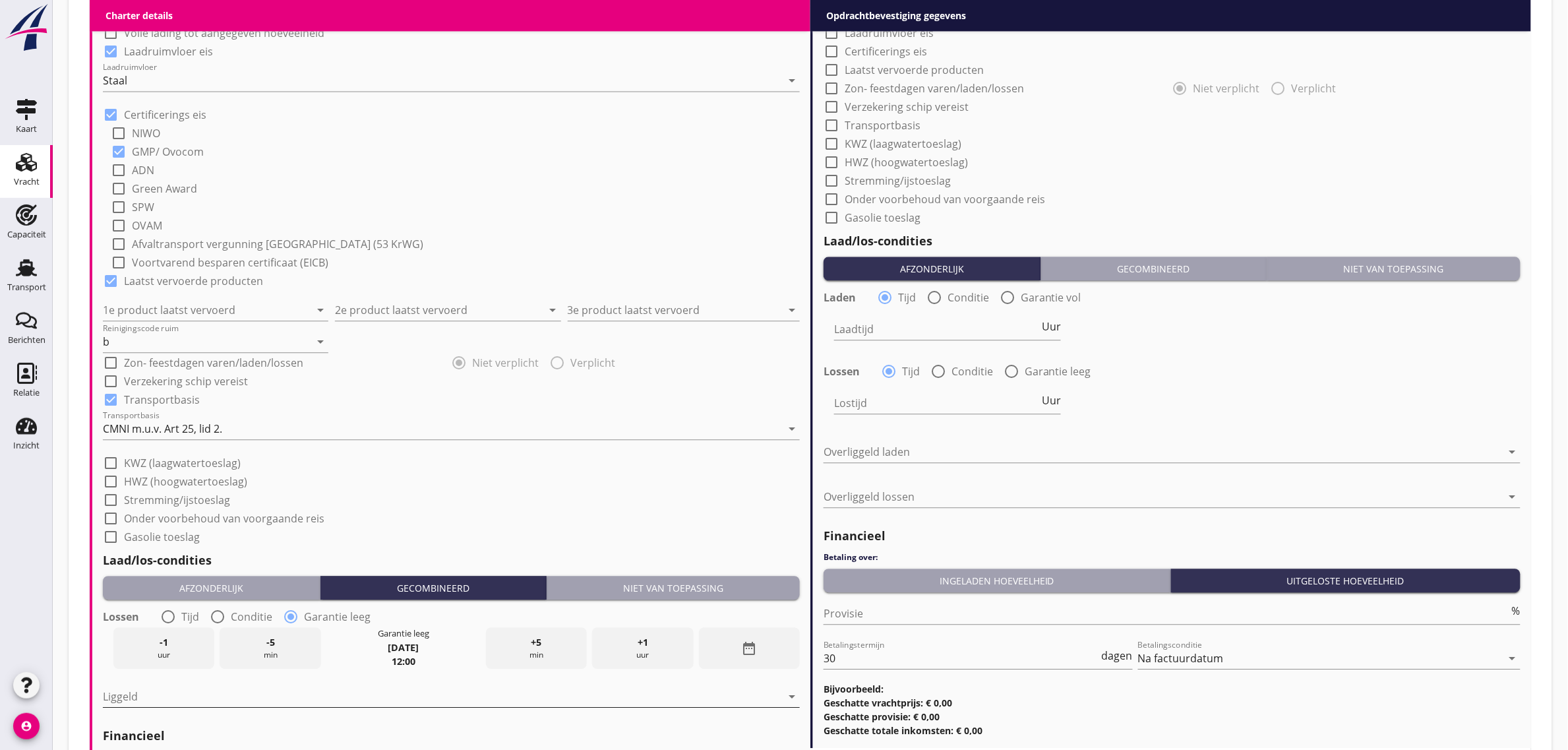
scroll to position [1178, 0]
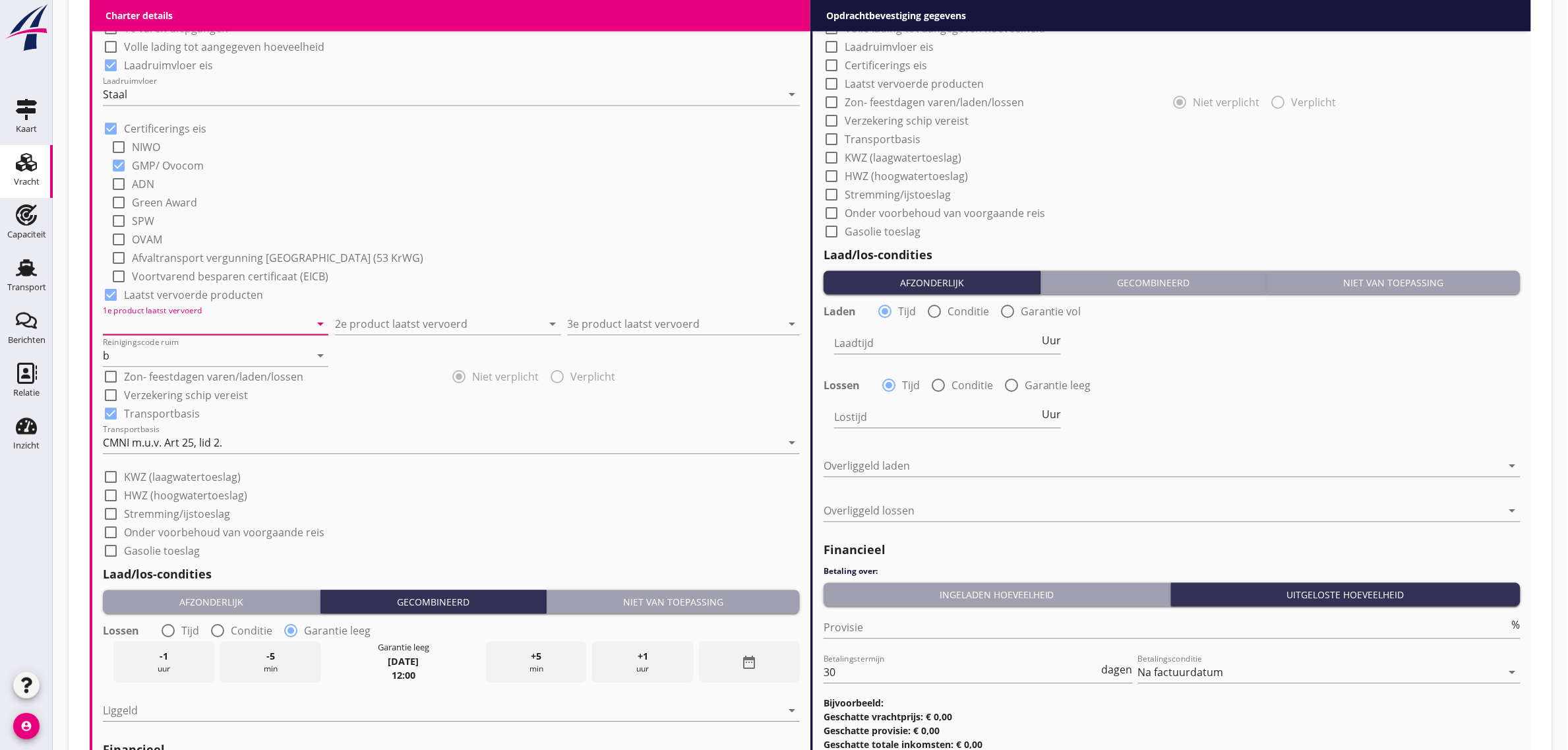
click at [211, 327] on input "1e product laatst vervoerd" at bounding box center [206, 323] width 207 height 22
click at [228, 348] on div "Coils (5412)" at bounding box center [216, 355] width 205 height 16
type input "Coils (5412)"
click at [396, 272] on div "check_box_outline_blank Voortvarend besparen certificaat (EICB)" at bounding box center [455, 275] width 689 height 19
click at [395, 320] on input "2e product laatst vervoerd" at bounding box center [438, 323] width 207 height 22
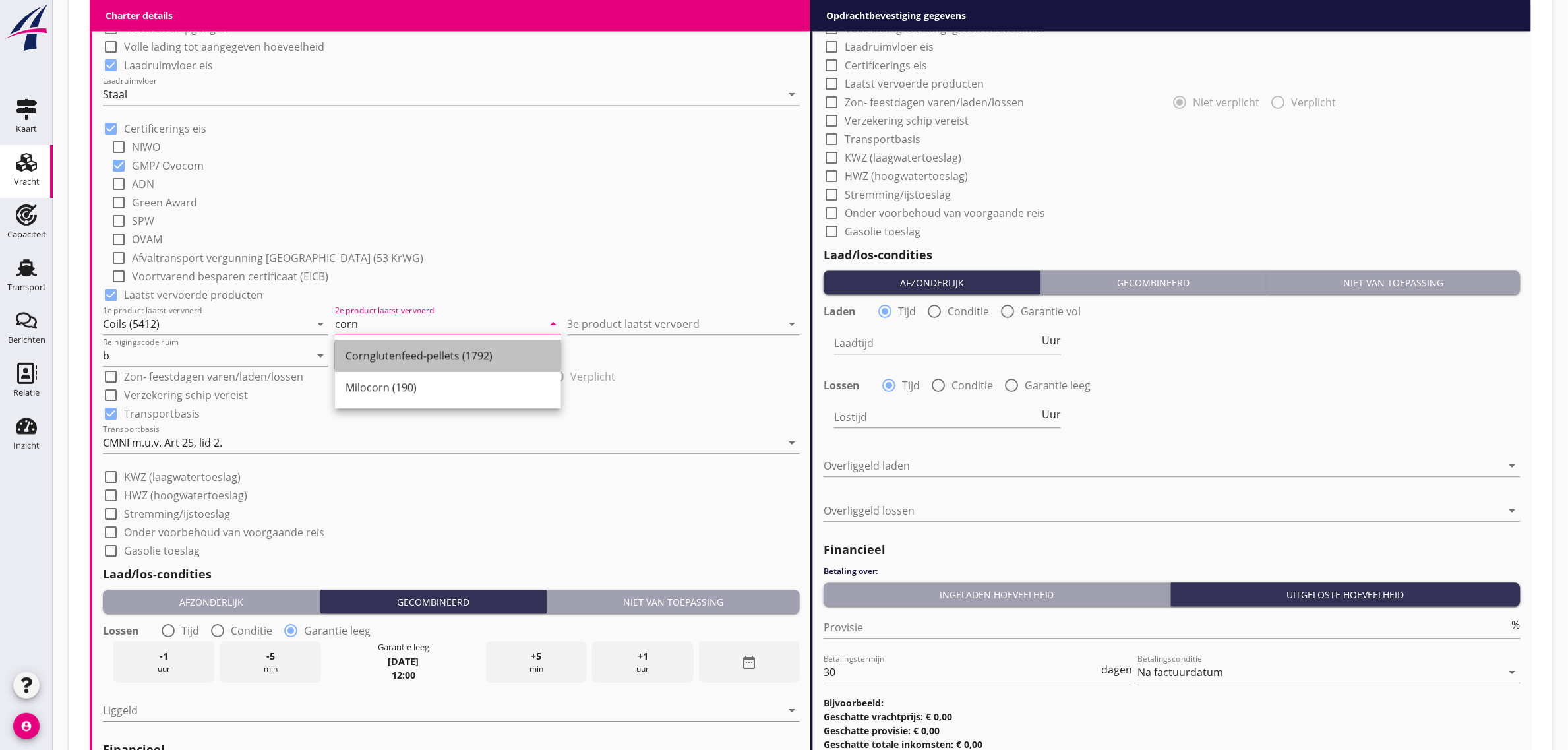
click at [477, 364] on div "Cornglutenfeed-pellets (1792)" at bounding box center [448, 355] width 205 height 16
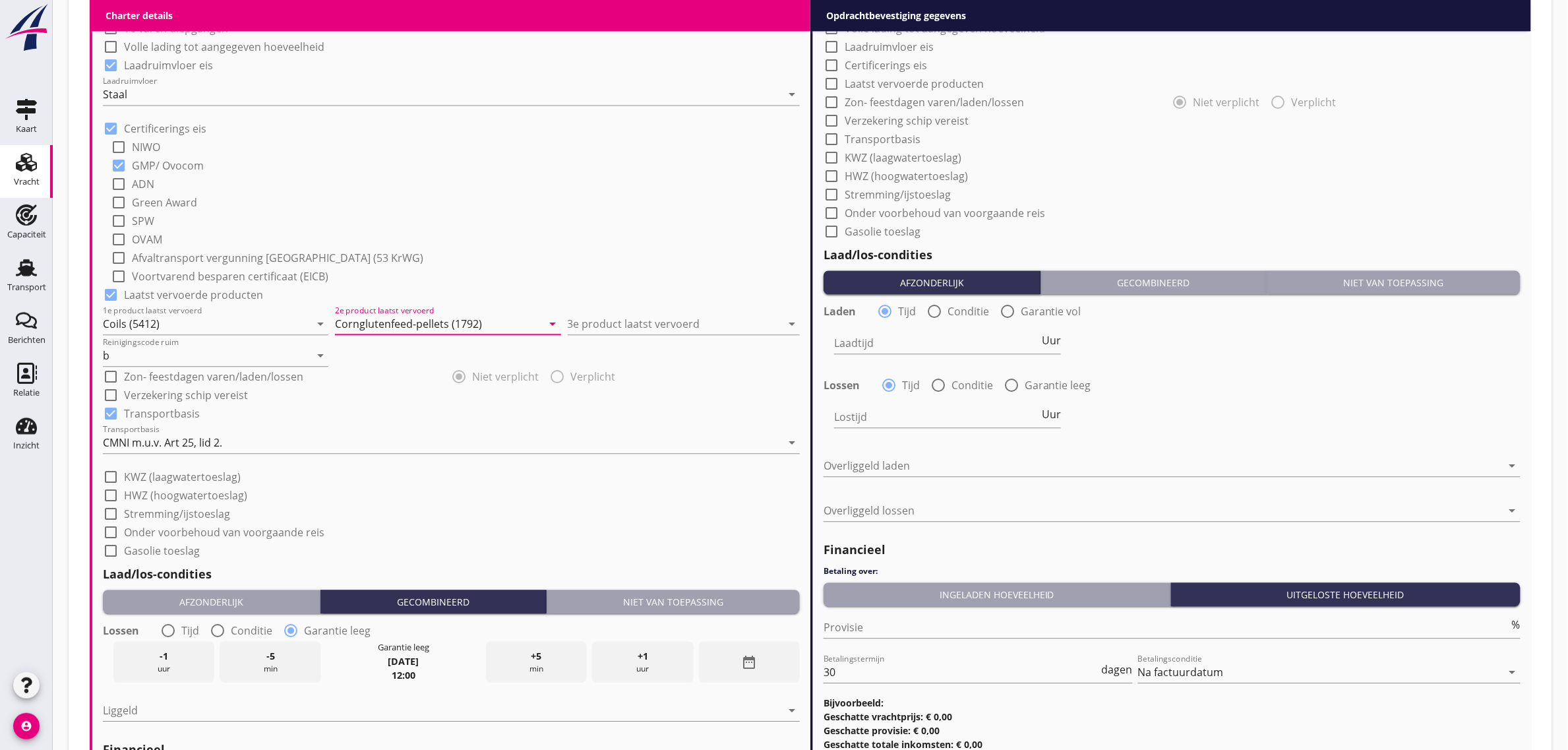
type input "Cornglutenfeed-pellets (1792)"
click at [667, 347] on div "Reinigingscode ruim b arrow_drop_down" at bounding box center [451, 351] width 696 height 32
click at [661, 328] on input "3e product laatst vervoerd" at bounding box center [675, 323] width 214 height 22
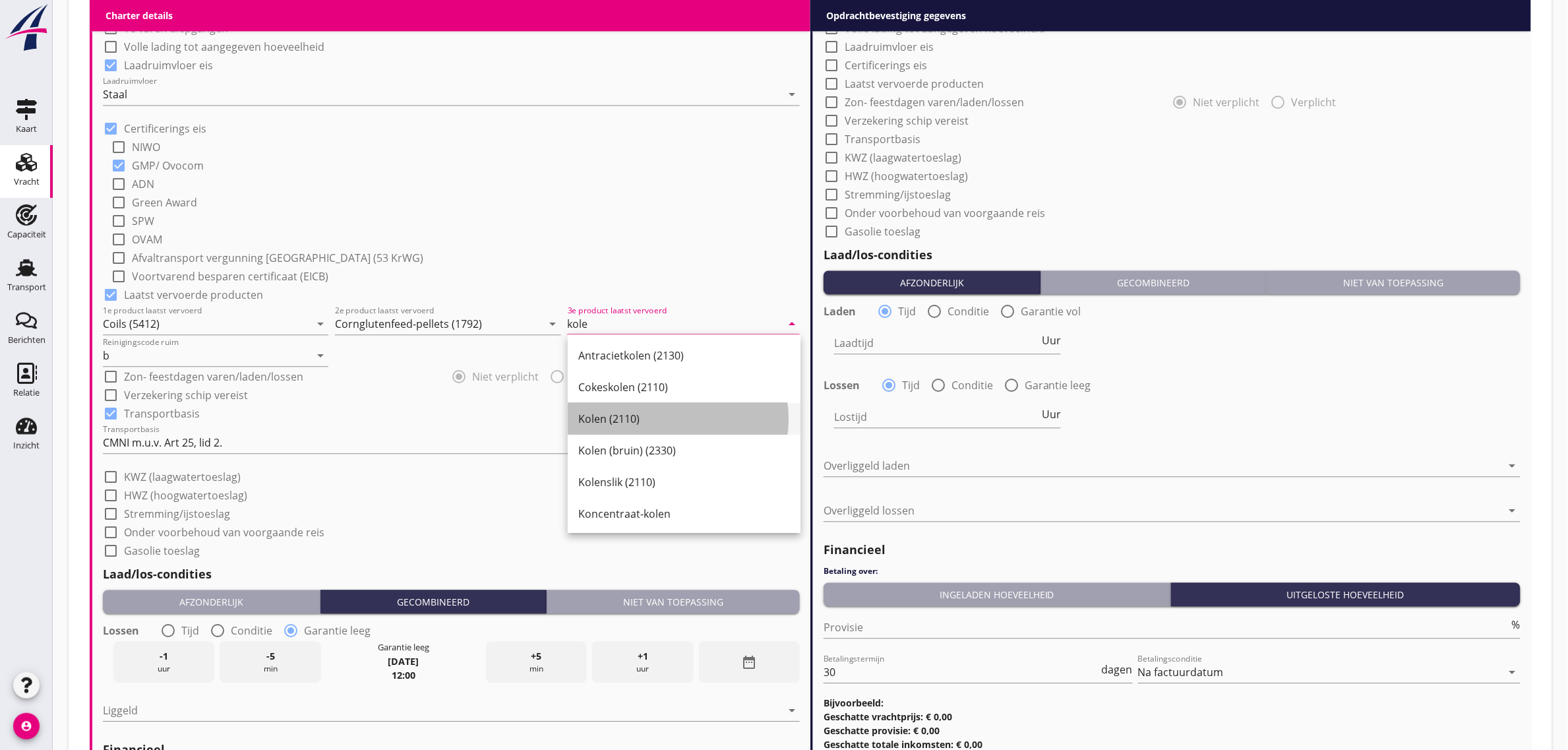
click at [621, 416] on div "Kolen (2110)" at bounding box center [684, 418] width 212 height 16
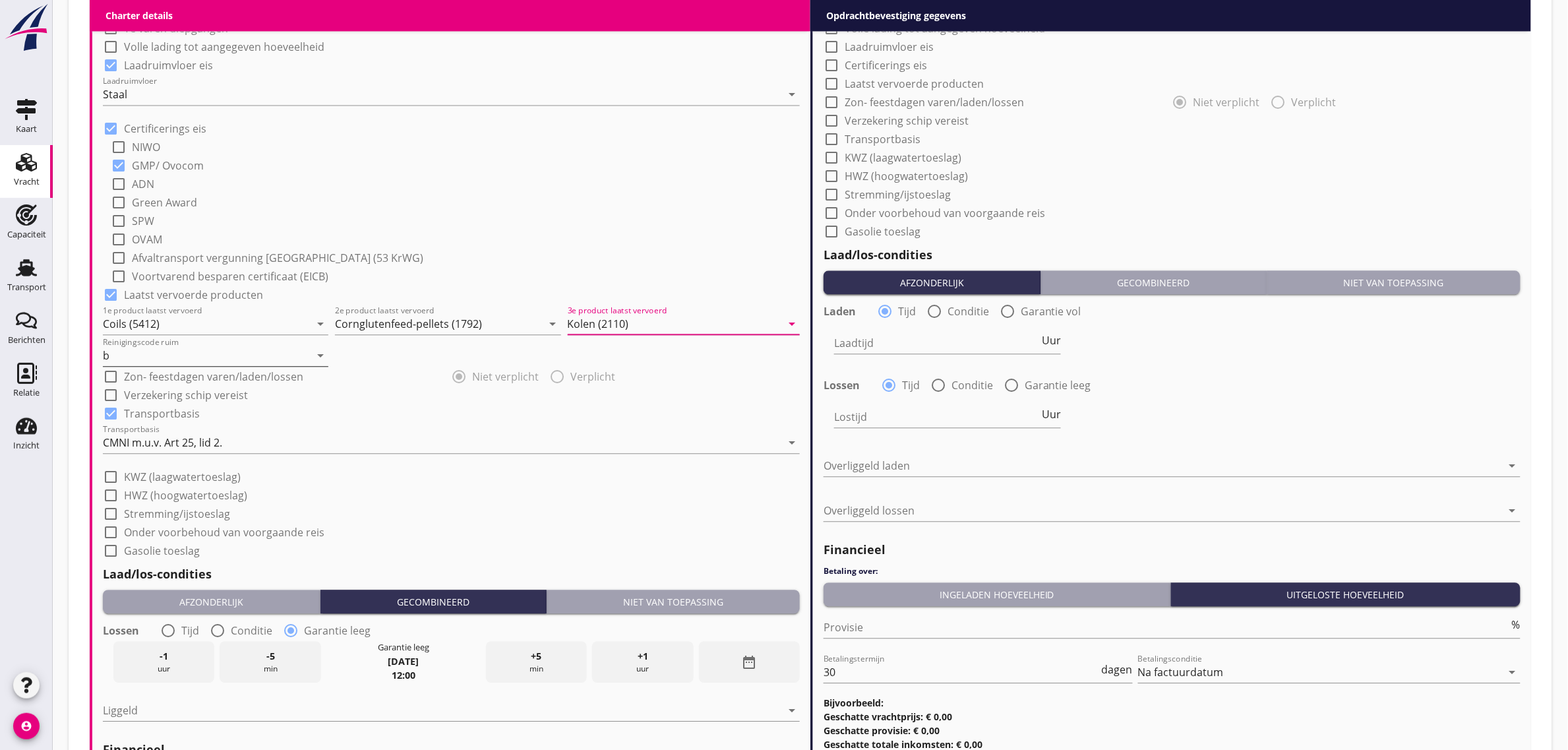
type input "Kolen (2110)"
click at [261, 361] on input "b" at bounding box center [206, 355] width 207 height 22
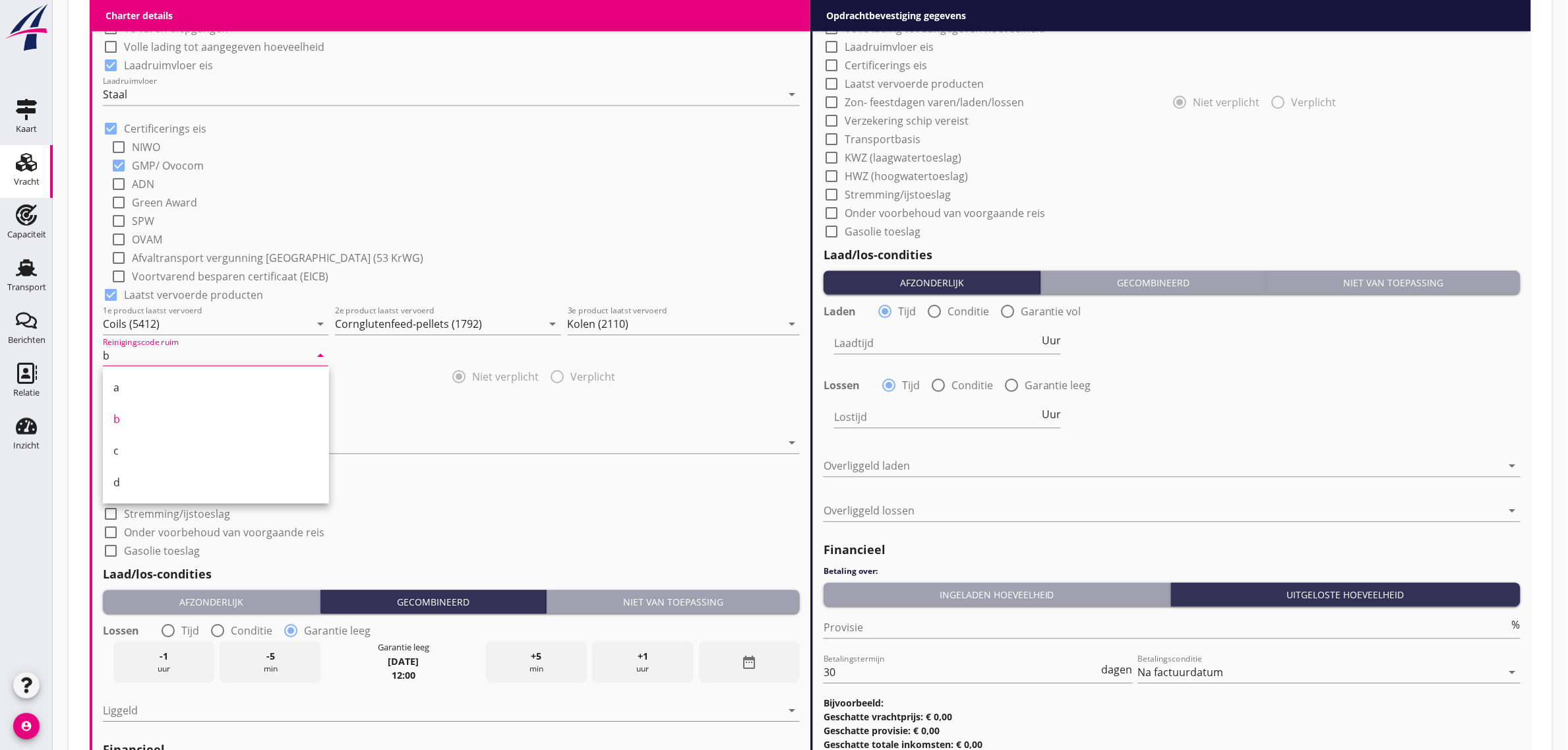
click at [370, 251] on div "check_box_outline_blank Afvaltransport vergunning [GEOGRAPHIC_DATA] (53 KrWG)" at bounding box center [455, 257] width 689 height 19
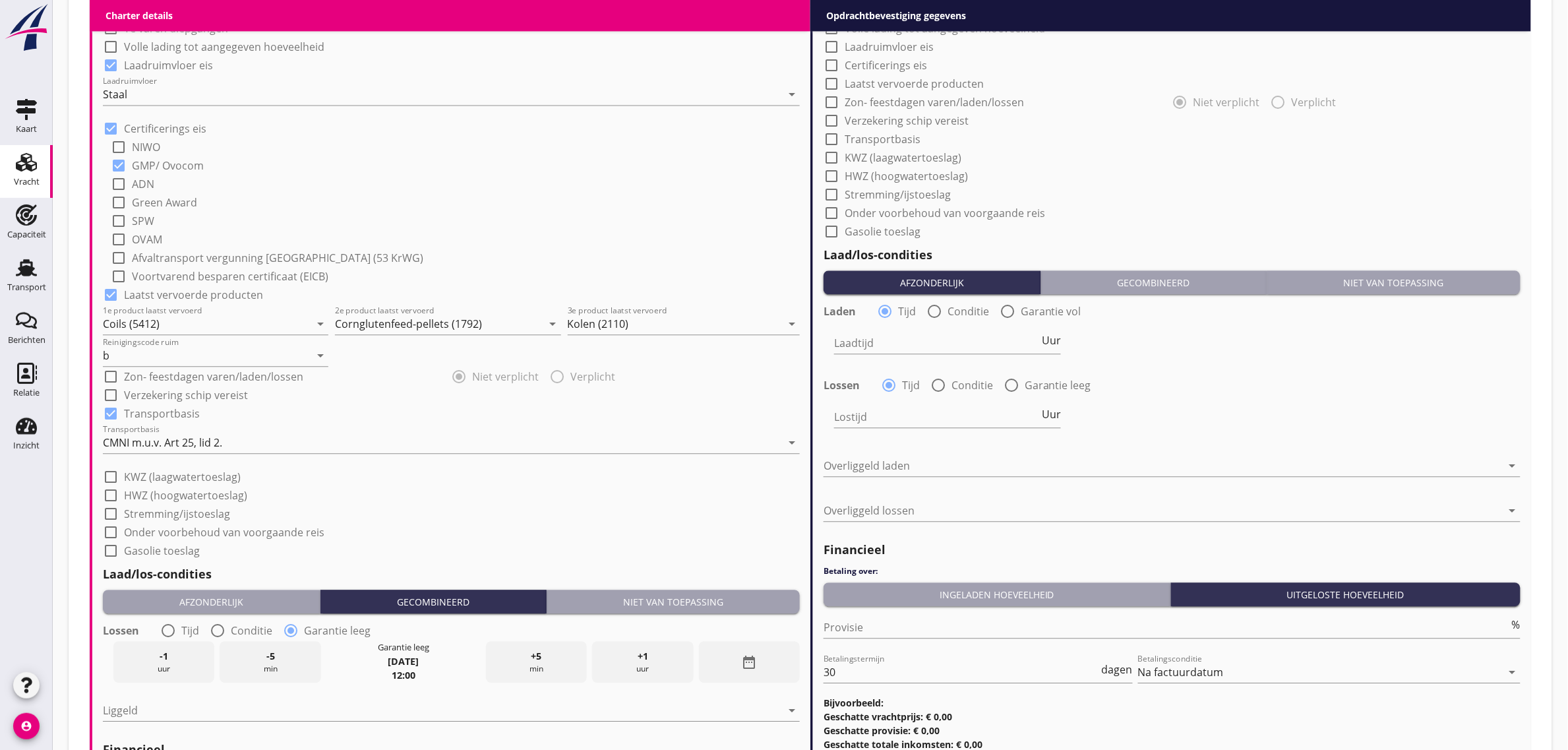
click at [426, 524] on div "check_box_outline_blank Onder voorbehoud van voorgaande reis" at bounding box center [451, 531] width 696 height 19
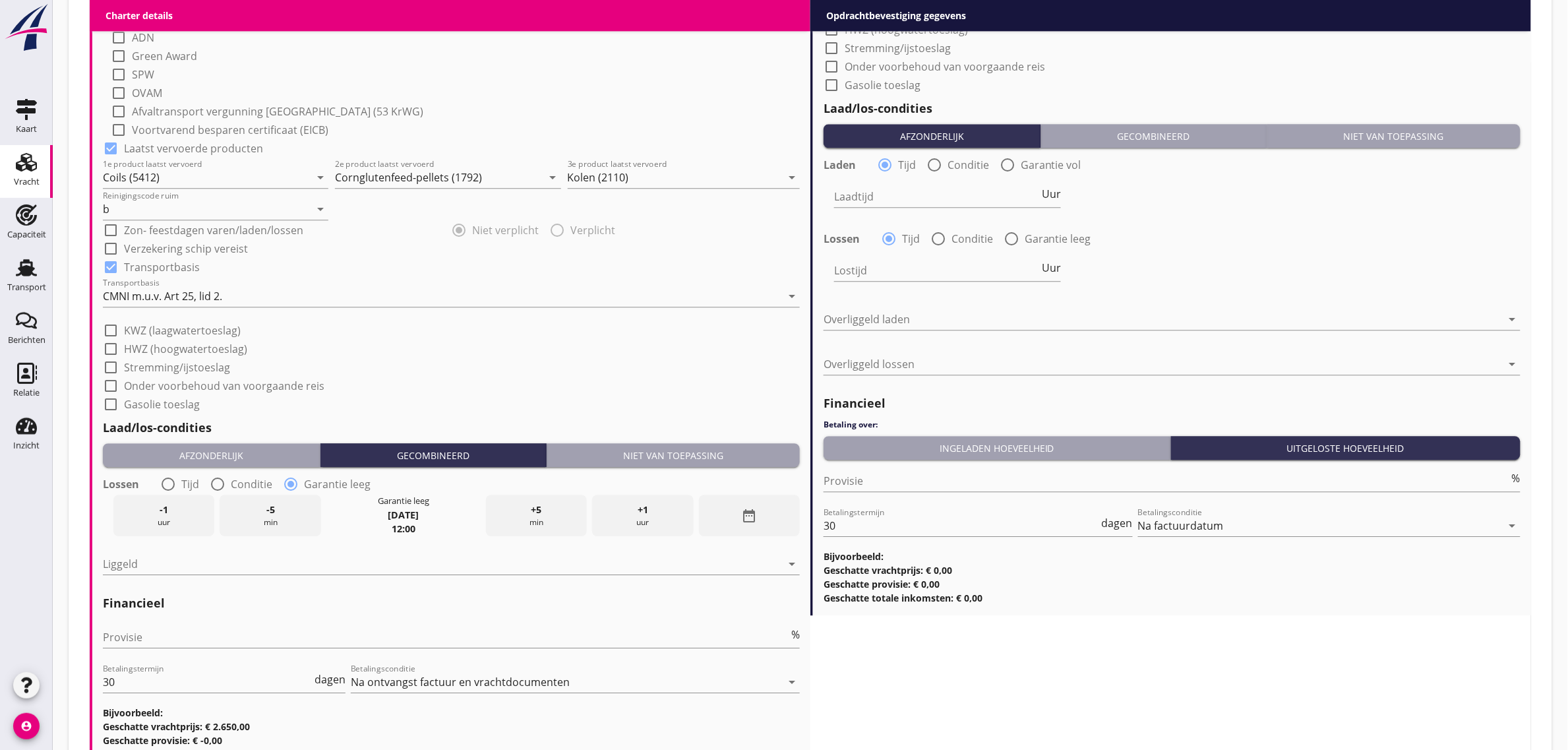
scroll to position [1434, 0]
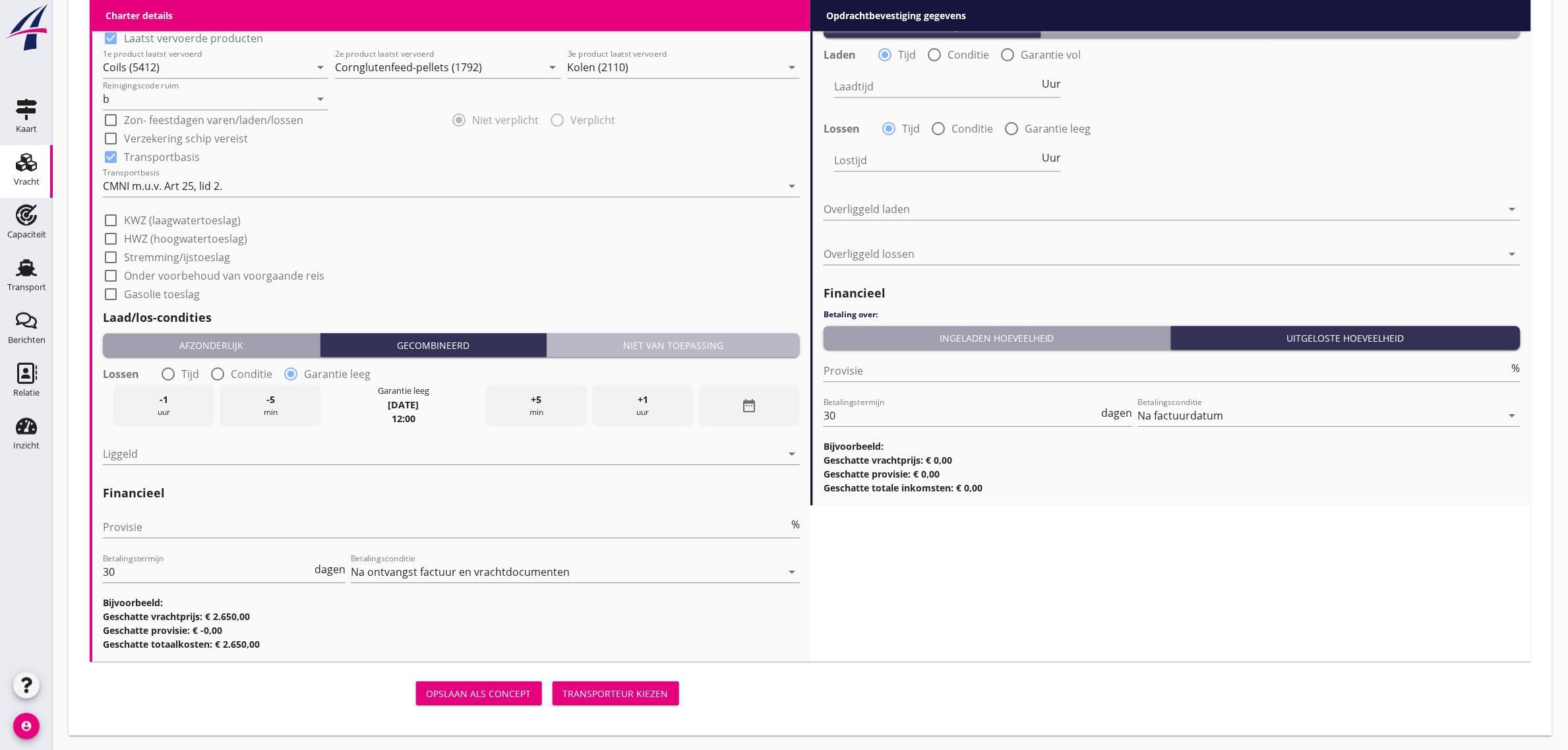
click at [747, 348] on div "Niet van toepassing" at bounding box center [673, 345] width 243 height 14
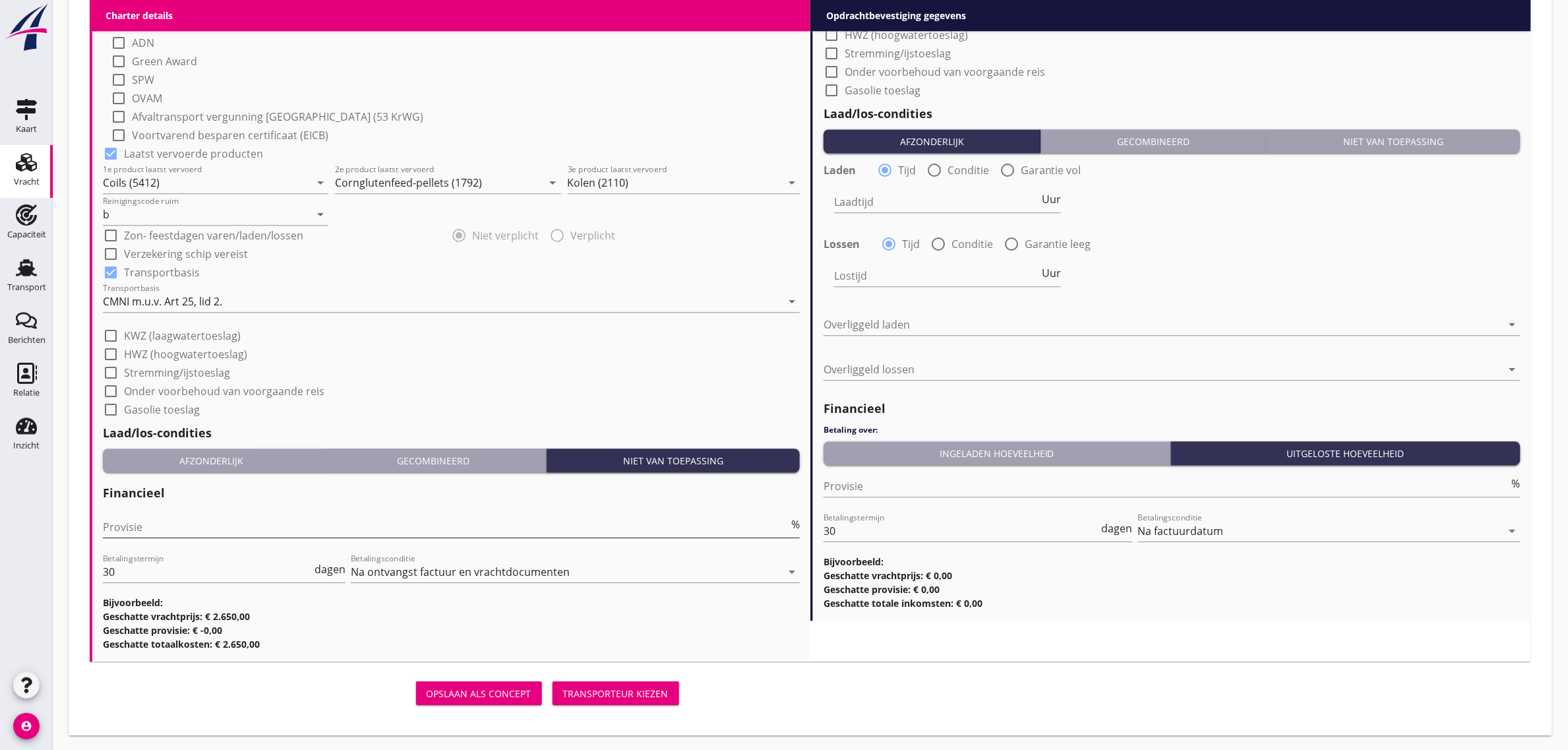
click at [127, 530] on input "Provisie" at bounding box center [445, 527] width 685 height 22
type input "0"
click at [530, 356] on div "check_box_outline_blank HWZ (hoogwatertoeslag)" at bounding box center [451, 352] width 696 height 19
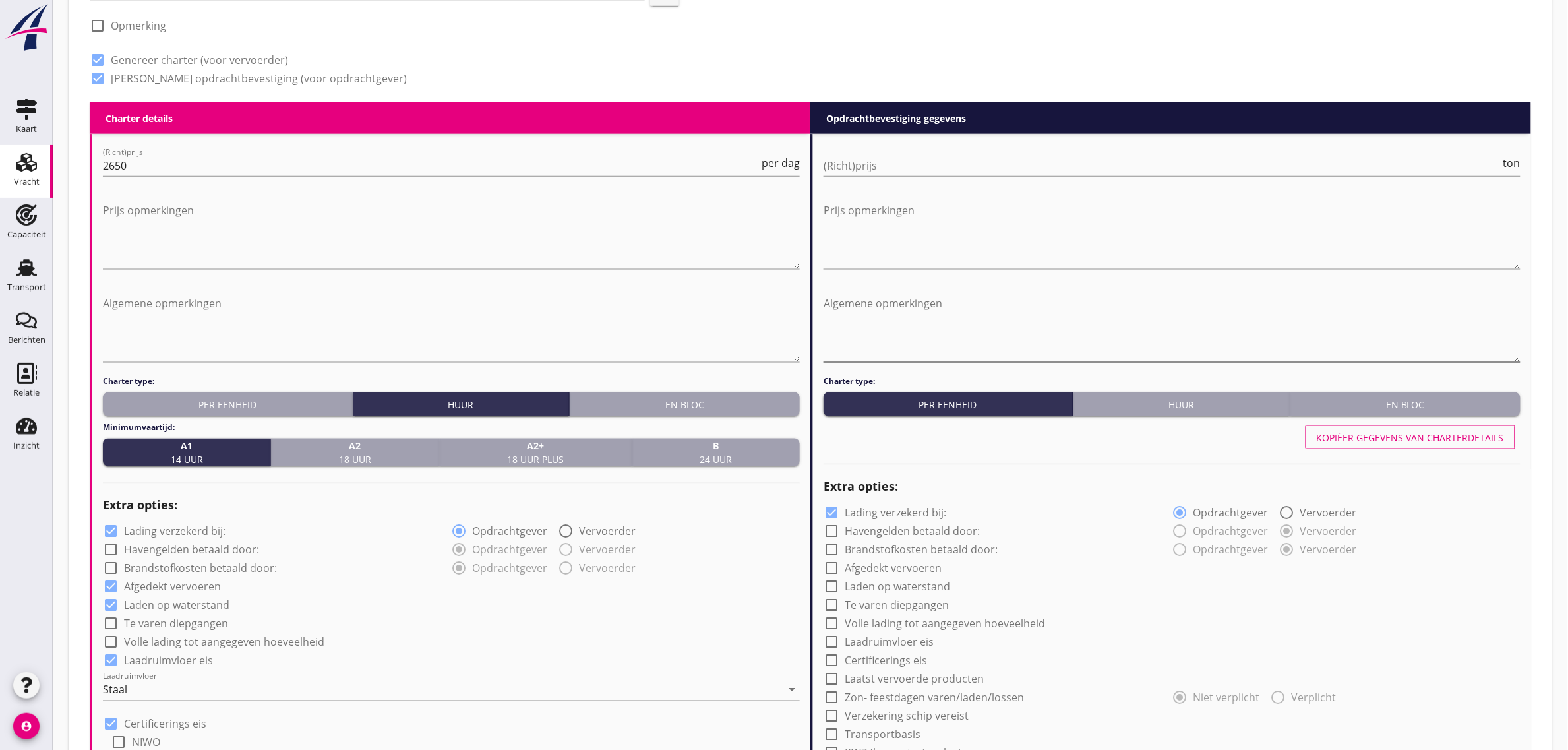
scroll to position [577, 0]
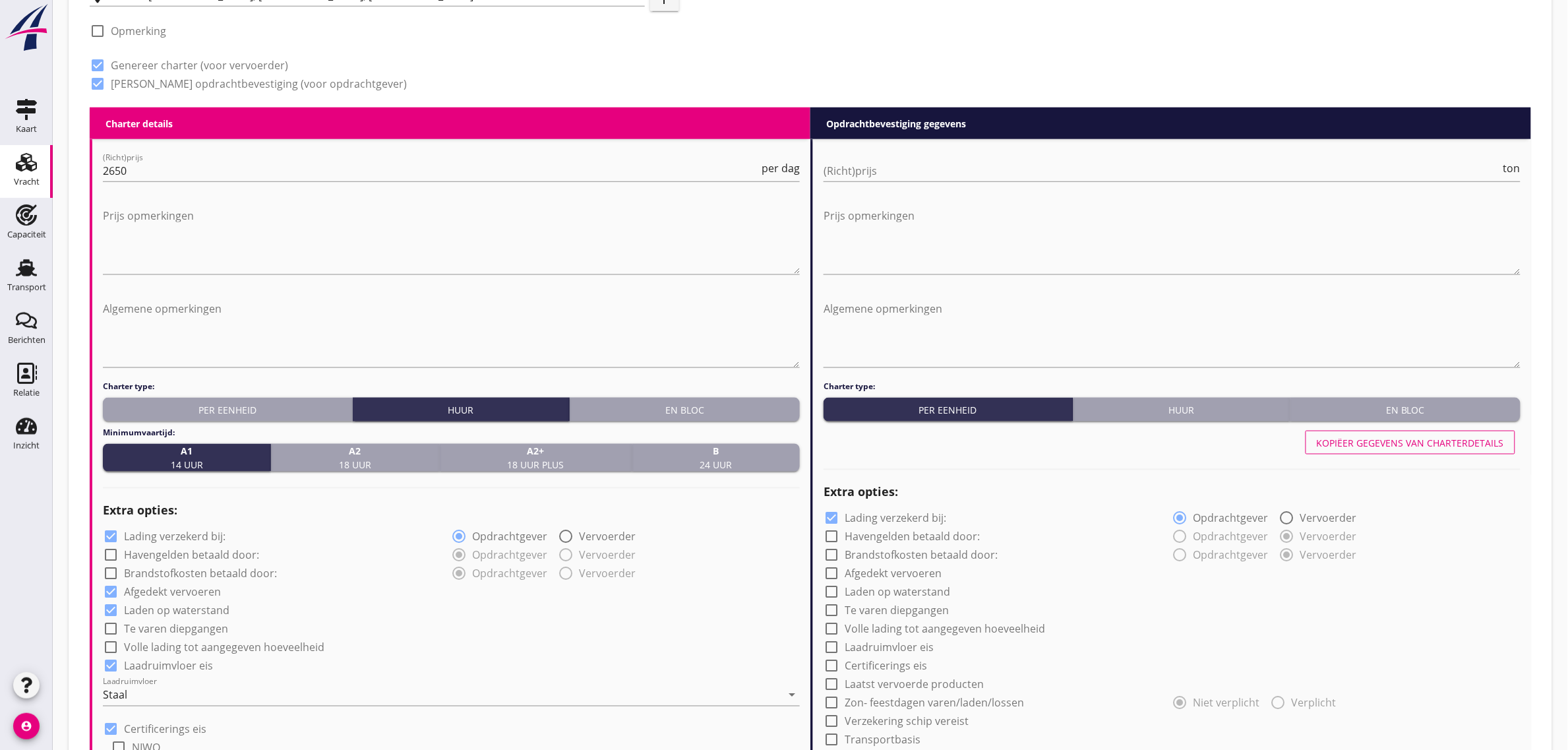
click at [897, 187] on div at bounding box center [1171, 190] width 696 height 8
click at [893, 176] on input "(Richt)prijs" at bounding box center [1161, 171] width 677 height 22
type input "30"
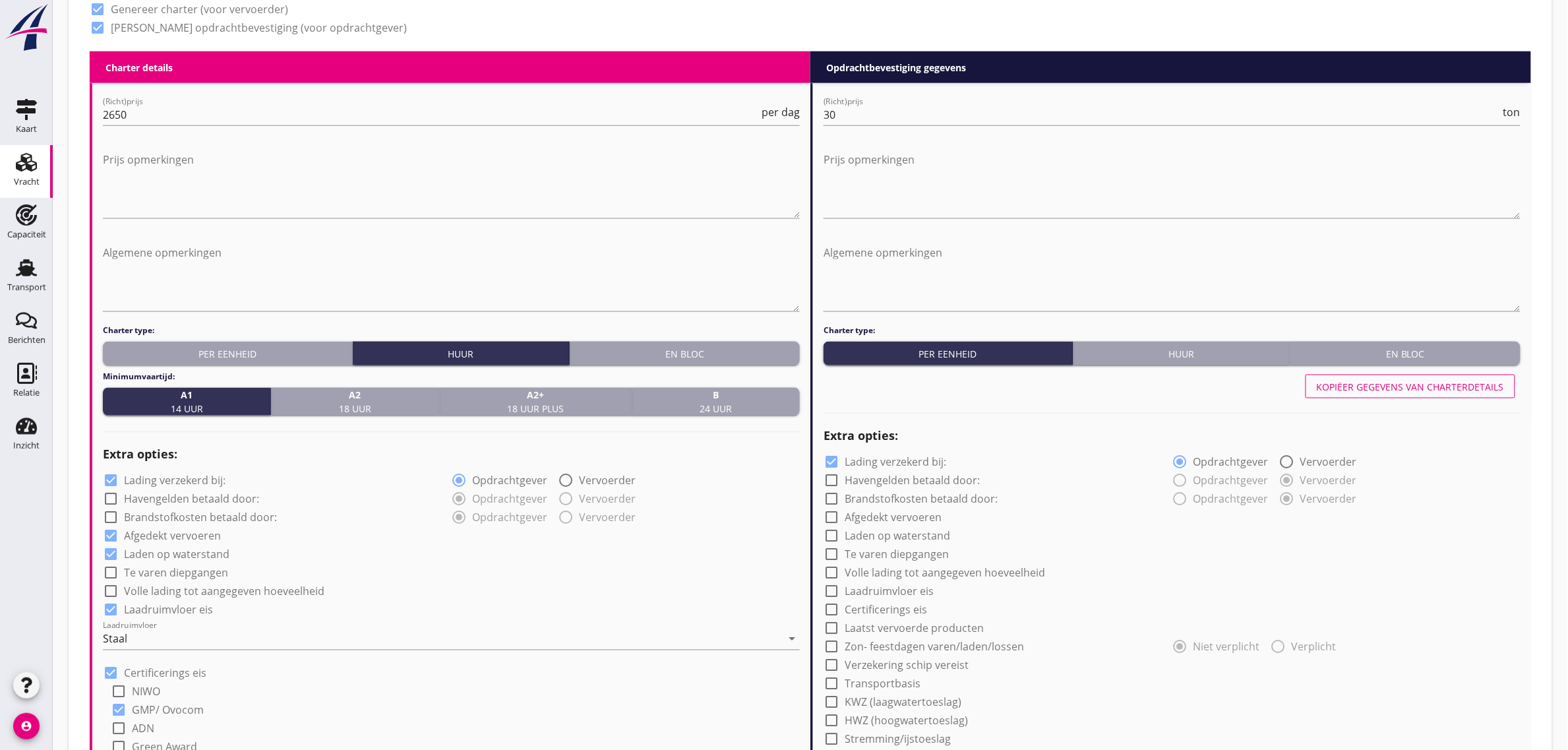
scroll to position [824, 0]
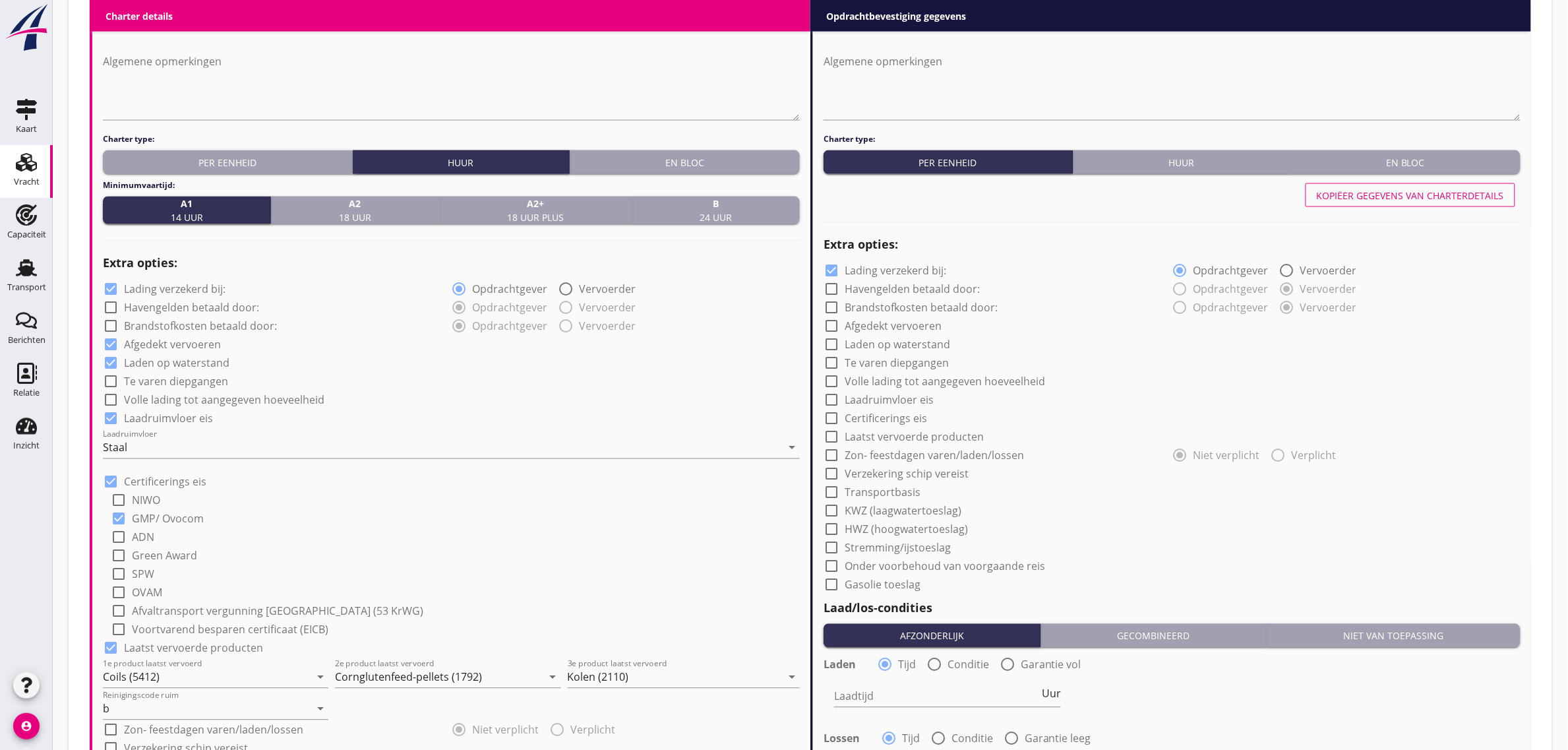
click at [1379, 196] on div "Kopiëer gegevens van charterdetails" at bounding box center [1411, 195] width 187 height 14
radio input "true"
checkbox input "true"
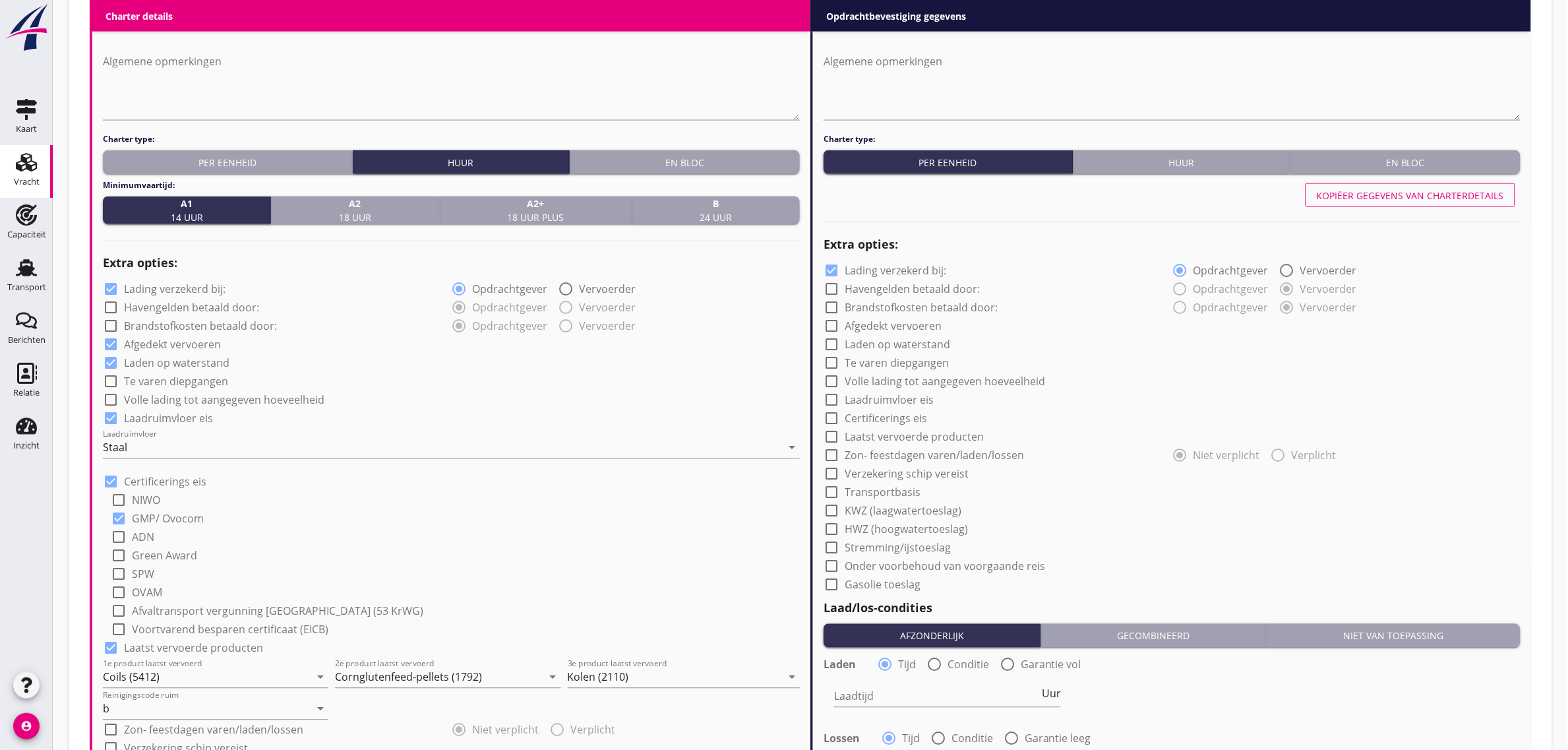
checkbox input "true"
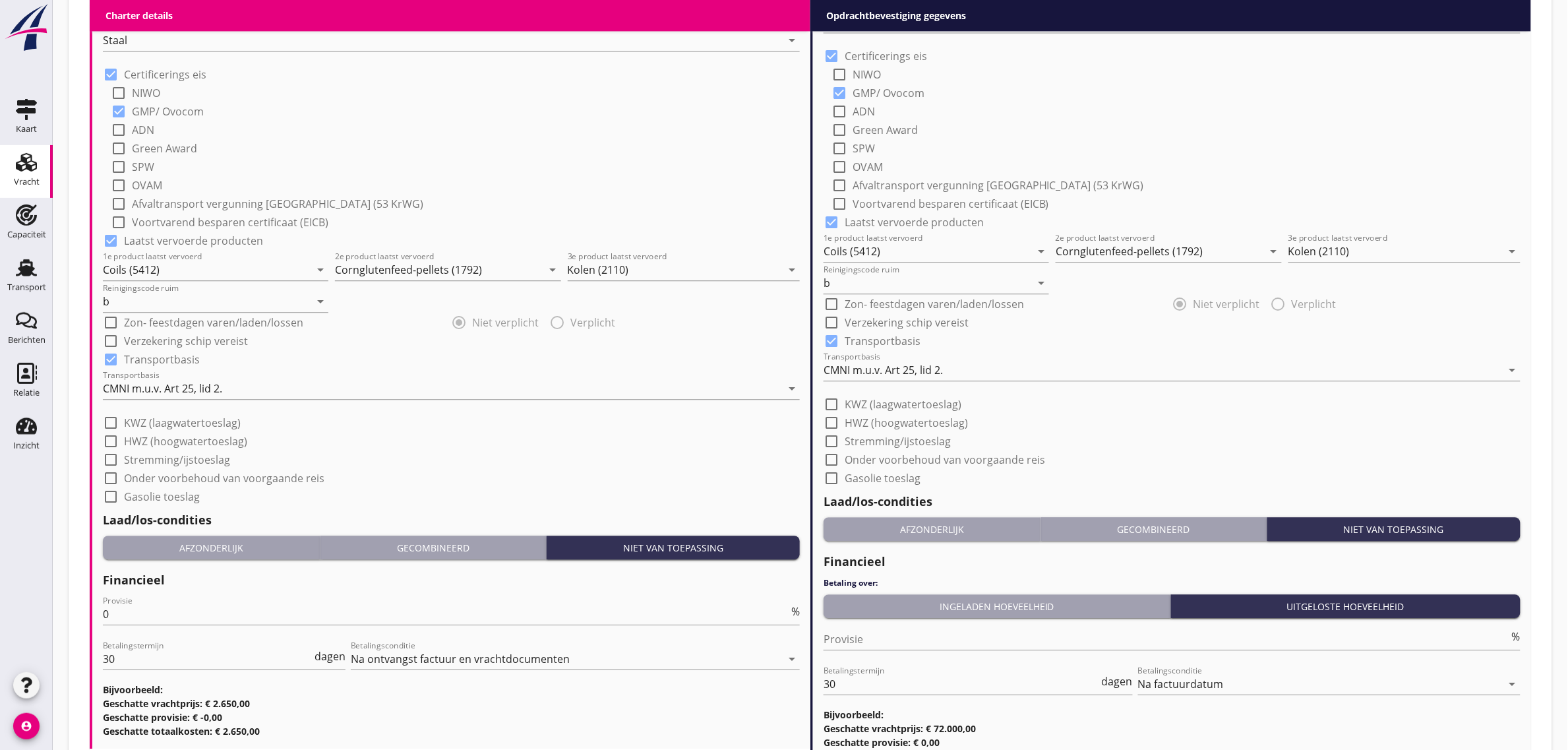
scroll to position [1237, 0]
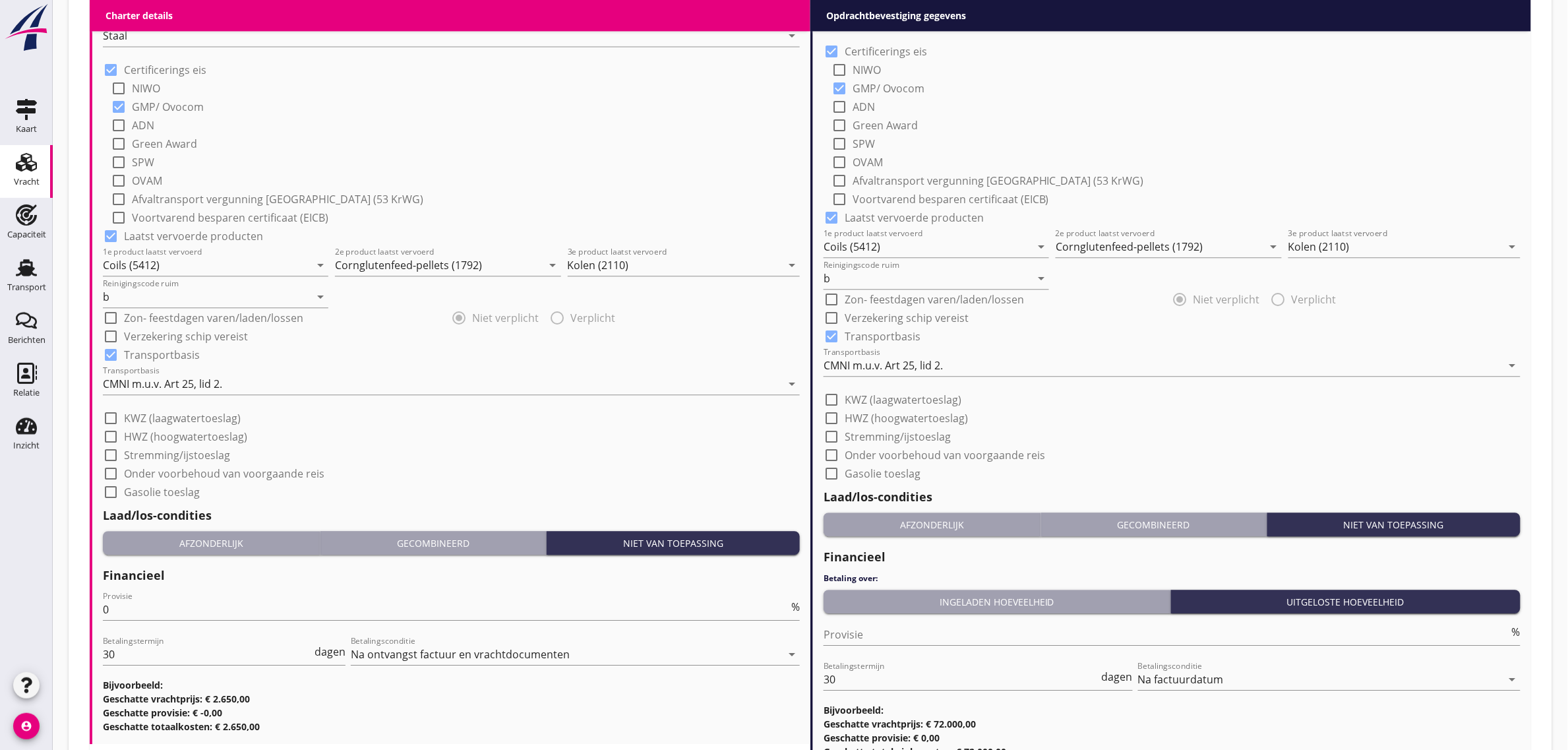
click at [888, 394] on label "KWZ (laagwatertoeslag)" at bounding box center [903, 399] width 116 height 13
checkbox input "true"
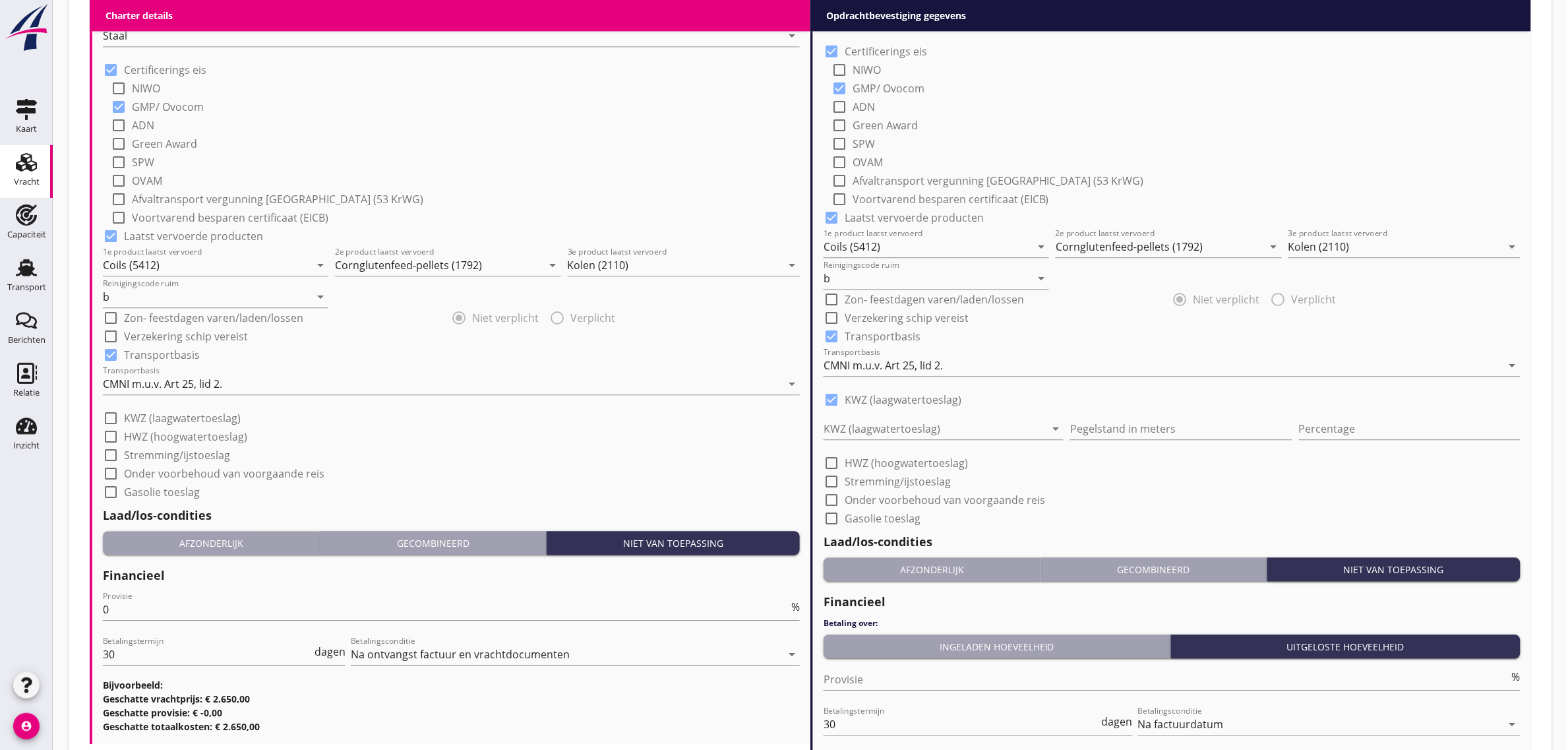
click at [881, 424] on div at bounding box center [933, 428] width 221 height 22
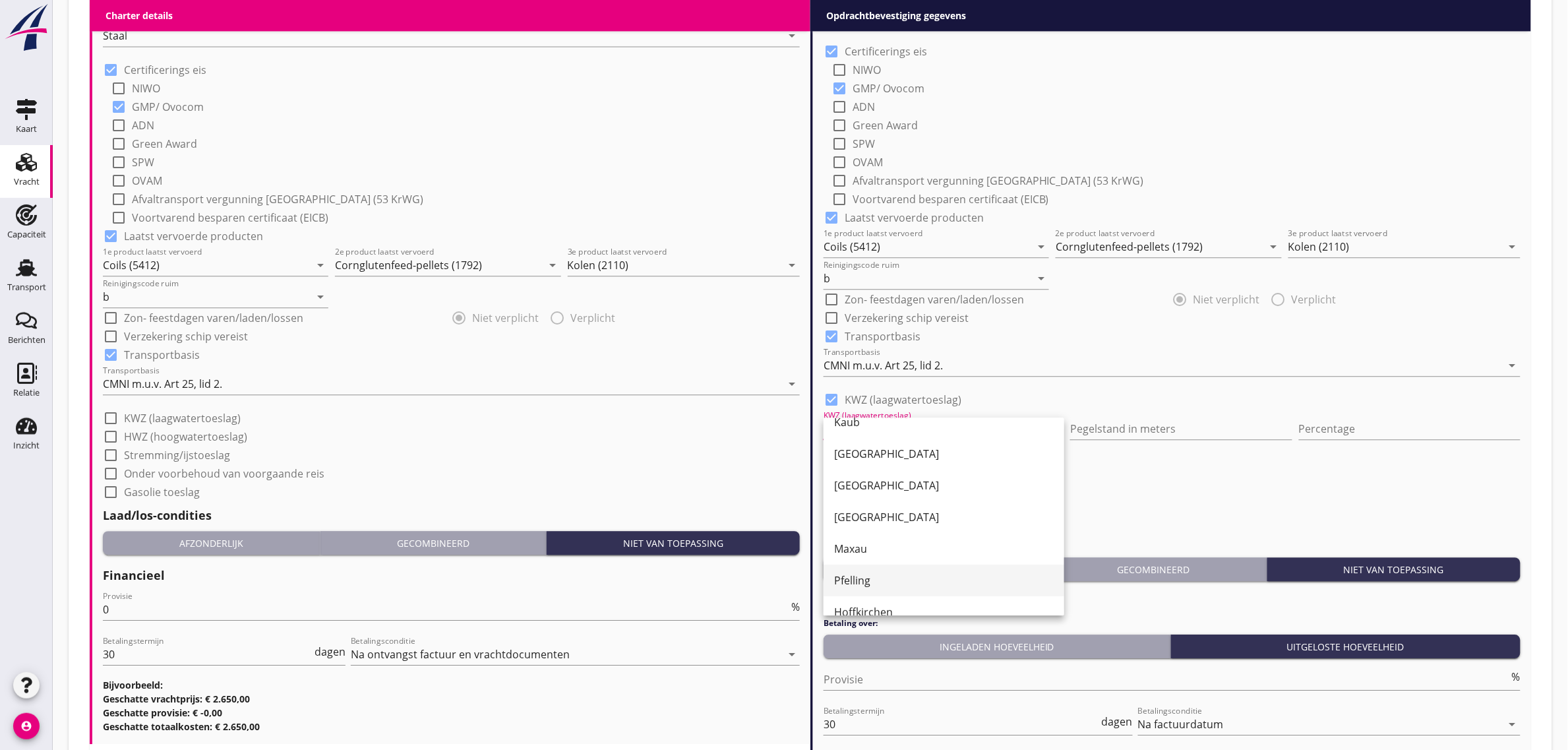
scroll to position [82, 0]
click at [881, 567] on div "Pfelling" at bounding box center [944, 578] width 219 height 32
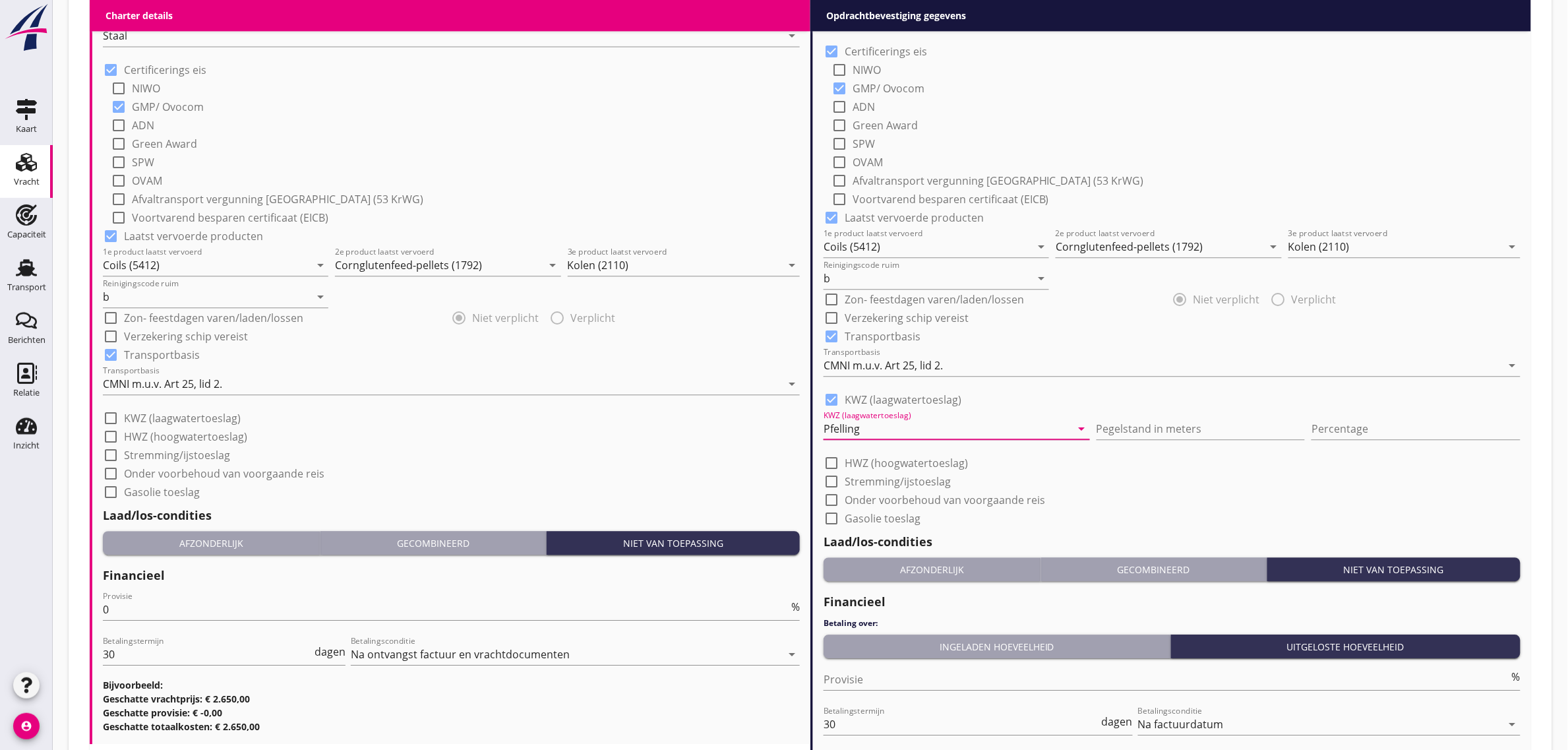
click at [1147, 414] on div "Pegelstand in meters" at bounding box center [1201, 430] width 209 height 42
click at [1150, 422] on input "Pegelstand in meters" at bounding box center [1201, 428] width 209 height 22
type input "3"
type input "3.51"
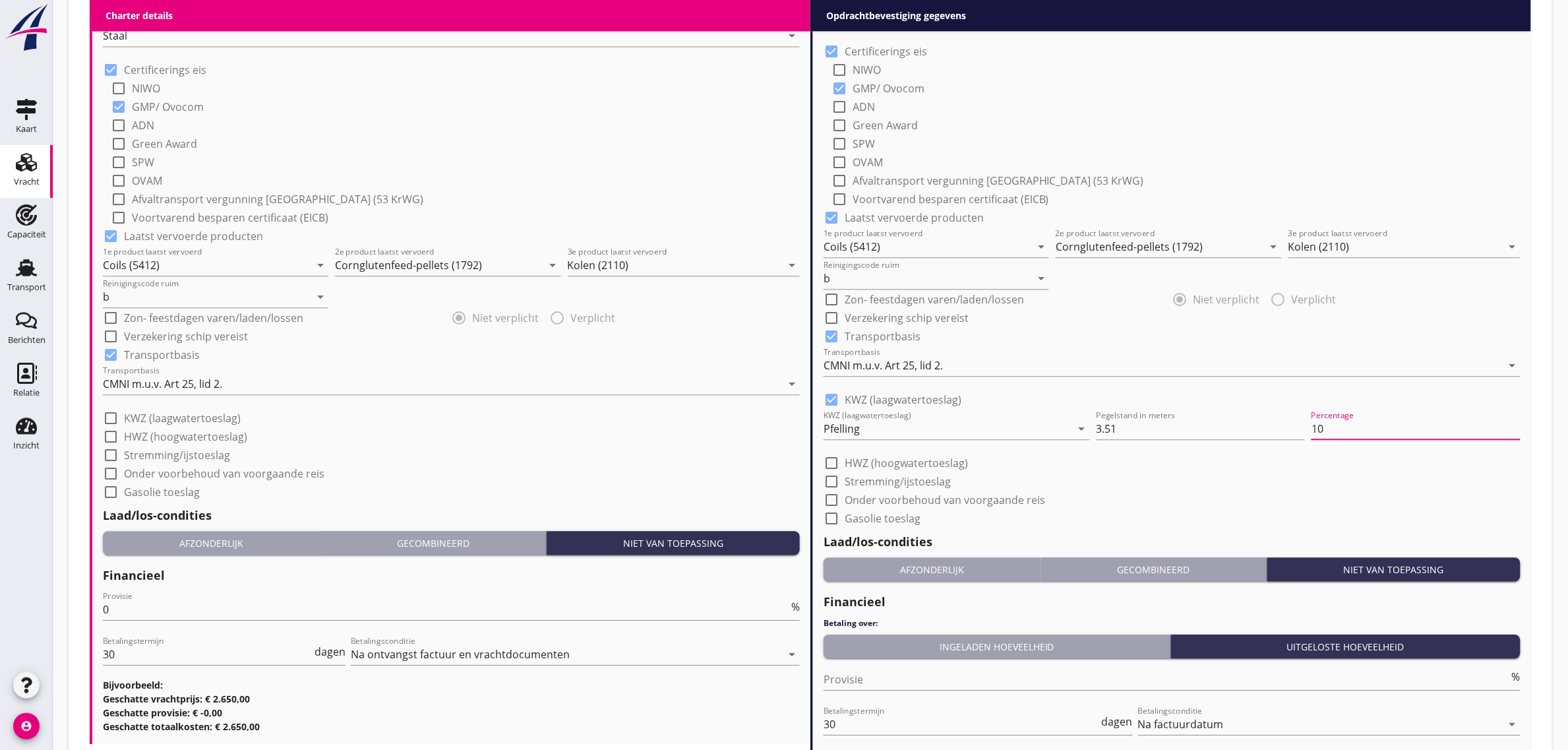
type input "10"
click at [859, 477] on label "Stremming/ijstoeslag" at bounding box center [897, 481] width 106 height 13
checkbox input "true"
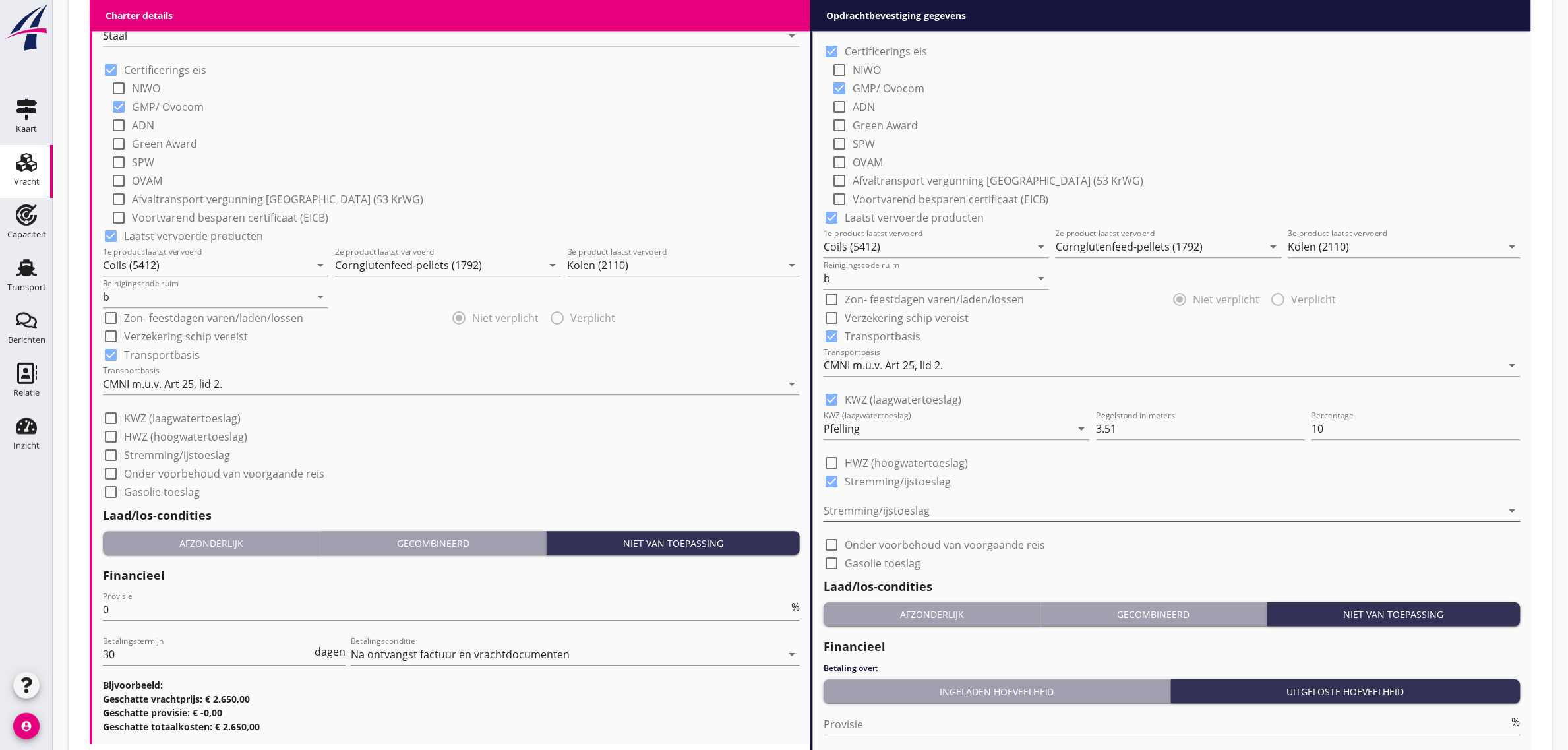
click at [919, 512] on div at bounding box center [1162, 510] width 679 height 22
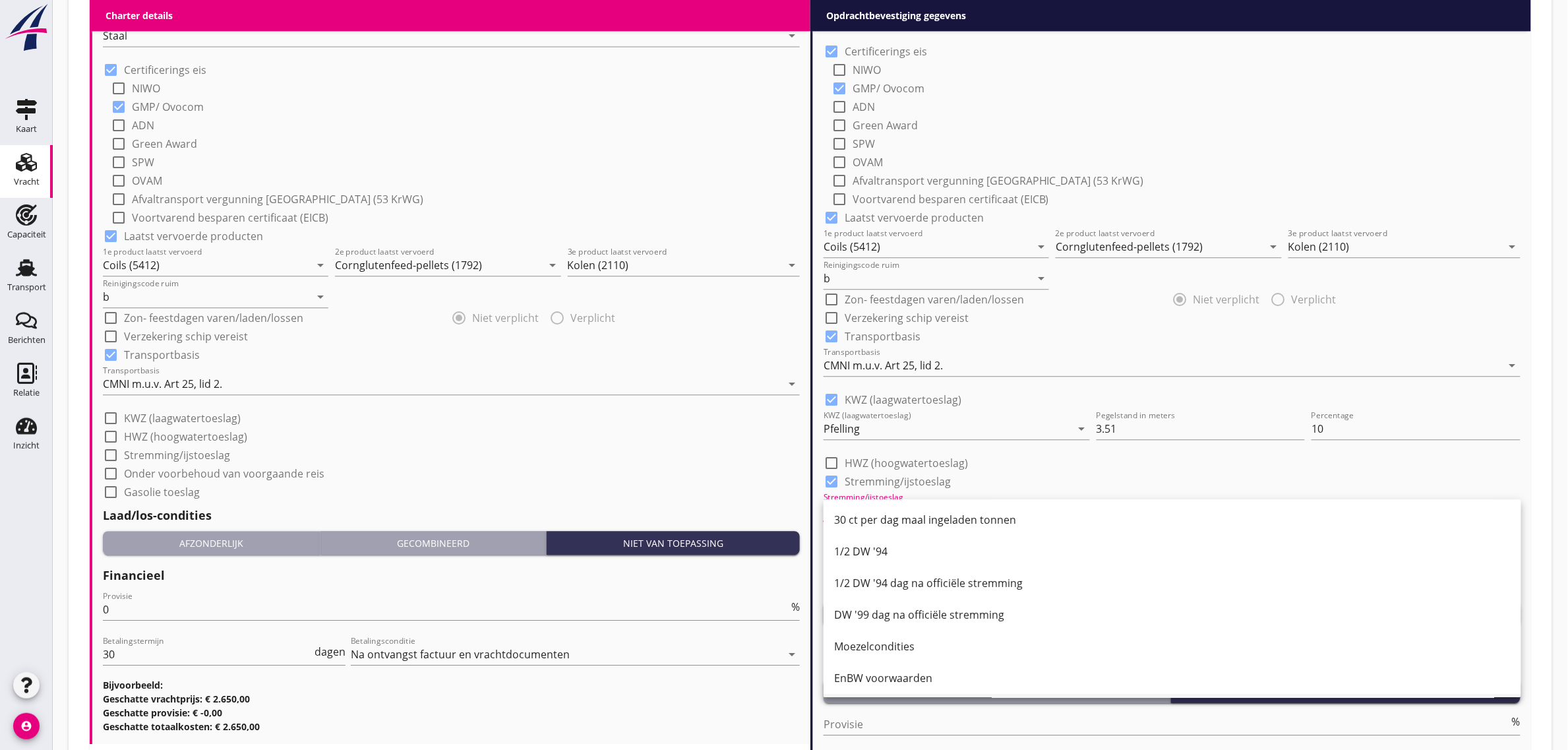
scroll to position [160, 0]
click at [907, 669] on div "1/2 DW '99 dag na officiële stremming" at bounding box center [1172, 676] width 677 height 16
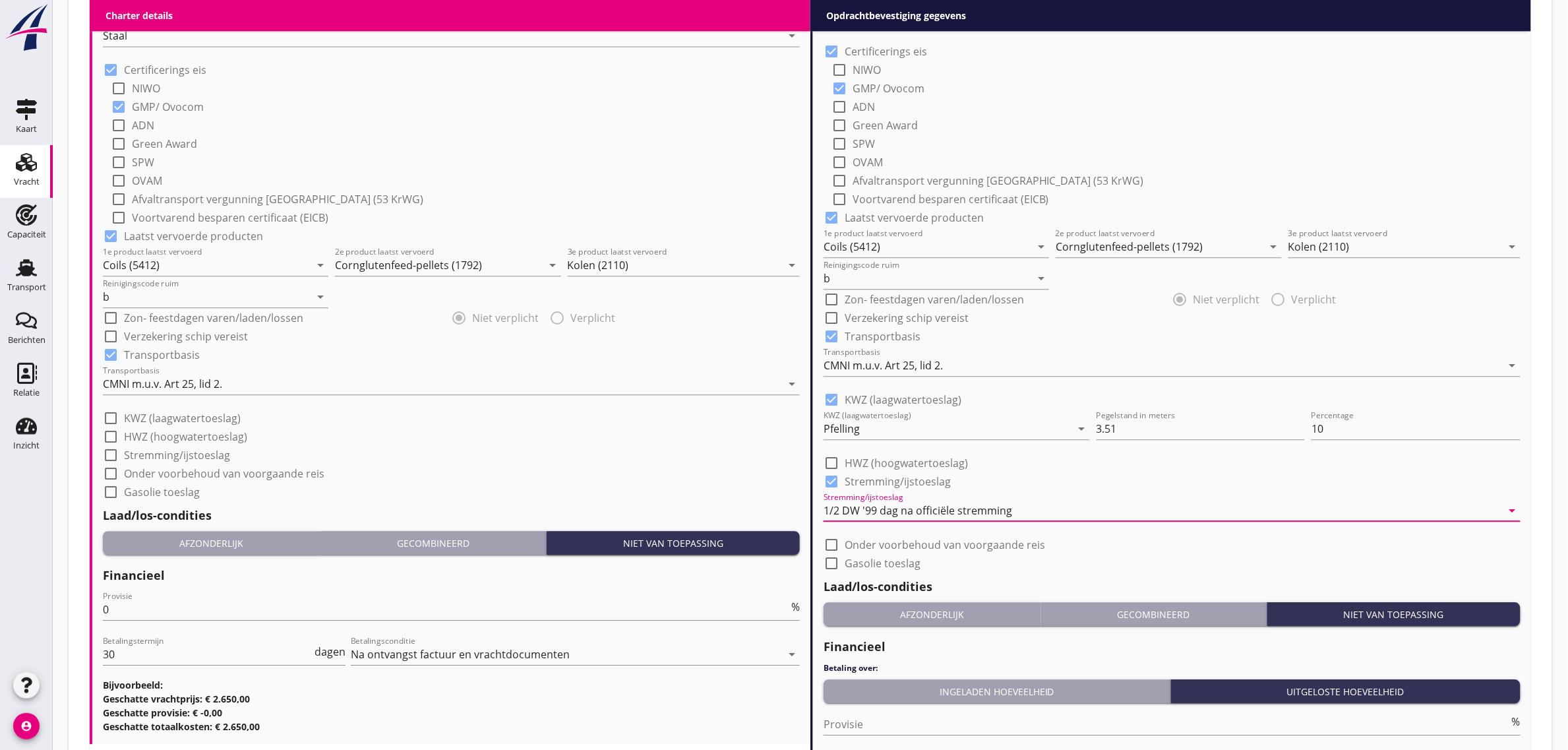
click at [1147, 575] on div "Laad/los-condities Afzonderlijk Gecombineerd Niet van toepassing" at bounding box center [1171, 601] width 696 height 60
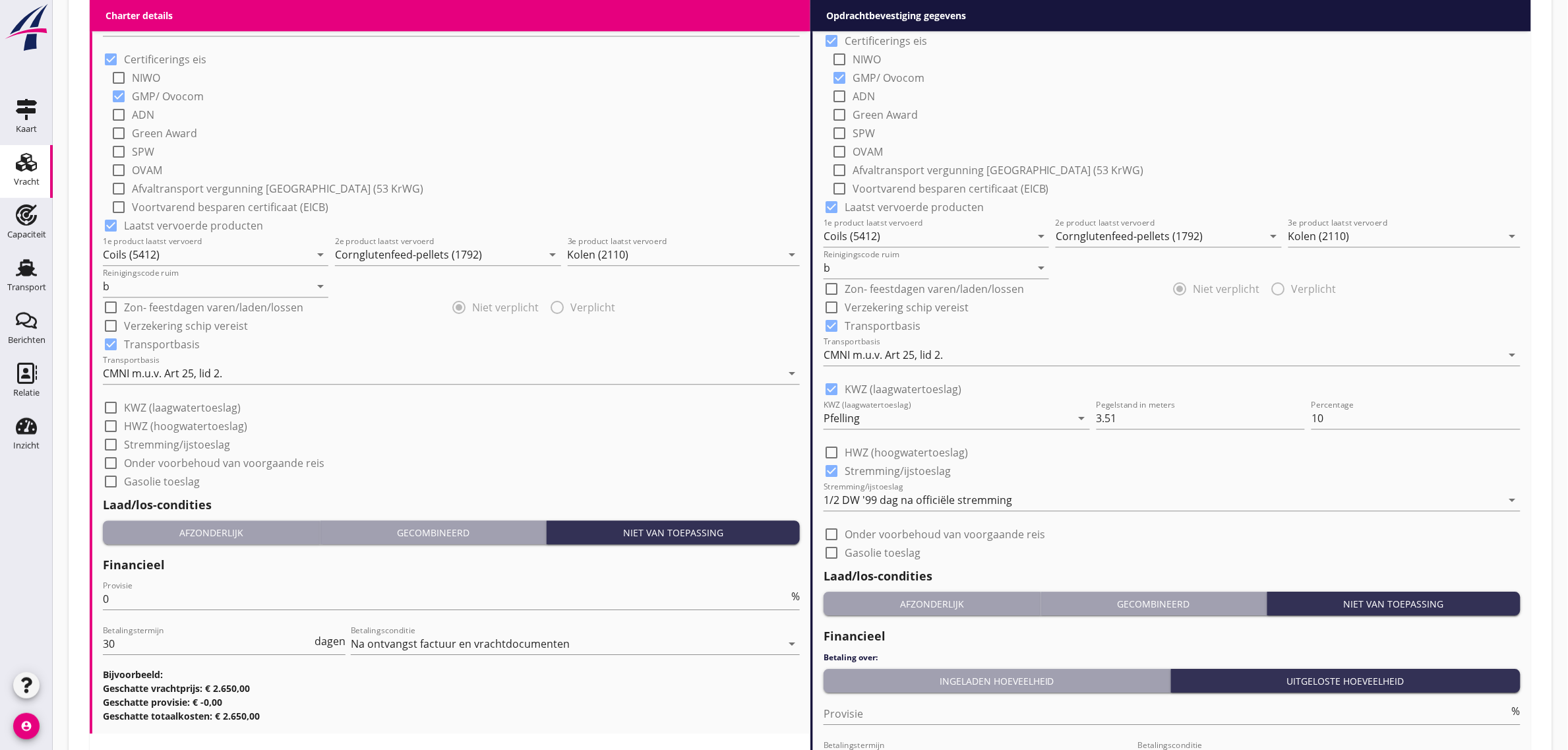
scroll to position [1319, 0]
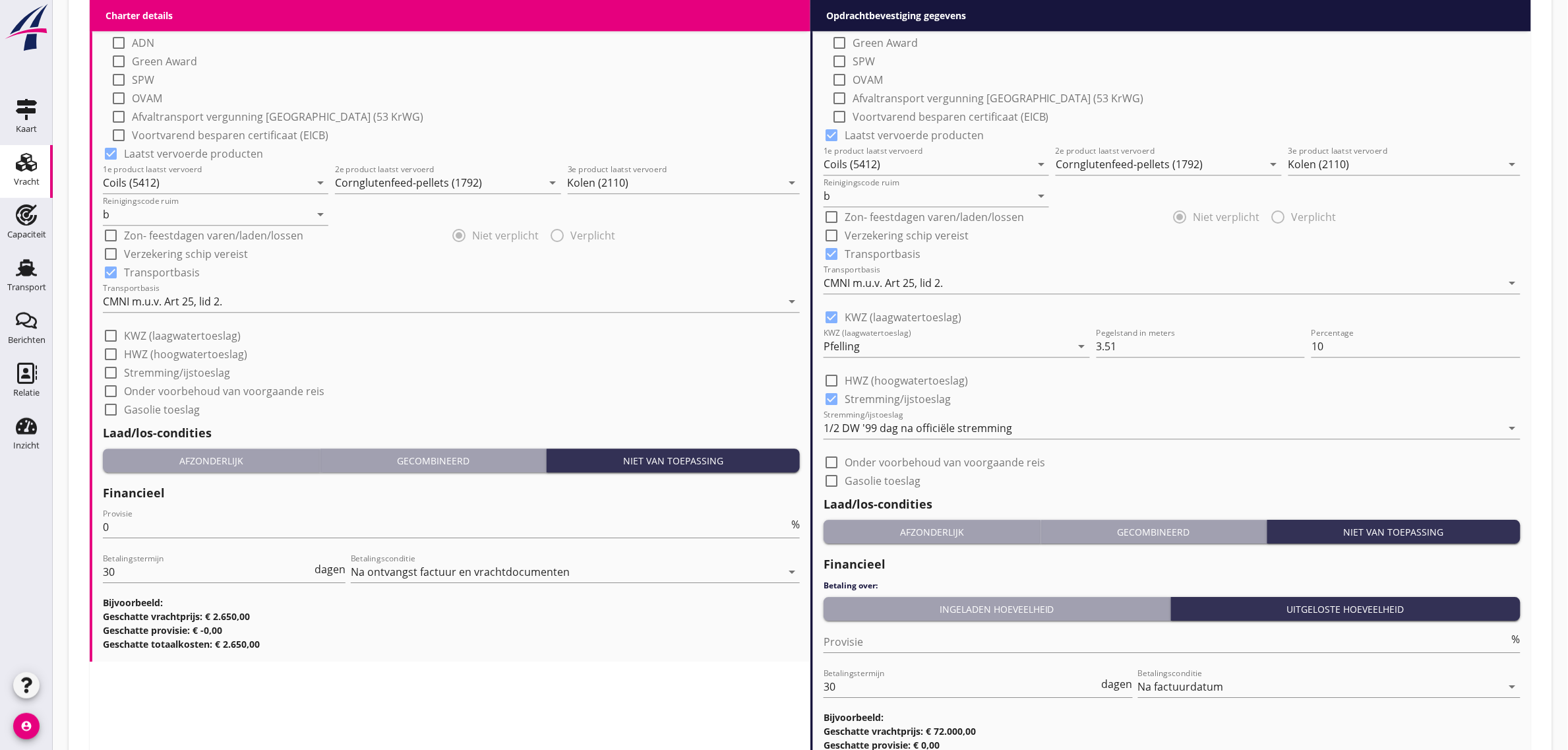
click at [956, 534] on div "Afzonderlijk" at bounding box center [932, 532] width 206 height 14
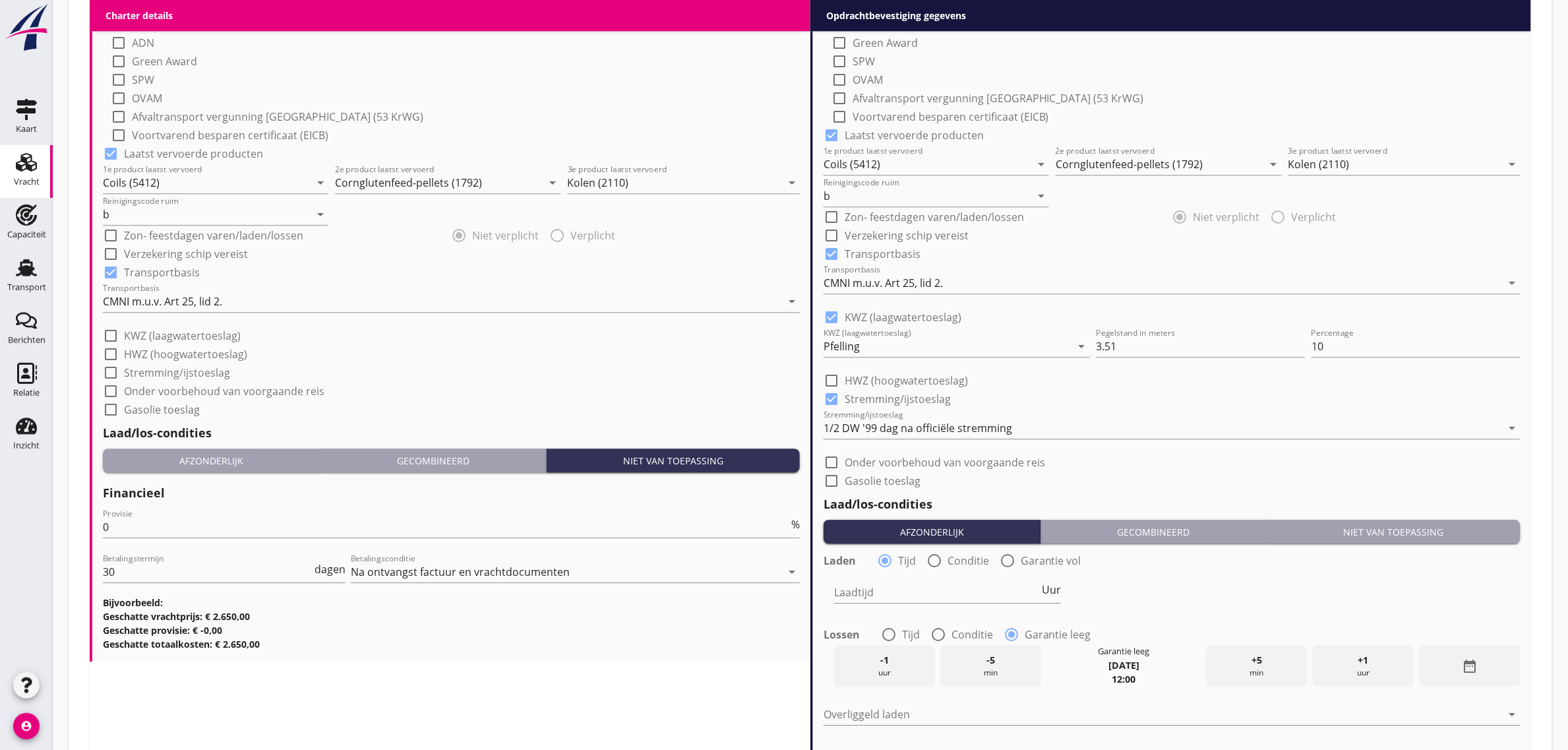
click at [913, 635] on label "Tijd" at bounding box center [910, 635] width 18 height 13
radio input "true"
click at [890, 594] on input "Laadtijd" at bounding box center [936, 592] width 205 height 22
type input "48"
click at [1178, 598] on div "Laadtijd 48 Uur" at bounding box center [1172, 593] width 699 height 48
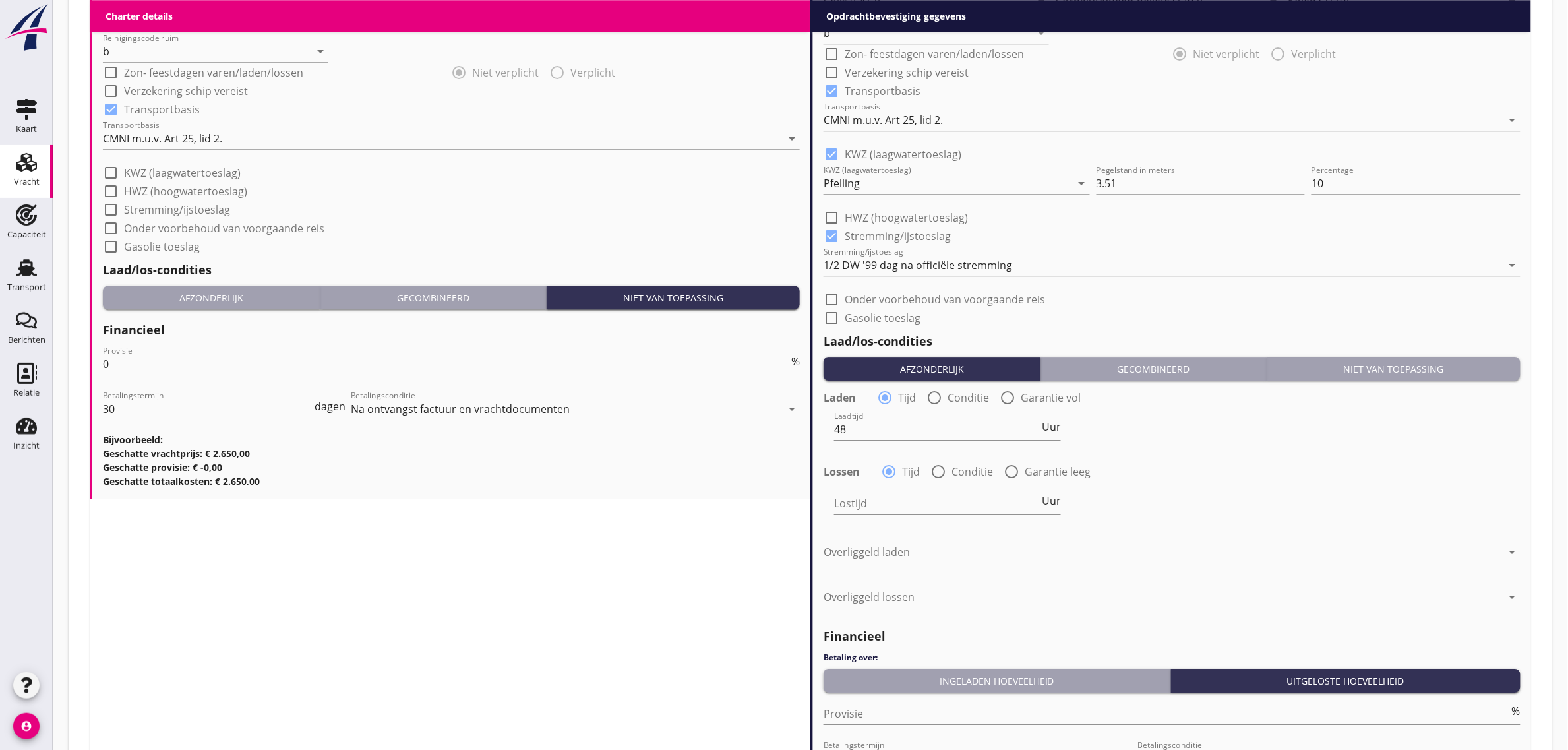
scroll to position [1566, 0]
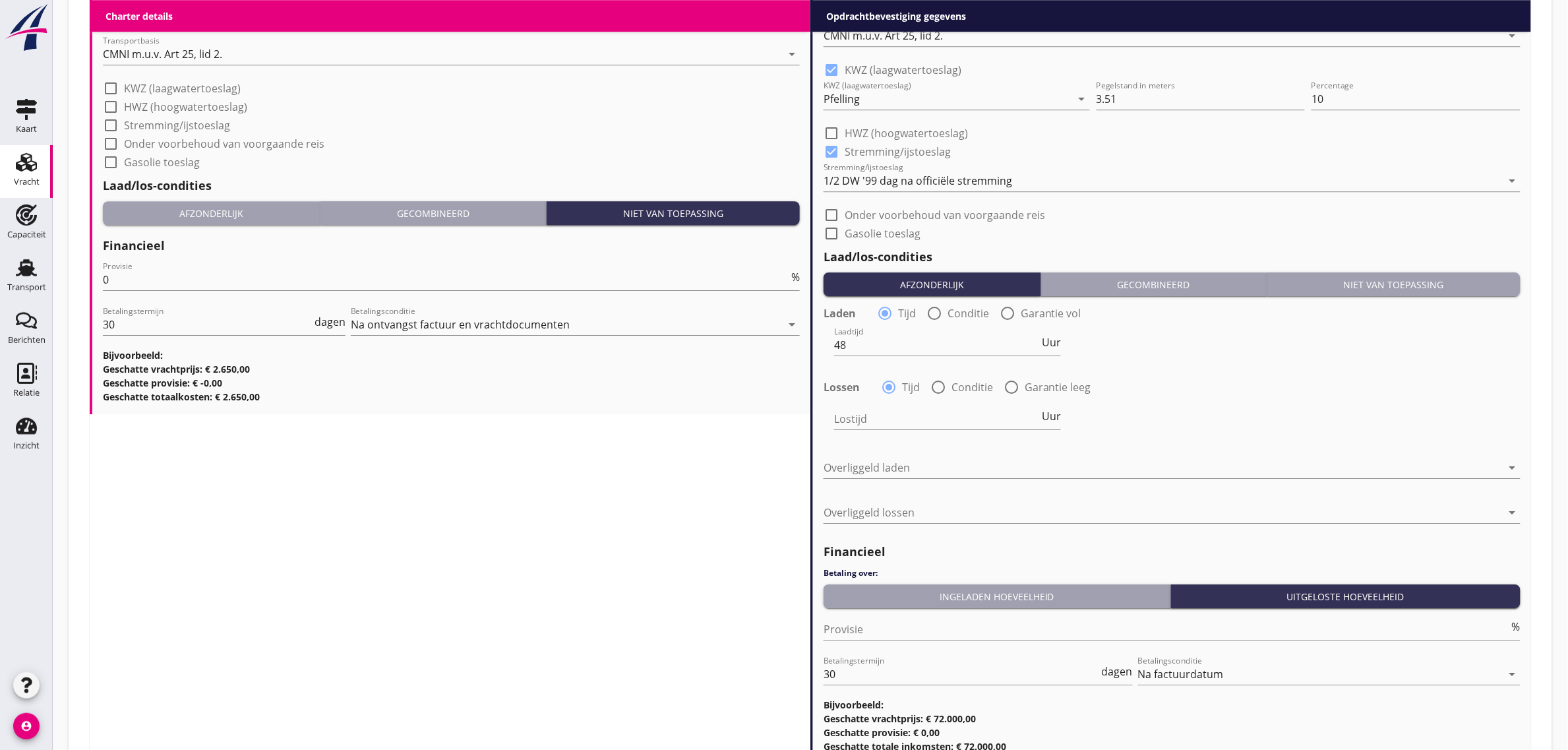
click at [951, 383] on label "Conditie" at bounding box center [972, 387] width 41 height 13
radio input "false"
radio input "true"
click at [864, 424] on div at bounding box center [995, 418] width 323 height 22
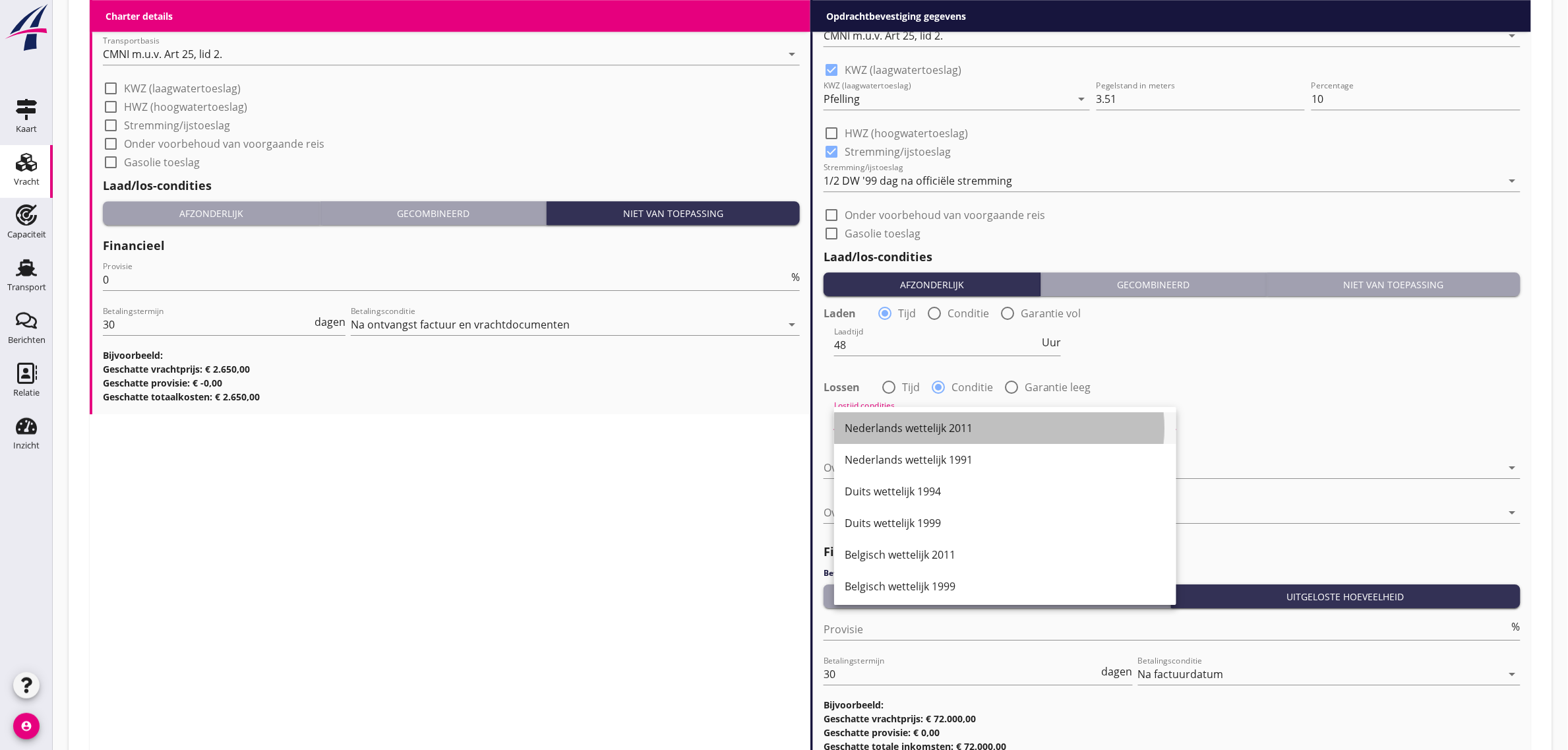
click at [904, 439] on div "Nederlands wettelijk 2011" at bounding box center [1005, 428] width 321 height 32
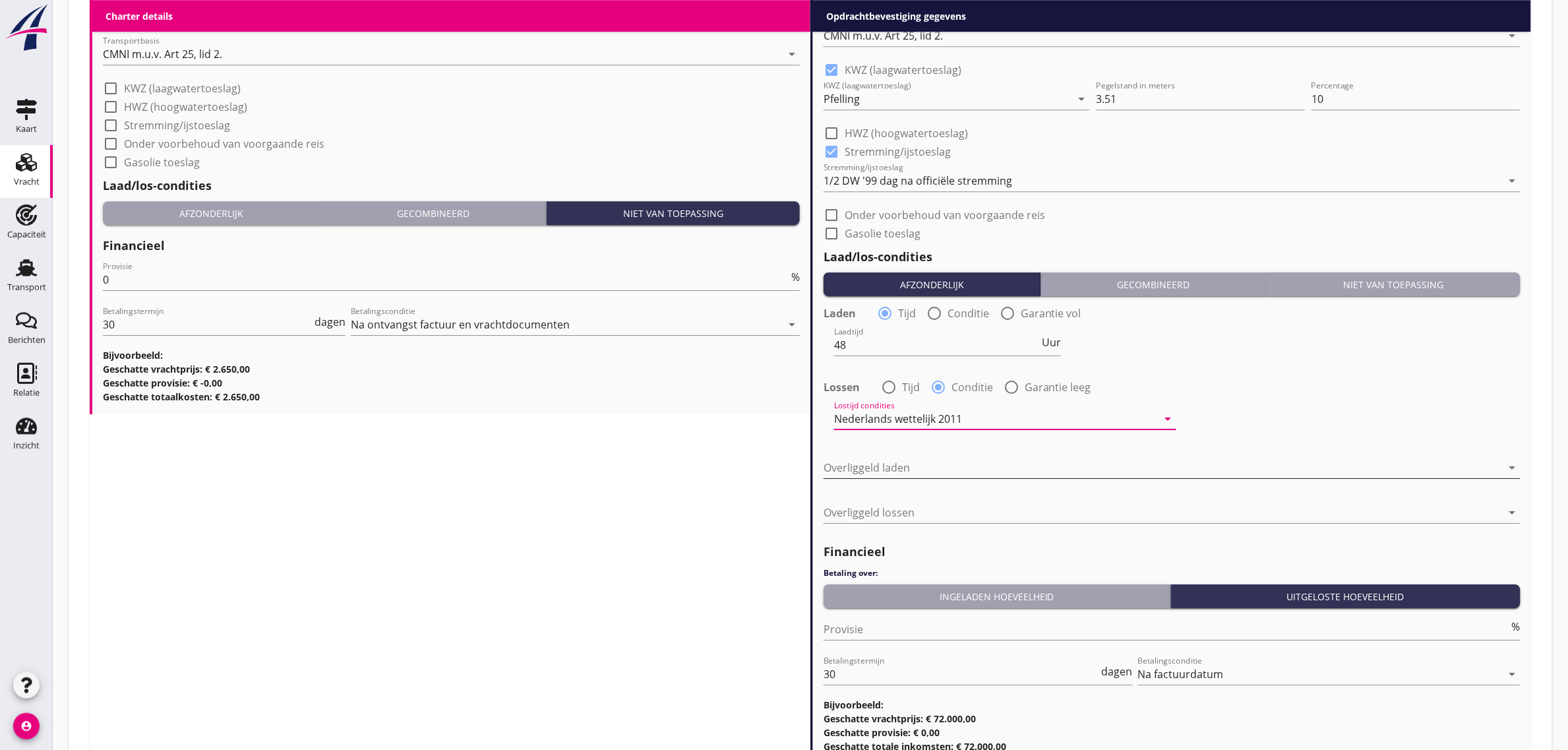
click at [887, 459] on div at bounding box center [1162, 467] width 679 height 22
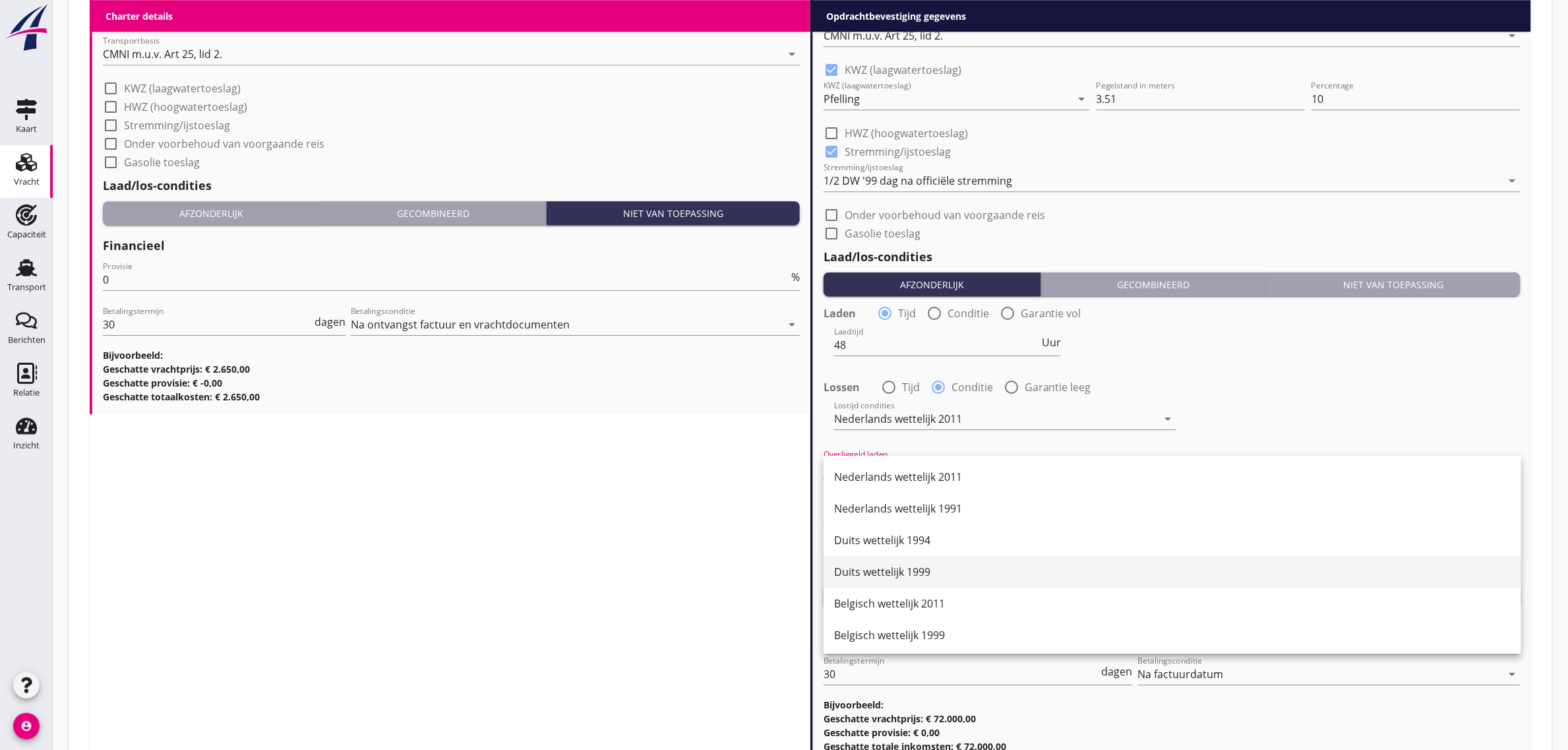
click at [923, 572] on div "Duits wettelijk 1999" at bounding box center [1172, 571] width 677 height 16
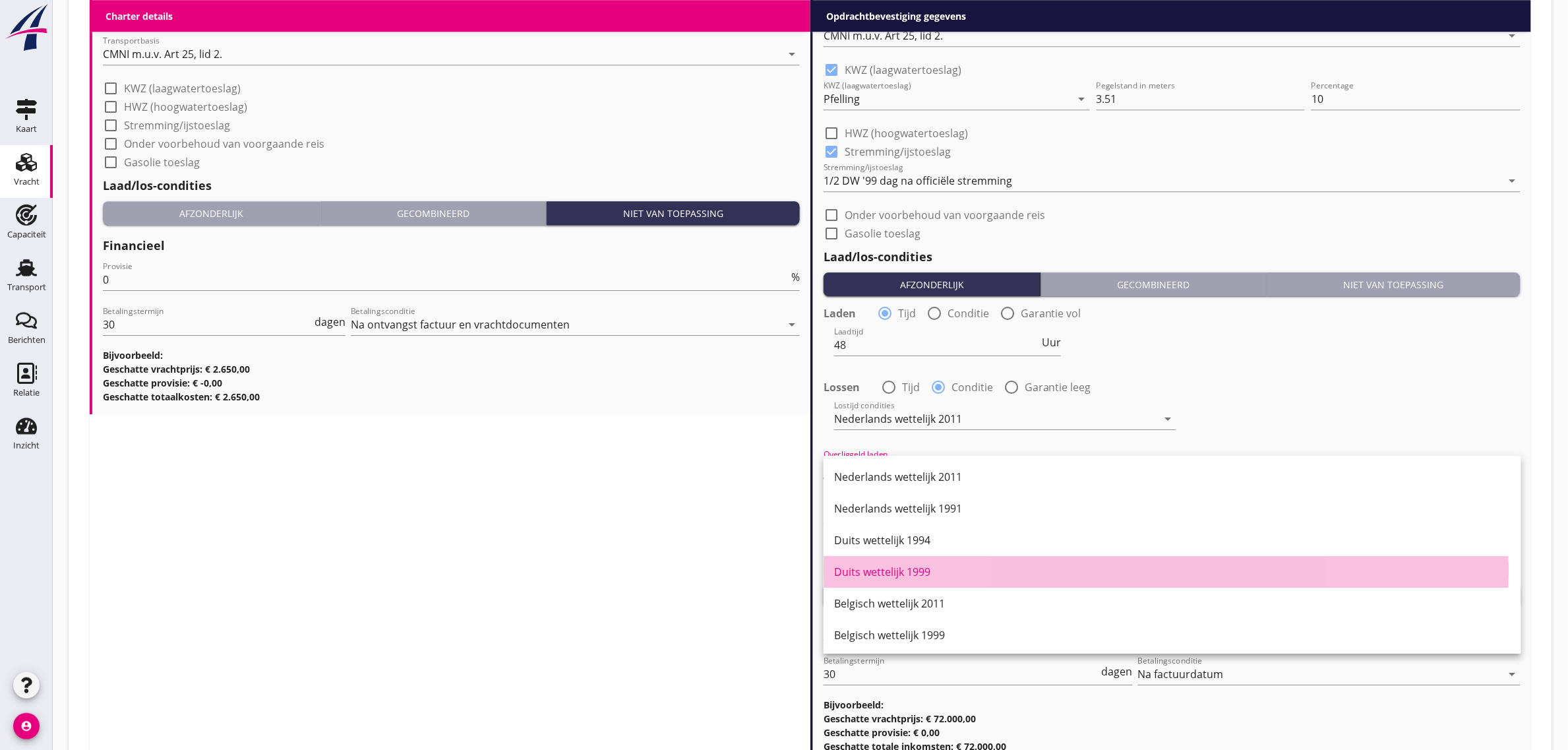
click at [905, 531] on div at bounding box center [1171, 532] width 696 height 8
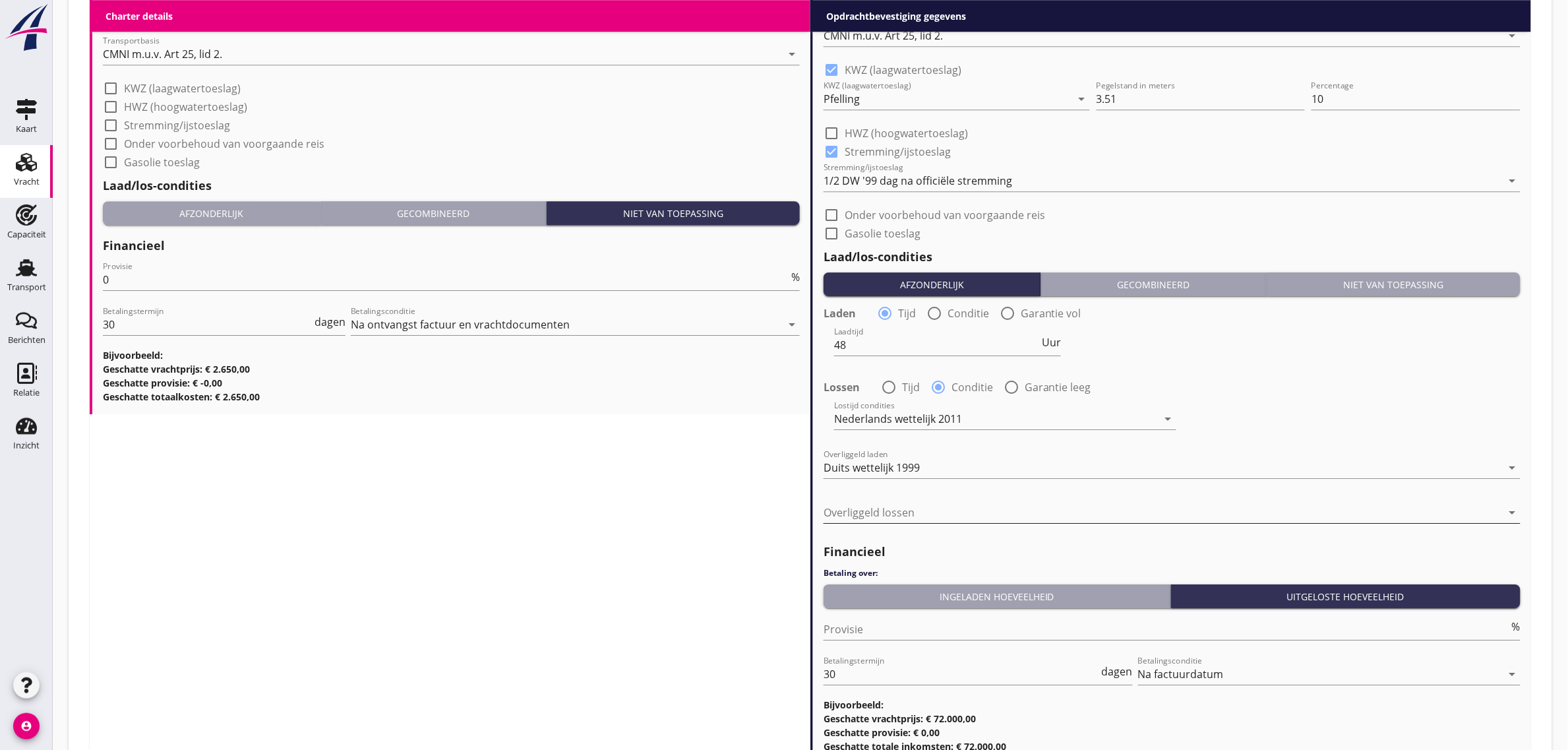
click at [905, 512] on div at bounding box center [1162, 512] width 679 height 22
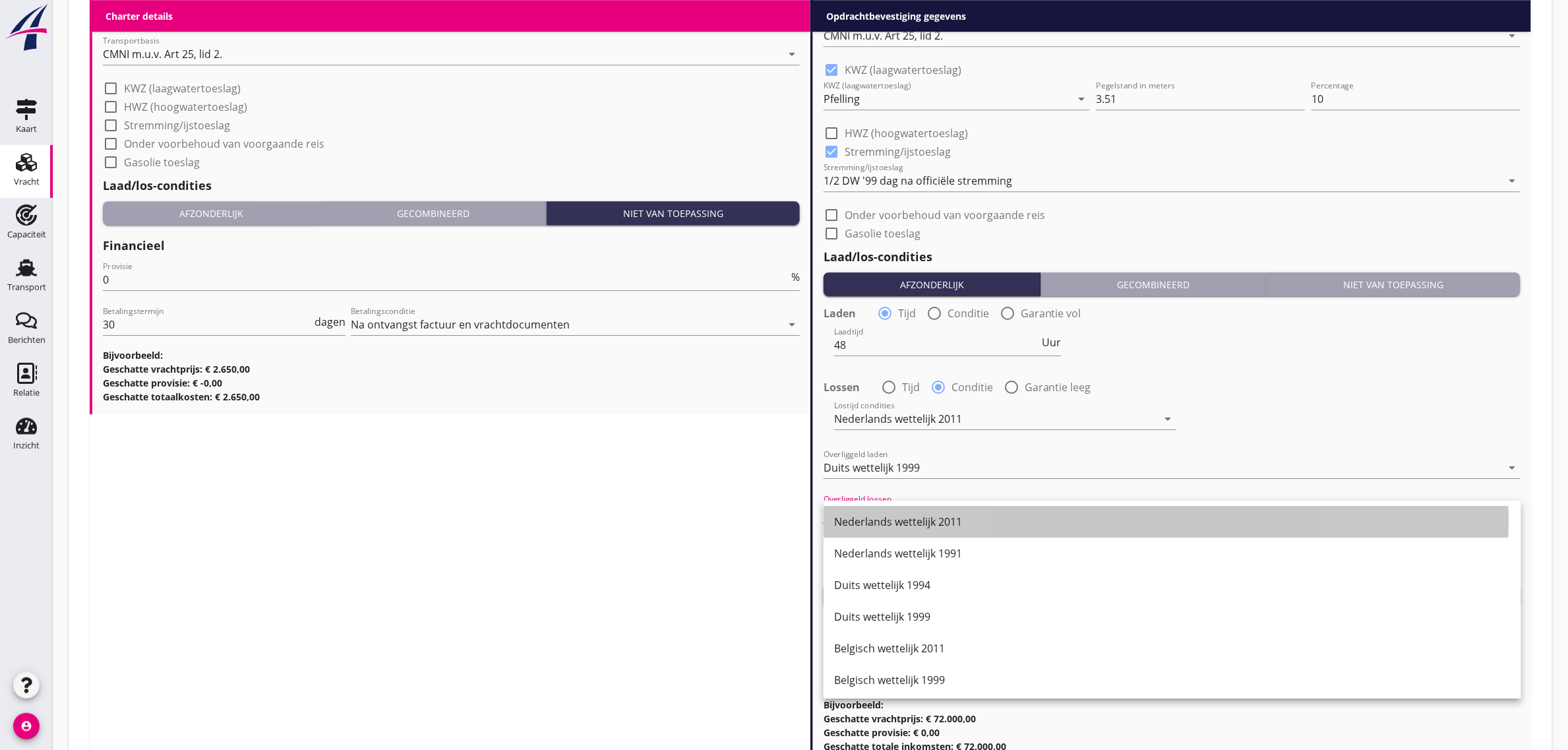
drag, startPoint x: 934, startPoint y: 522, endPoint x: 917, endPoint y: 591, distance: 71.1
click at [936, 523] on div "Nederlands wettelijk 2011" at bounding box center [1172, 521] width 677 height 16
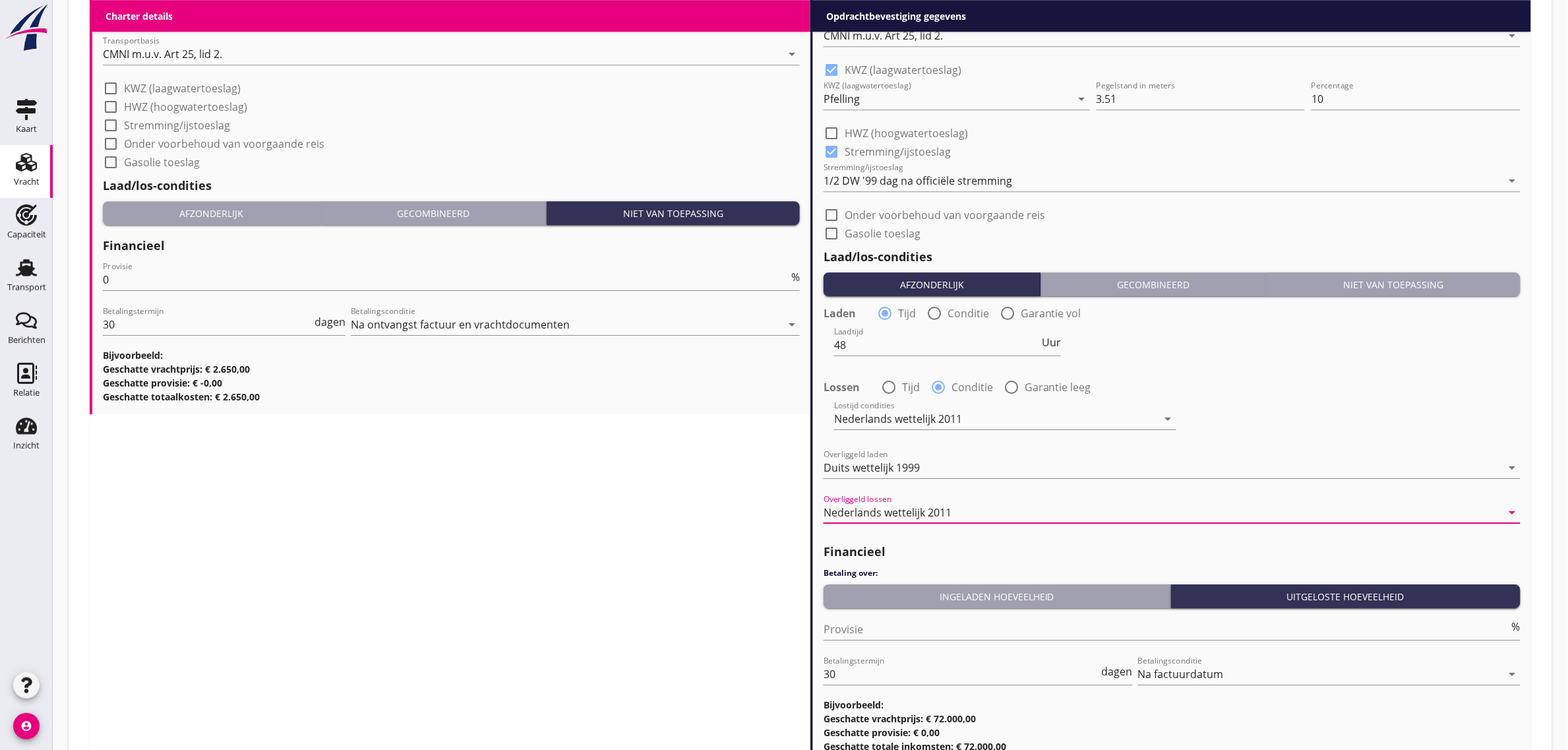
click at [910, 594] on div "Ingeladen hoeveelheid" at bounding box center [996, 596] width 336 height 14
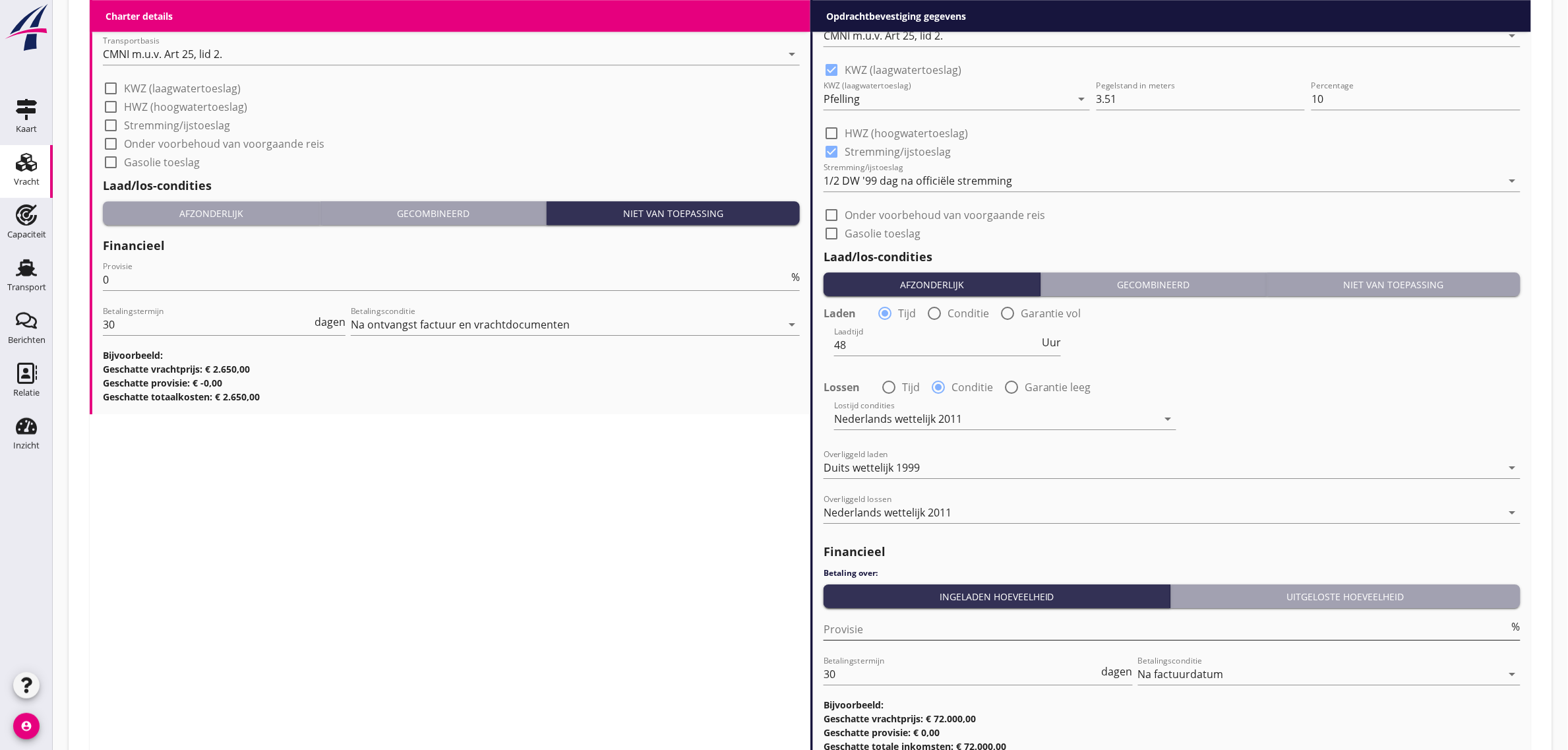
click at [852, 630] on input "Provisie" at bounding box center [1165, 629] width 685 height 22
type input "0"
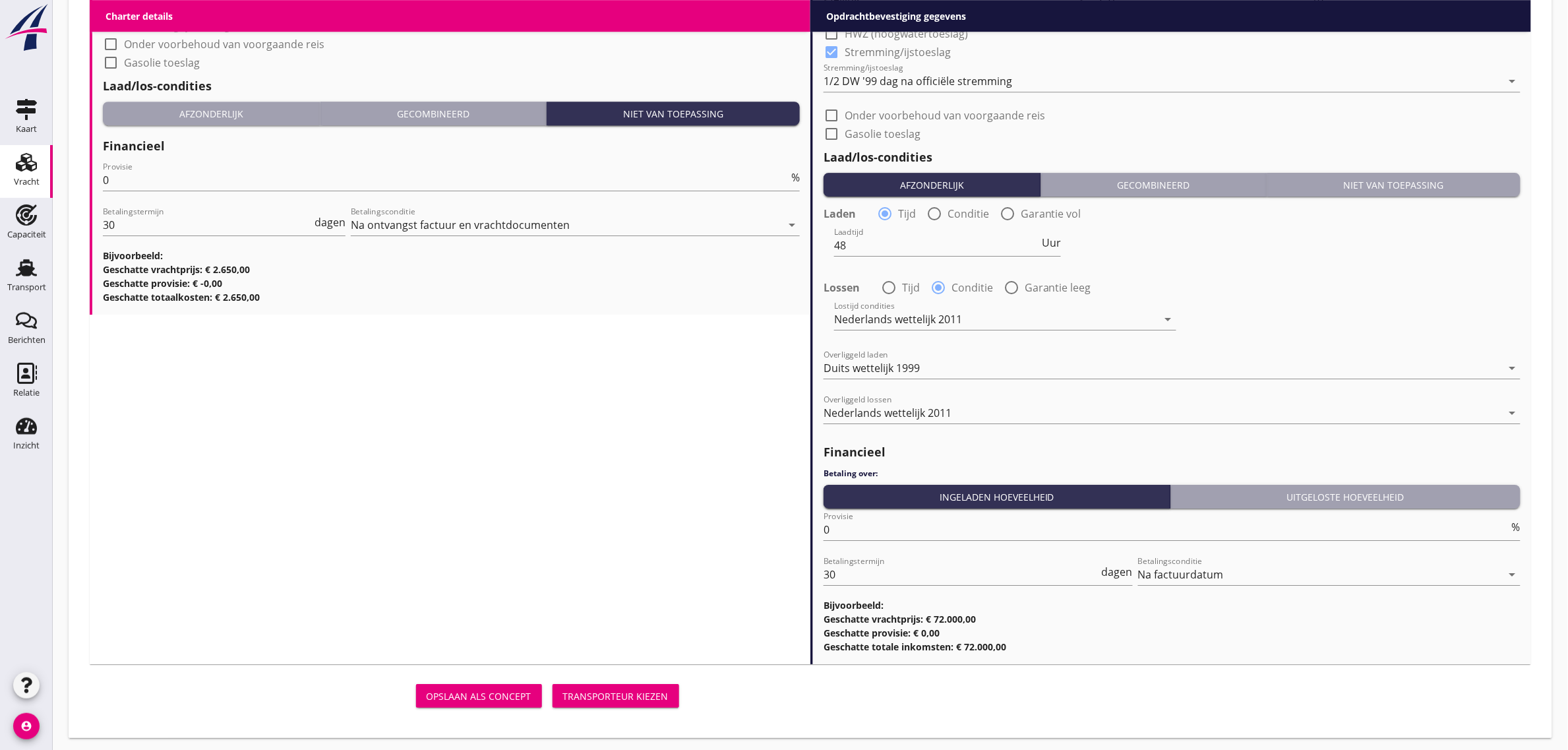
scroll to position [1668, 0]
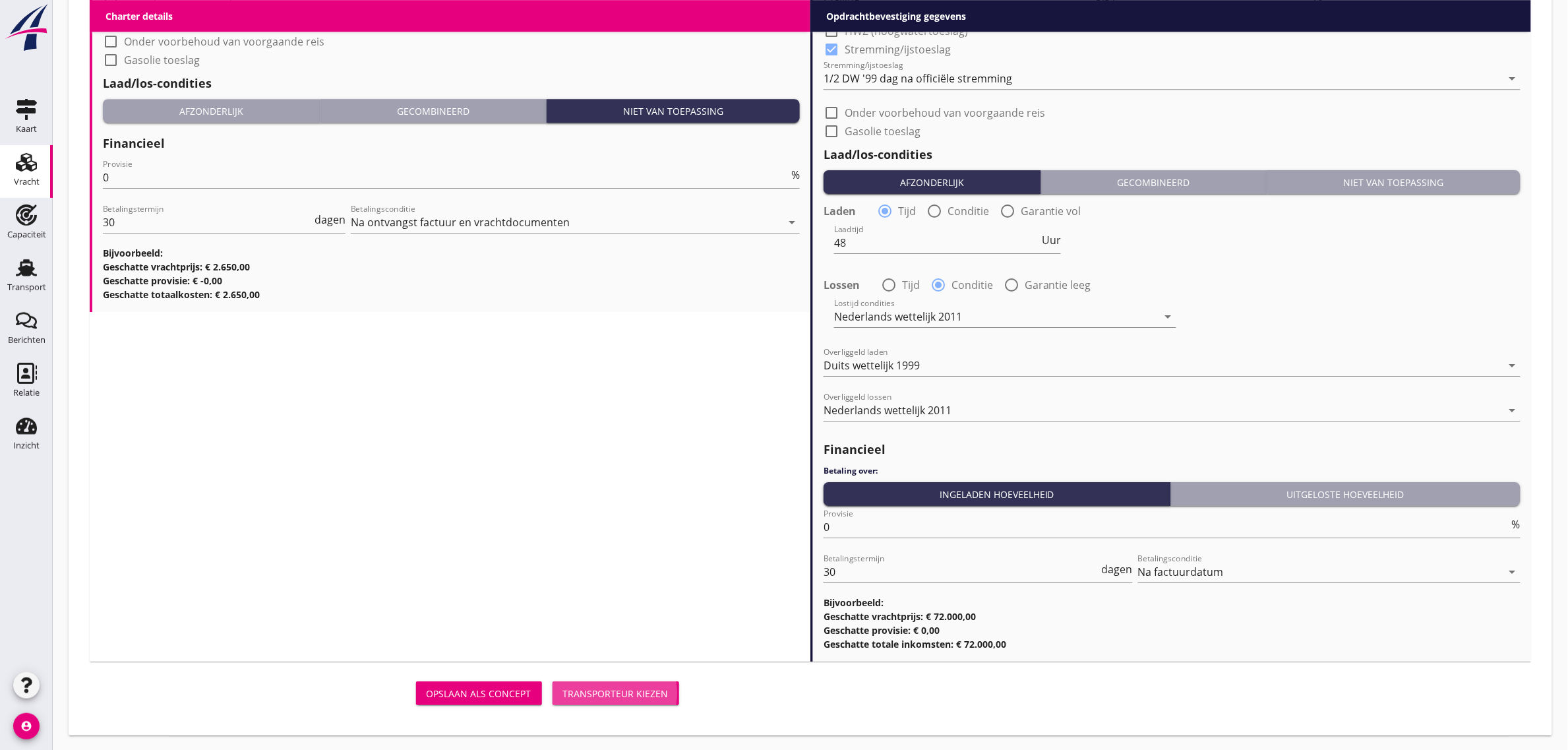
click at [665, 691] on div "Transporteur kiezen" at bounding box center [616, 693] width 106 height 14
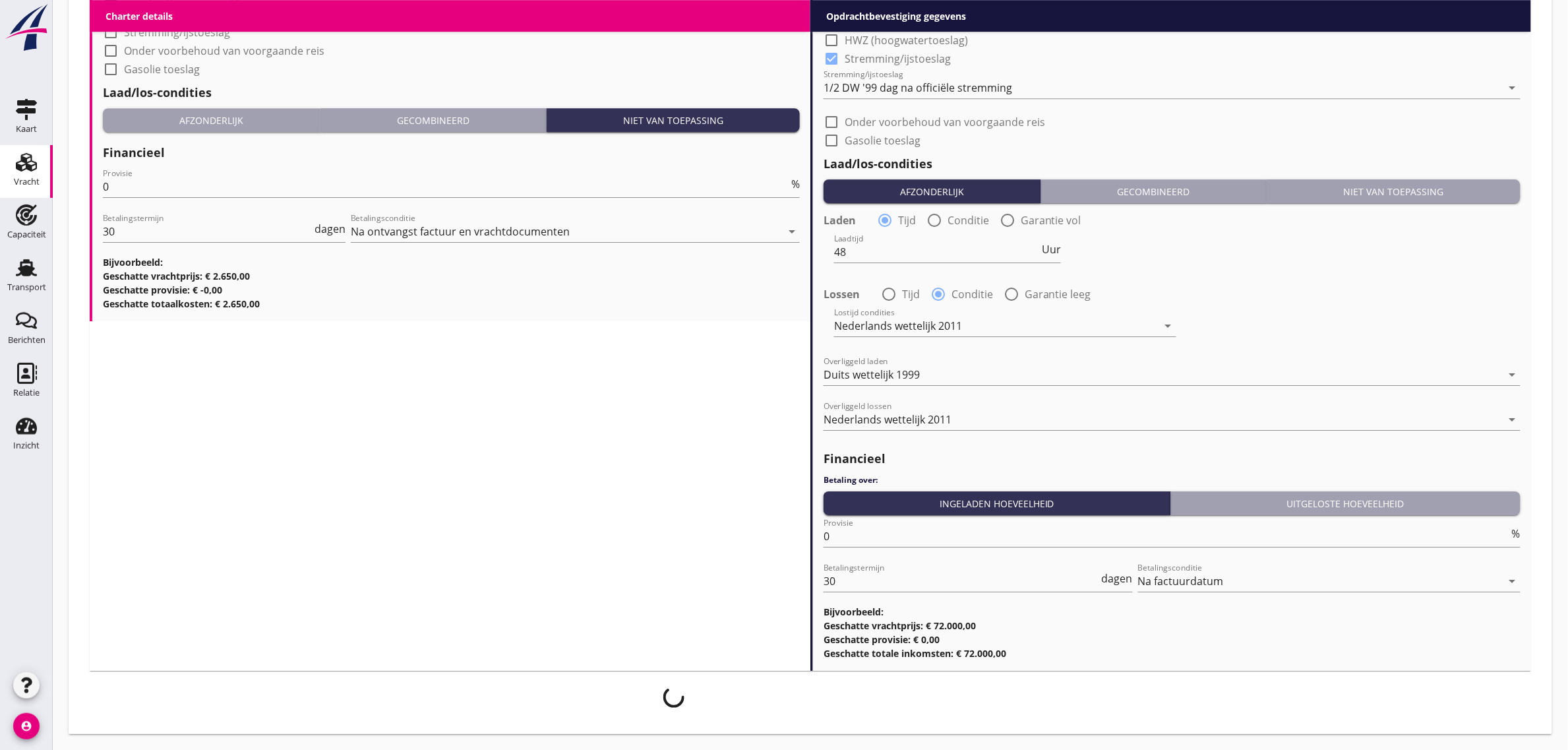
scroll to position [1657, 0]
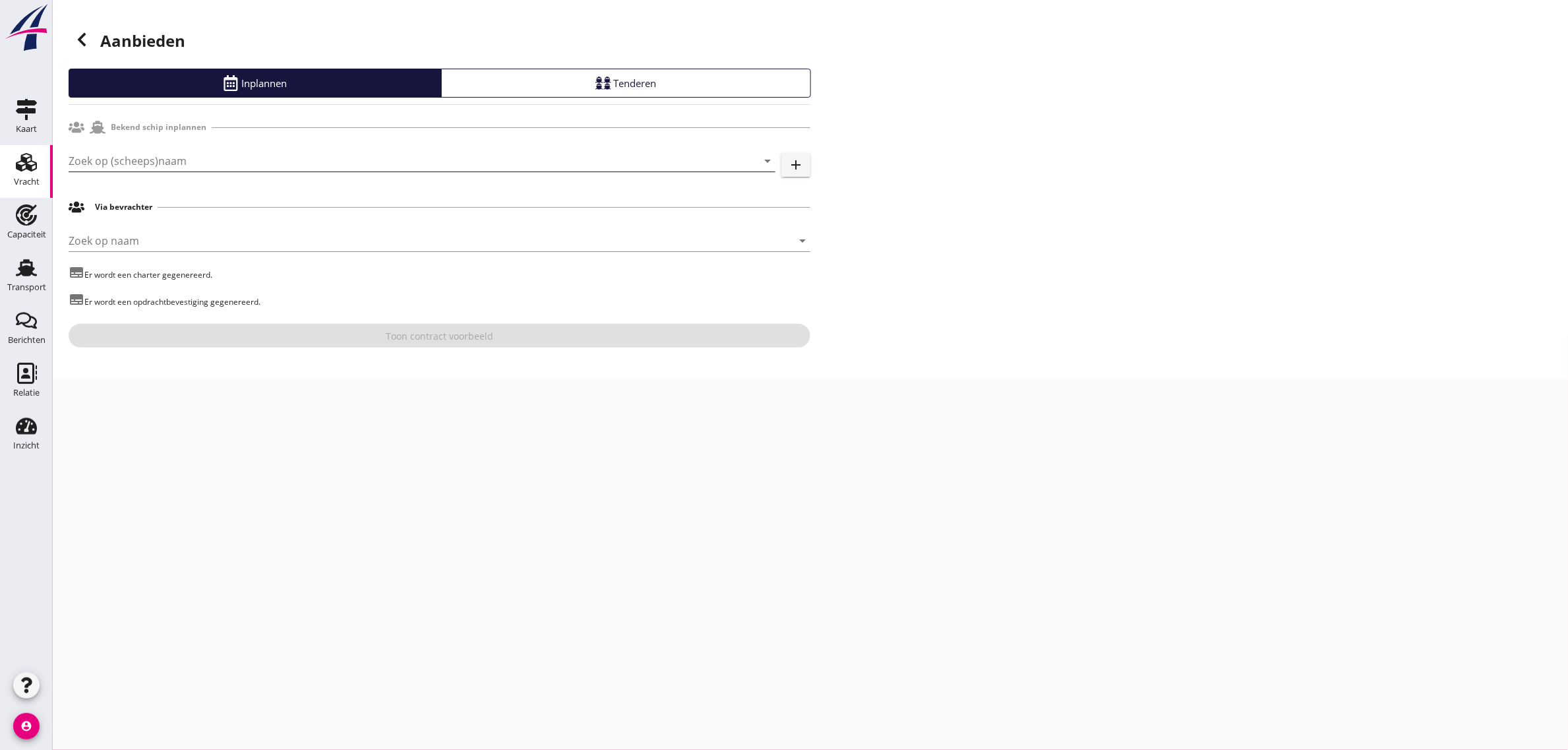
click at [89, 156] on input "Zoek op (scheeps)naam" at bounding box center [403, 160] width 670 height 22
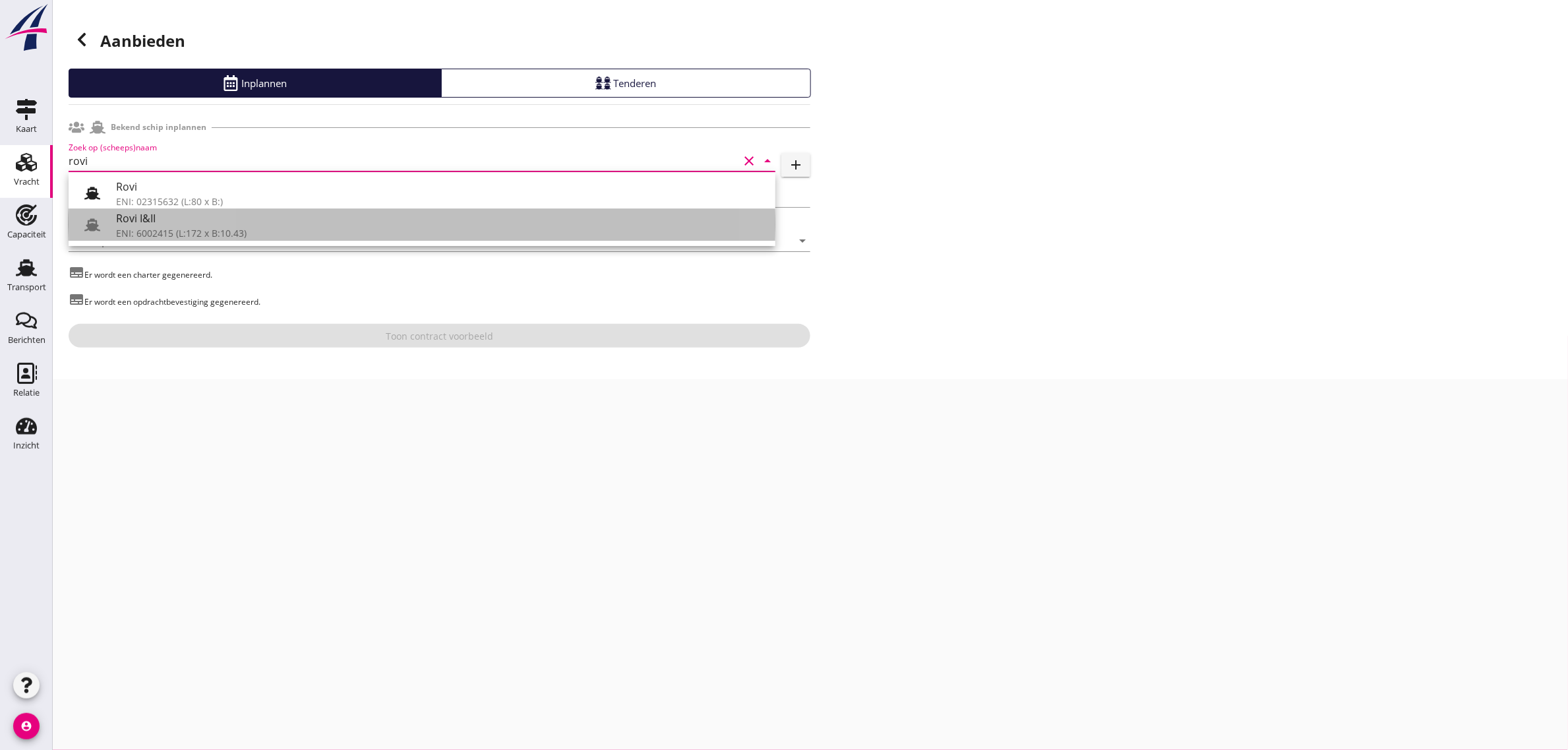
click at [174, 237] on div "ENI: 6002415 (L:172 x B:10.43)" at bounding box center [441, 232] width 649 height 14
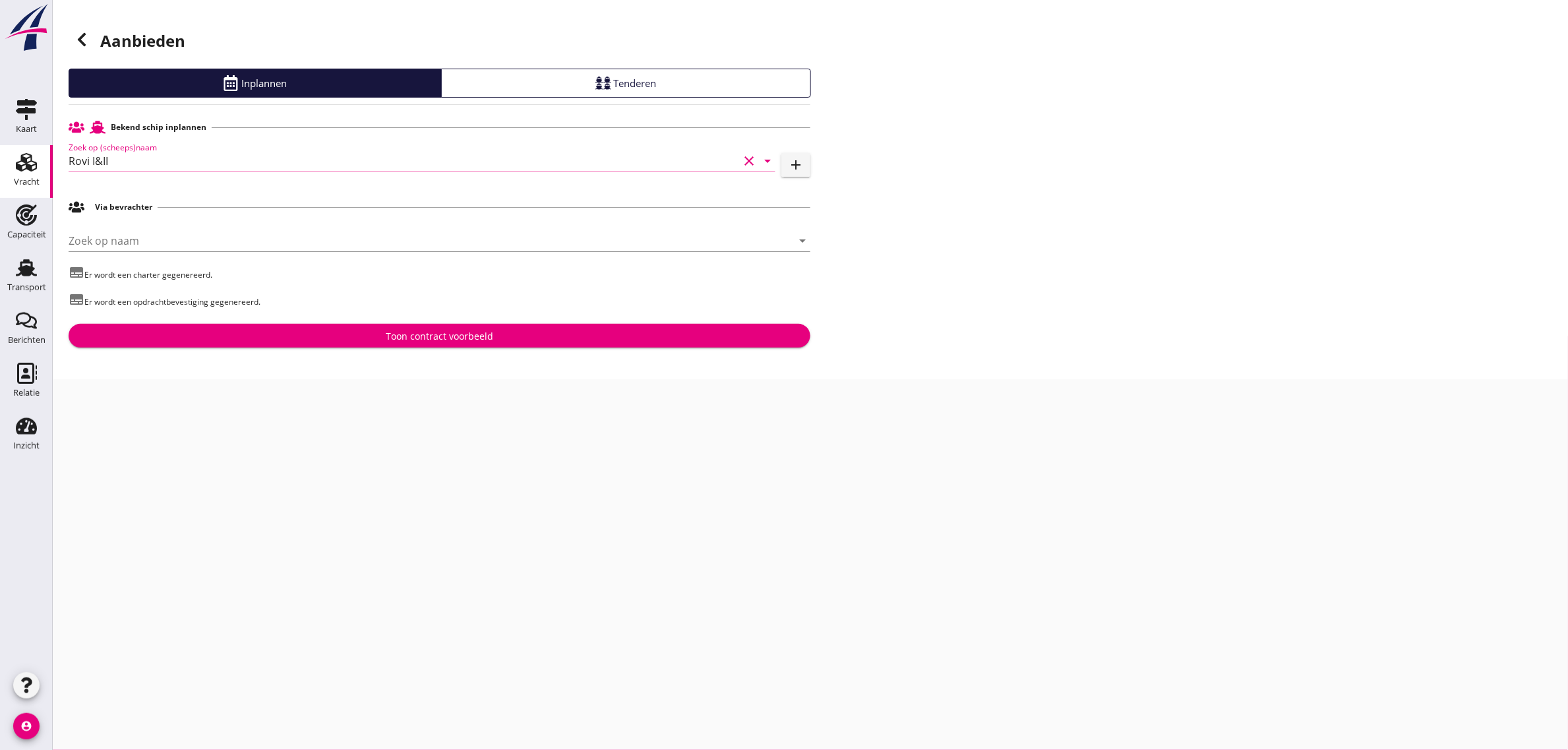
type input "Rovi I&II"
click at [377, 351] on div "Aanbieden Inplannen Tenderen Bekend schip inplannen Zoek op (scheeps)naam Rovi …" at bounding box center [810, 189] width 1515 height 379
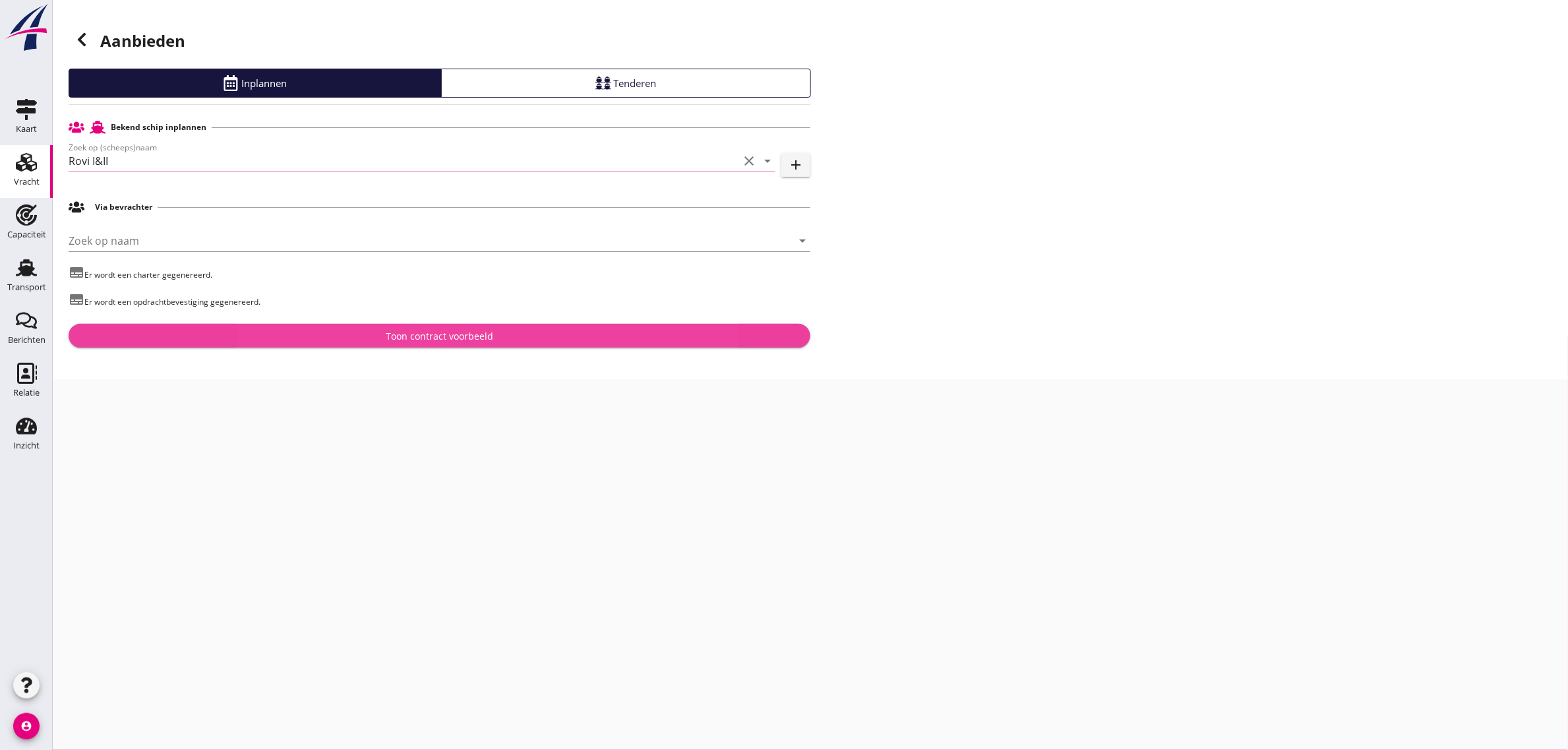
click at [373, 335] on div "Toon contract voorbeeld" at bounding box center [439, 336] width 721 height 14
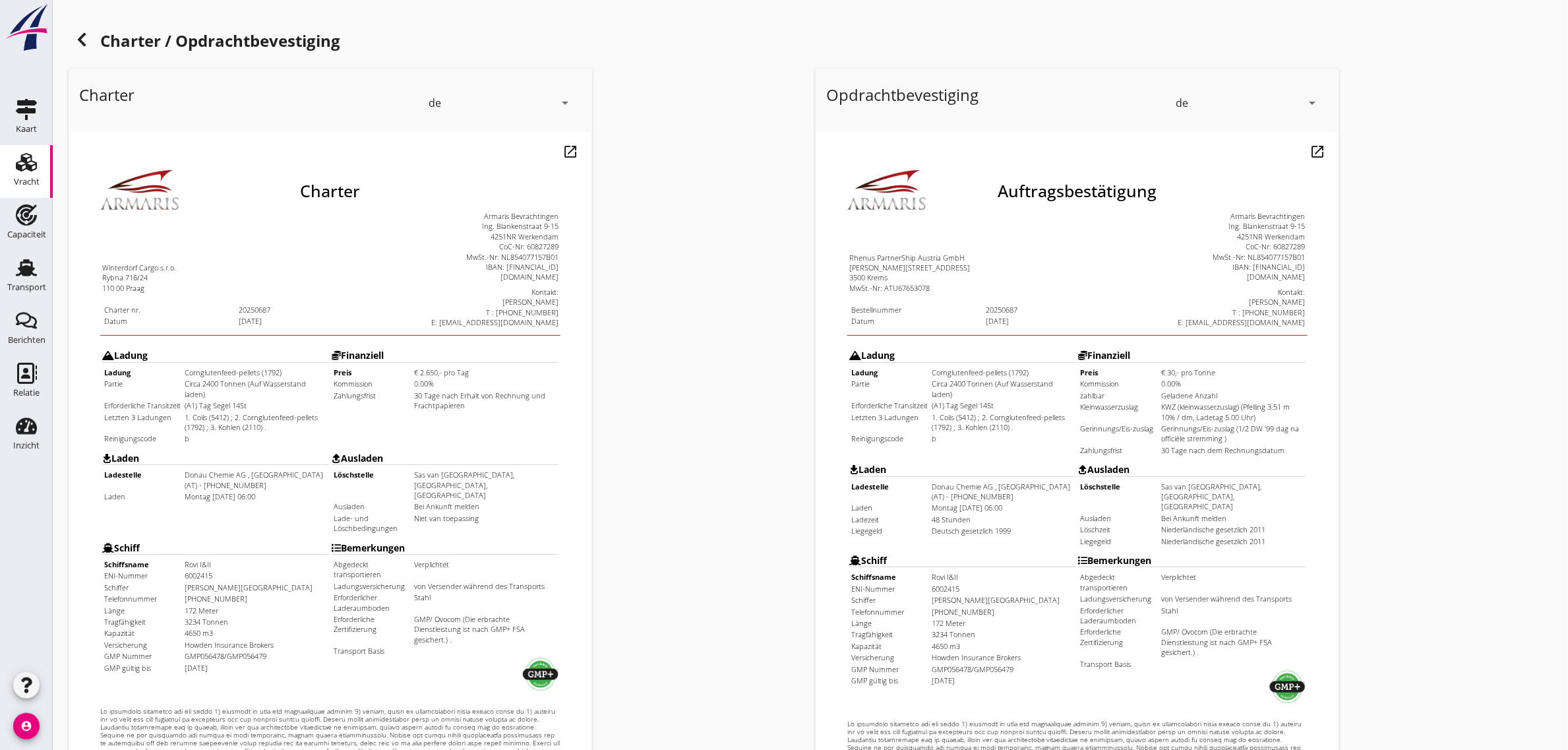
click at [439, 102] on div "de" at bounding box center [434, 102] width 12 height 12
click at [453, 114] on div "en" at bounding box center [500, 127] width 139 height 26
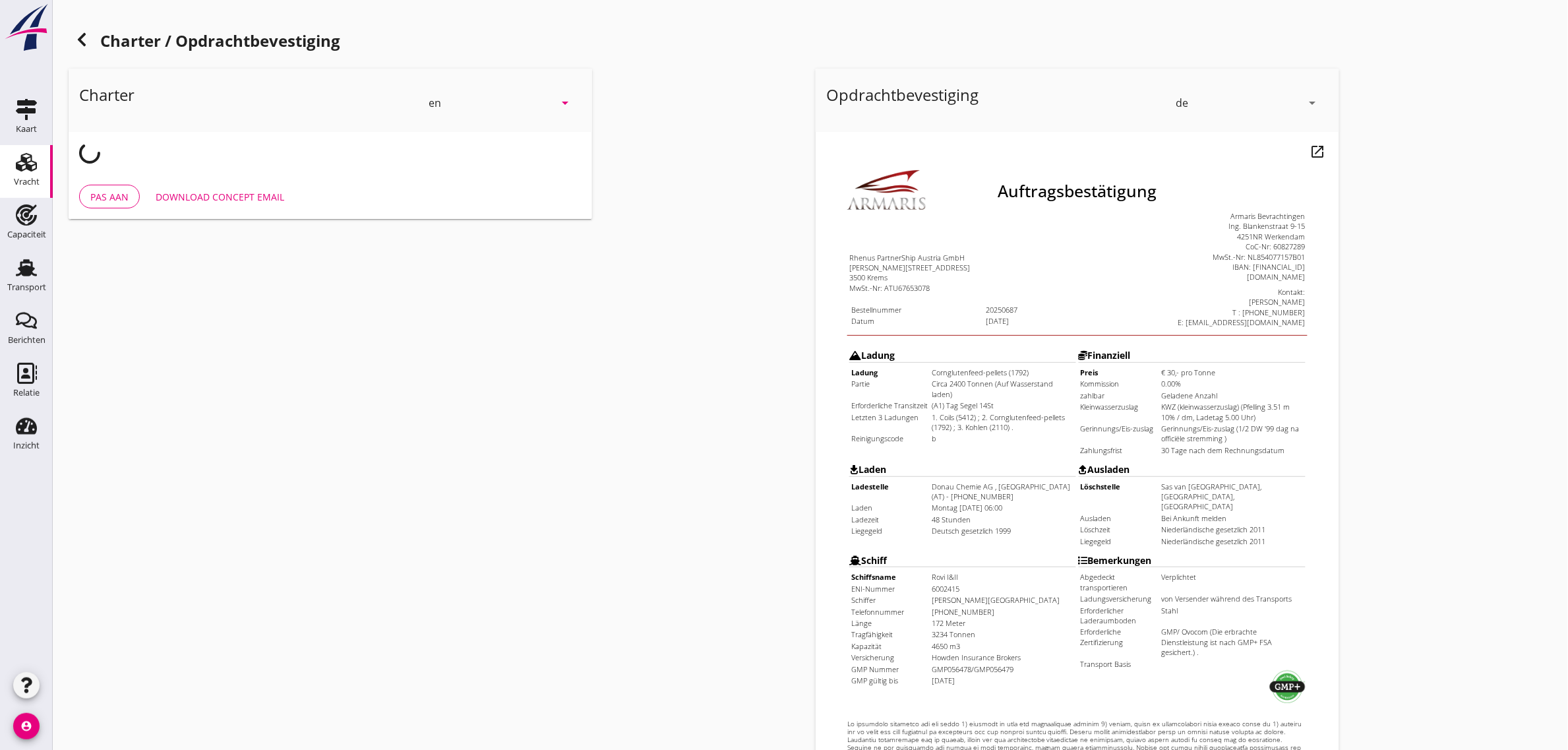
click at [479, 95] on div "en" at bounding box center [491, 102] width 126 height 22
click at [445, 98] on div "nl" at bounding box center [500, 99] width 139 height 16
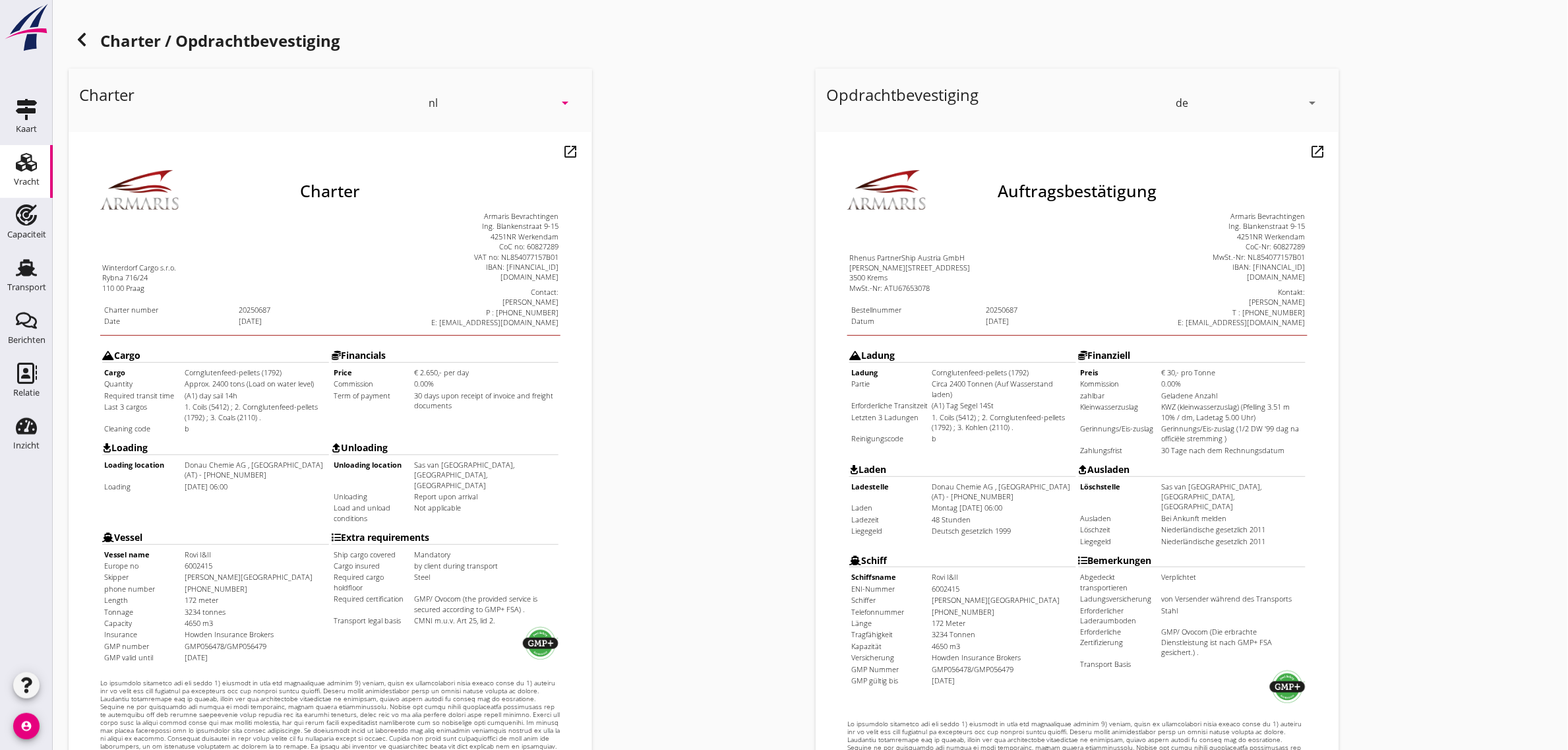
click at [1187, 98] on div "de" at bounding box center [1181, 102] width 12 height 12
click at [1187, 98] on div "nl" at bounding box center [1248, 99] width 139 height 16
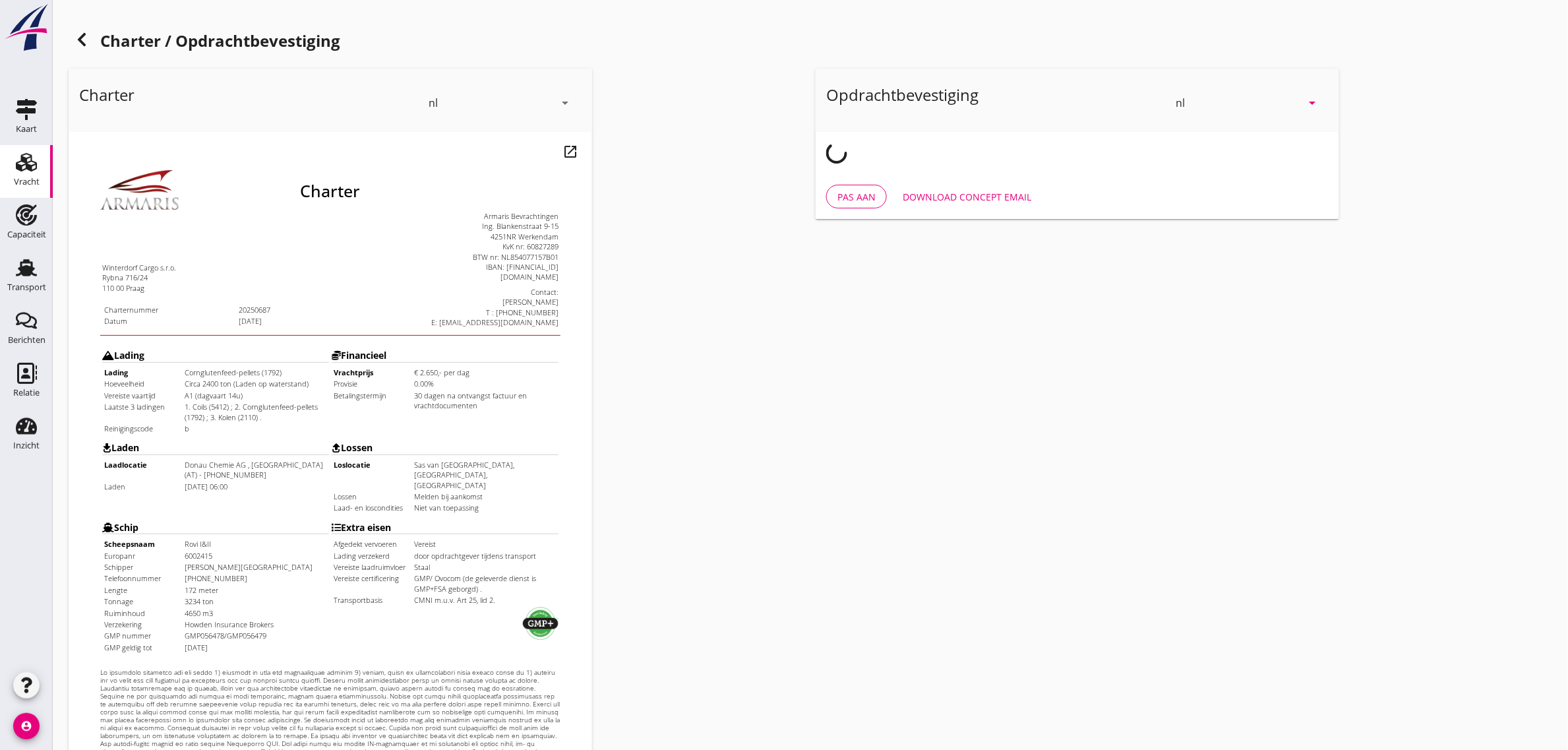
click at [666, 135] on div "Charter nl arrow_drop_down open_in_new Pas aan Download concept email" at bounding box center [437, 493] width 747 height 859
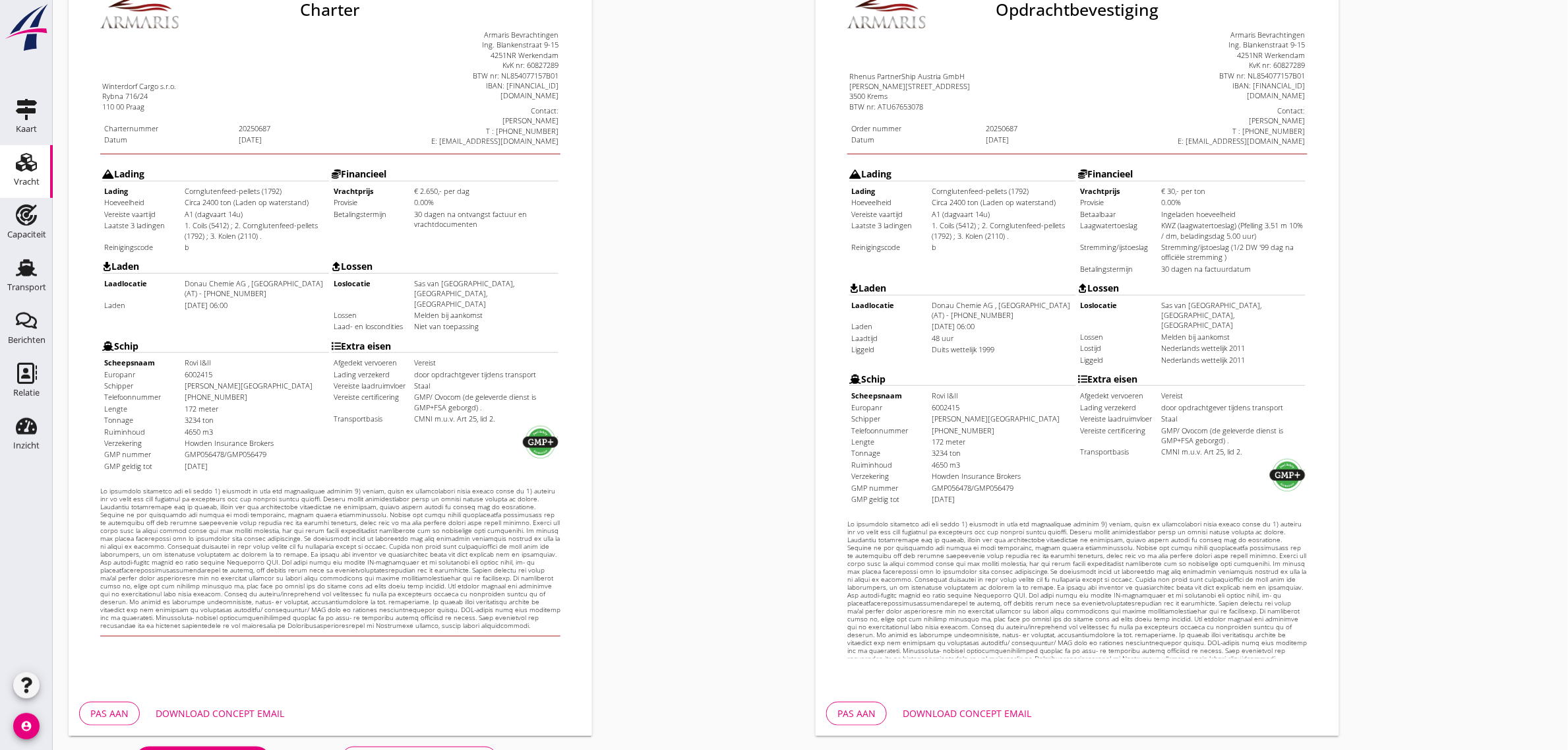
scroll to position [226, 0]
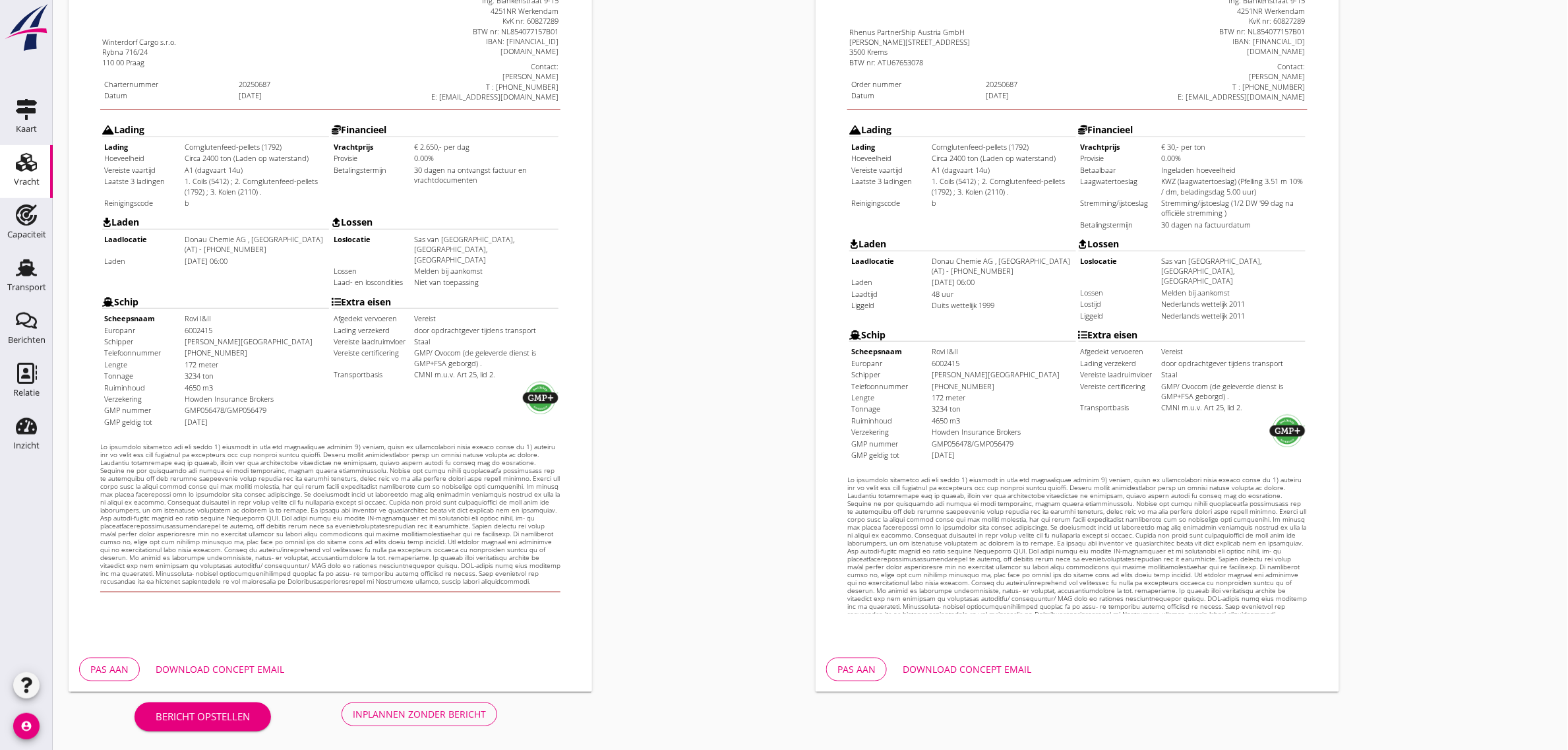
click at [474, 707] on div "Inplannen zonder bericht" at bounding box center [419, 713] width 133 height 14
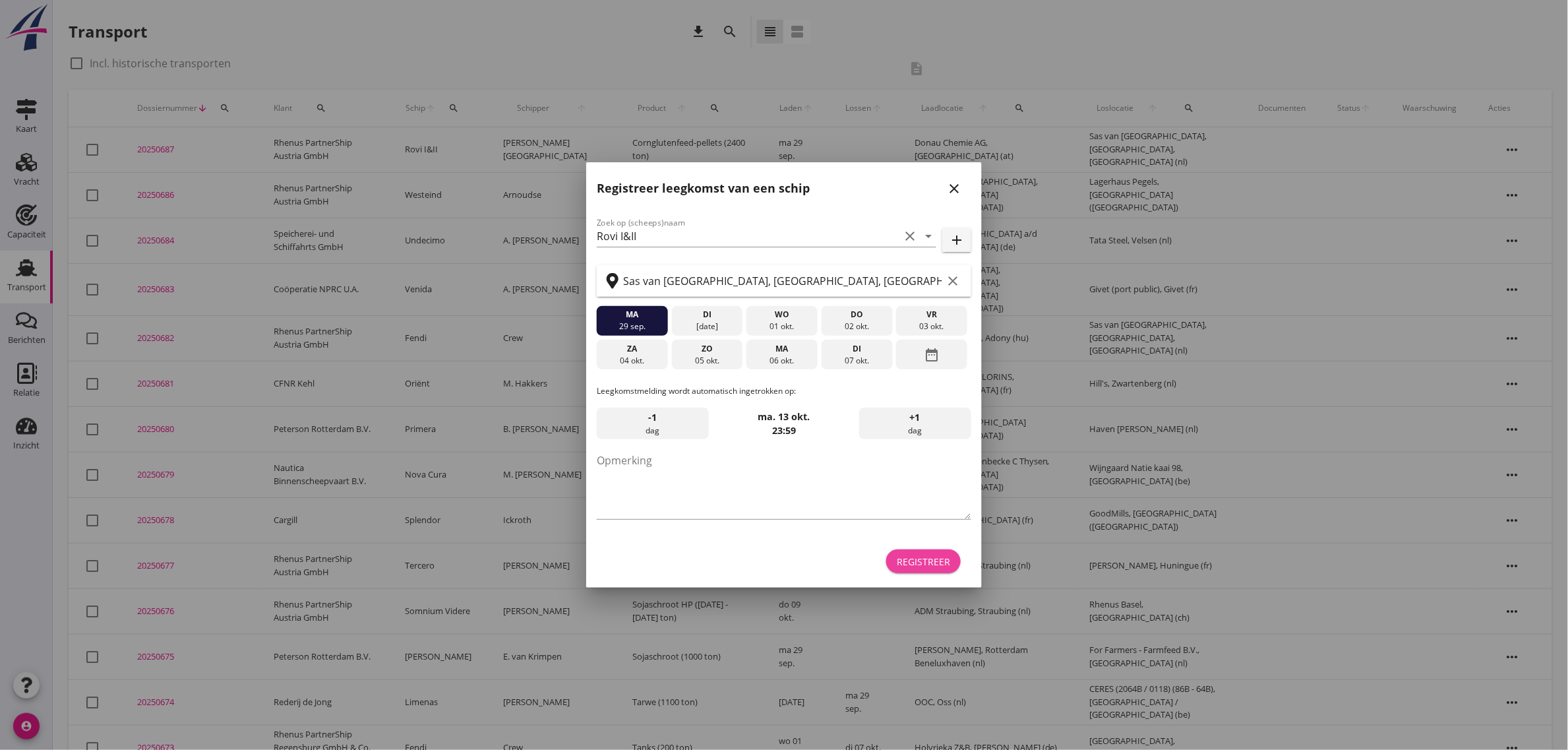
click at [948, 561] on div "Registreer" at bounding box center [923, 561] width 53 height 14
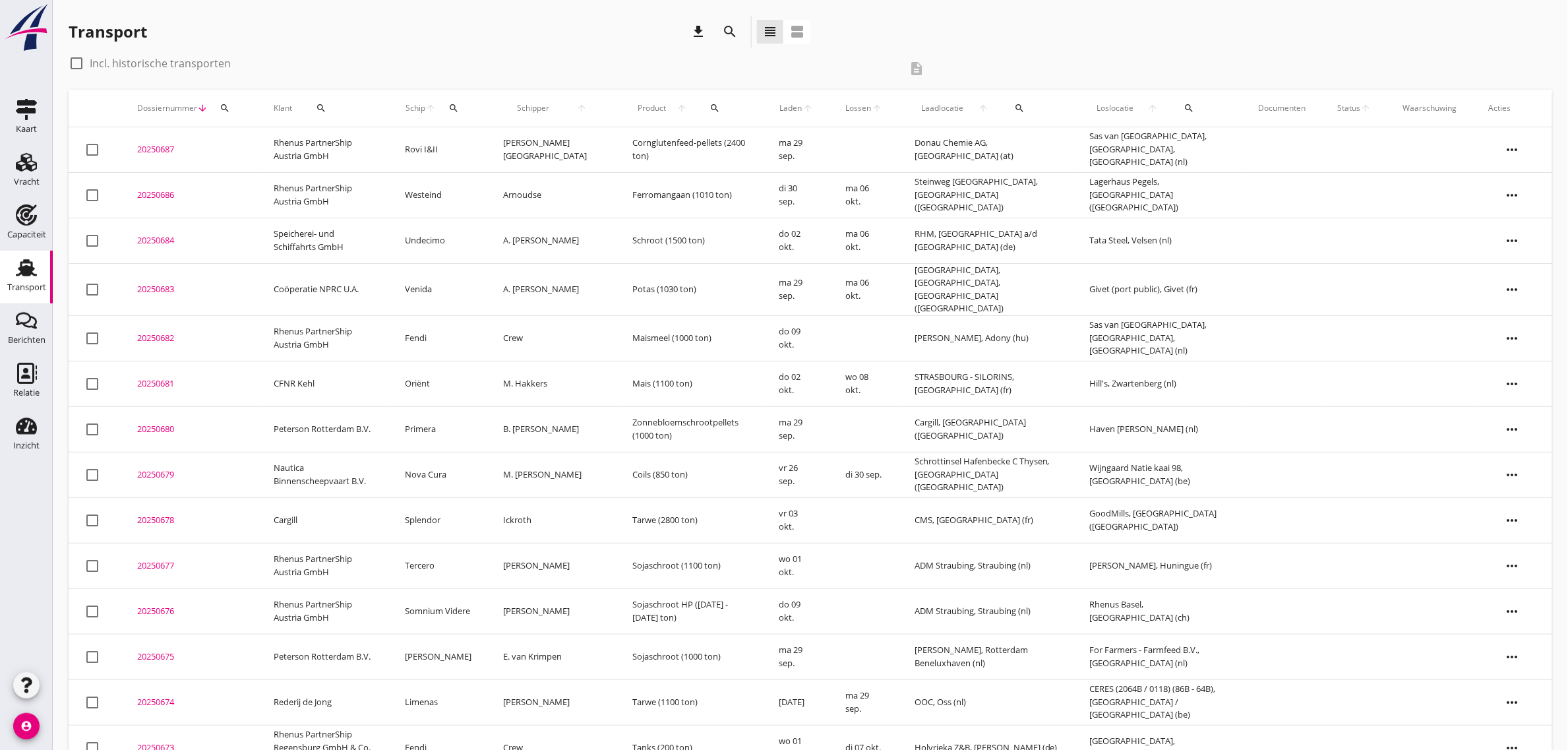
click at [284, 150] on td "Rhenus PartnerShip Austria GmbH" at bounding box center [323, 150] width 131 height 46
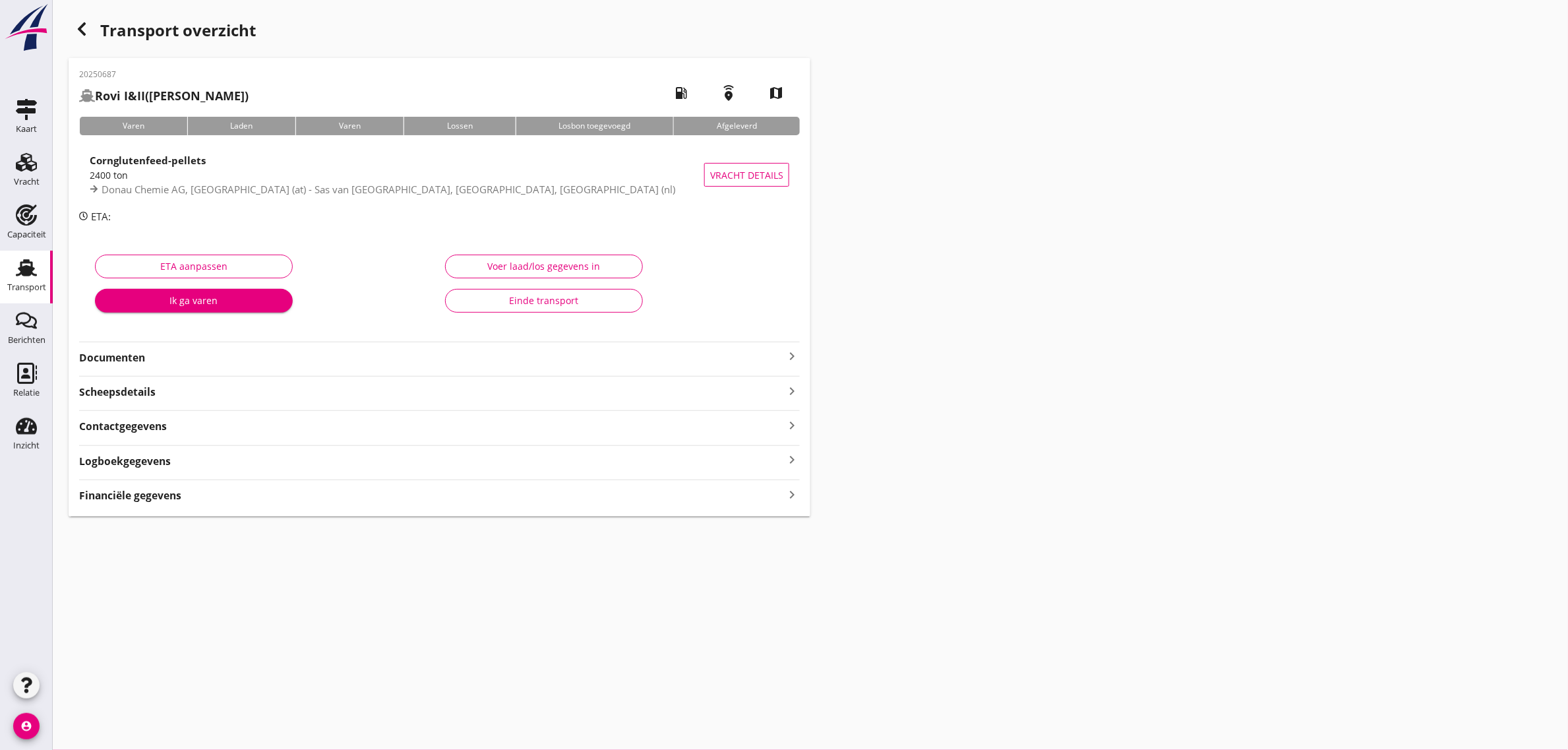
click at [146, 360] on strong "Documenten" at bounding box center [431, 357] width 705 height 15
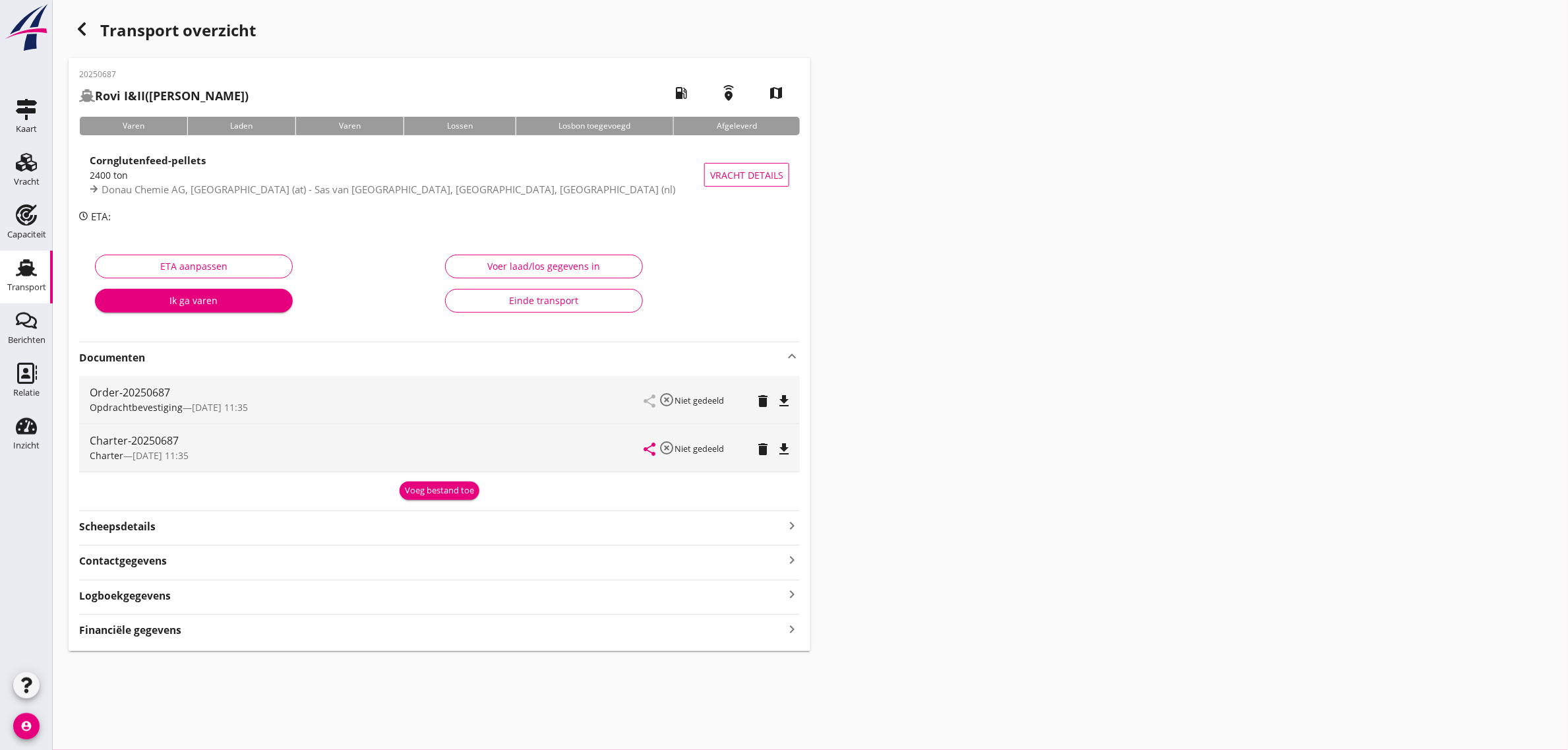
click at [781, 455] on icon "file_download" at bounding box center [784, 449] width 16 height 16
click at [28, 290] on div "Transport" at bounding box center [26, 287] width 38 height 8
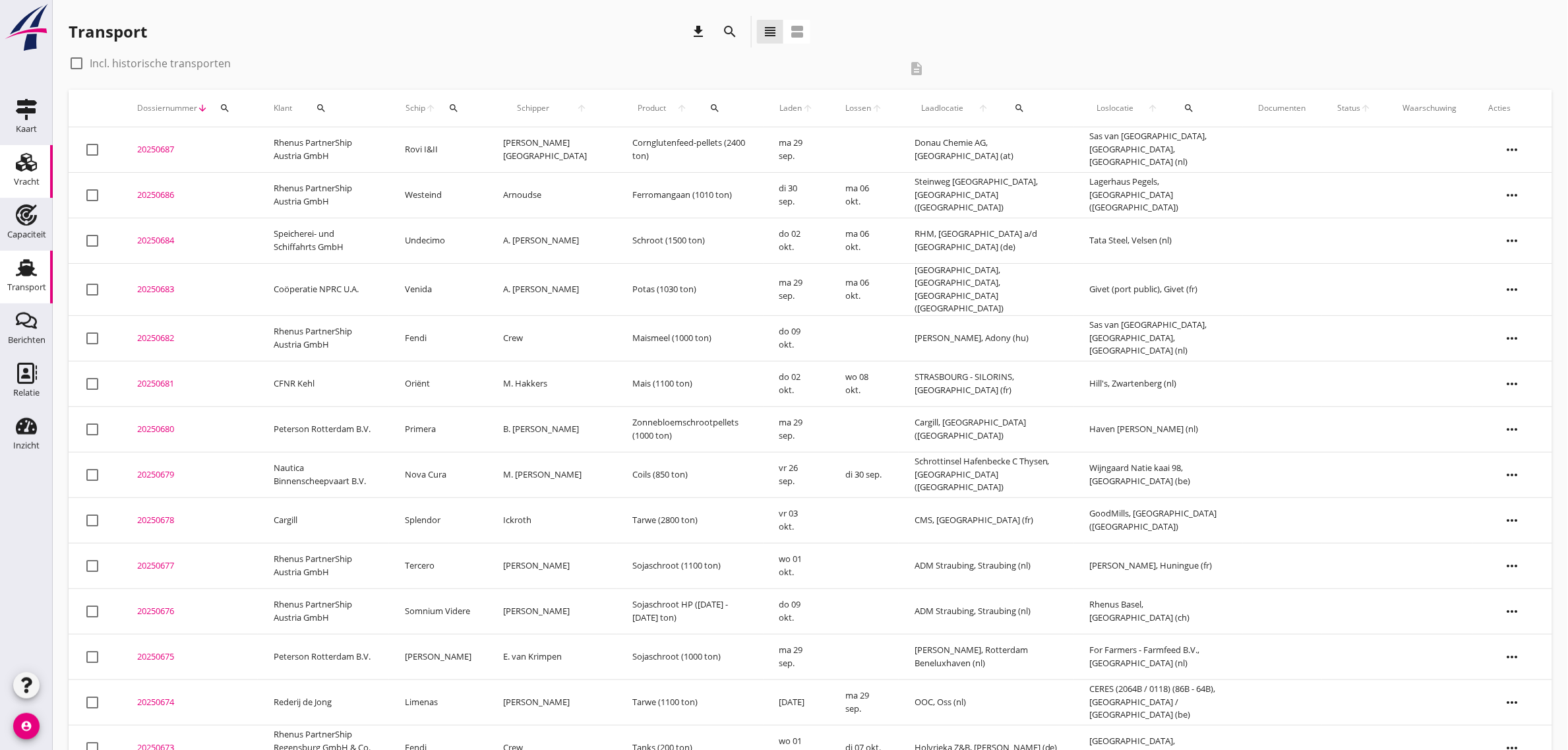
click at [32, 172] on icon "Vracht" at bounding box center [26, 162] width 22 height 22
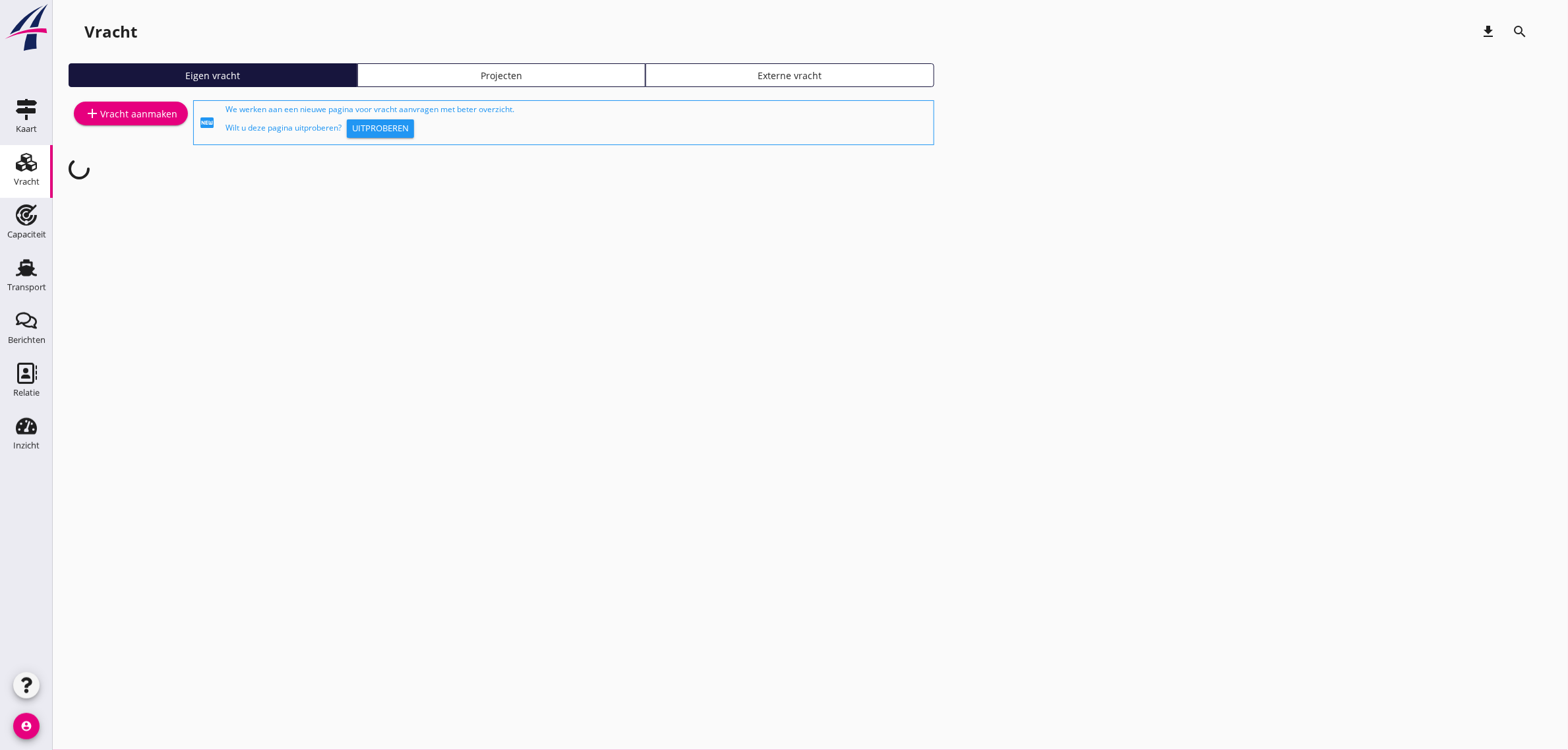
click at [108, 106] on div "add Vracht aanmaken" at bounding box center [130, 113] width 93 height 16
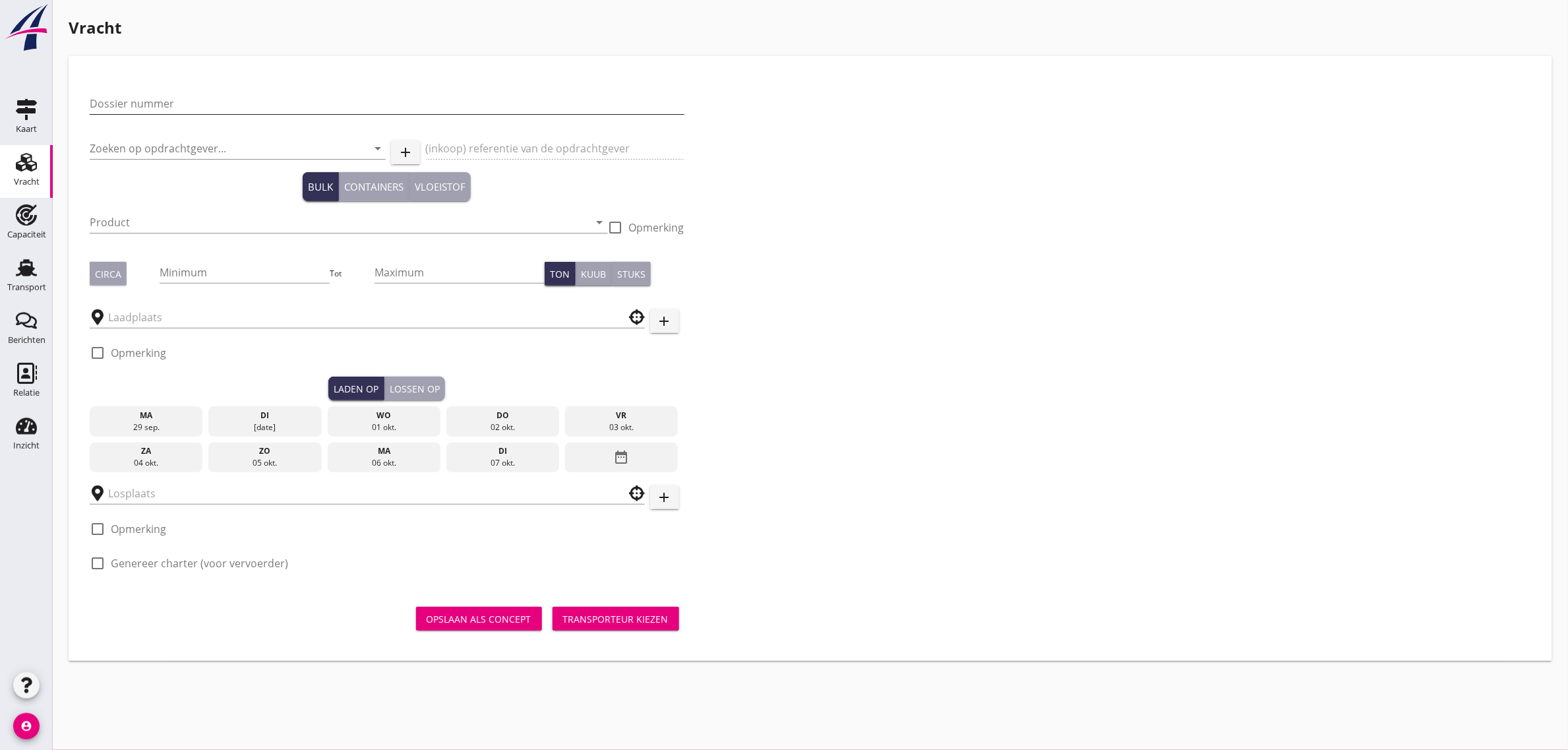
click at [187, 98] on input "Dossier nummer" at bounding box center [387, 103] width 594 height 22
type input "20250688"
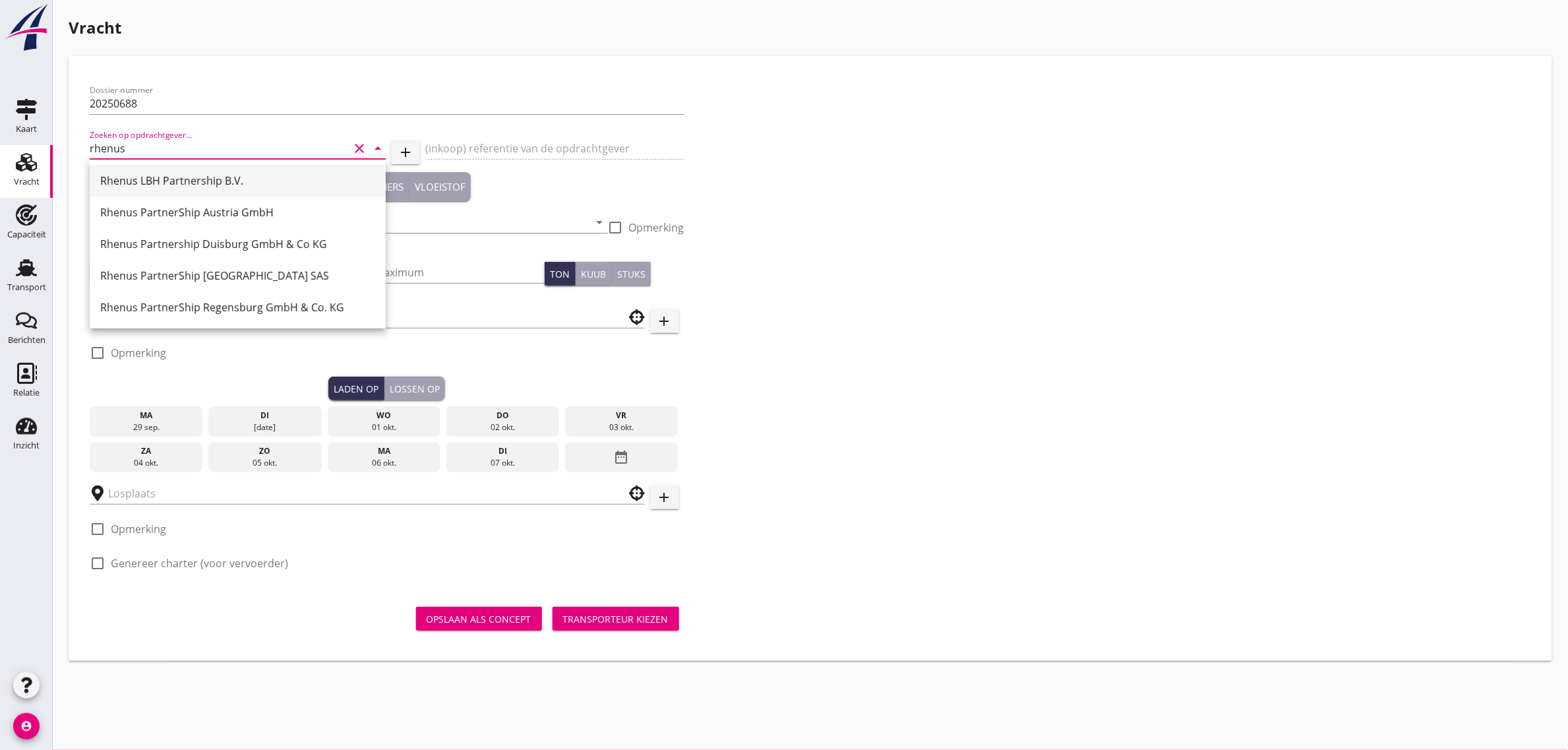
click at [194, 172] on div "Rhenus LBH Partnership B.V." at bounding box center [237, 180] width 275 height 16
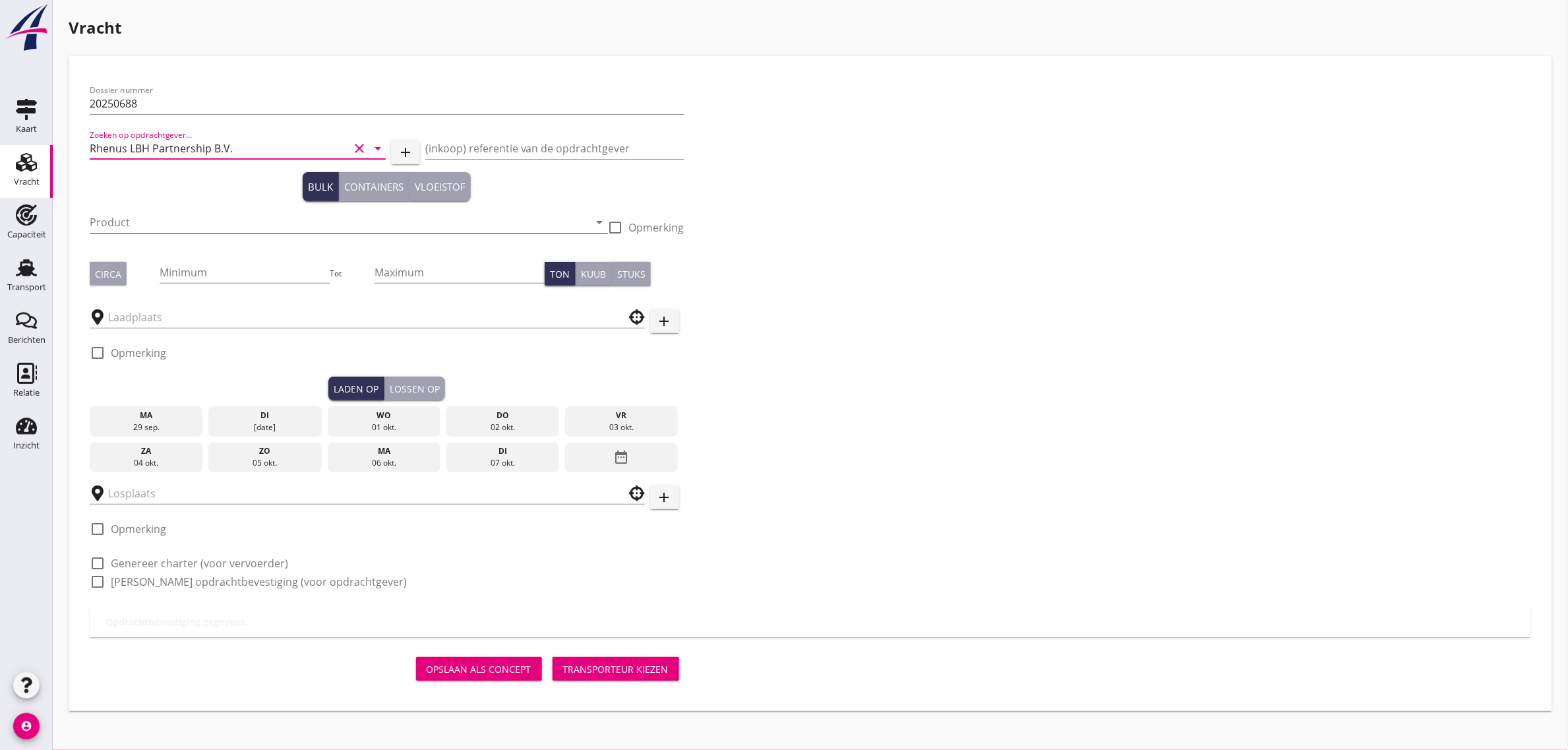
type input "Rhenus LBH Partnership B.V."
click at [134, 229] on input "Product" at bounding box center [339, 222] width 500 height 22
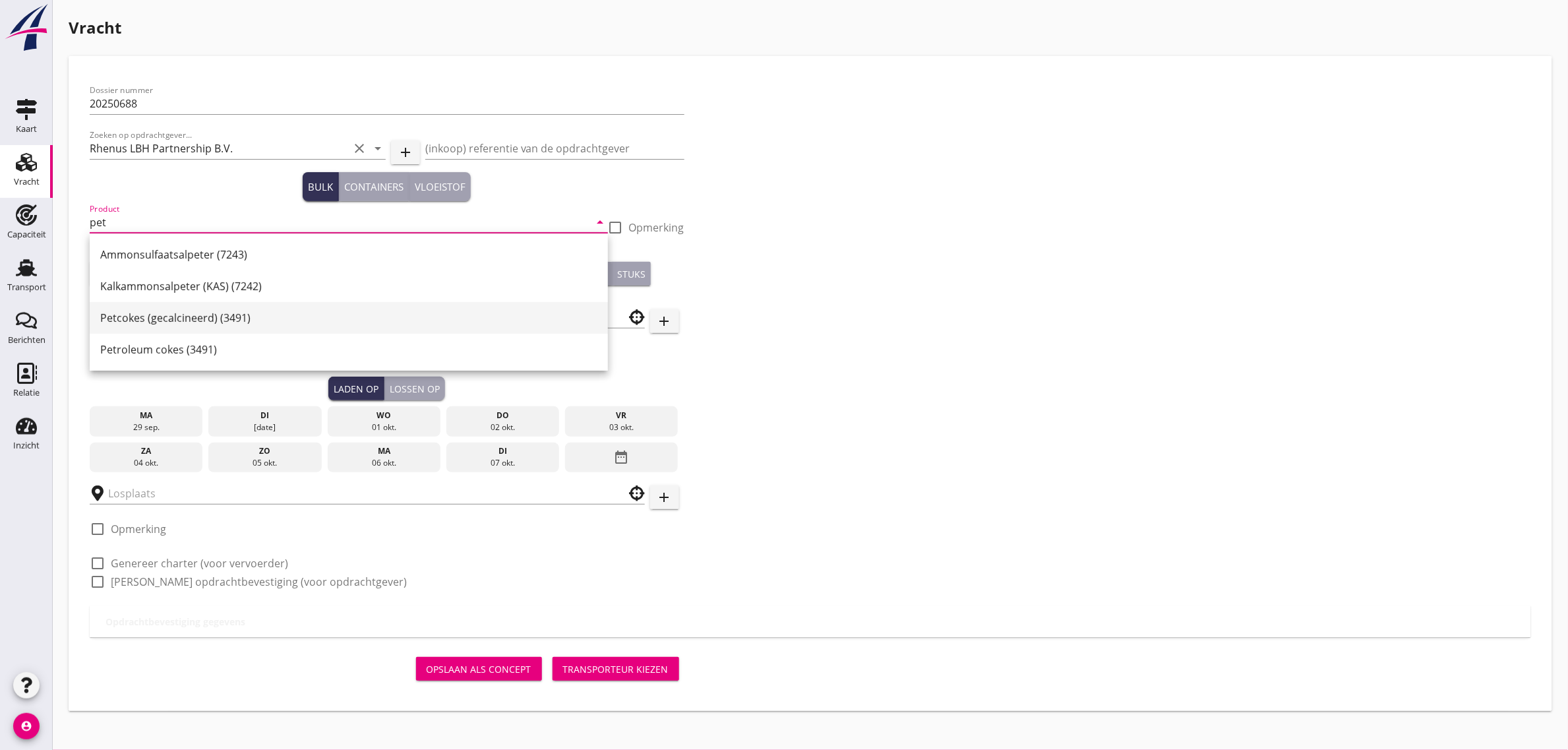
click at [186, 318] on div "Petcokes (gecalcineerd) (3491)" at bounding box center [349, 318] width 497 height 16
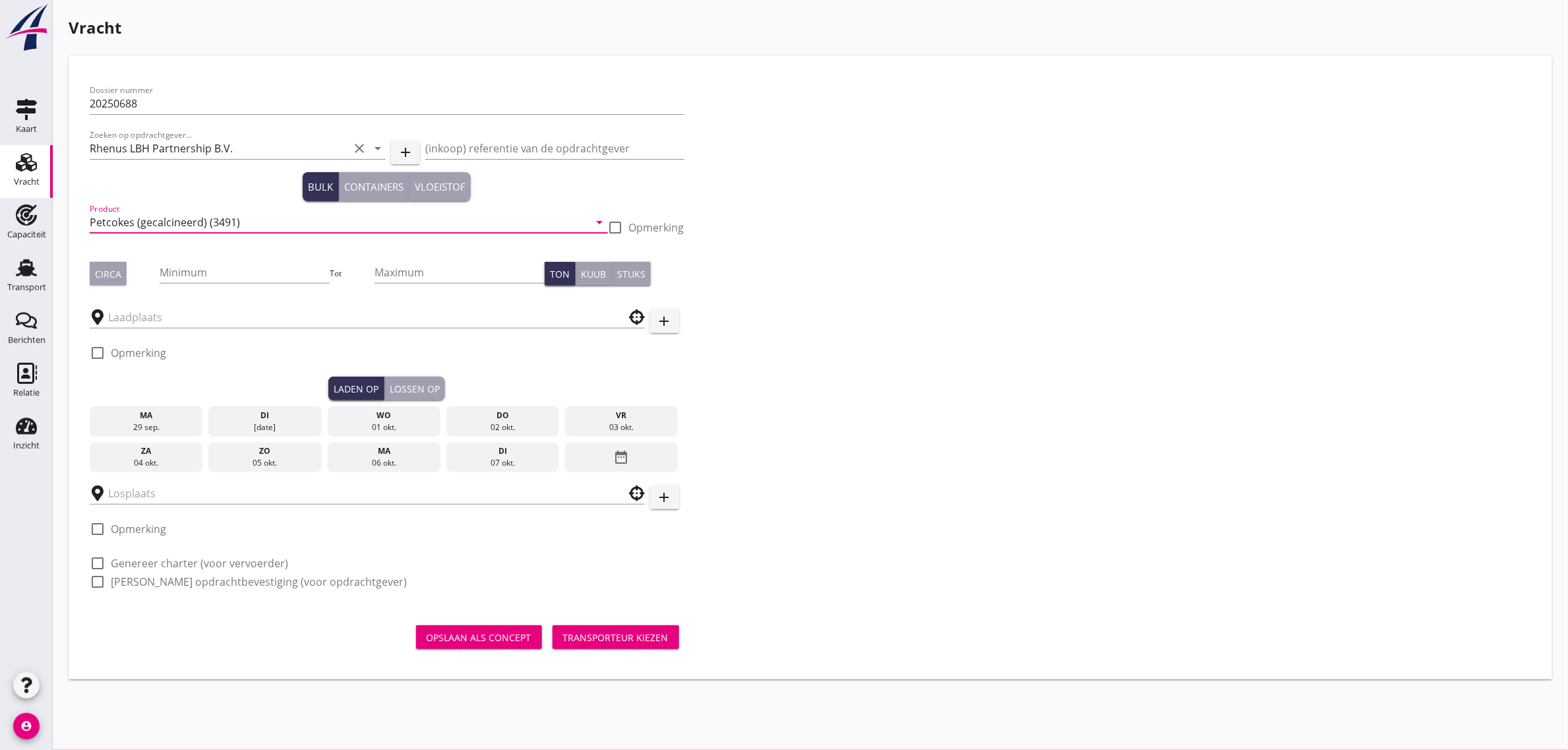
type input "Petcokes (gecalcineerd) (3491)"
click at [113, 270] on div "Circa" at bounding box center [108, 274] width 26 height 14
click at [193, 278] on input "Minimum" at bounding box center [244, 272] width 170 height 22
type input "2500"
click at [172, 307] on input "text" at bounding box center [357, 317] width 500 height 22
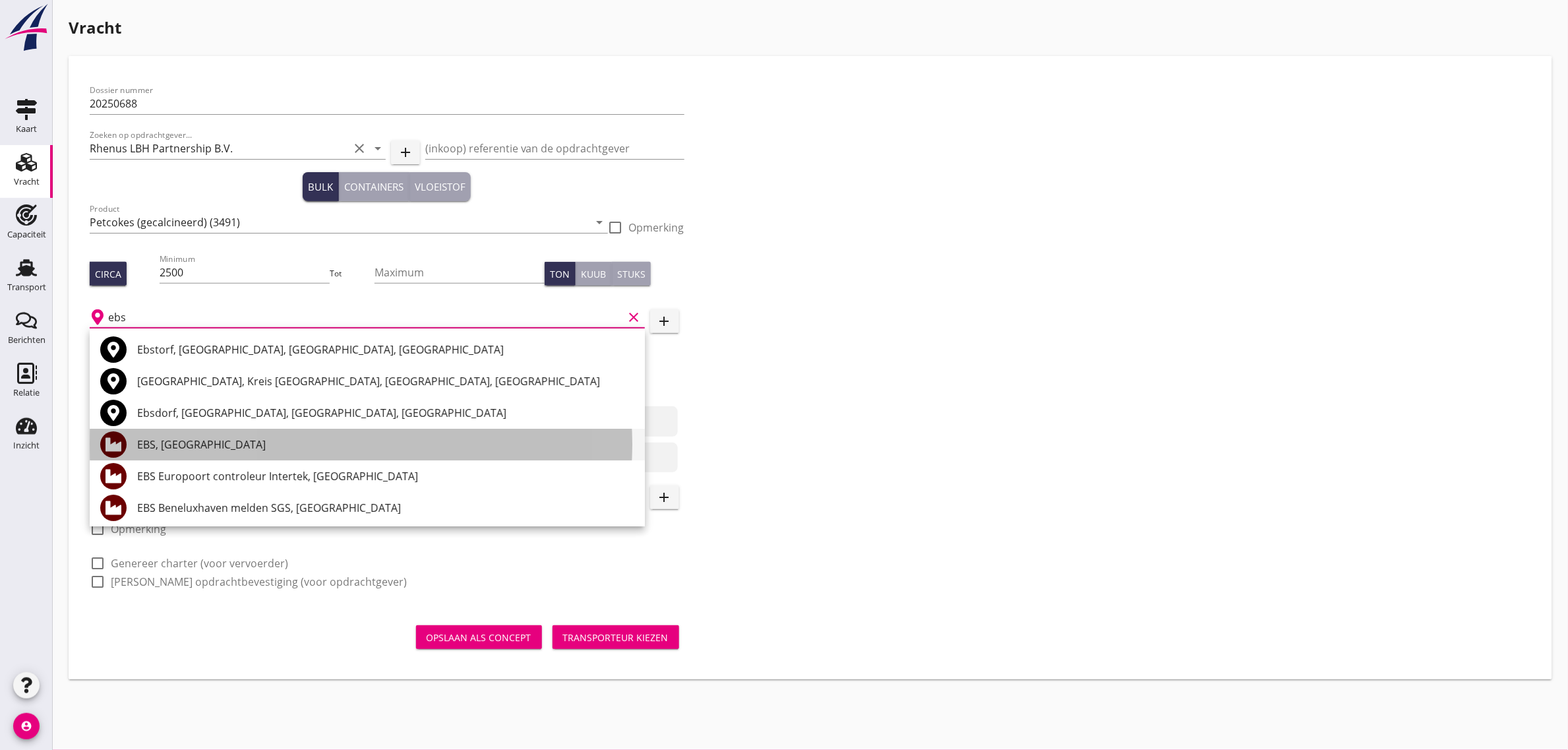
click at [187, 440] on div "EBS, [GEOGRAPHIC_DATA]" at bounding box center [385, 444] width 497 height 16
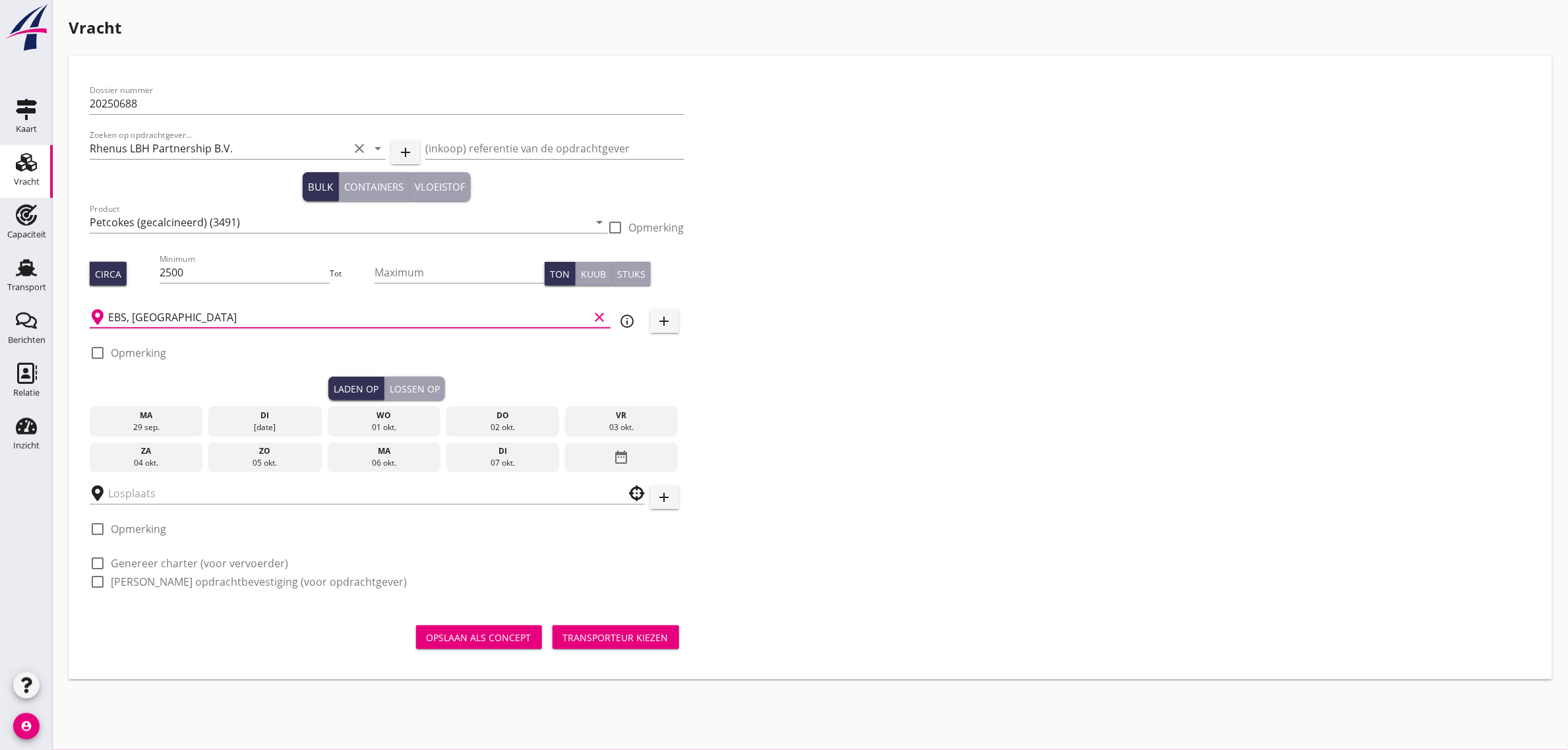
type input "EBS, [GEOGRAPHIC_DATA]"
click at [393, 426] on div "01 okt." at bounding box center [383, 427] width 107 height 12
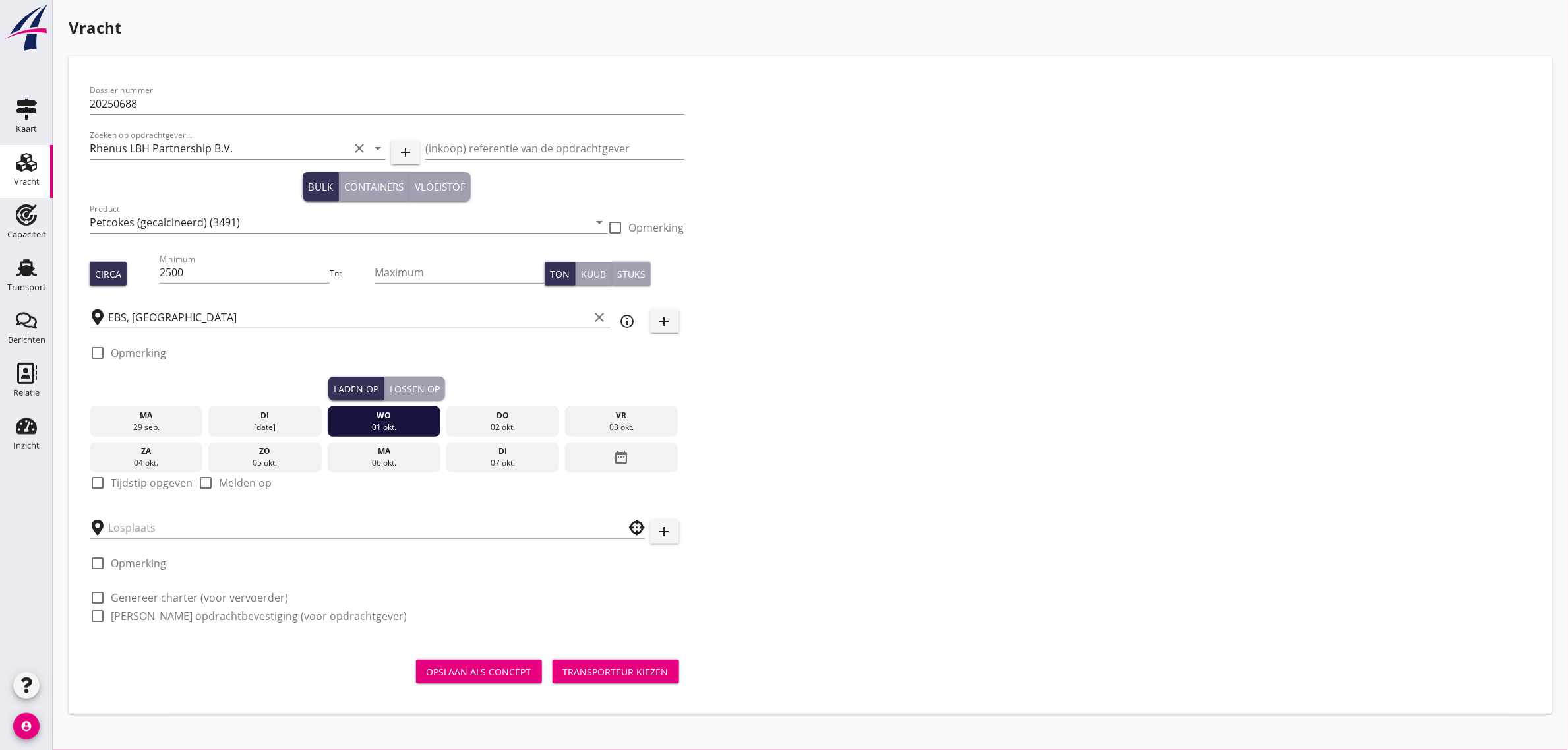
click at [162, 484] on label "Tijdstip opgeven" at bounding box center [151, 483] width 82 height 13
checkbox input "true"
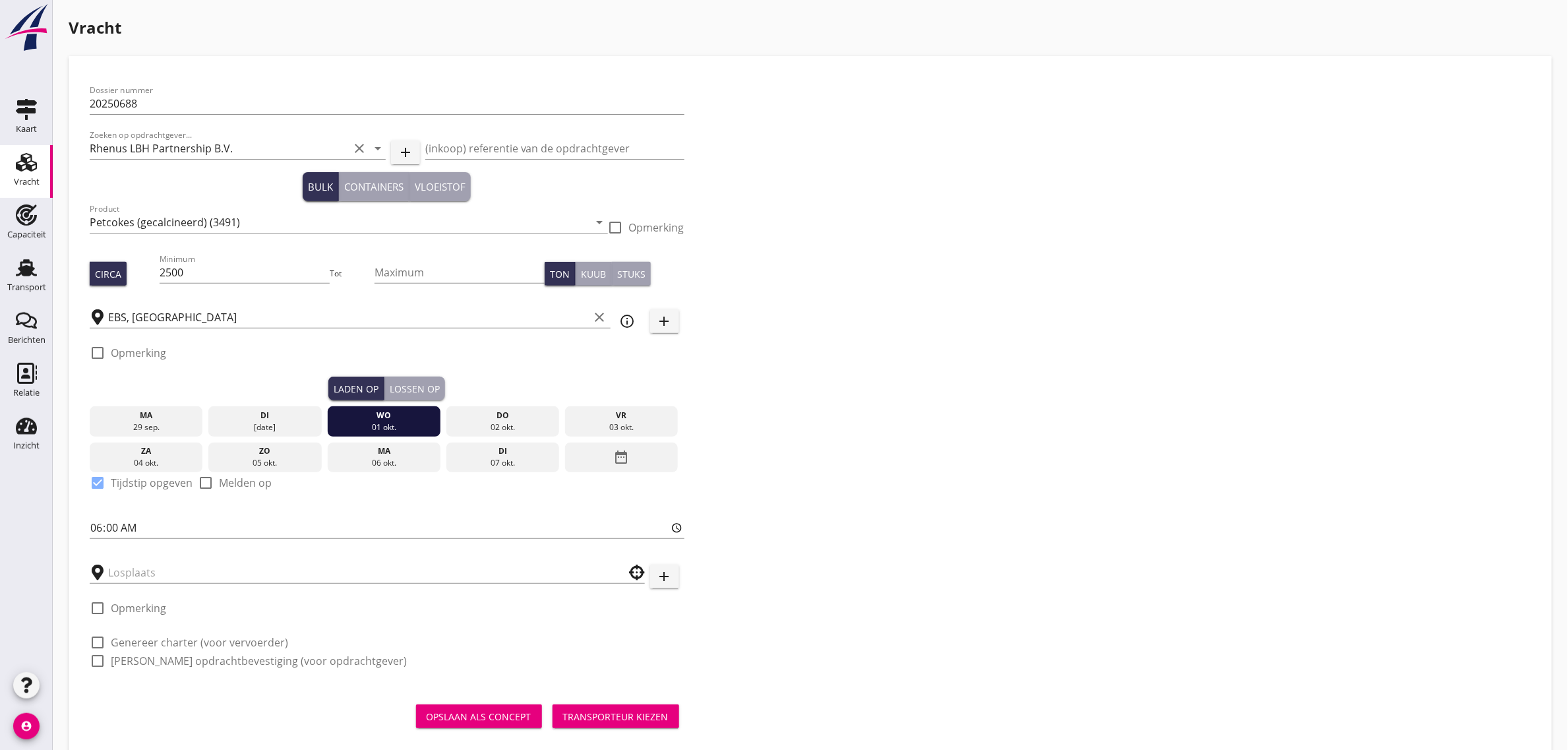
click at [435, 390] on div "Lossen op" at bounding box center [414, 388] width 50 height 14
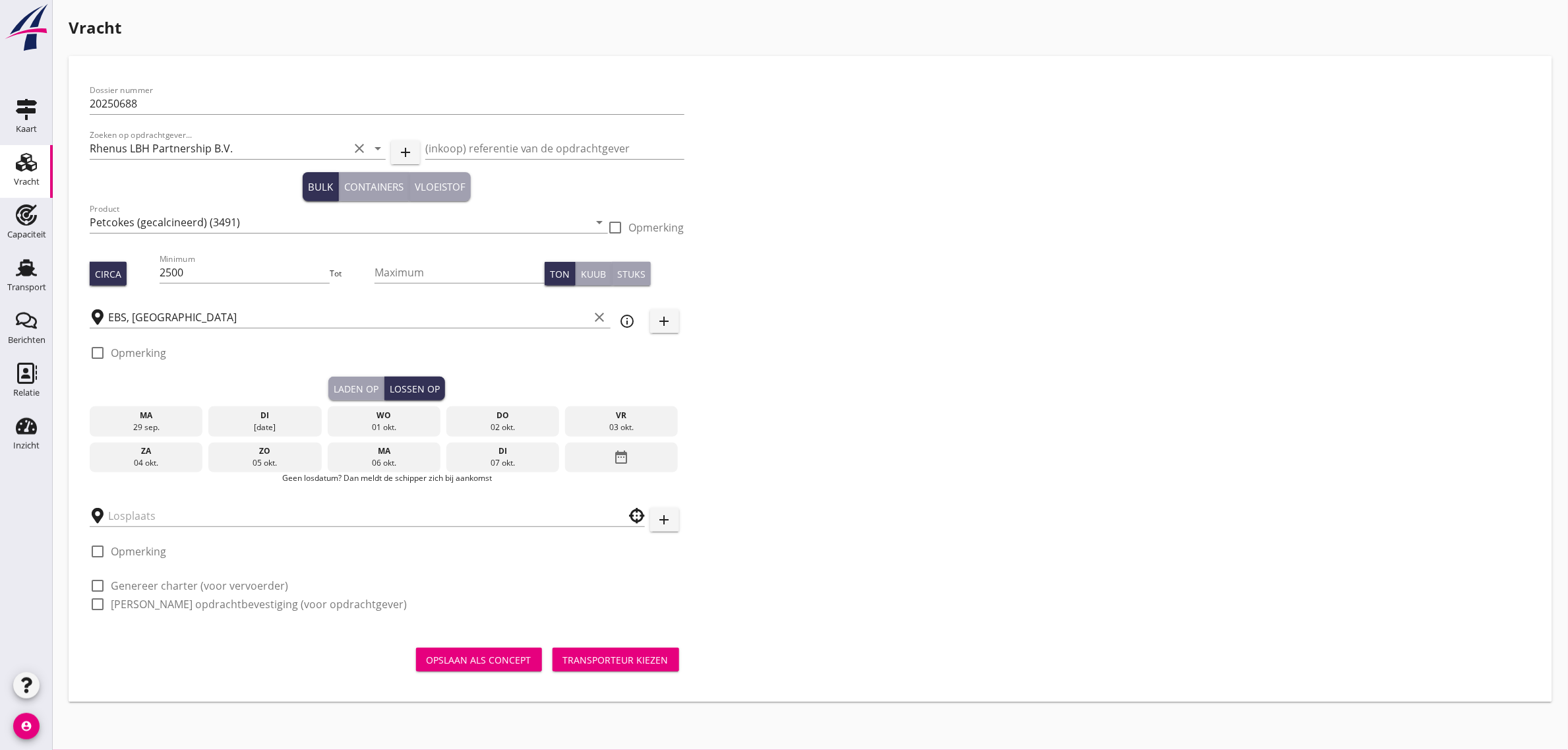
click at [489, 411] on div "do" at bounding box center [503, 415] width 107 height 12
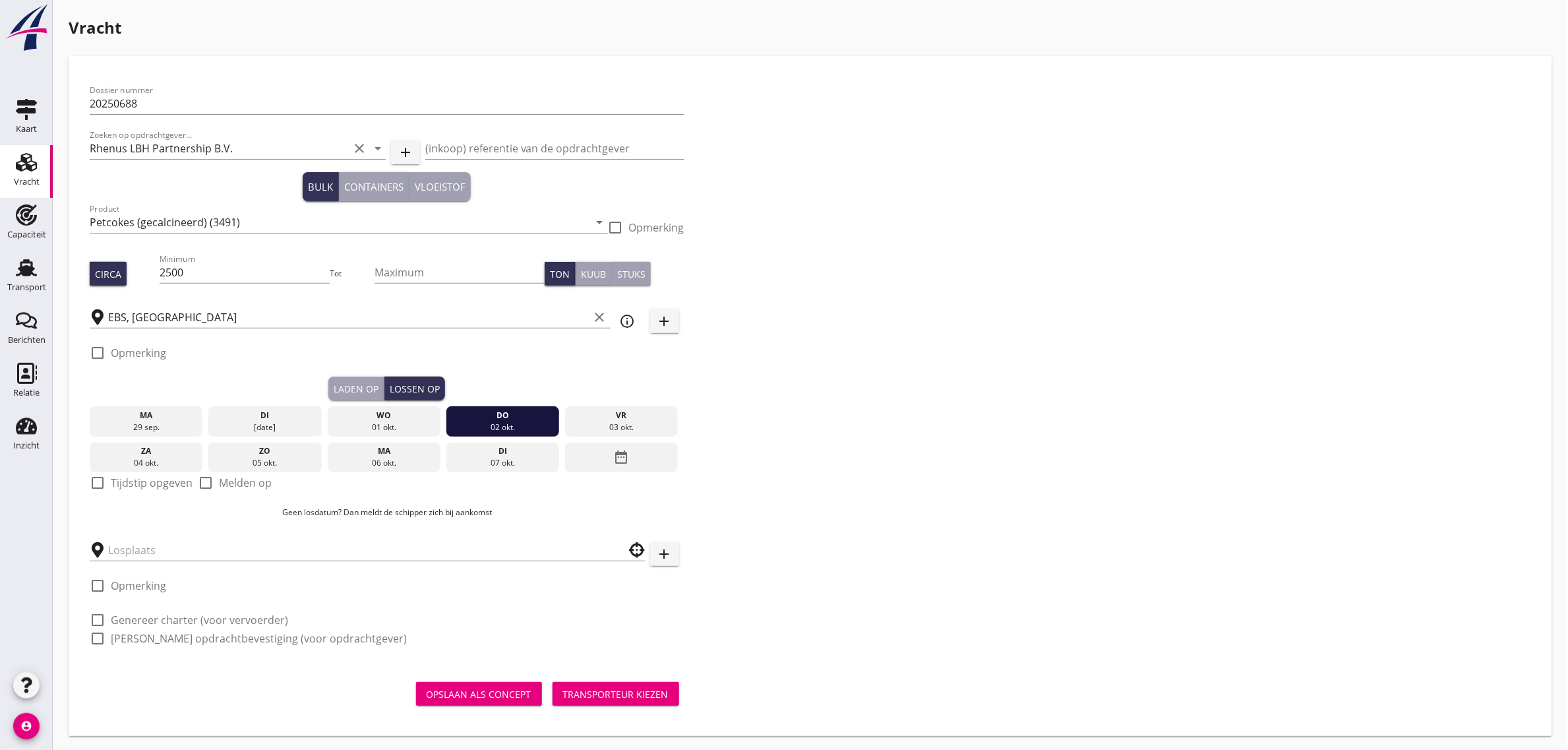
click at [167, 479] on label "Tijdstip opgeven" at bounding box center [151, 483] width 82 height 13
checkbox input "true"
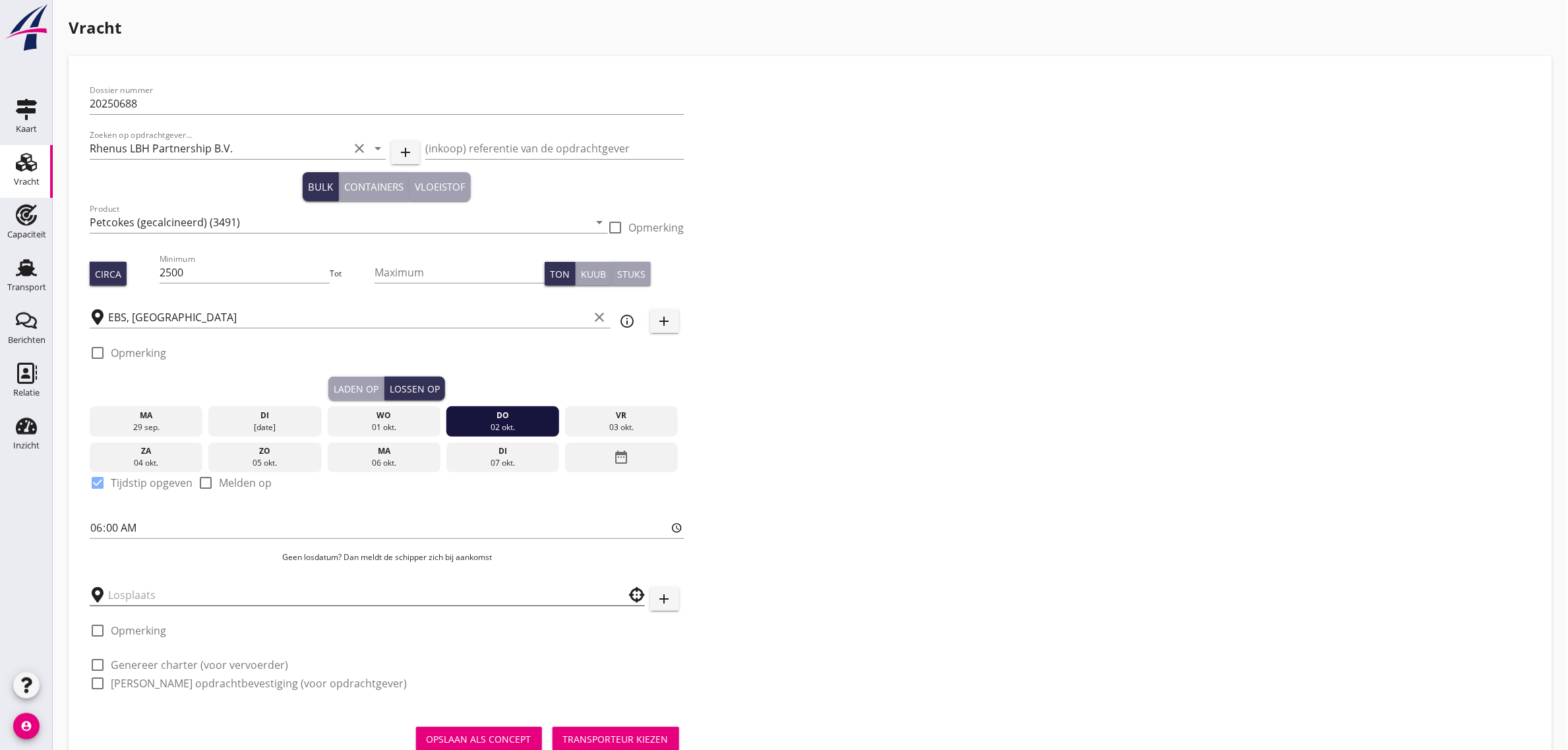
click at [132, 598] on input "text" at bounding box center [357, 594] width 500 height 22
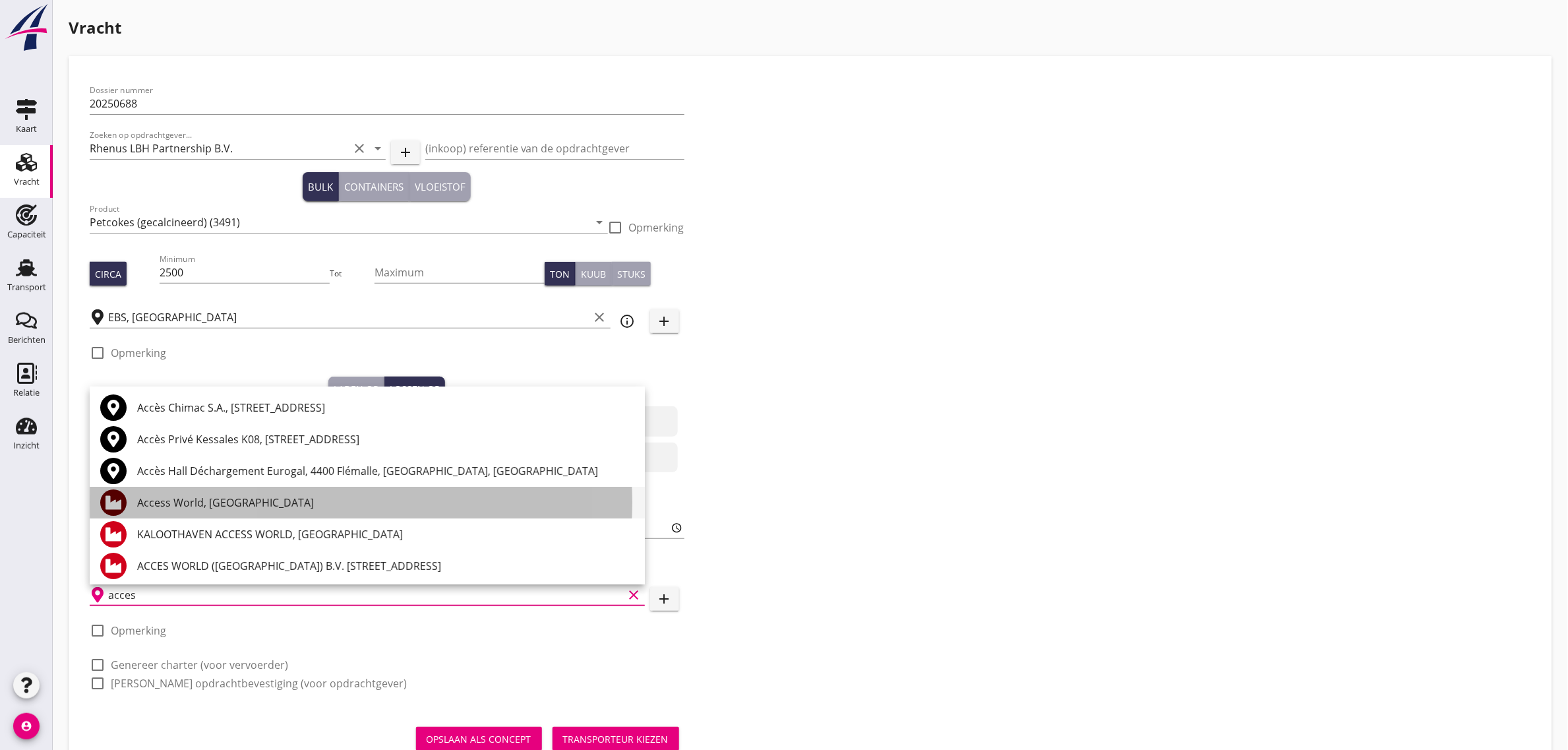
click at [208, 503] on div "Access World, [GEOGRAPHIC_DATA]" at bounding box center [385, 502] width 497 height 16
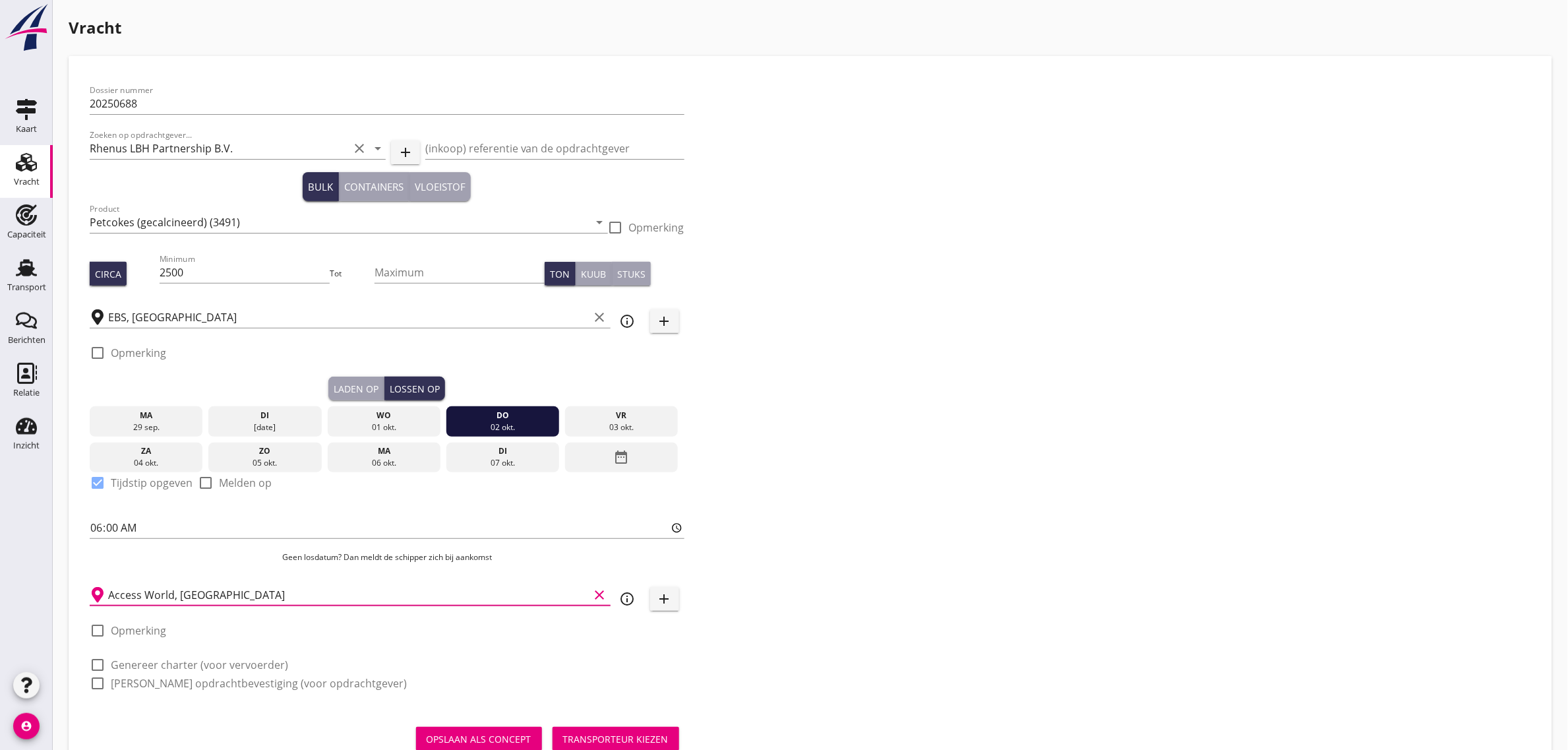
type input "Access World, [GEOGRAPHIC_DATA]"
click at [161, 658] on label "Genereer charter (voor vervoerder)" at bounding box center [199, 665] width 177 height 13
checkbox input "true"
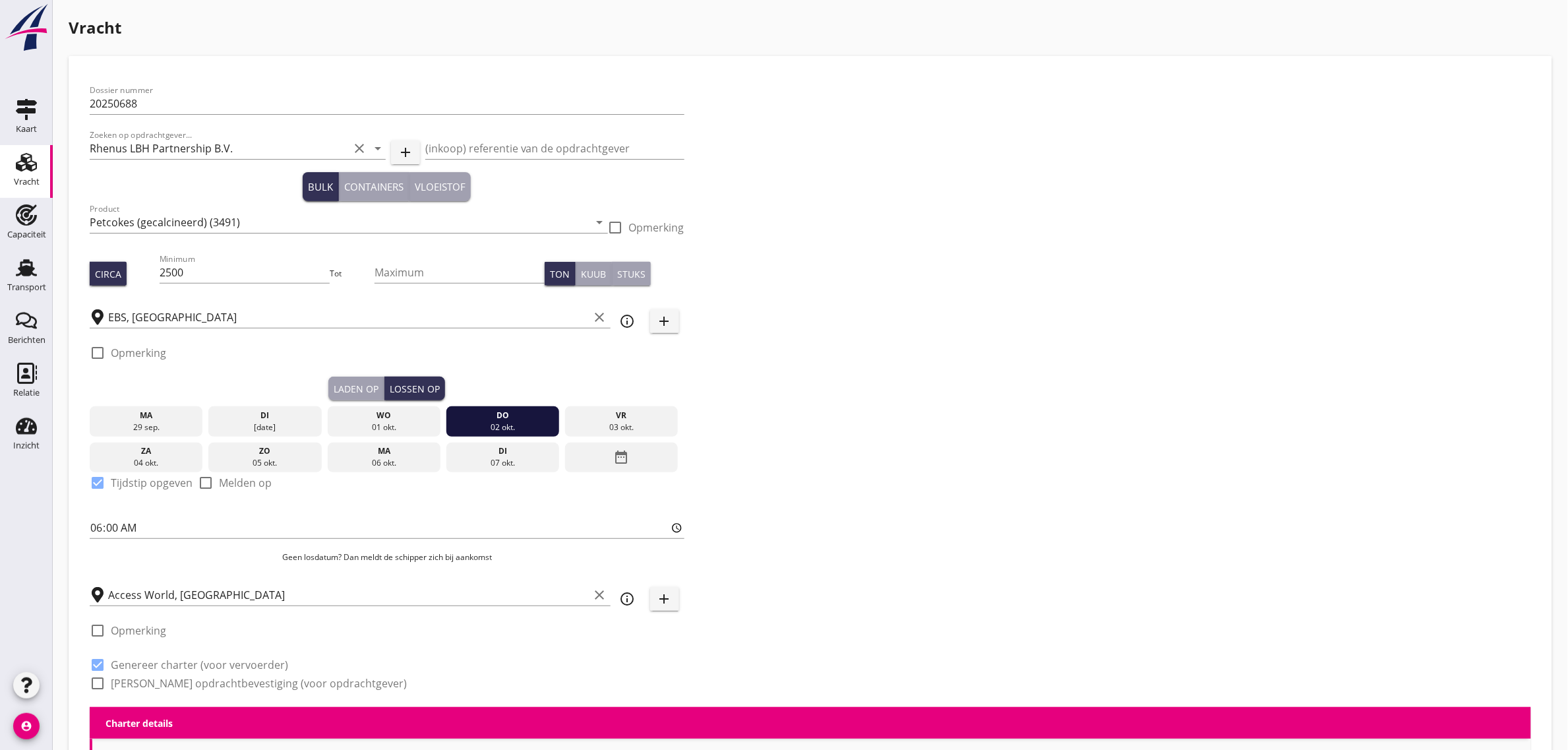
click at [161, 682] on label "[PERSON_NAME] opdrachtbevestiging (voor opdrachtgever)" at bounding box center [259, 683] width 296 height 13
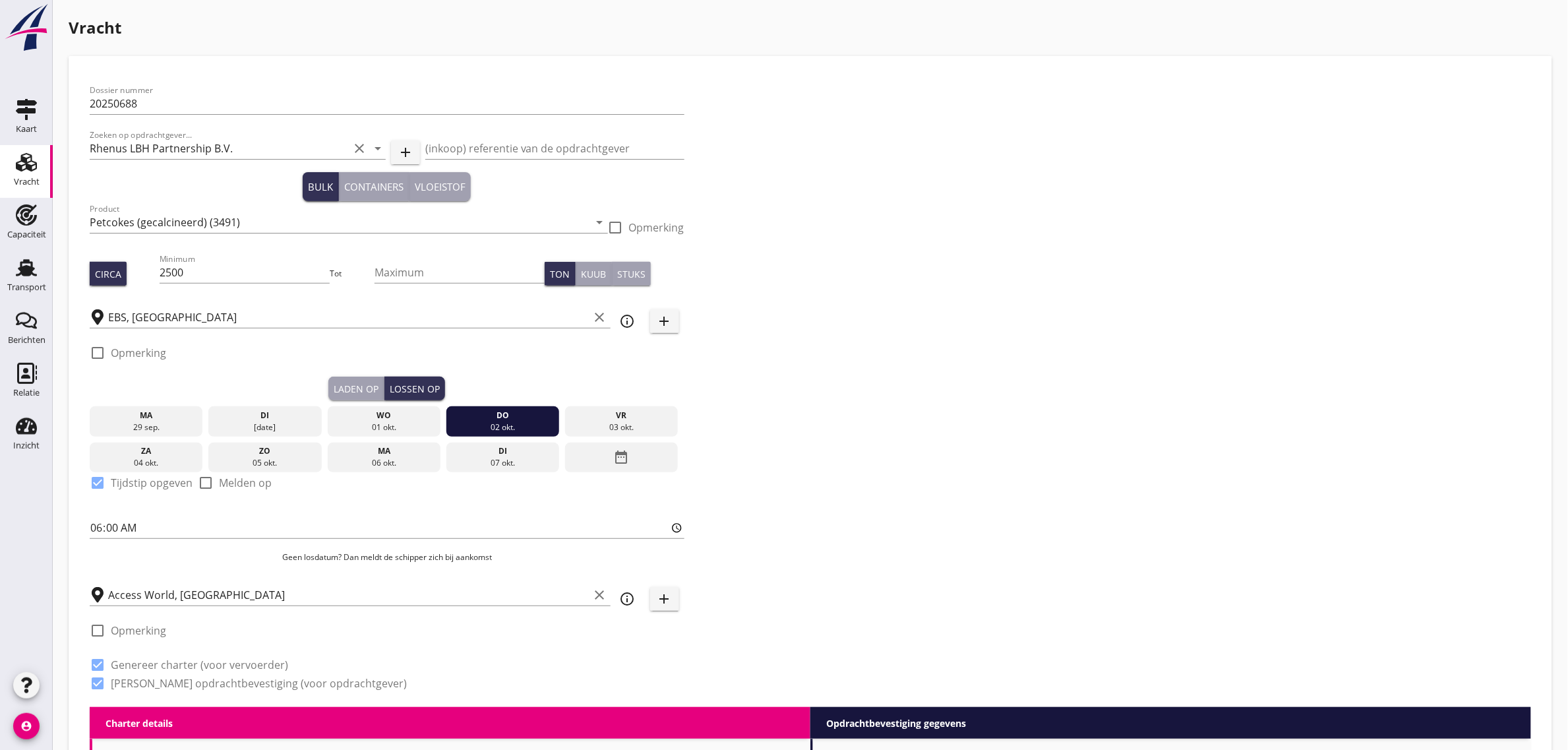
checkbox input "true"
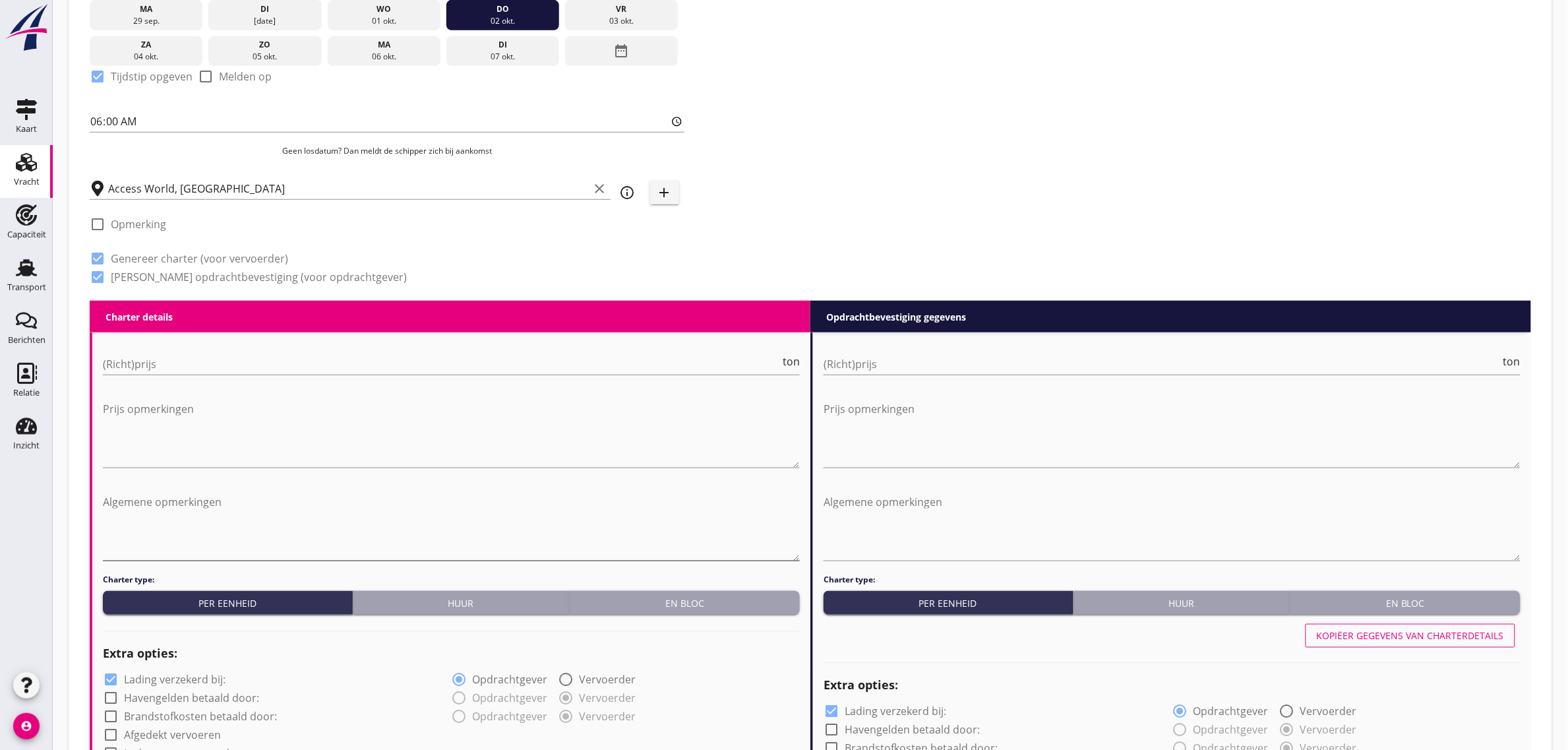
scroll to position [457, 0]
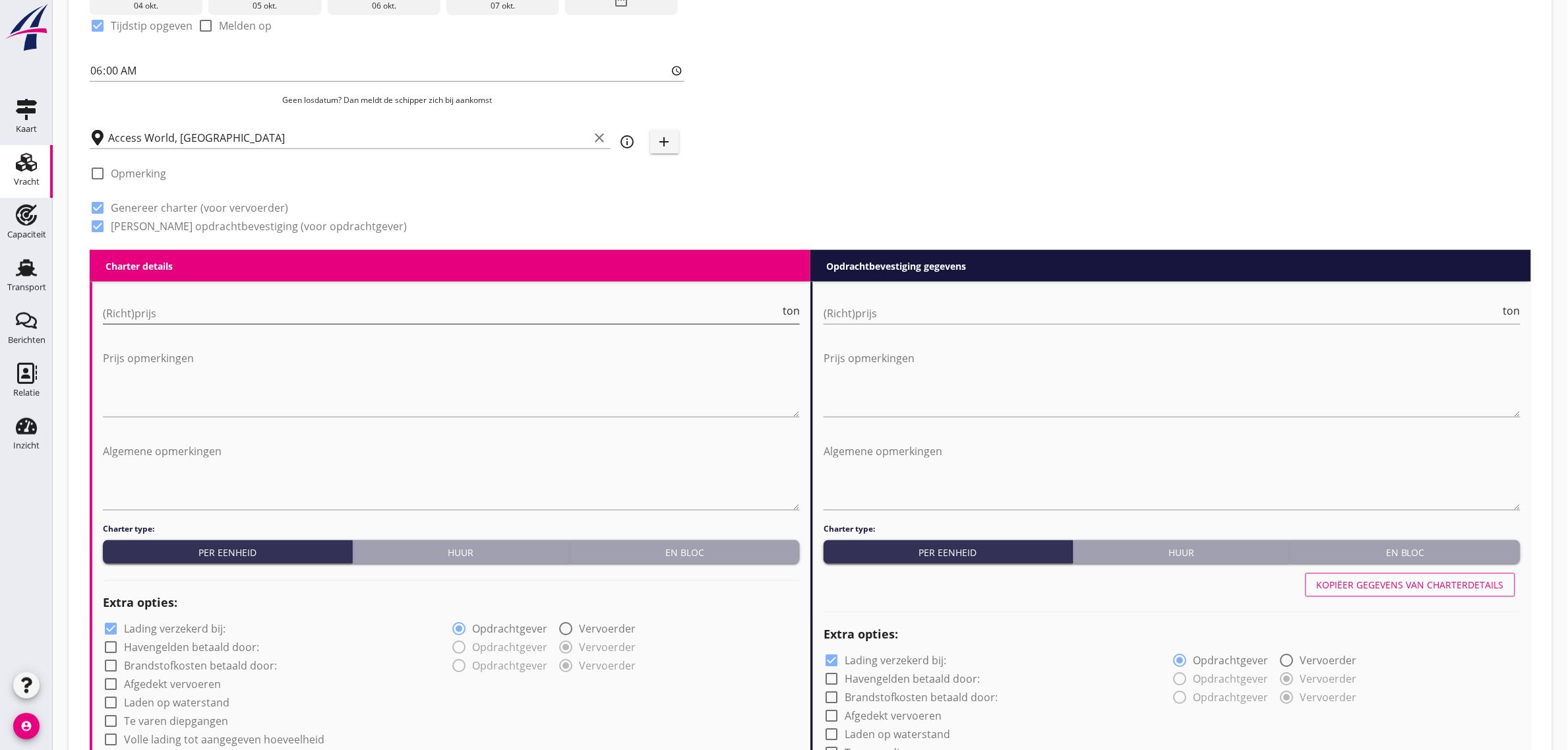
click at [180, 310] on input "(Richt)prijs" at bounding box center [441, 313] width 677 height 22
click at [648, 548] on div "En bloc" at bounding box center [684, 552] width 219 height 14
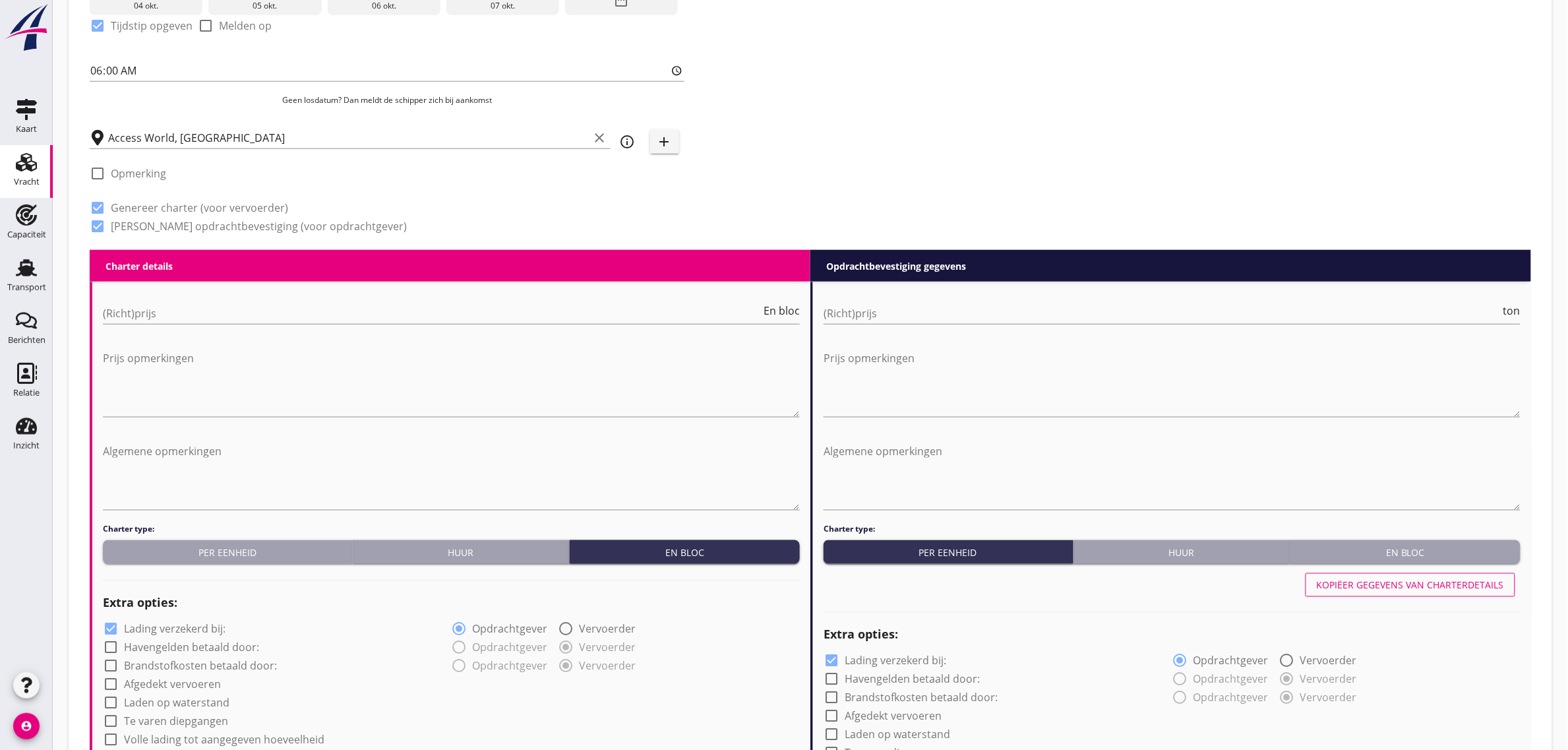
click at [186, 294] on div "(Richt)prijs En bloc" at bounding box center [451, 315] width 696 height 42
click at [186, 308] on input "(Richt)prijs" at bounding box center [432, 313] width 658 height 22
type input "10000"
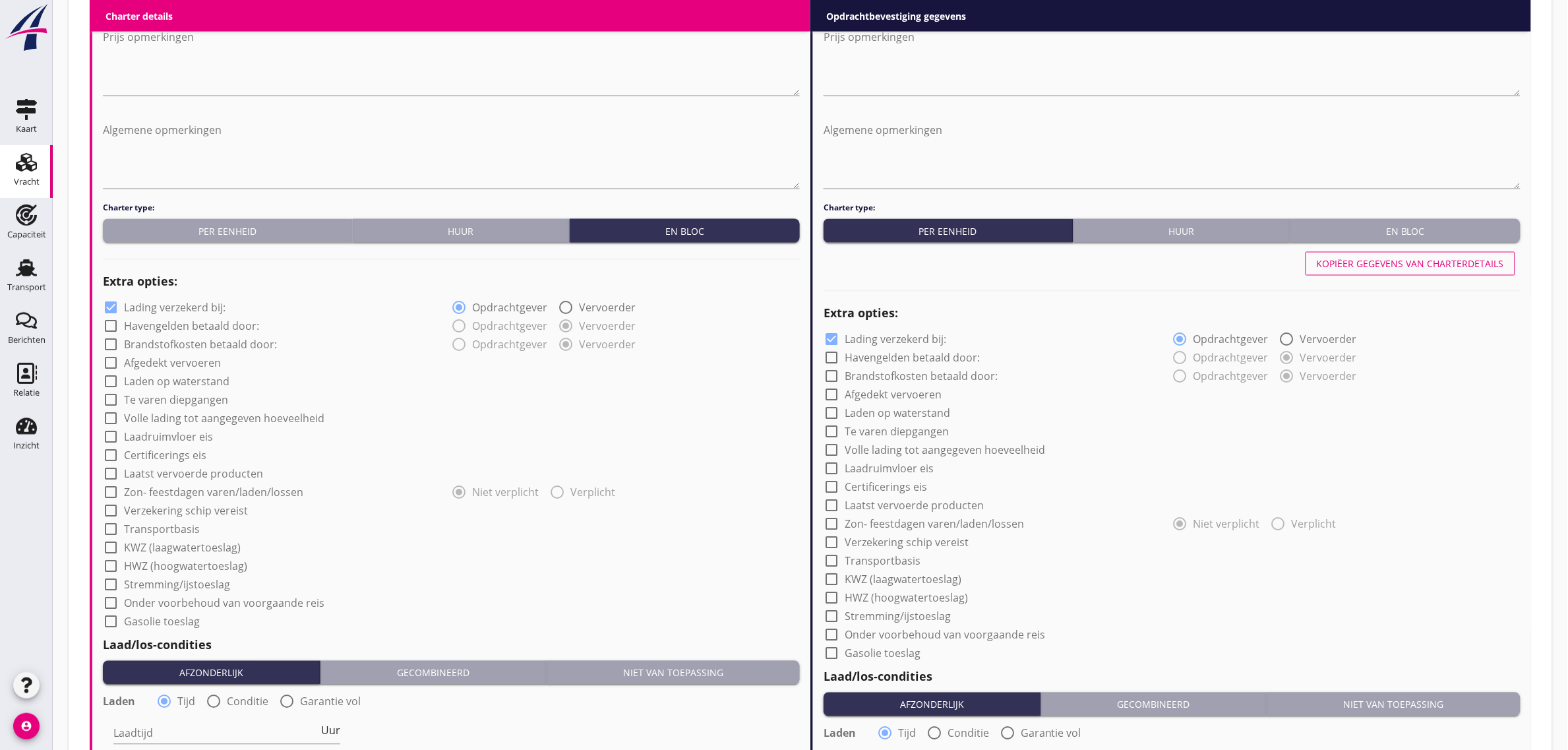
scroll to position [787, 0]
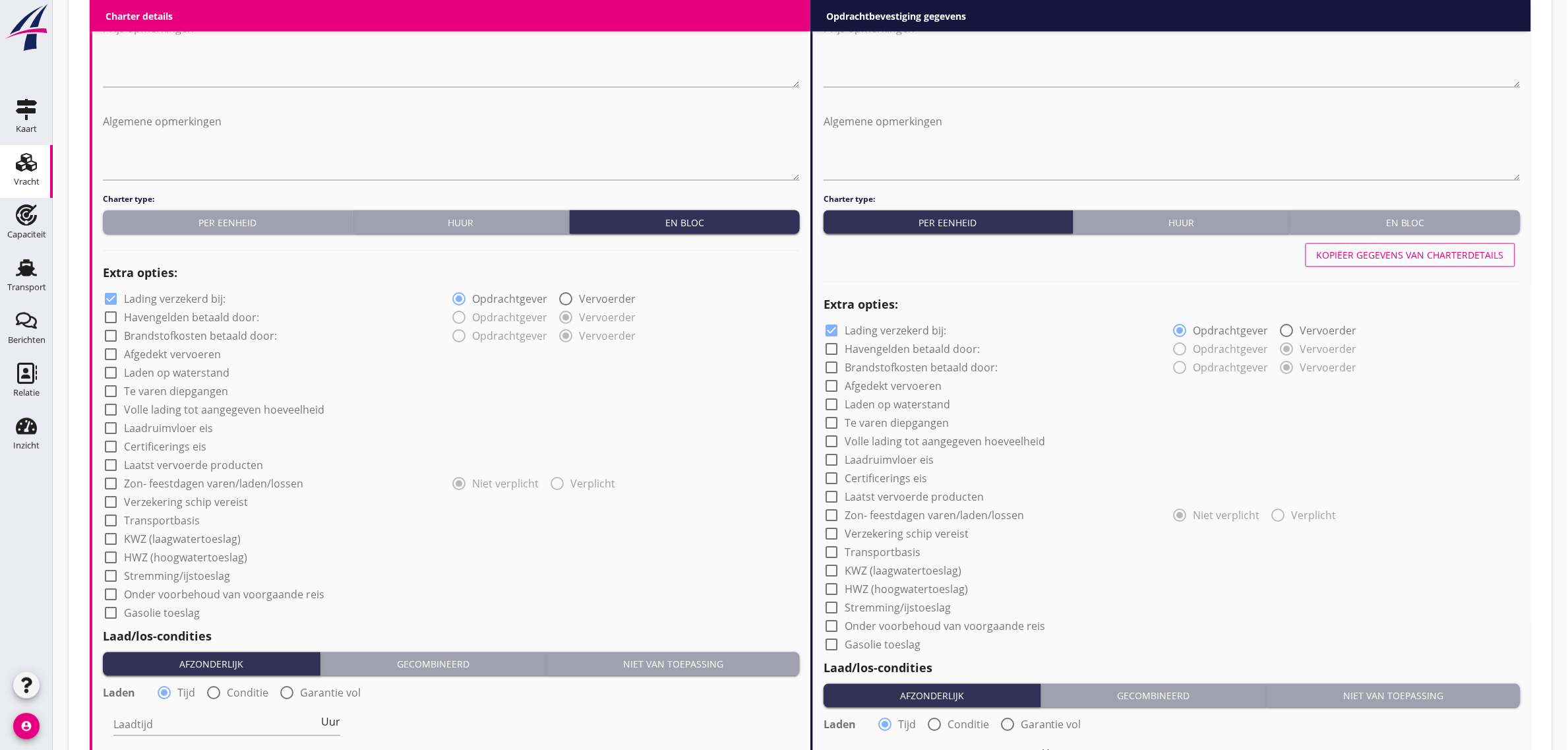
click at [172, 350] on label "Afgedekt vervoeren" at bounding box center [172, 354] width 97 height 13
checkbox input "true"
click at [169, 427] on label "Laadruimvloer eis" at bounding box center [168, 428] width 89 height 13
checkbox input "true"
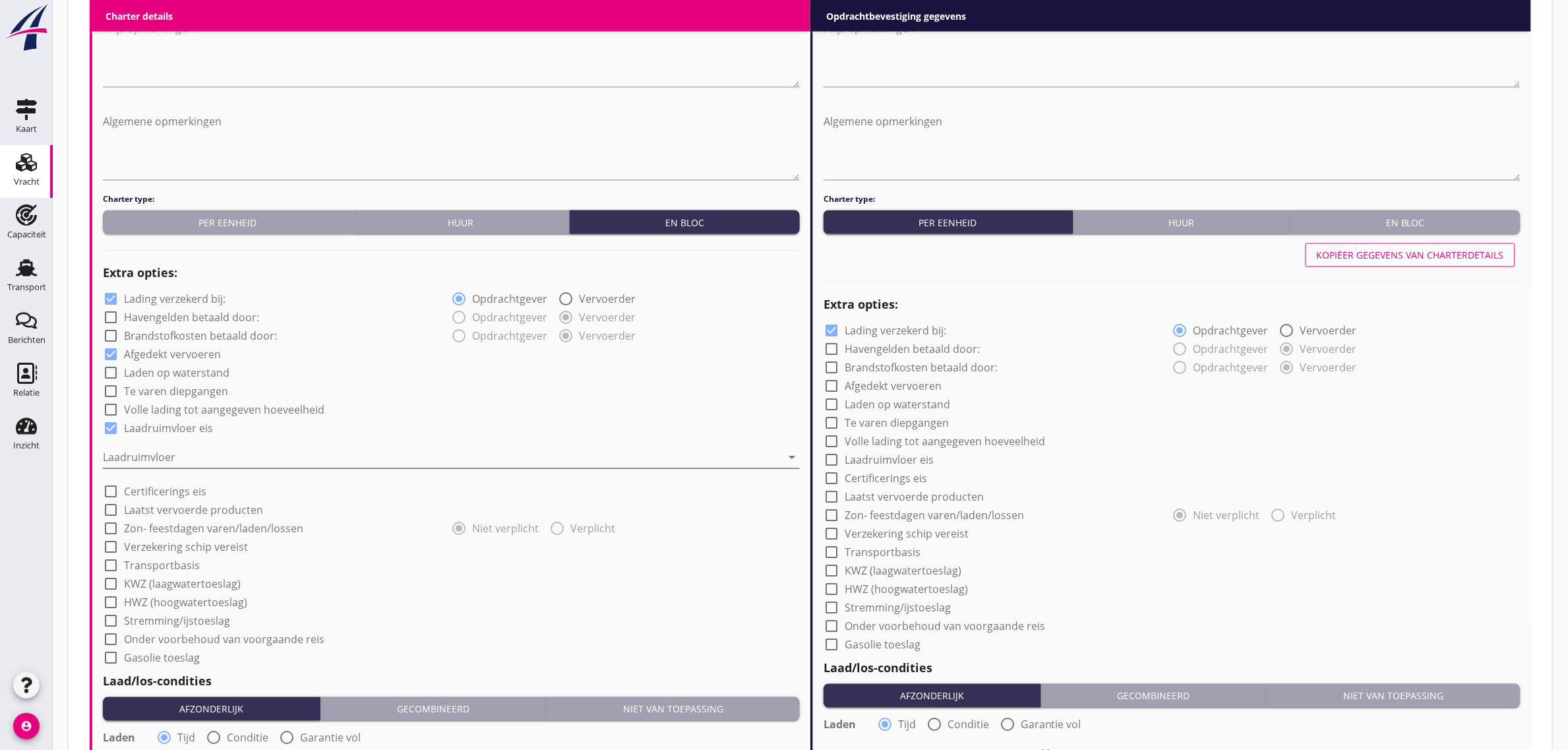
click at [137, 456] on div at bounding box center [442, 458] width 679 height 22
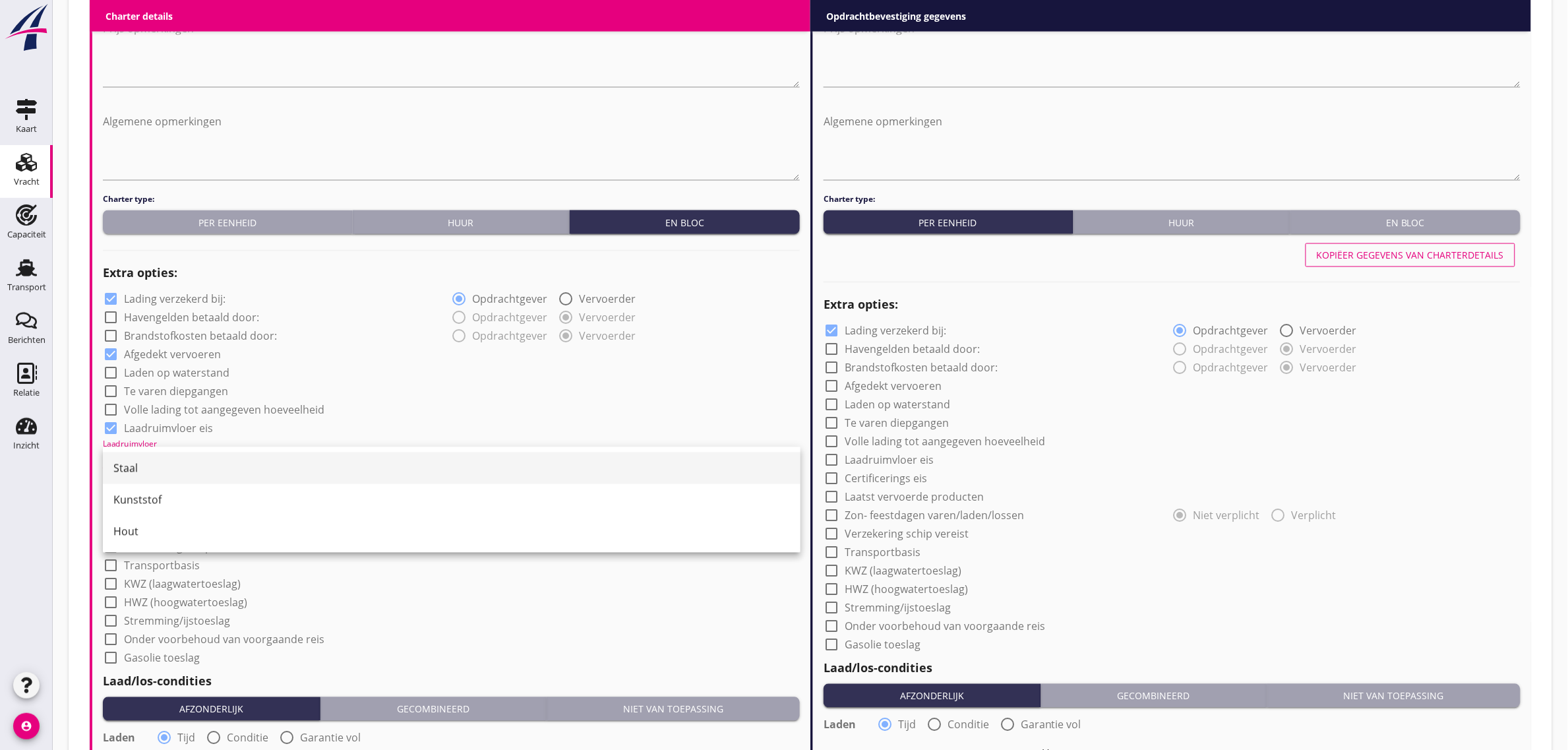
click at [137, 460] on div "Staal" at bounding box center [452, 468] width 677 height 16
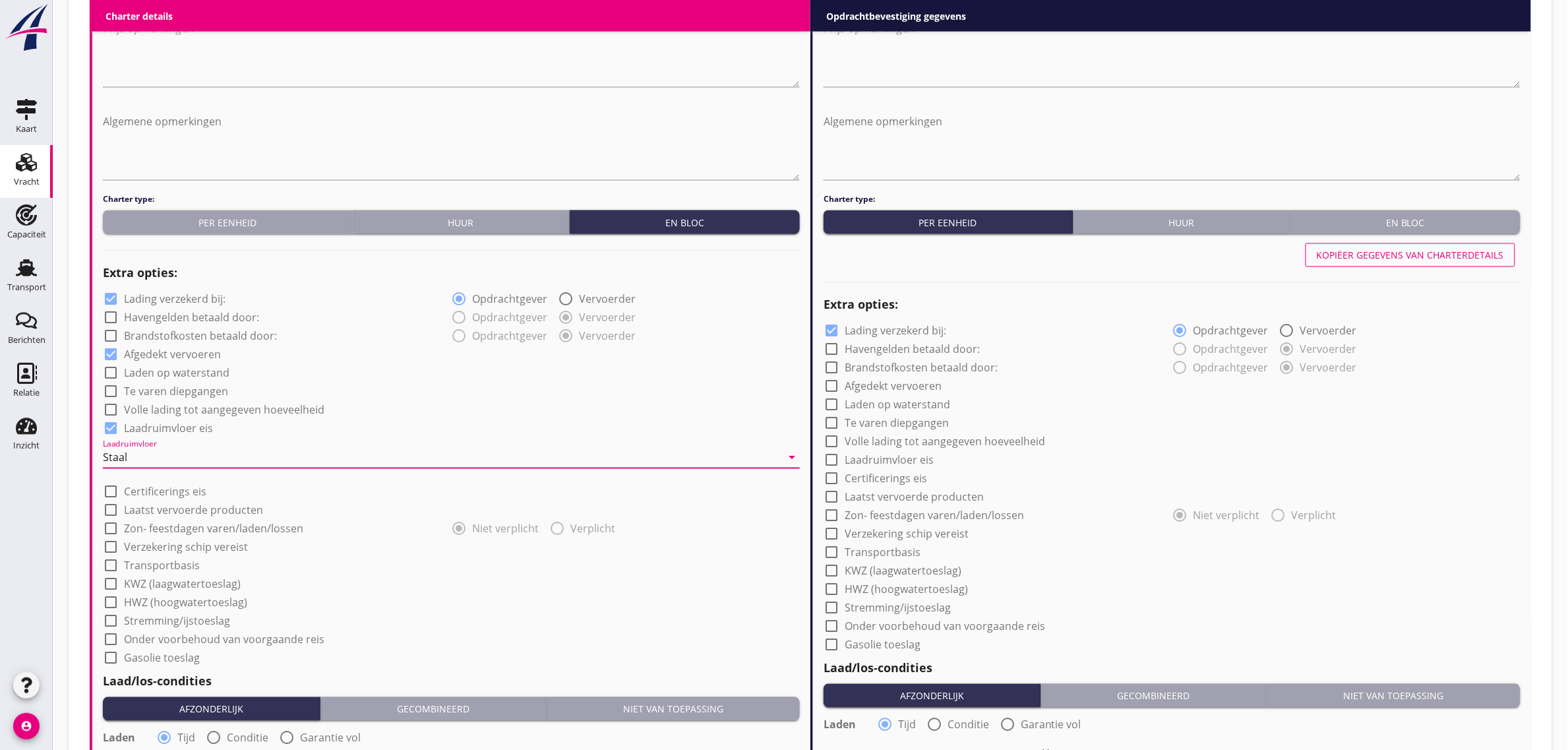
click at [369, 414] on div "check_box_outline_blank Volle lading tot aangegeven hoeveelheid" at bounding box center [451, 409] width 696 height 19
click at [169, 565] on label "Transportbasis" at bounding box center [161, 565] width 76 height 13
checkbox input "true"
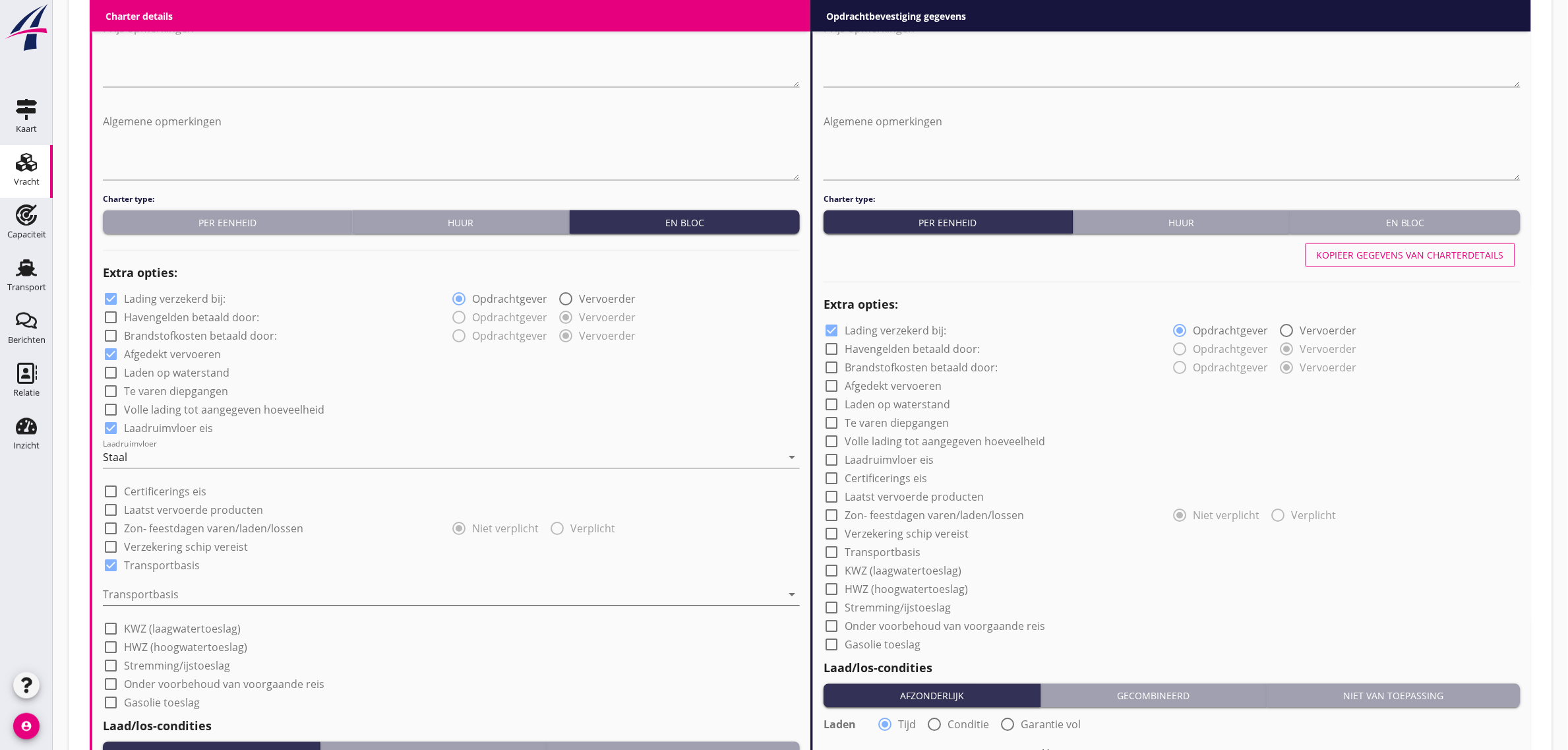
click at [150, 594] on div at bounding box center [442, 594] width 679 height 22
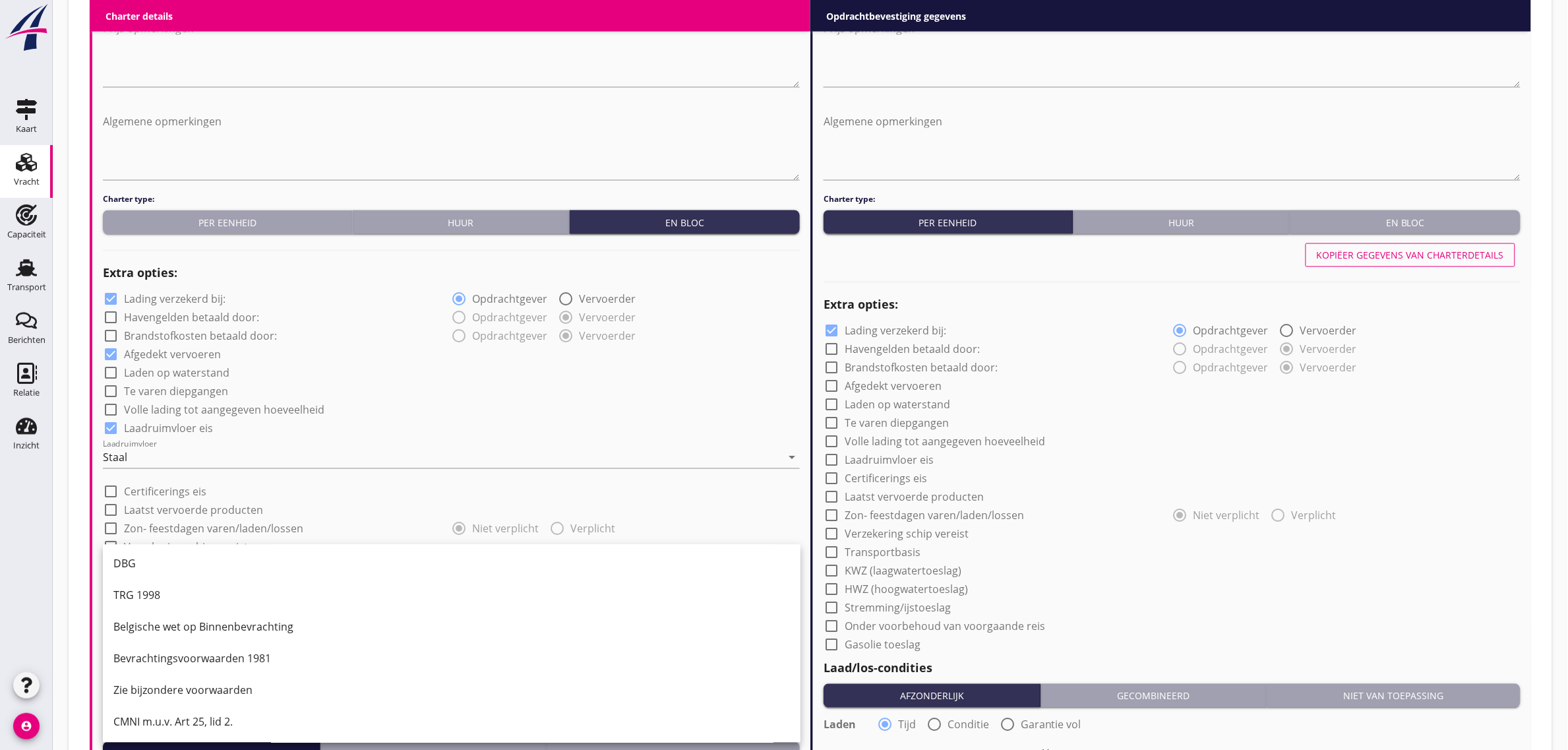
scroll to position [35, 0]
click at [166, 728] on div "CMNI m.u.v. Art 25, lid 2." at bounding box center [452, 721] width 677 height 16
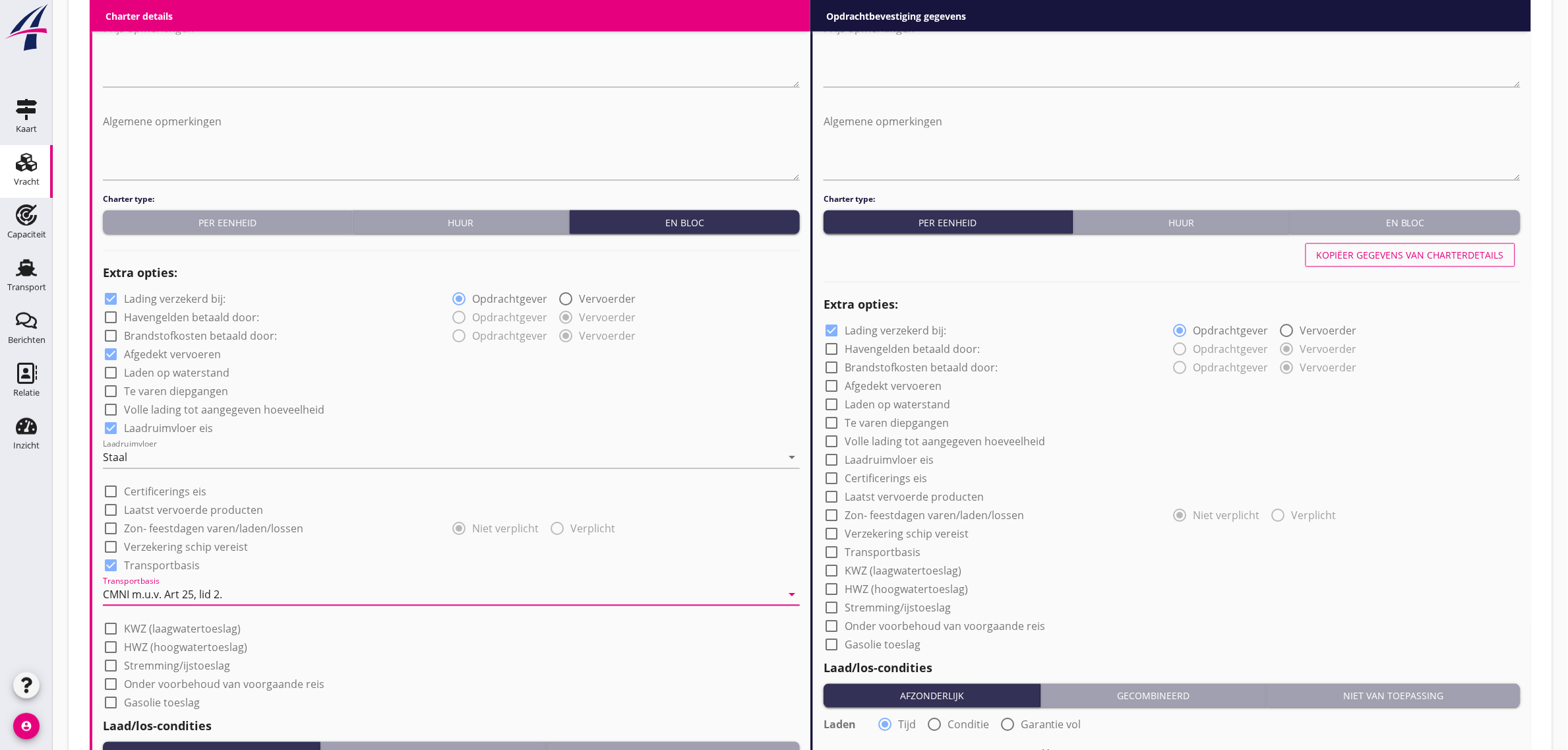
click at [158, 680] on label "Onder voorbehoud van voorgaande reis" at bounding box center [224, 684] width 201 height 13
checkbox input "true"
click at [404, 656] on div "check_box_outline_blank Stremming/ijstoeslag" at bounding box center [451, 665] width 696 height 19
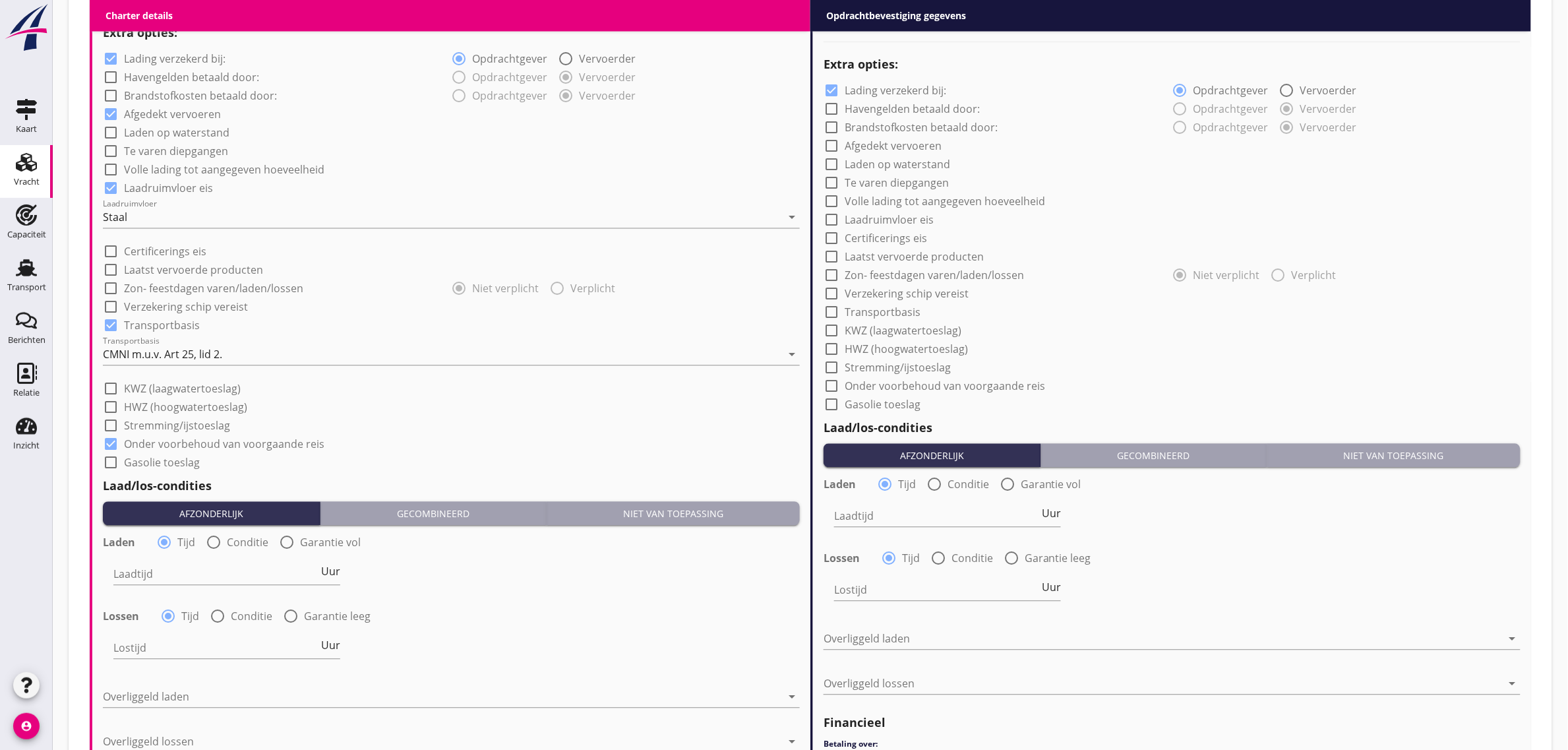
scroll to position [1117, 0]
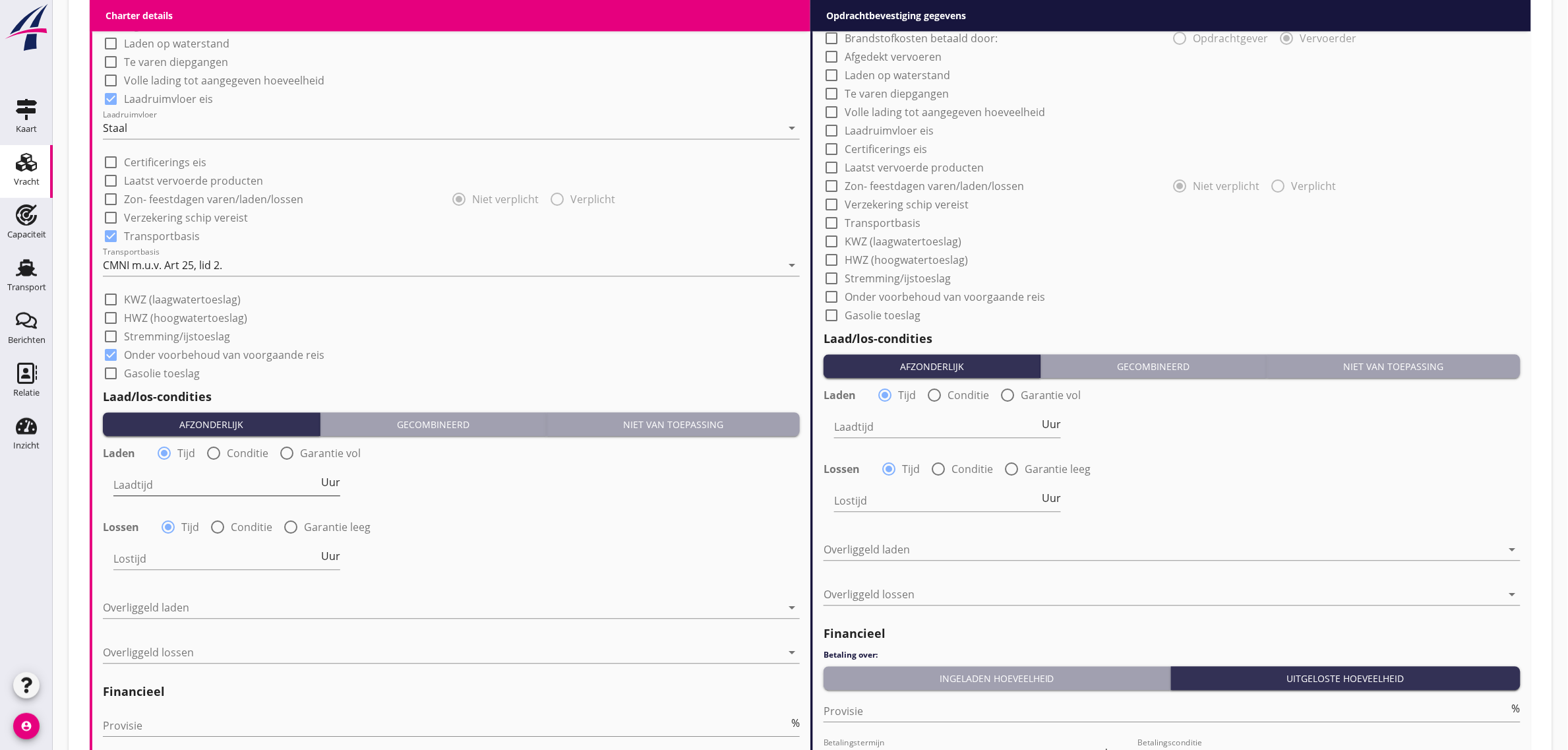
click at [160, 479] on input "Laadtijd" at bounding box center [216, 485] width 205 height 22
type input "24"
click at [424, 484] on div "Laadtijd 24 Uur" at bounding box center [451, 486] width 699 height 48
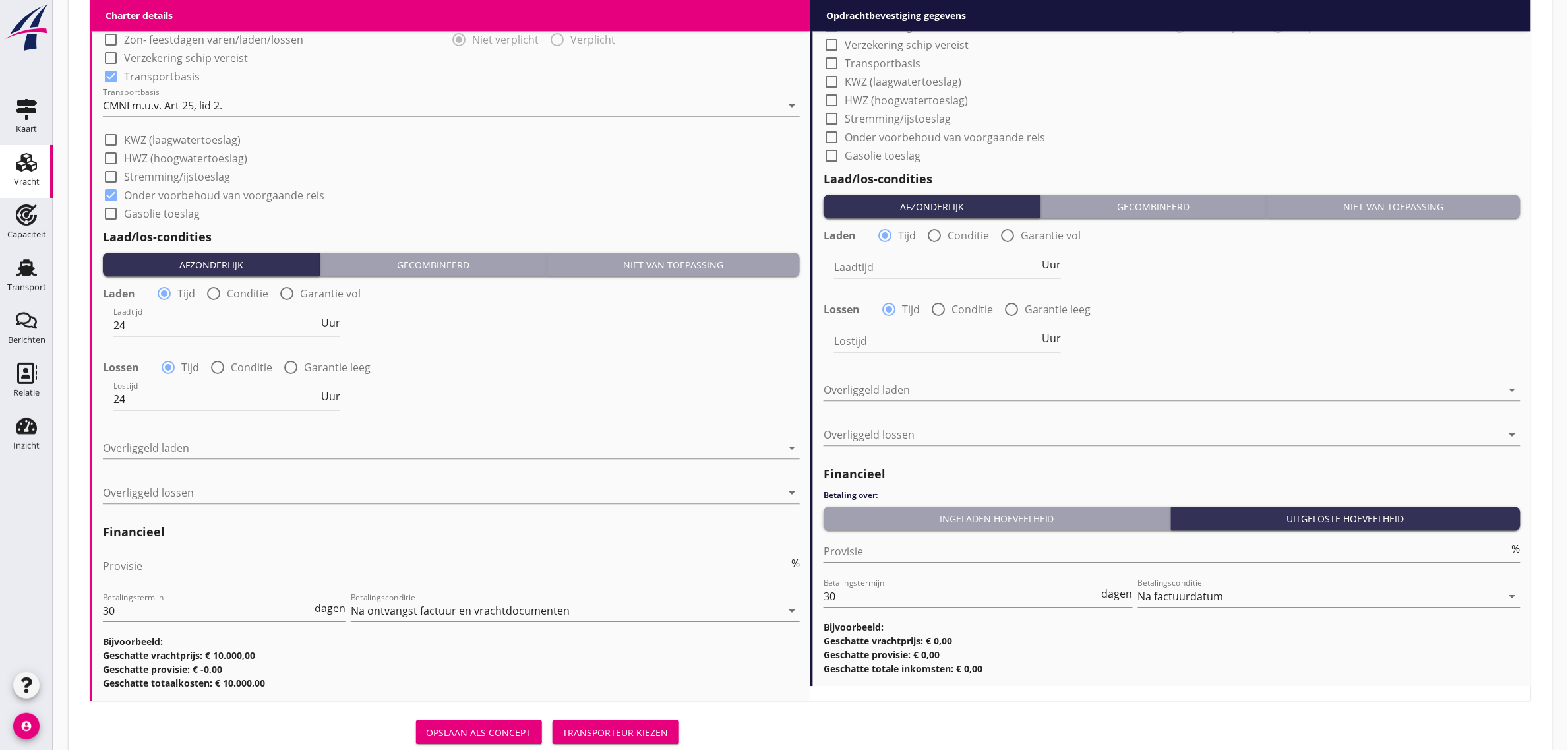
scroll to position [1314, 0]
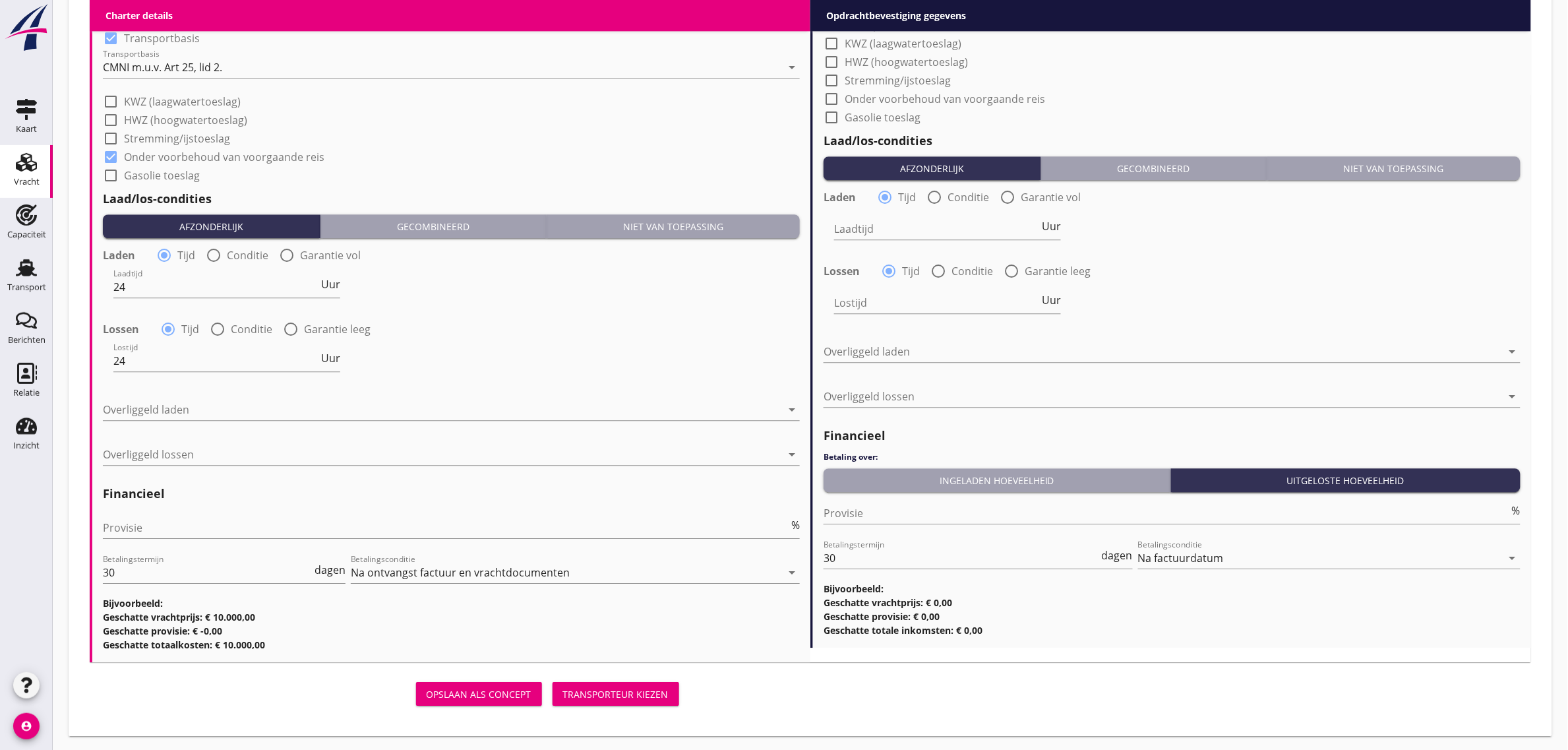
click at [156, 407] on div at bounding box center [442, 410] width 679 height 22
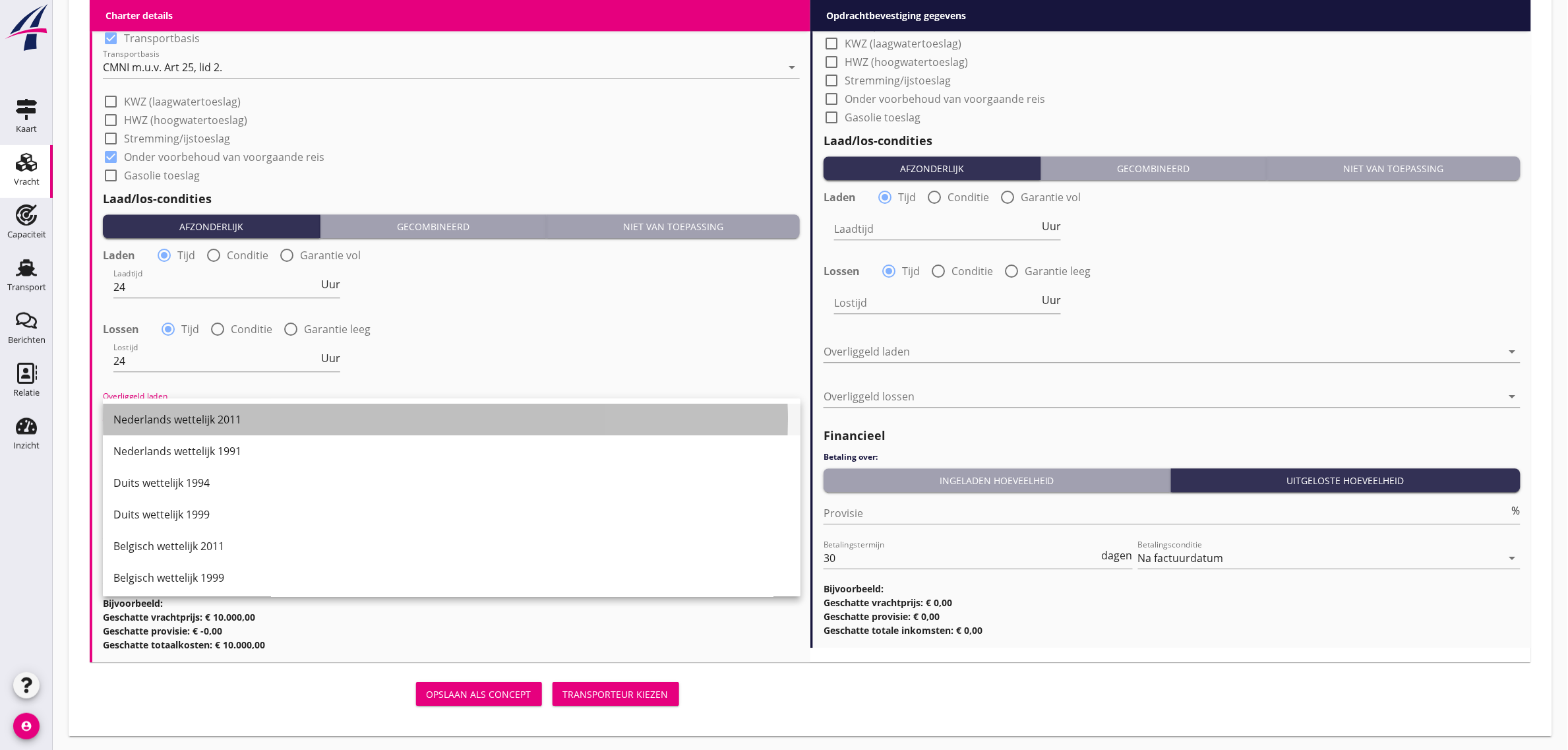
click at [181, 423] on div "Nederlands wettelijk 2011" at bounding box center [452, 419] width 677 height 16
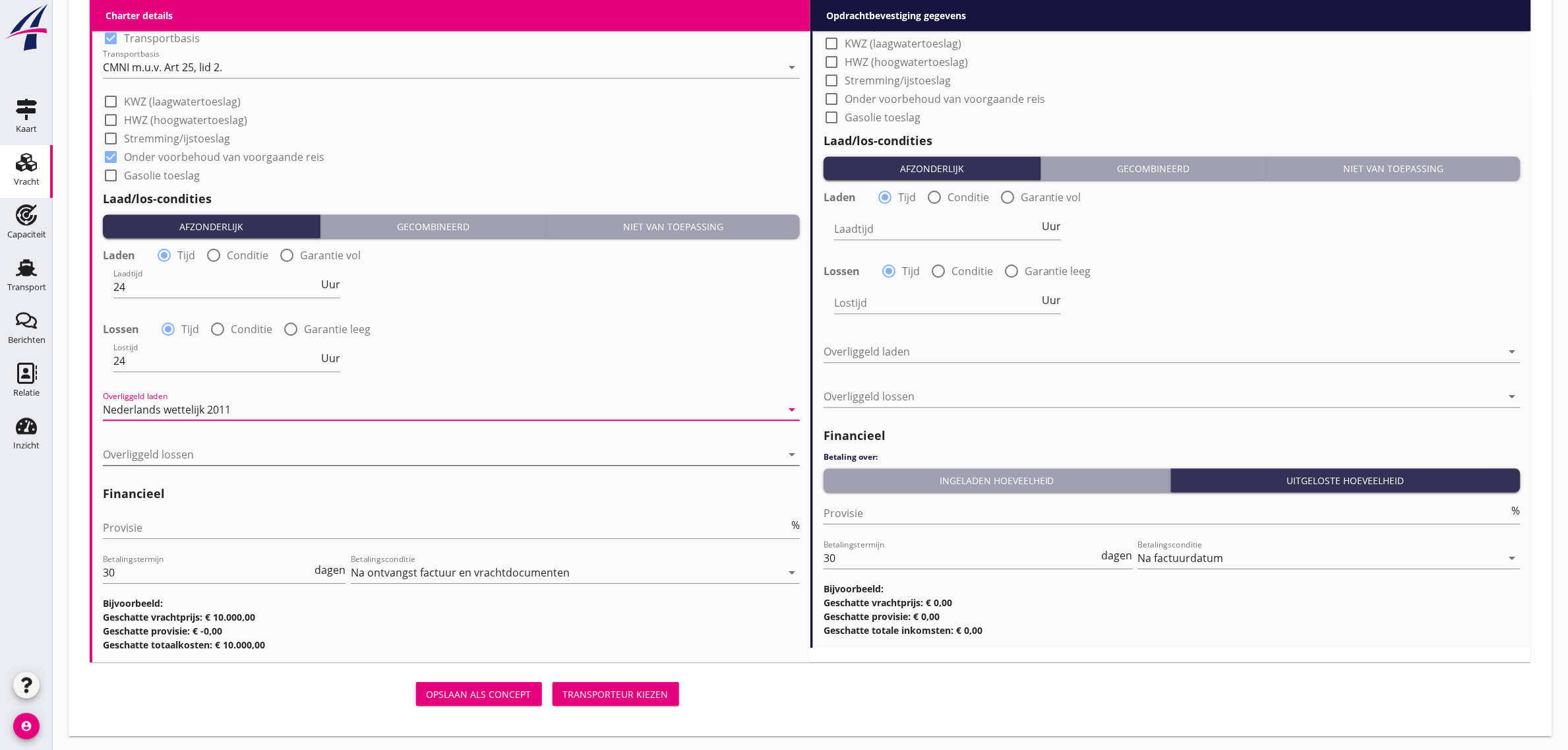
click at [176, 443] on div at bounding box center [442, 454] width 679 height 22
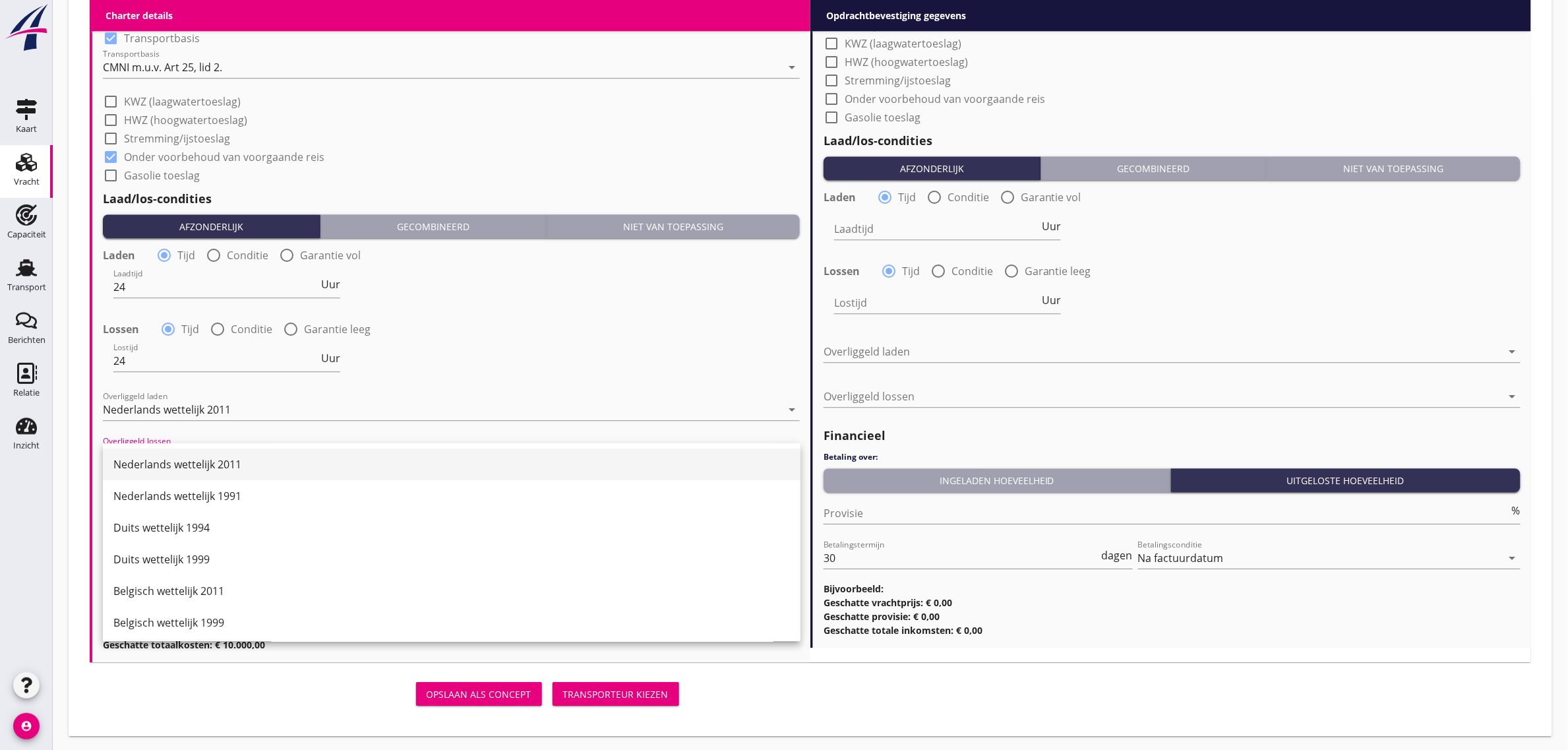
click at [172, 470] on div "Nederlands wettelijk 2011" at bounding box center [452, 464] width 677 height 16
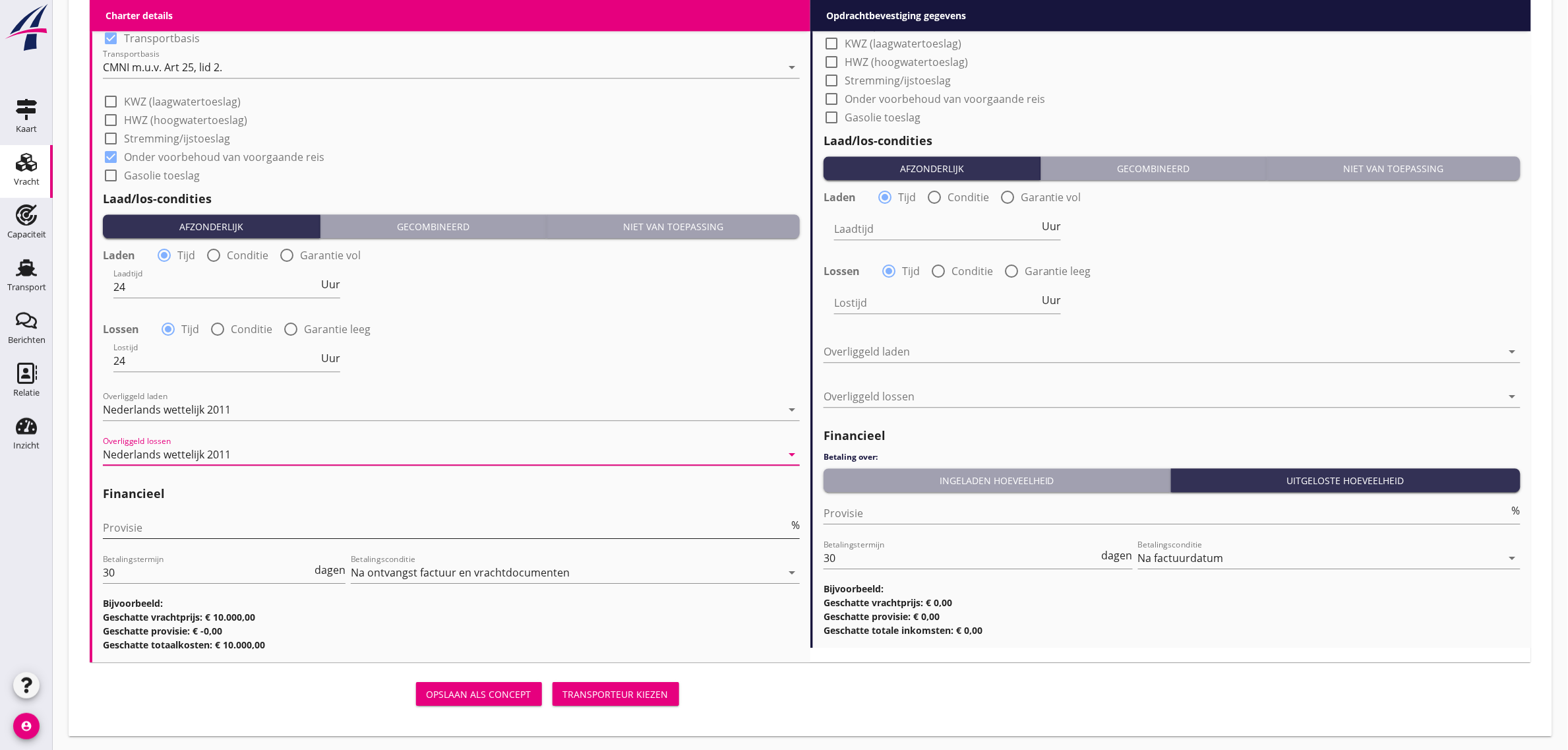
click at [145, 528] on input "Provisie" at bounding box center [445, 527] width 685 height 22
type input "5"
click at [624, 323] on div "Lossen radio_button_checked Tijd radio_button_unchecked Conditie radio_button_u…" at bounding box center [451, 328] width 696 height 19
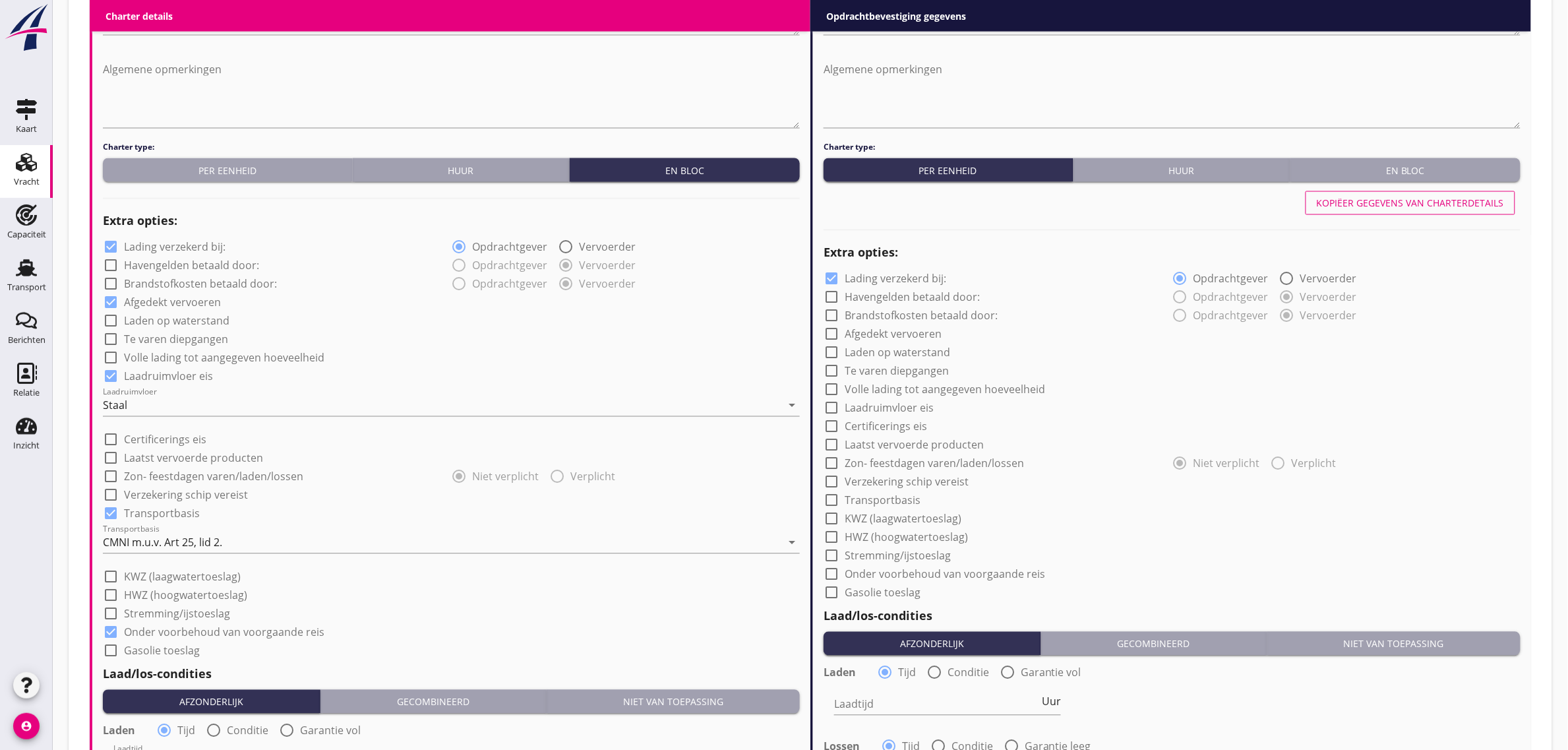
scroll to position [819, 0]
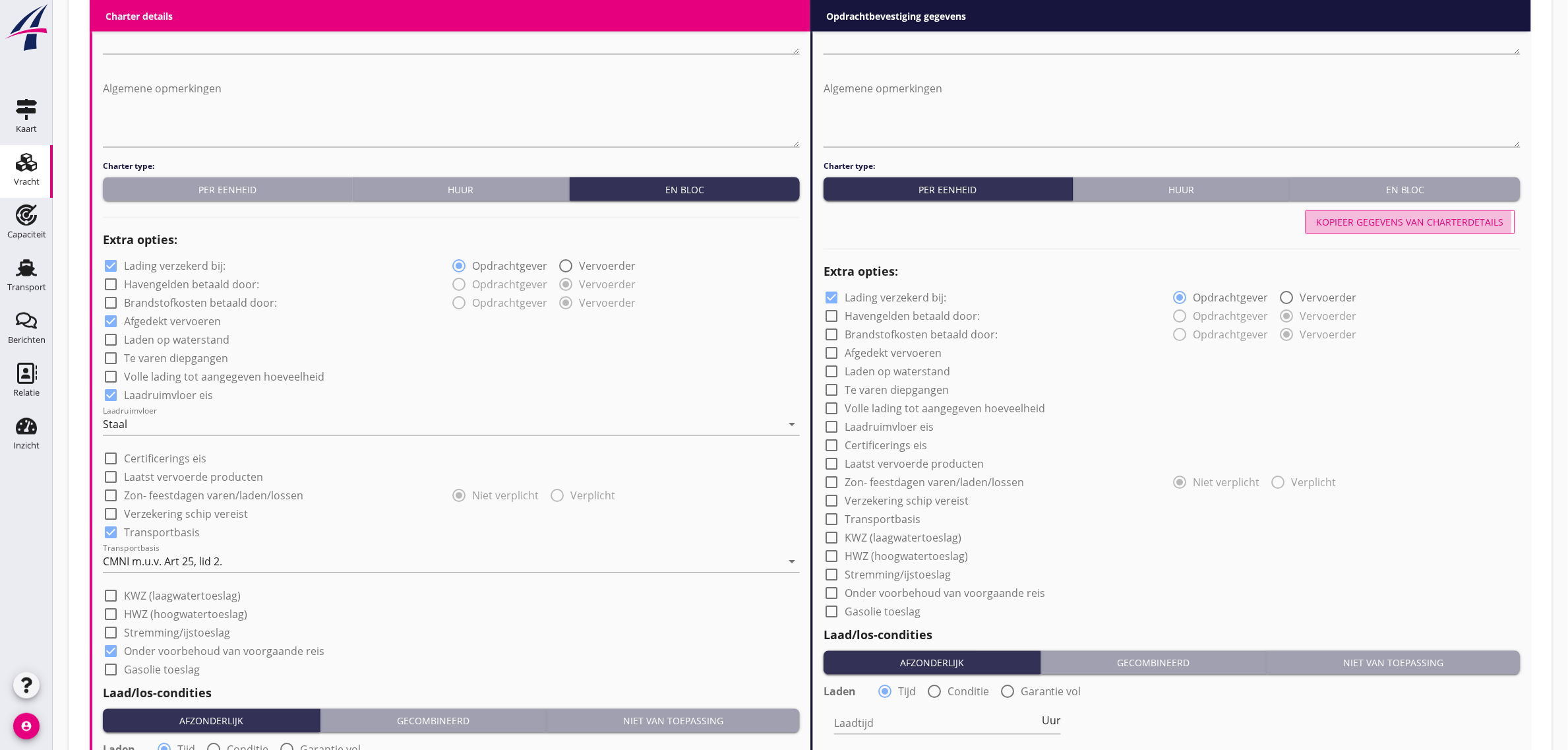
click at [1343, 218] on div "Kopiëer gegevens van charterdetails" at bounding box center [1411, 222] width 187 height 14
checkbox input "true"
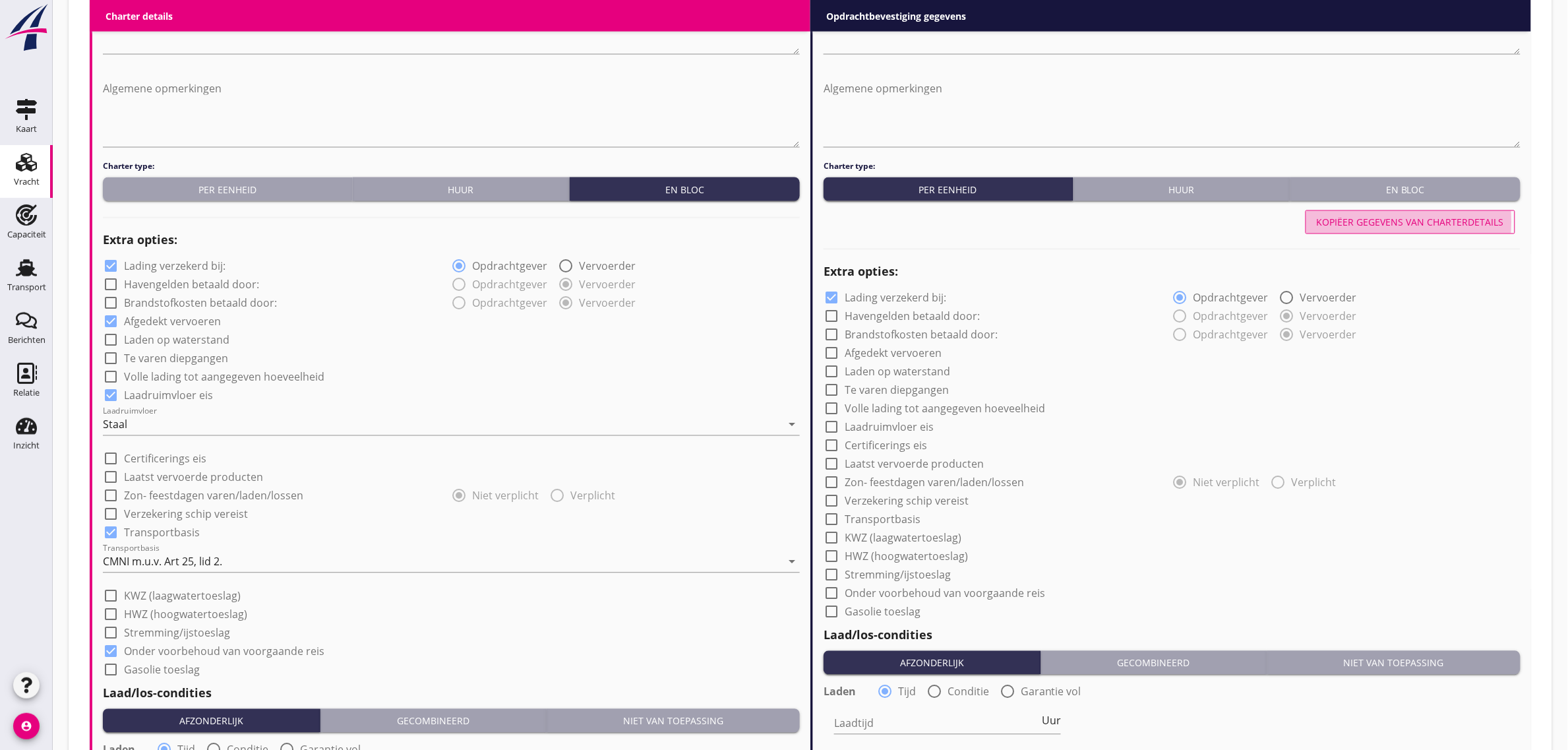
type input "24"
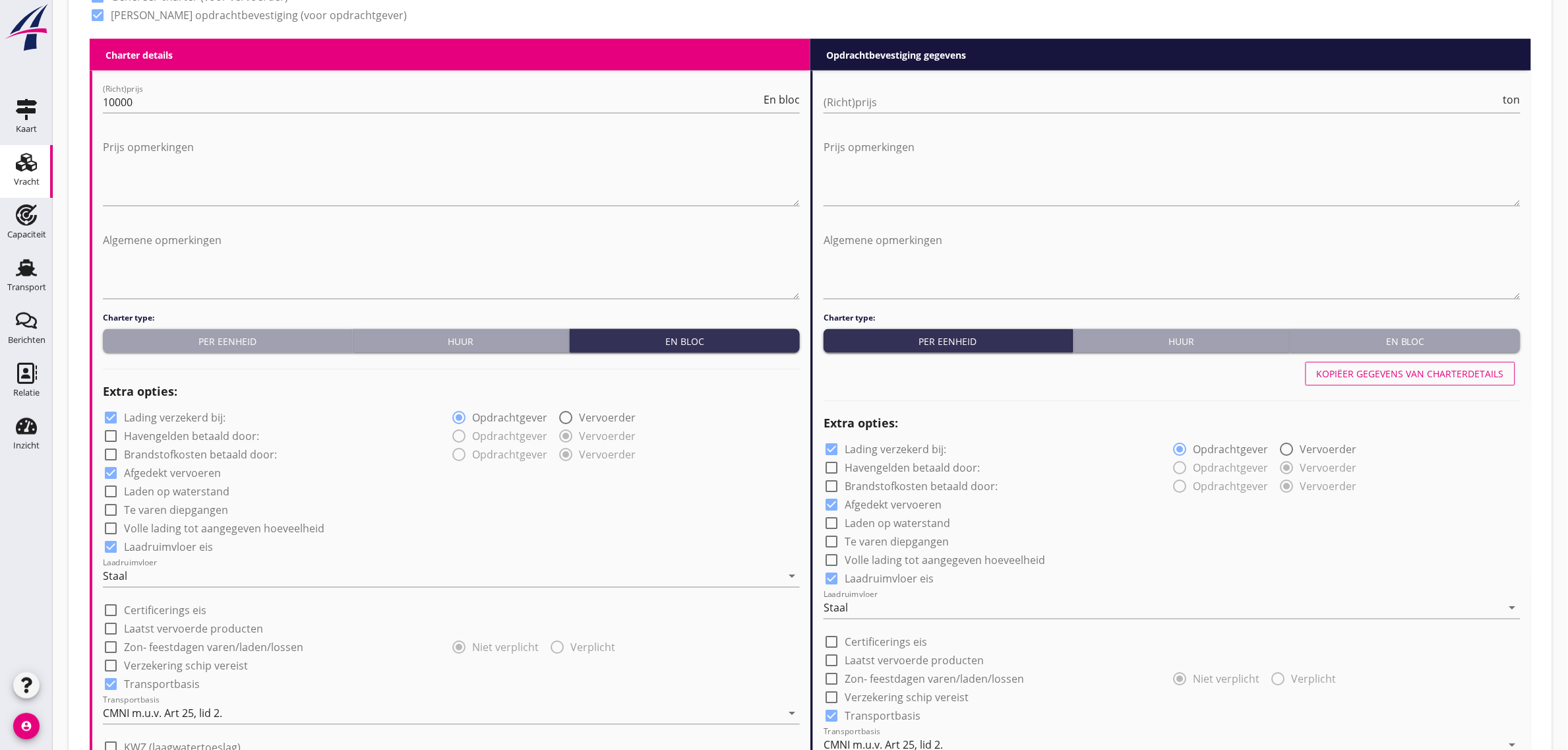
scroll to position [654, 0]
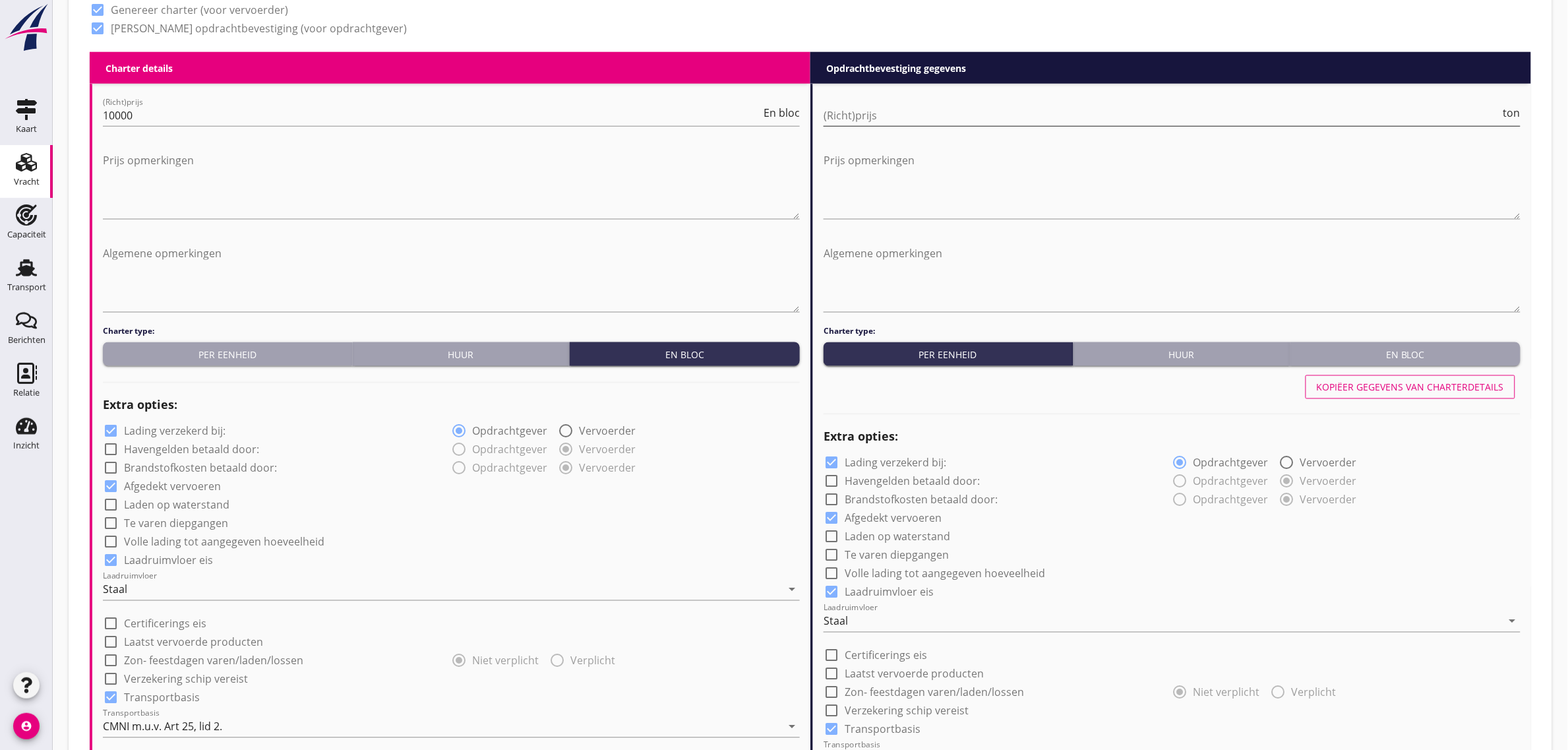
click at [859, 112] on input "(Richt)prijs" at bounding box center [1161, 115] width 677 height 22
type input "4"
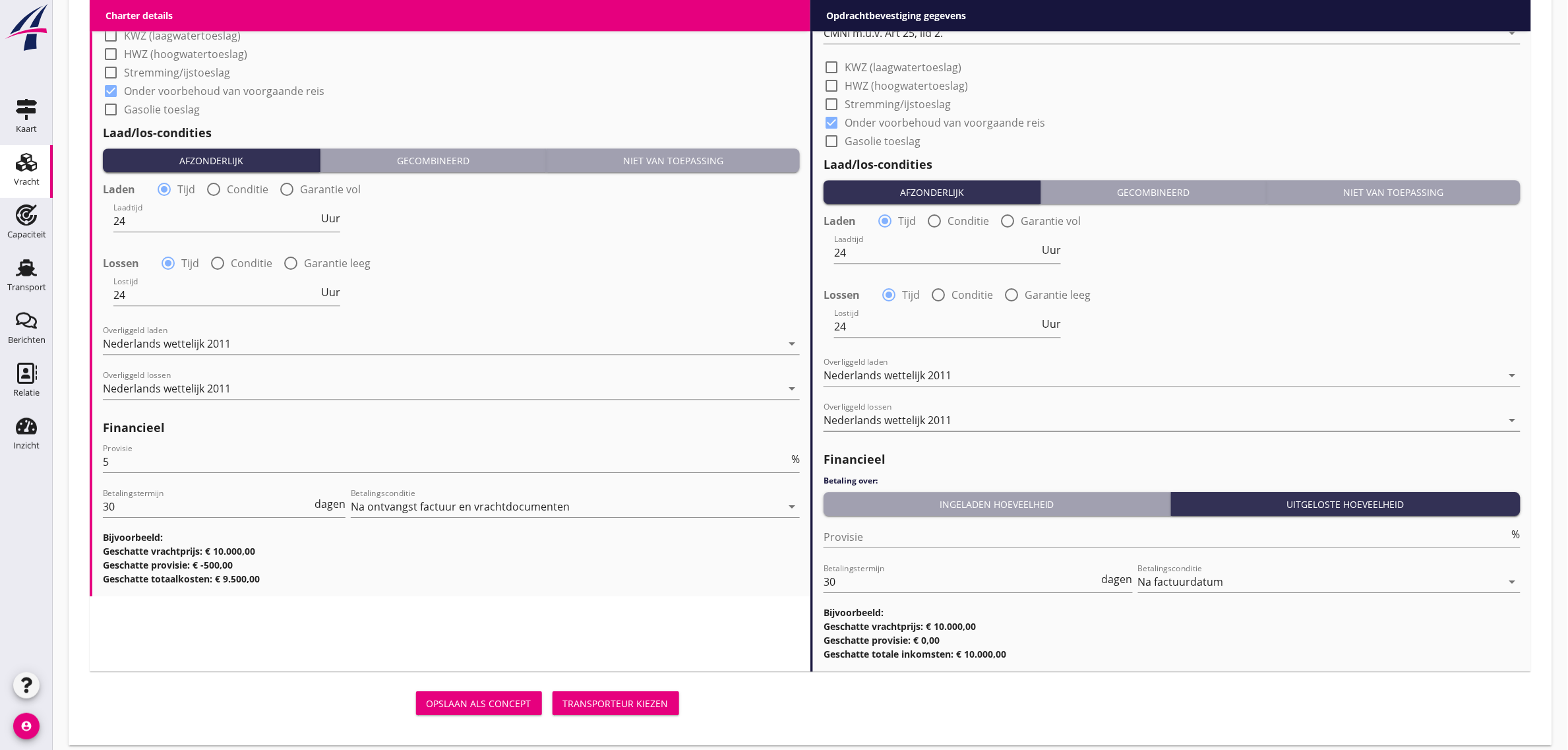
scroll to position [1390, 0]
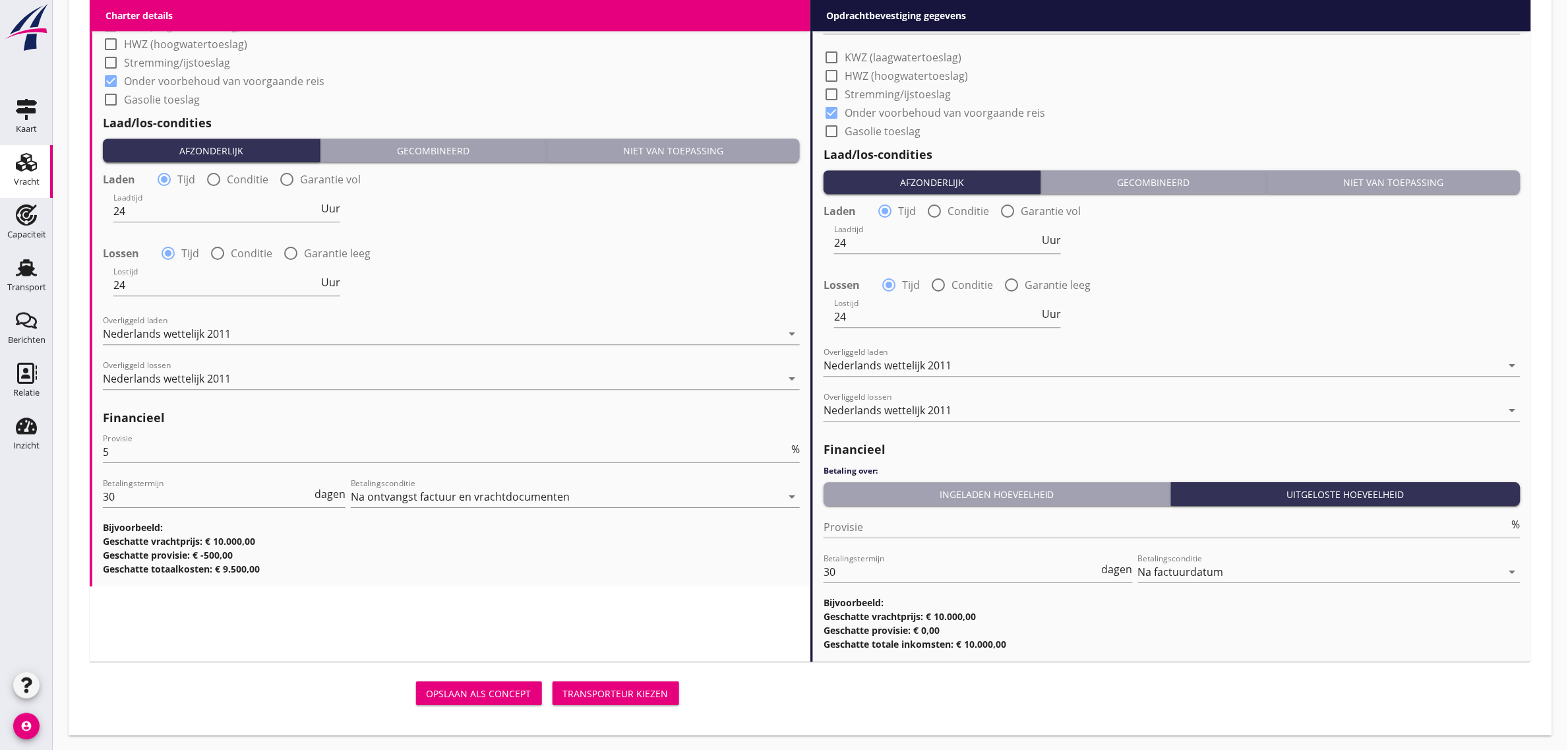
click at [890, 490] on div "Ingeladen hoeveelheid" at bounding box center [996, 494] width 336 height 14
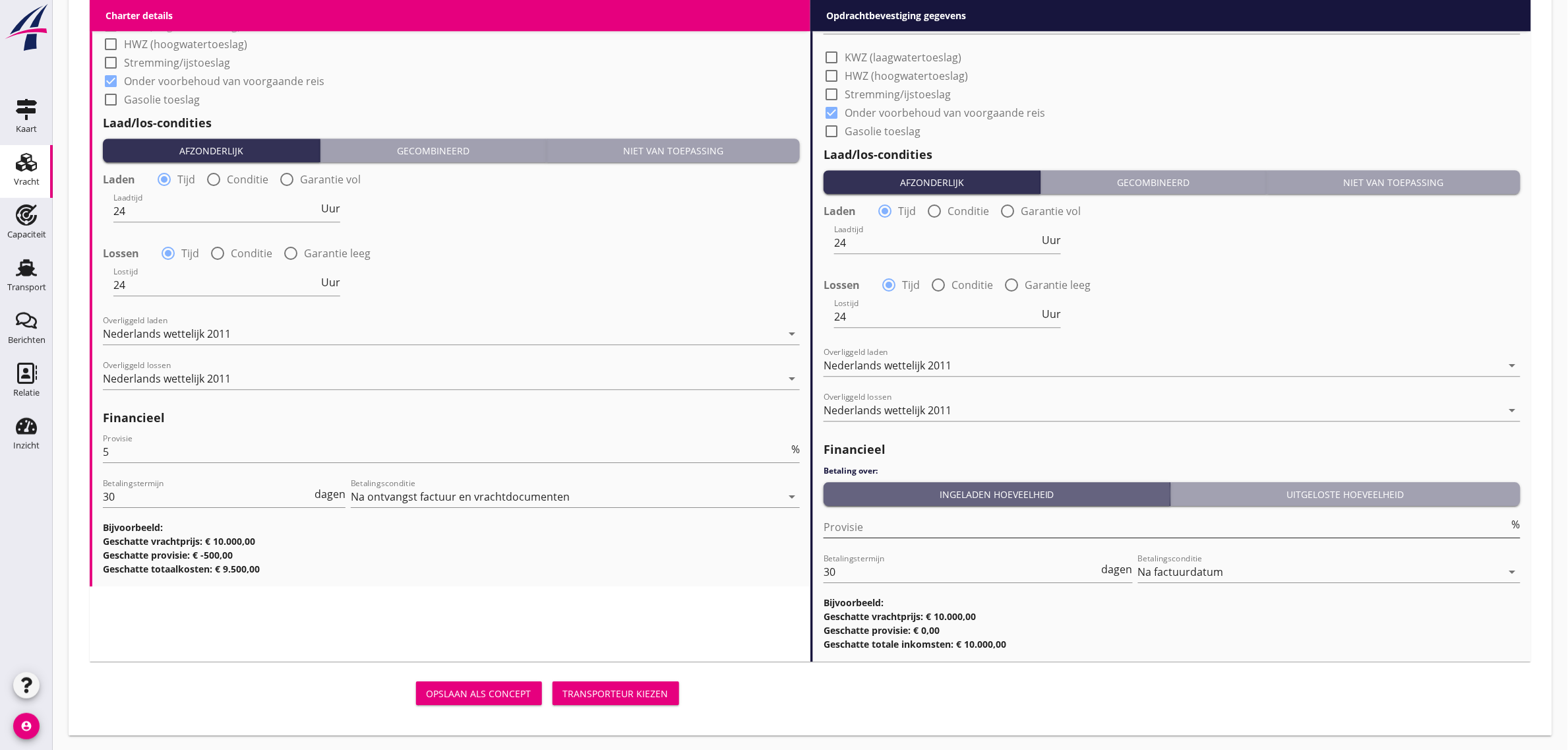
click at [880, 522] on input "Provisie" at bounding box center [1165, 527] width 685 height 22
type input "0"
click at [643, 687] on div "Transporteur kiezen" at bounding box center [616, 693] width 106 height 14
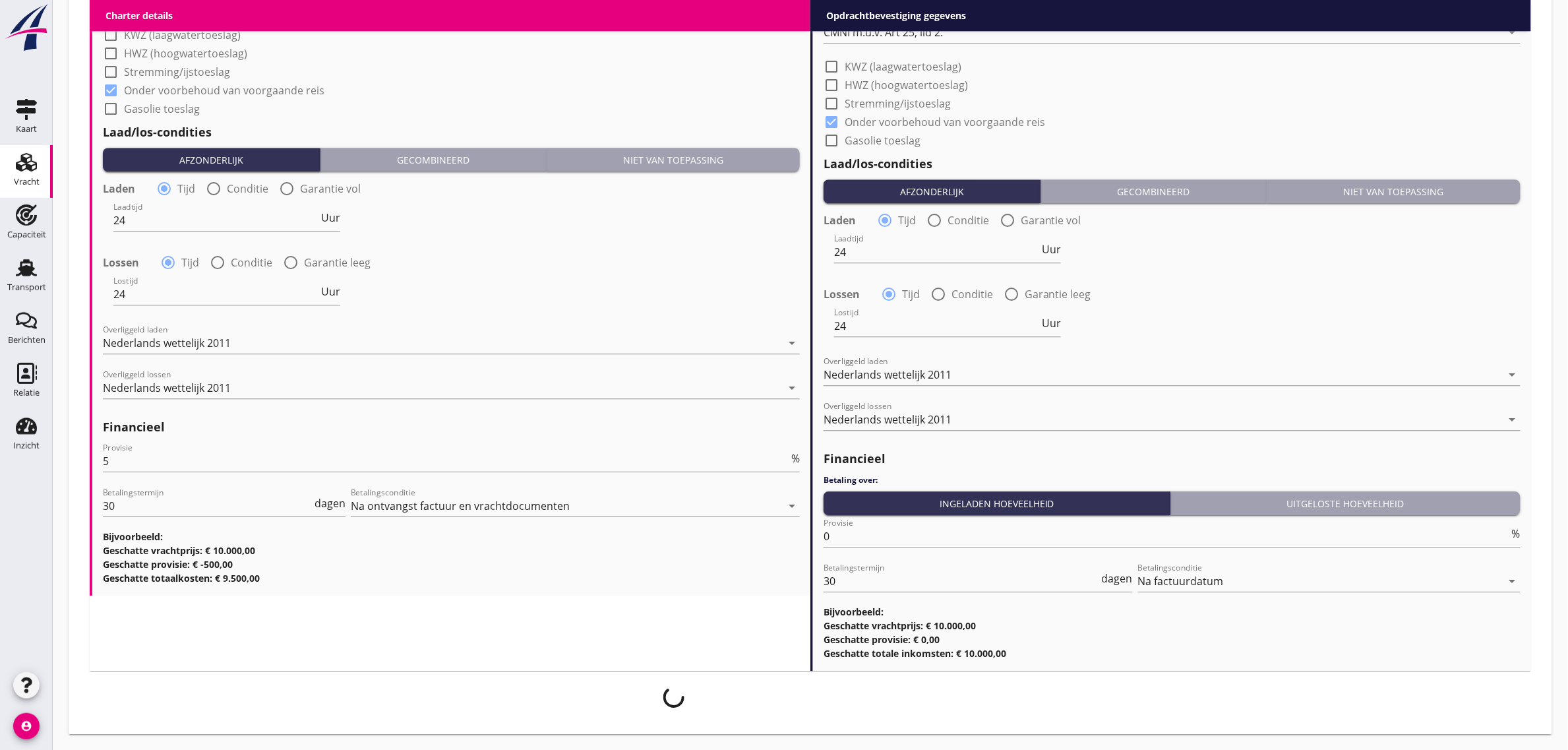
scroll to position [1379, 0]
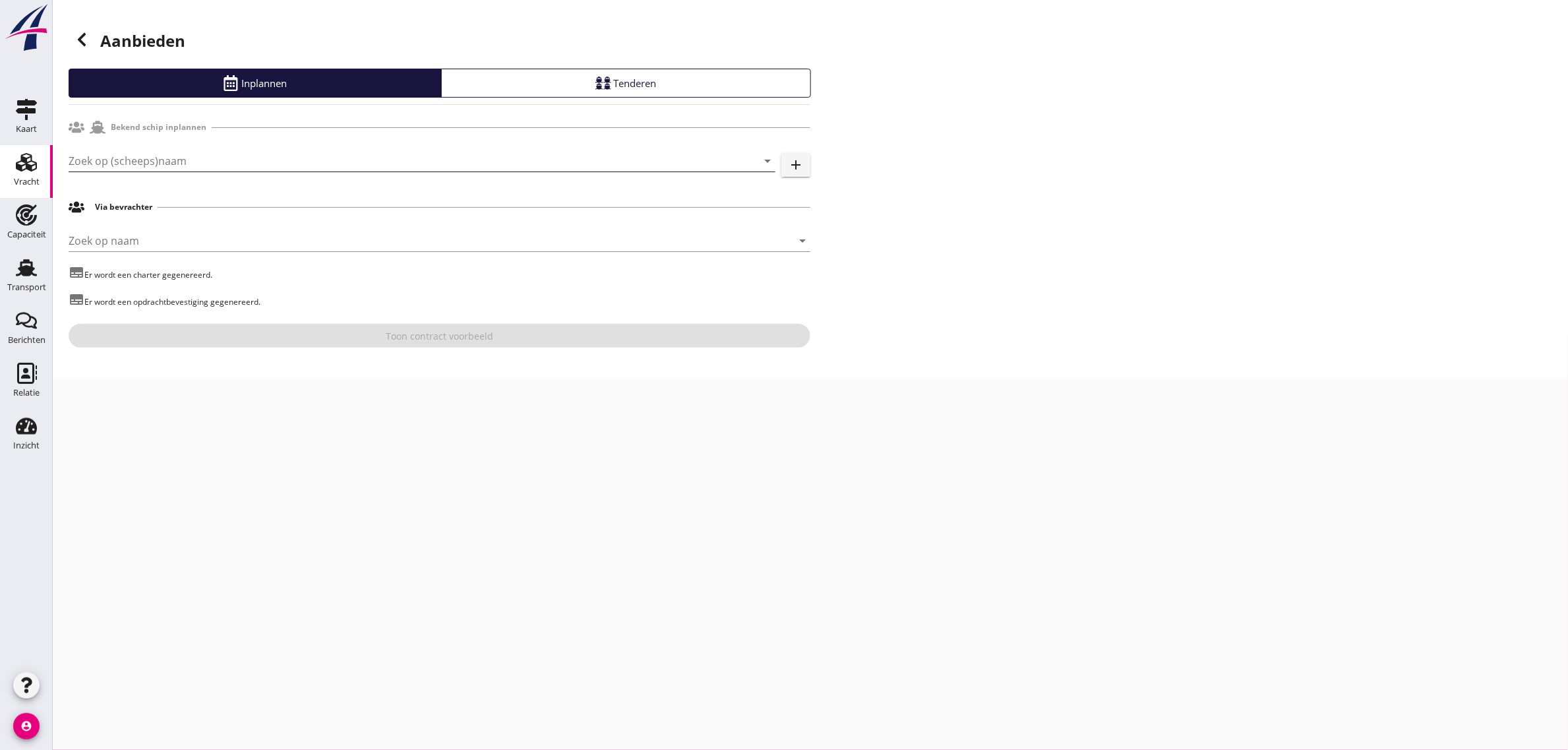
click at [159, 169] on input "Zoek op (scheeps)naam" at bounding box center [403, 160] width 670 height 22
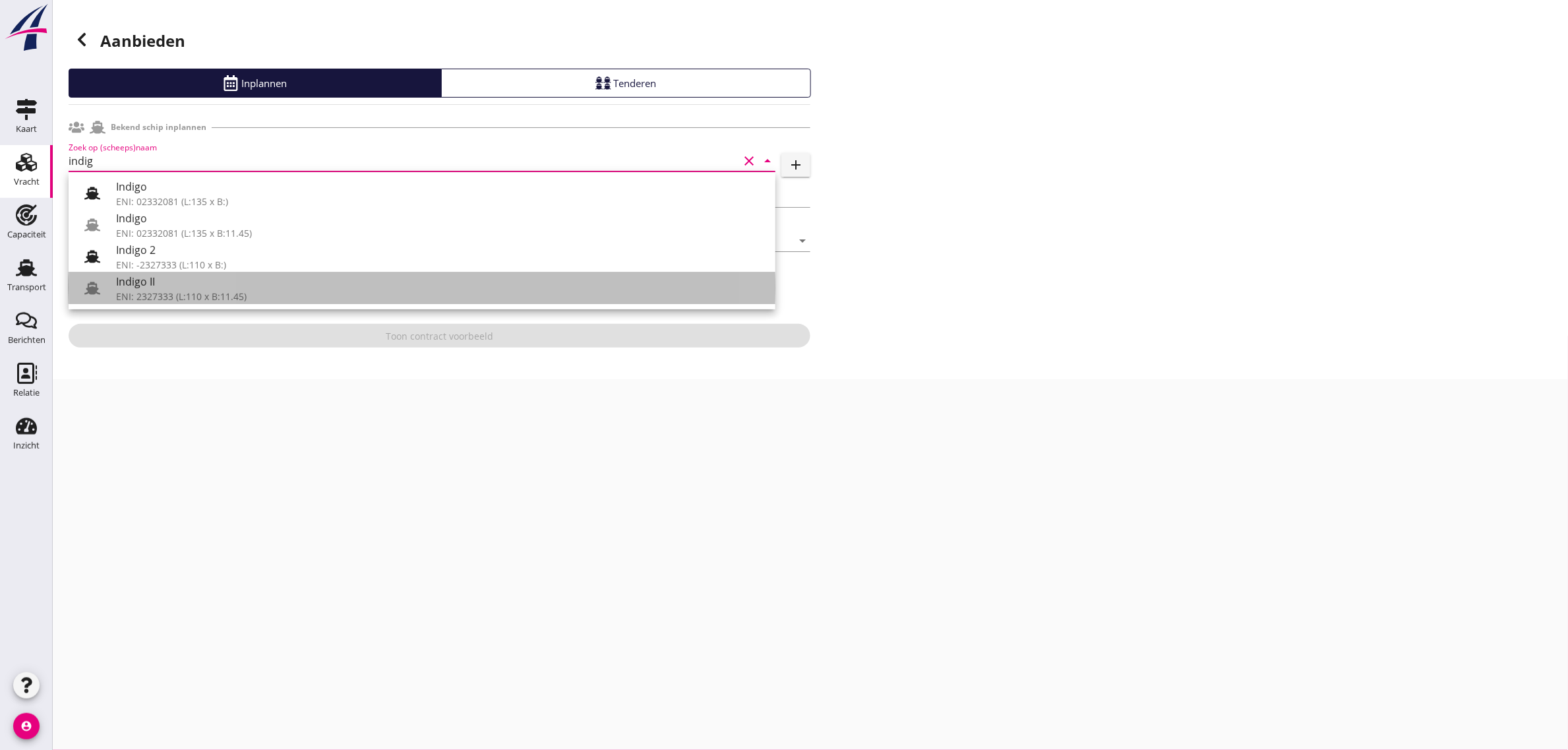
click at [245, 295] on div "ENI: 2327333 (L:110 x B:11.45)" at bounding box center [441, 296] width 649 height 14
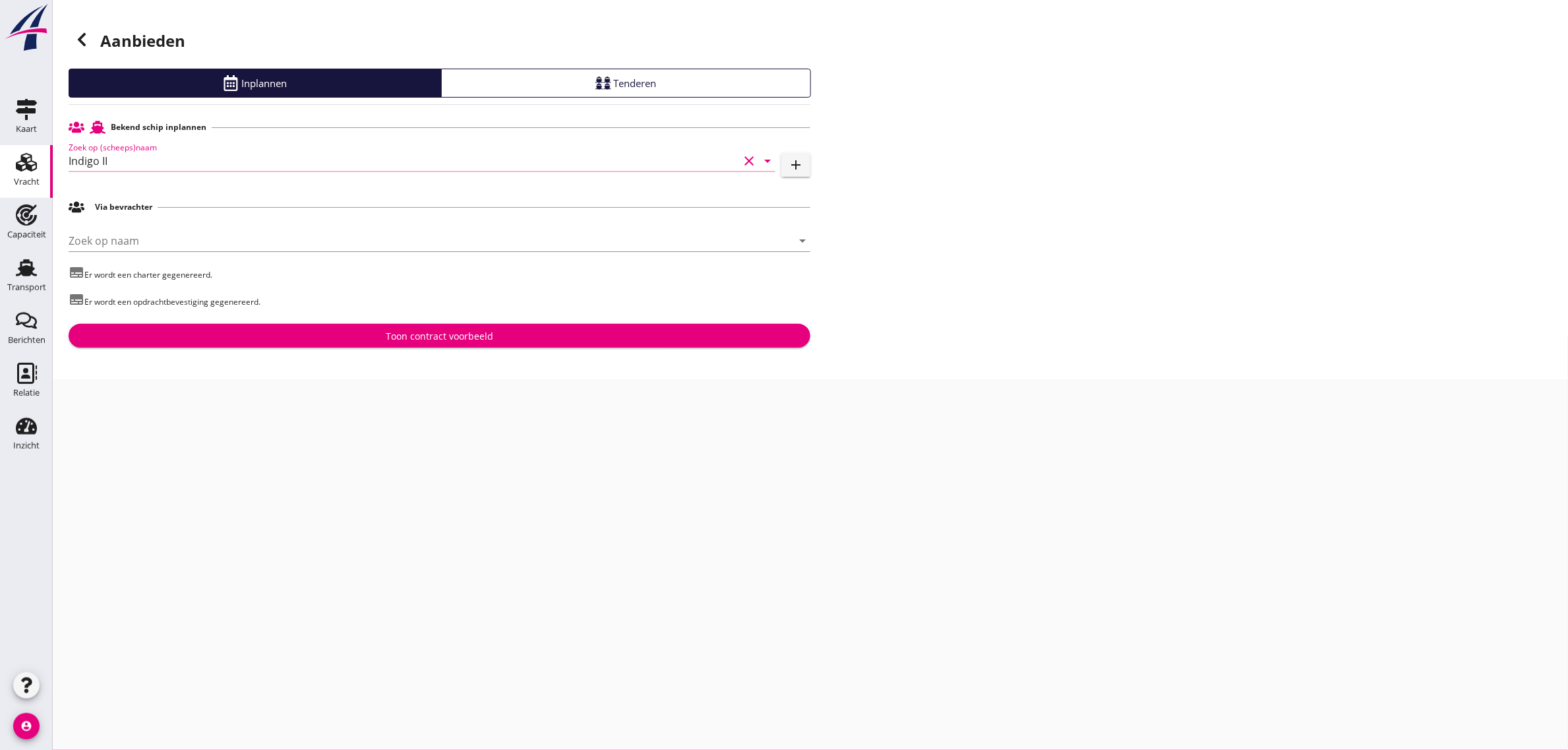
type input "Indigo II"
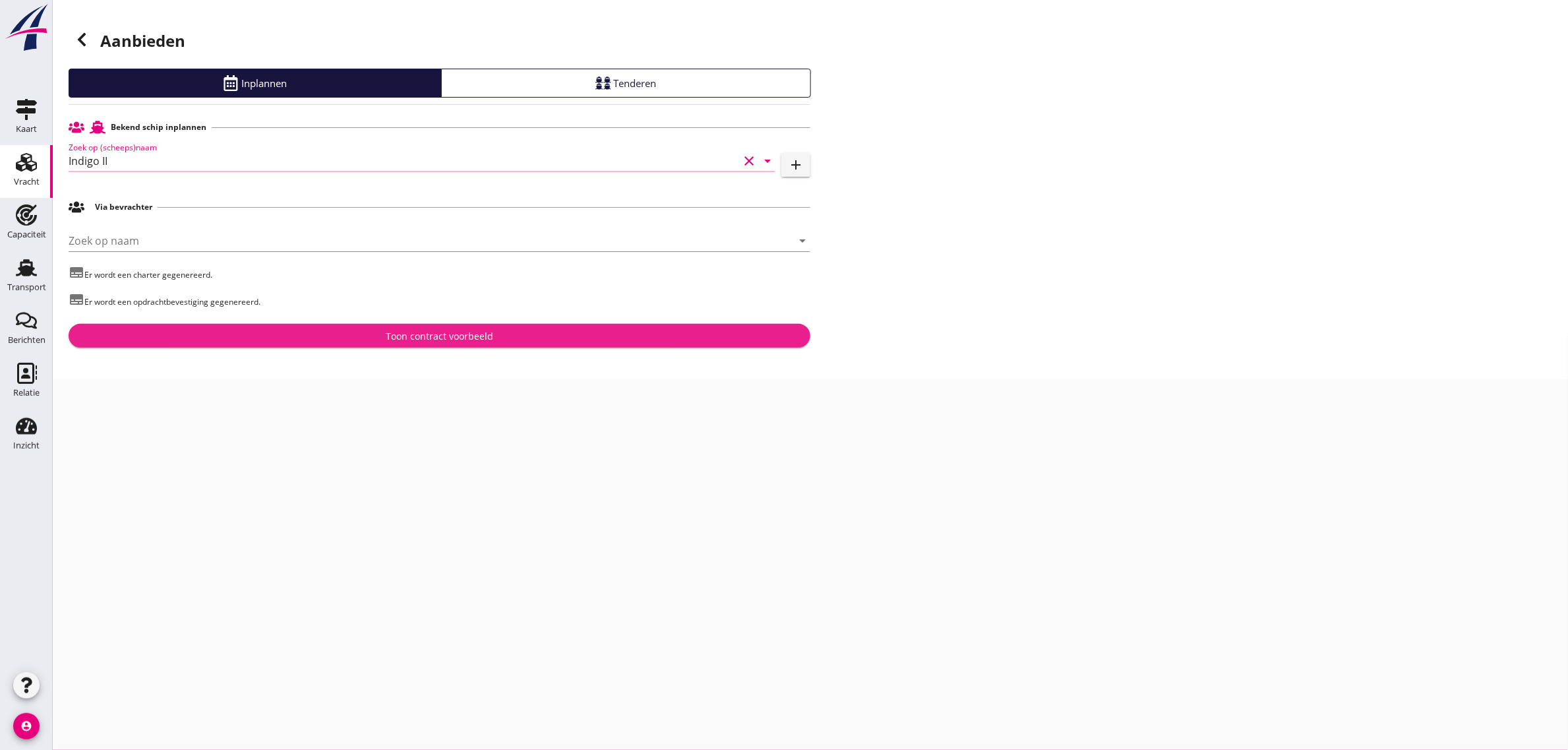
click at [352, 339] on div "Toon contract voorbeeld" at bounding box center [439, 336] width 721 height 14
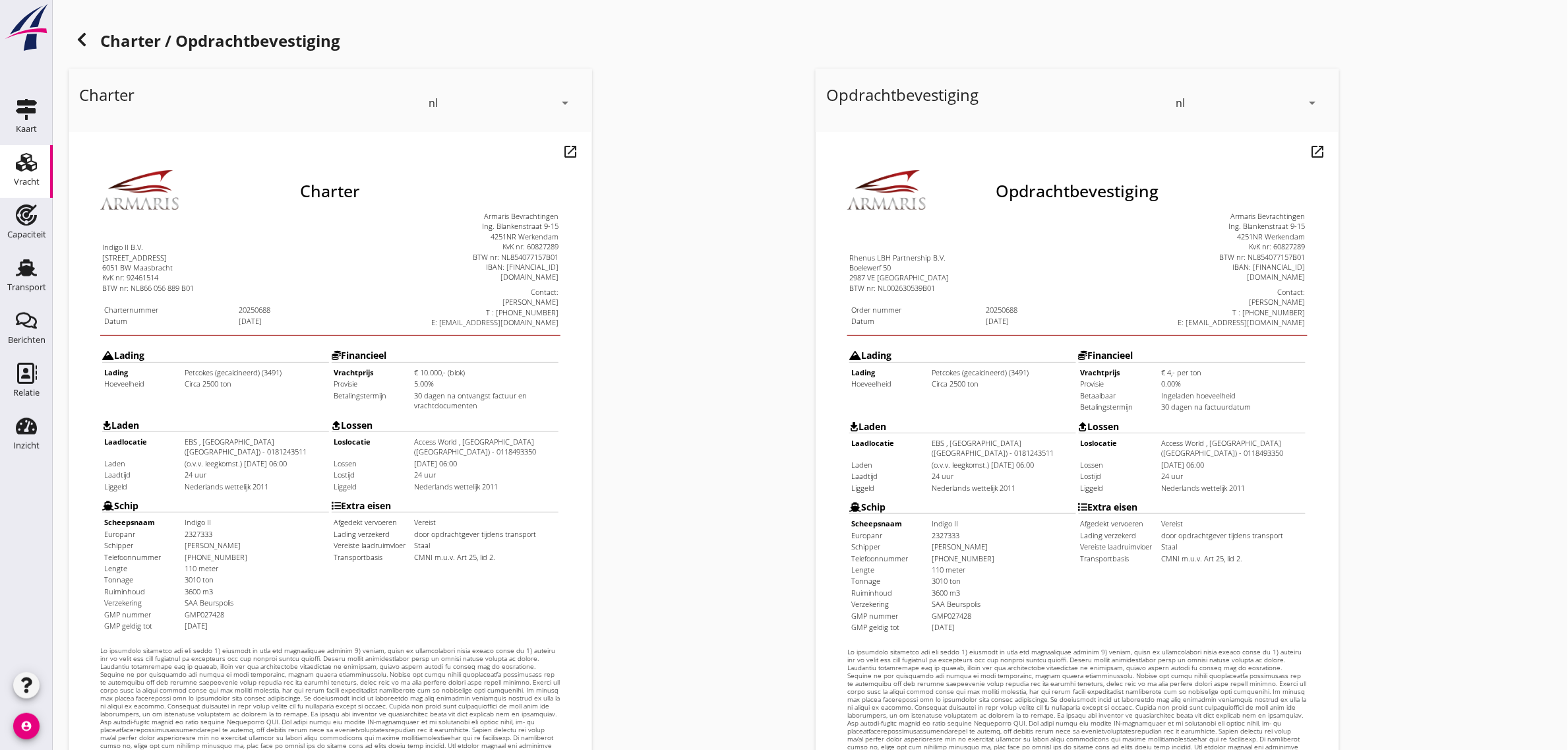
drag, startPoint x: 79, startPoint y: 214, endPoint x: 481, endPoint y: 511, distance: 499.8
click at [481, 511] on div "Charter Indigo II B.V. [STREET_ADDRESS][GEOGRAPHIC_DATA] nr: 92461514 BTW nr: N…" at bounding box center [303, 449] width 460 height 625
click at [481, 518] on td "CMNI m.u.v. Art 25, lid 2." at bounding box center [457, 523] width 143 height 10
click at [766, 492] on div "Charter nl arrow_drop_down open_in_new Pas aan Download concept email" at bounding box center [437, 493] width 747 height 859
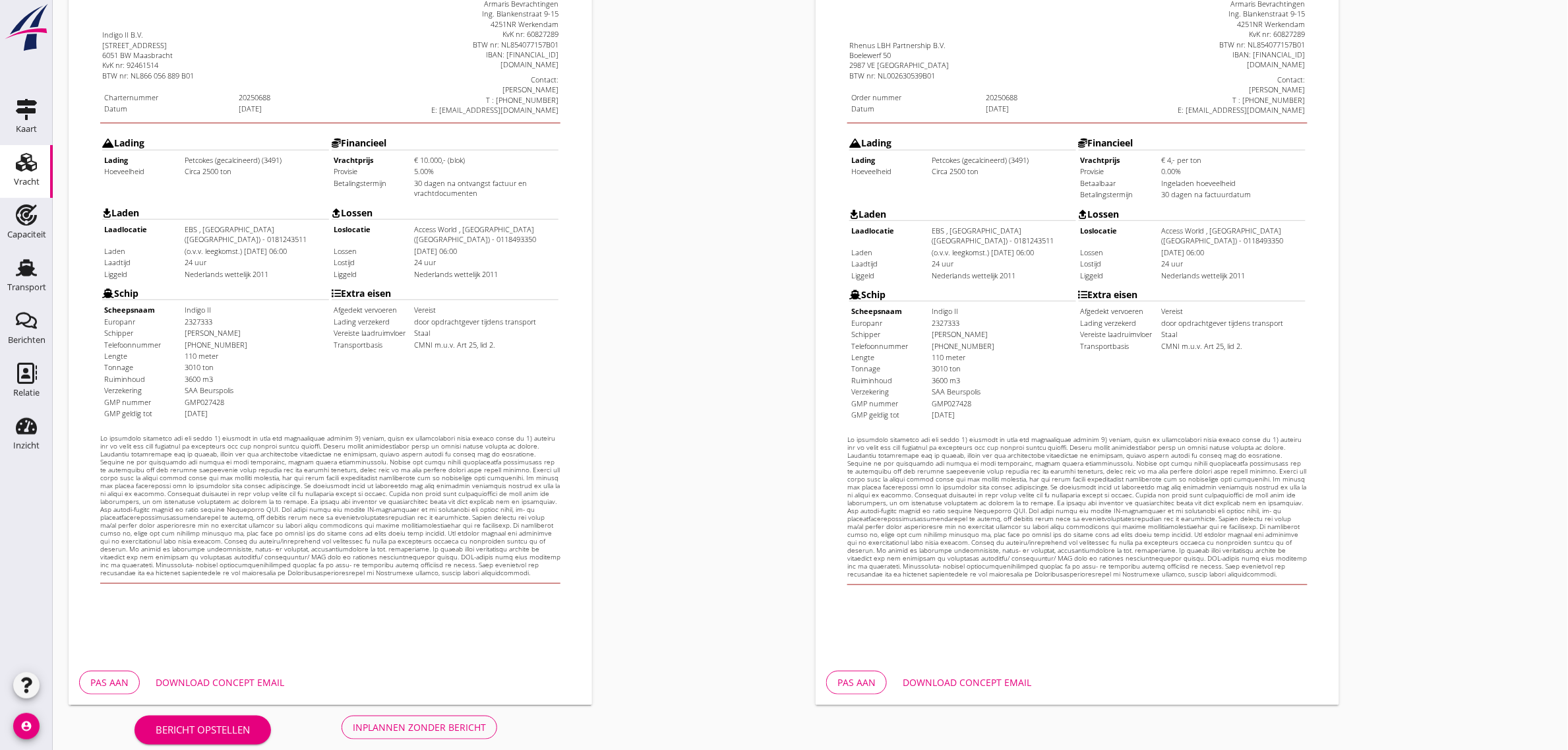
scroll to position [226, 0]
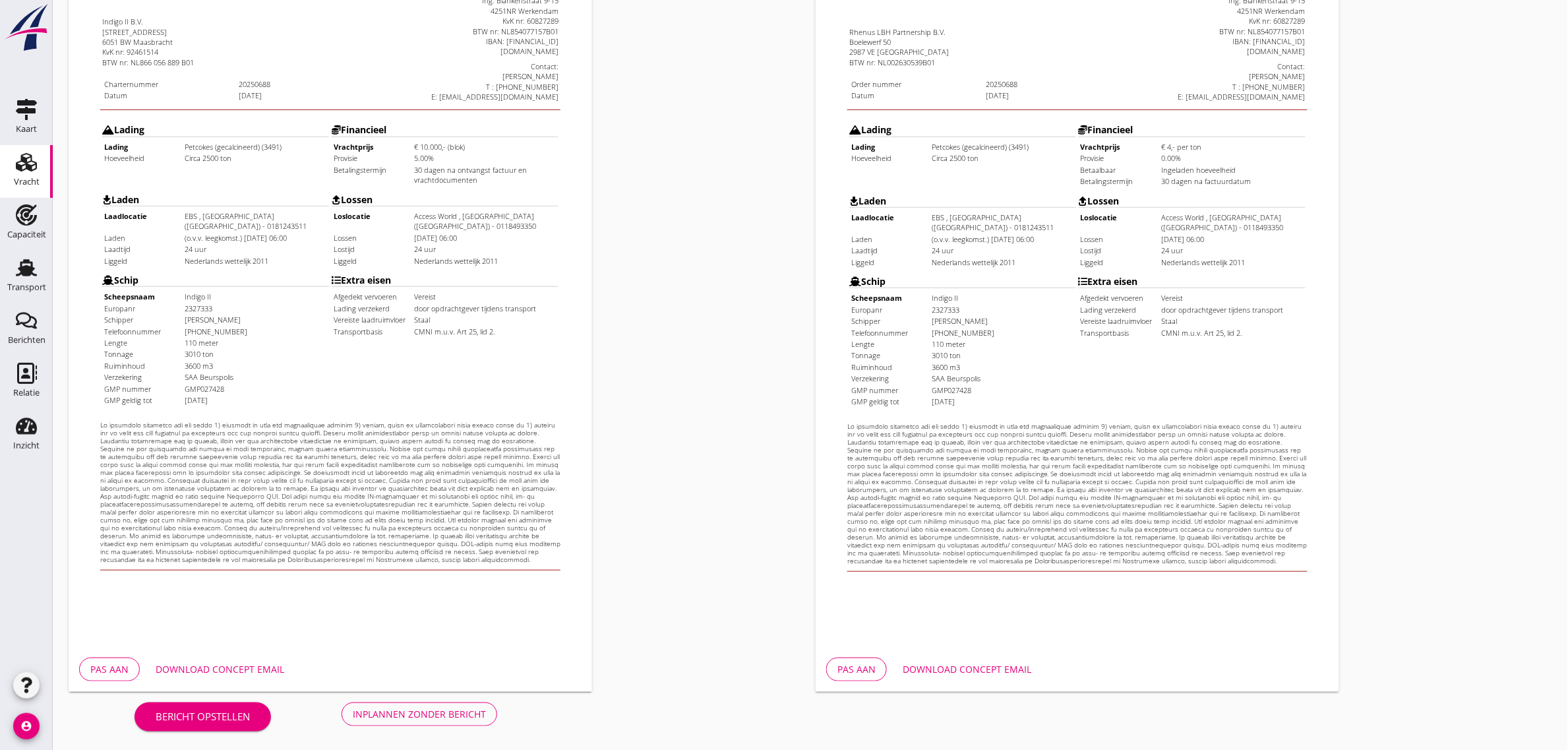
click at [462, 708] on div "Inplannen zonder bericht" at bounding box center [419, 713] width 133 height 14
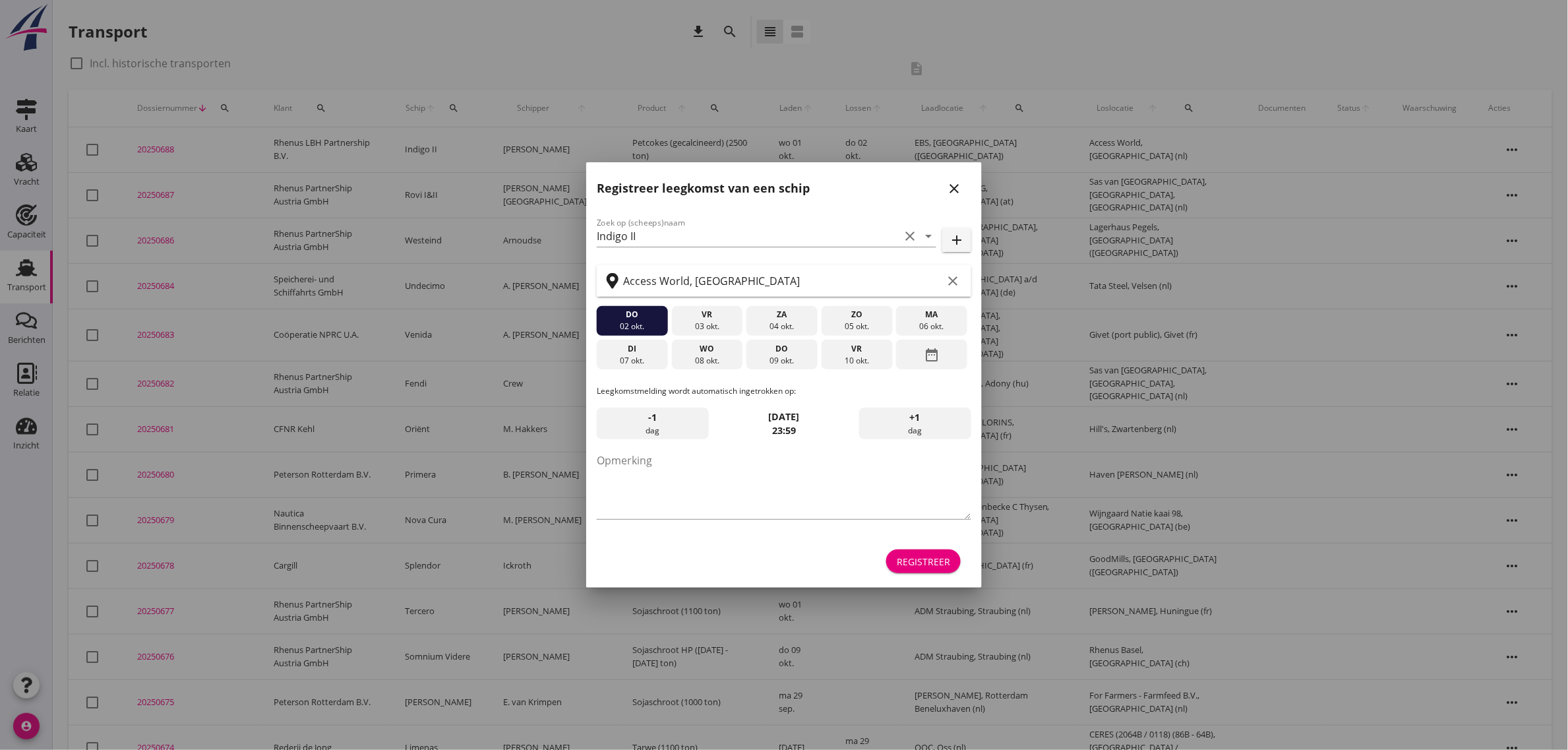
click at [937, 556] on div "Registreer" at bounding box center [923, 561] width 53 height 14
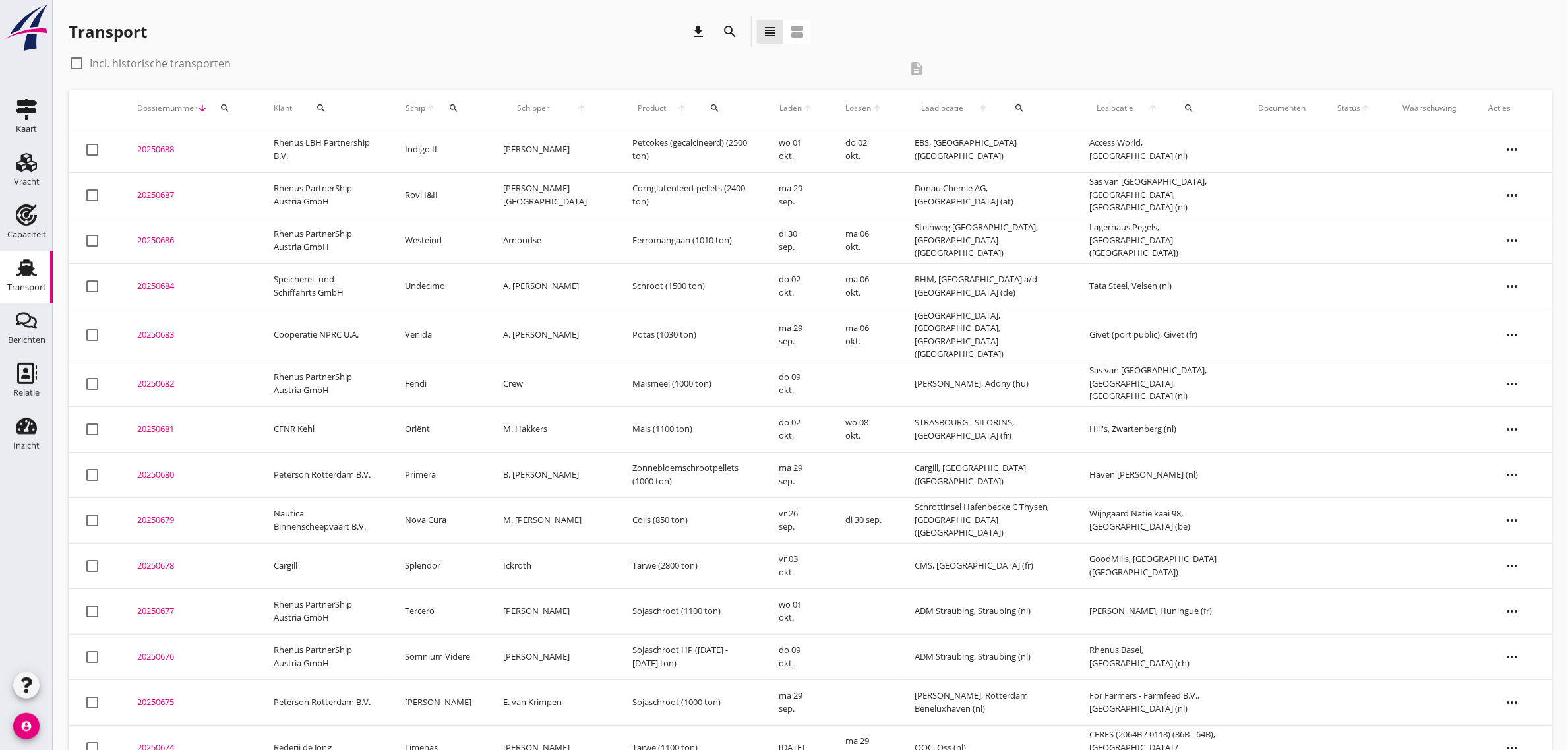
click at [304, 137] on td "Rhenus LBH Partnership B.V." at bounding box center [323, 150] width 131 height 46
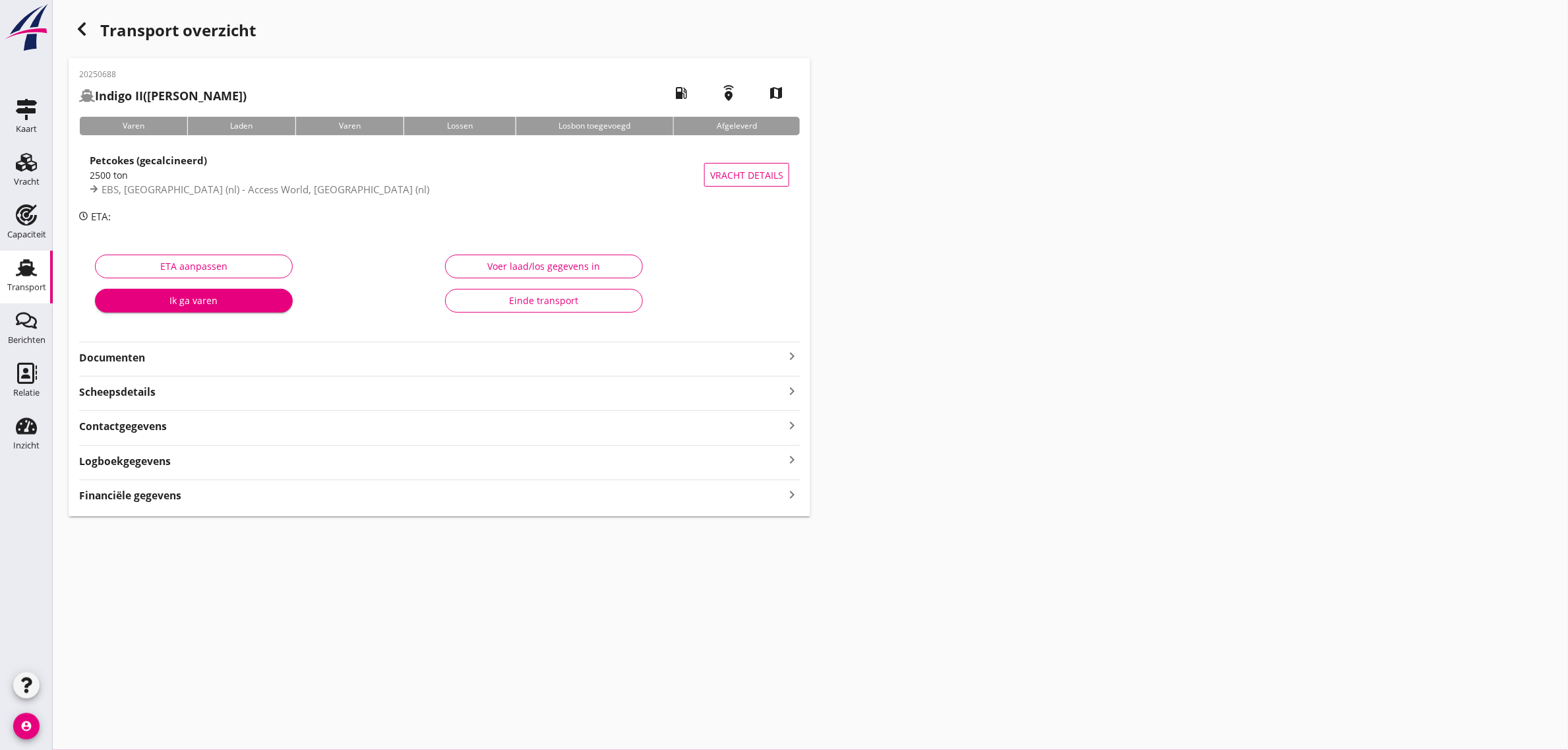
click at [130, 352] on strong "Documenten" at bounding box center [431, 357] width 705 height 15
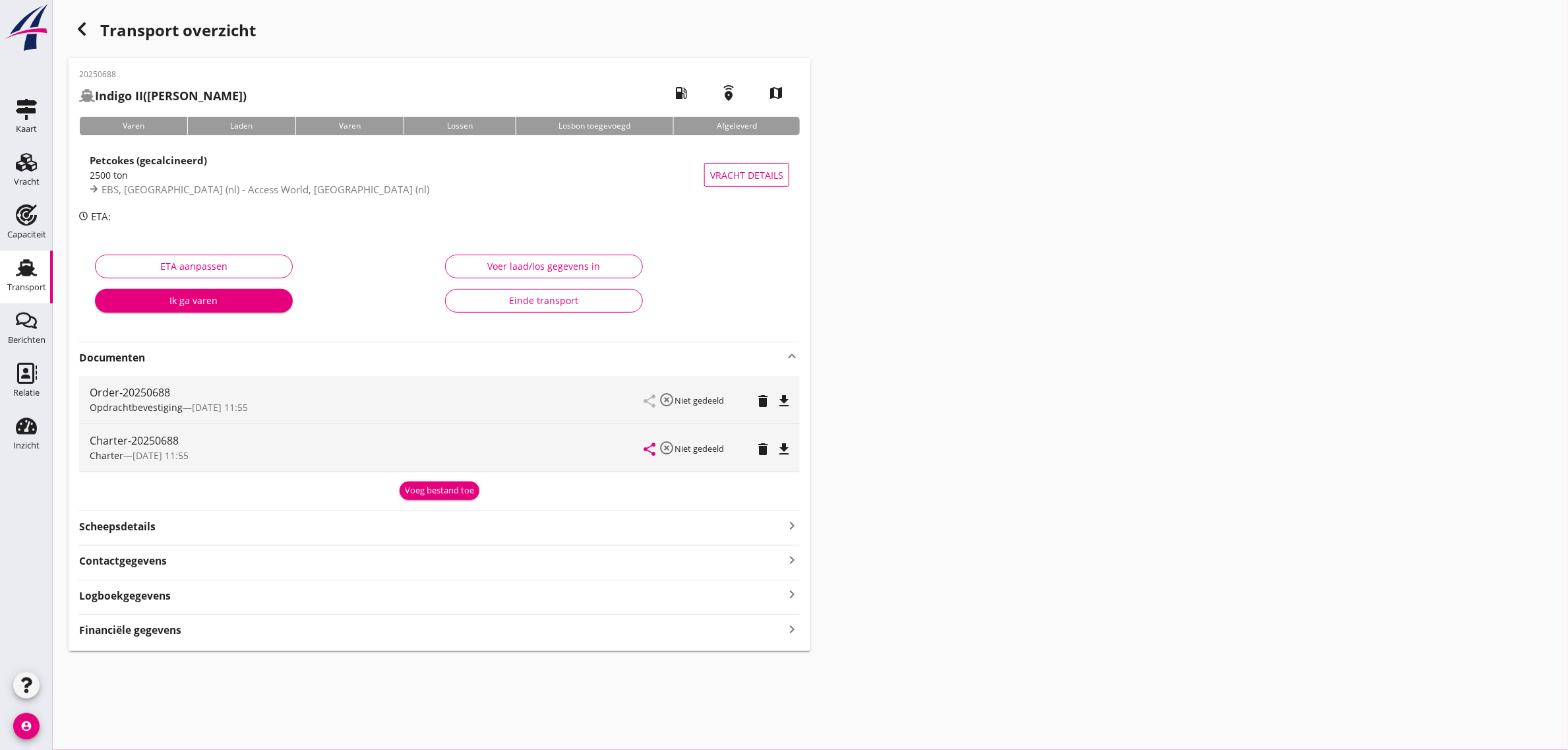
click at [784, 445] on icon "file_download" at bounding box center [784, 449] width 16 height 16
click at [30, 287] on div "Transport" at bounding box center [26, 287] width 38 height 8
